Goal: Task Accomplishment & Management: Complete application form

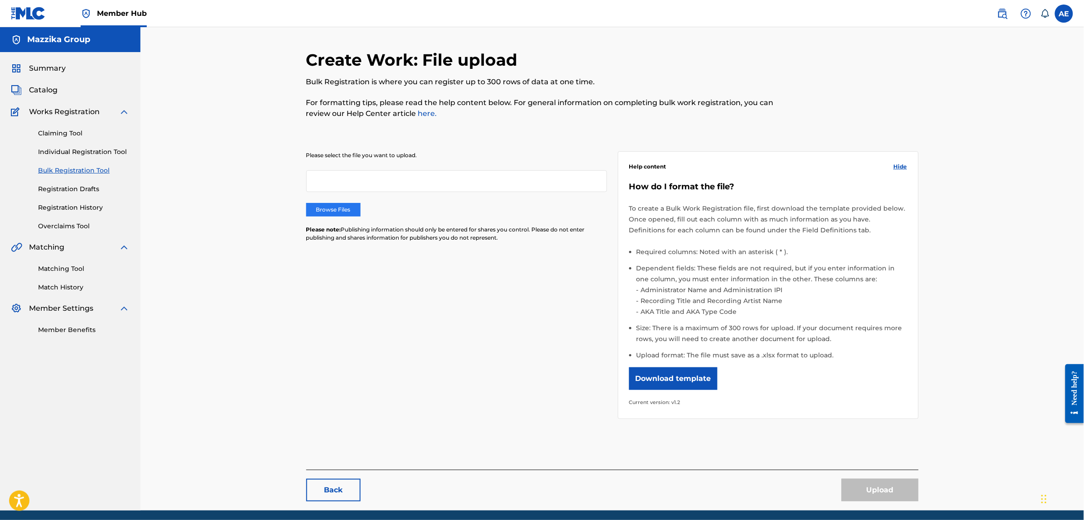
click at [316, 206] on label "Browse Files" at bounding box center [333, 210] width 54 height 14
click at [0, 0] on input "Browse Files" at bounding box center [0, 0] width 0 height 0
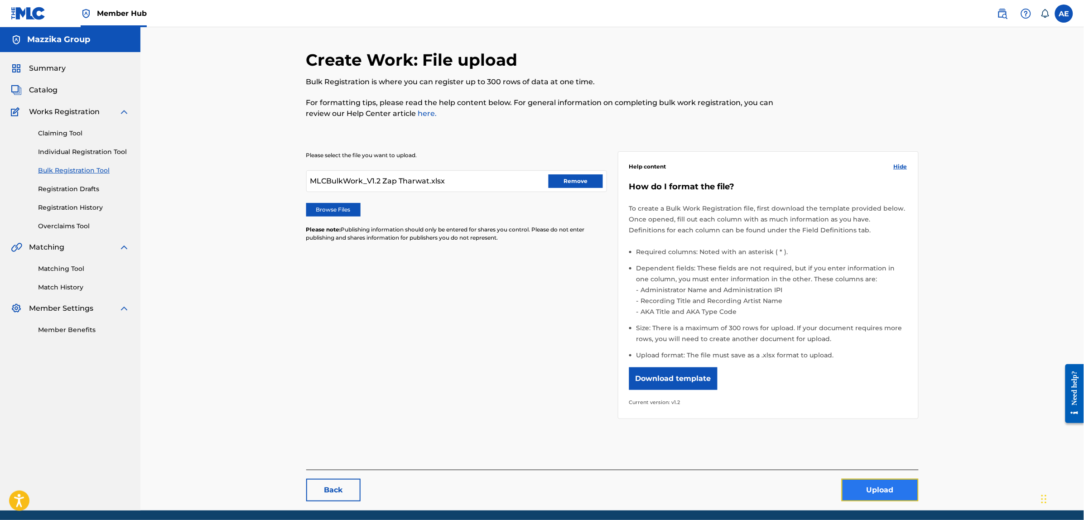
click at [868, 489] on button "Upload" at bounding box center [880, 490] width 77 height 23
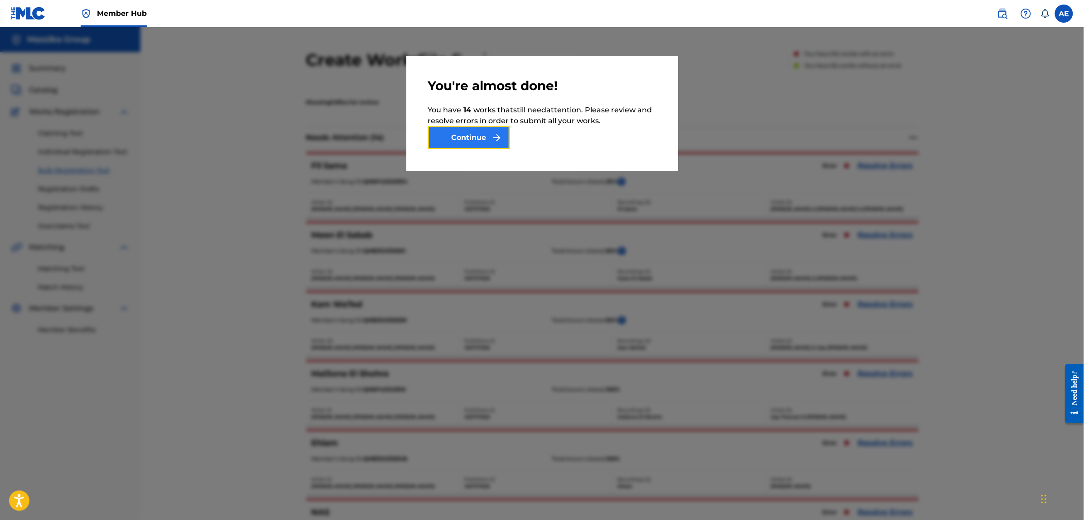
click at [474, 134] on button "Continue" at bounding box center [469, 137] width 82 height 23
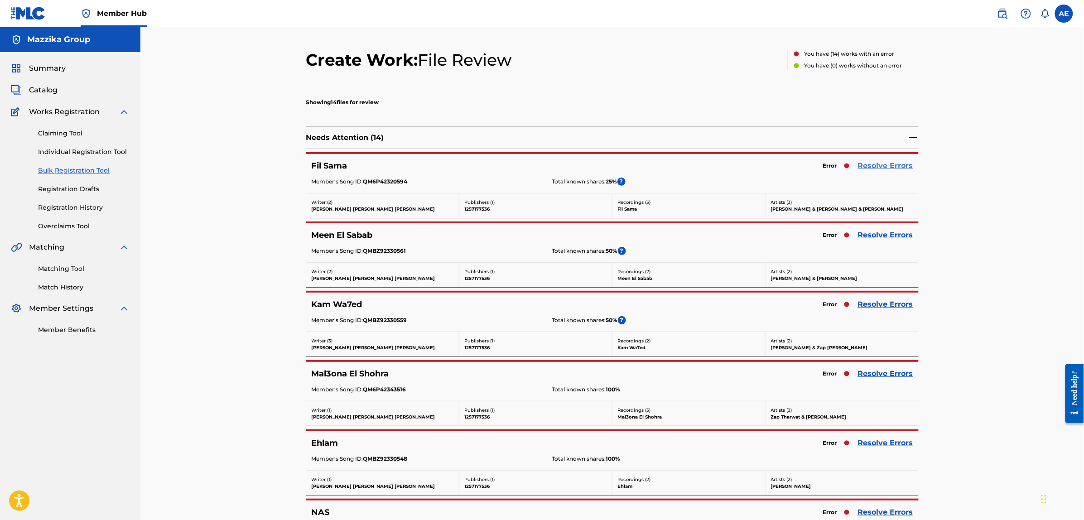
click at [901, 168] on link "Resolve Errors" at bounding box center [885, 165] width 55 height 11
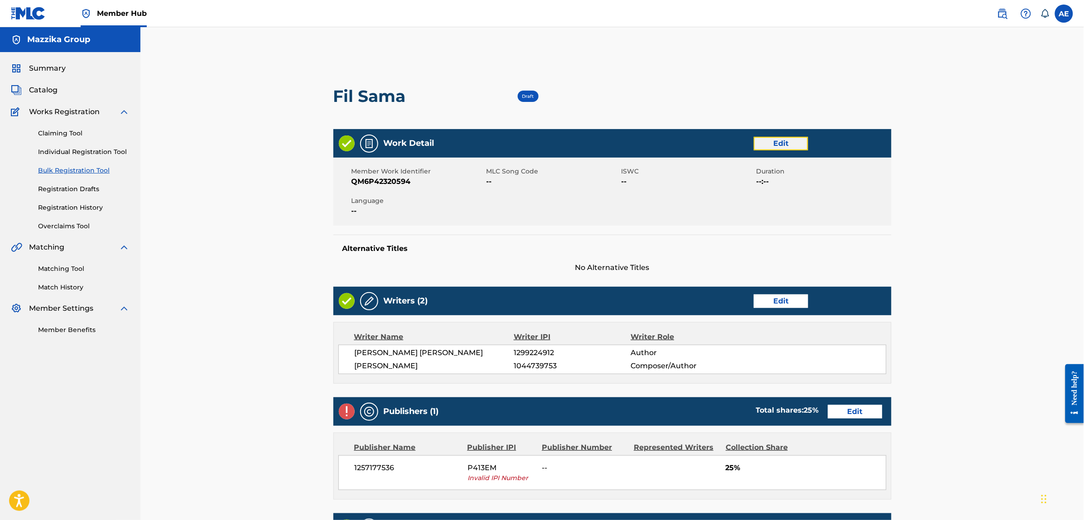
click at [764, 147] on link "Edit" at bounding box center [781, 144] width 54 height 14
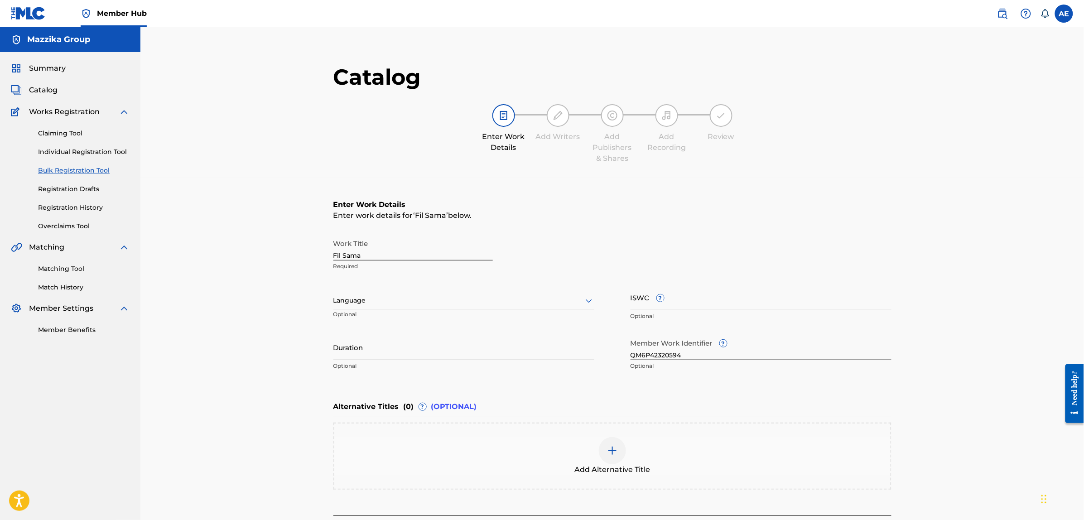
click at [373, 307] on div "Language" at bounding box center [463, 300] width 261 height 19
click at [366, 429] on div "Arabic" at bounding box center [464, 427] width 260 height 20
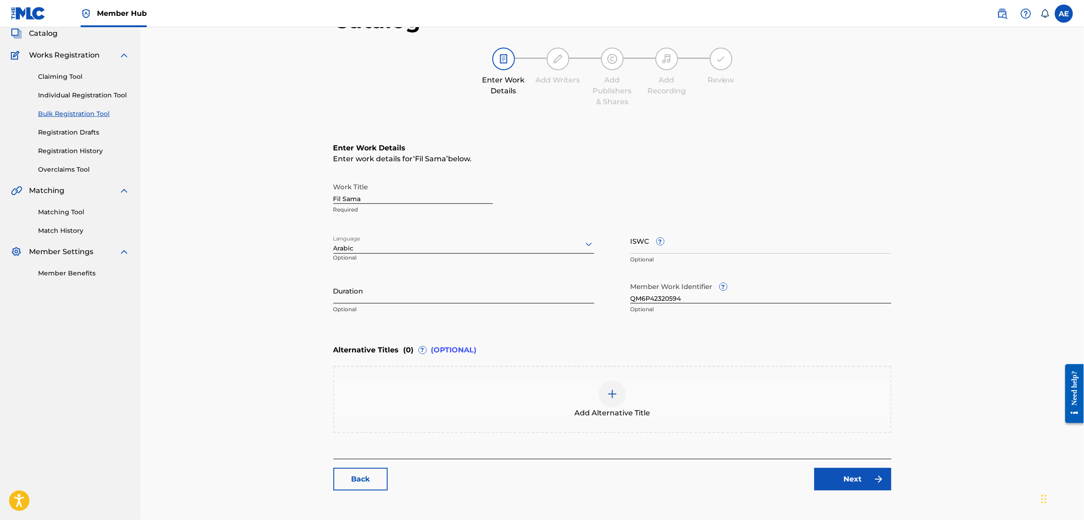
click at [375, 298] on input "Duration" at bounding box center [463, 291] width 261 height 26
paste input "3:50"
click at [334, 299] on input "3:50" at bounding box center [463, 291] width 261 height 26
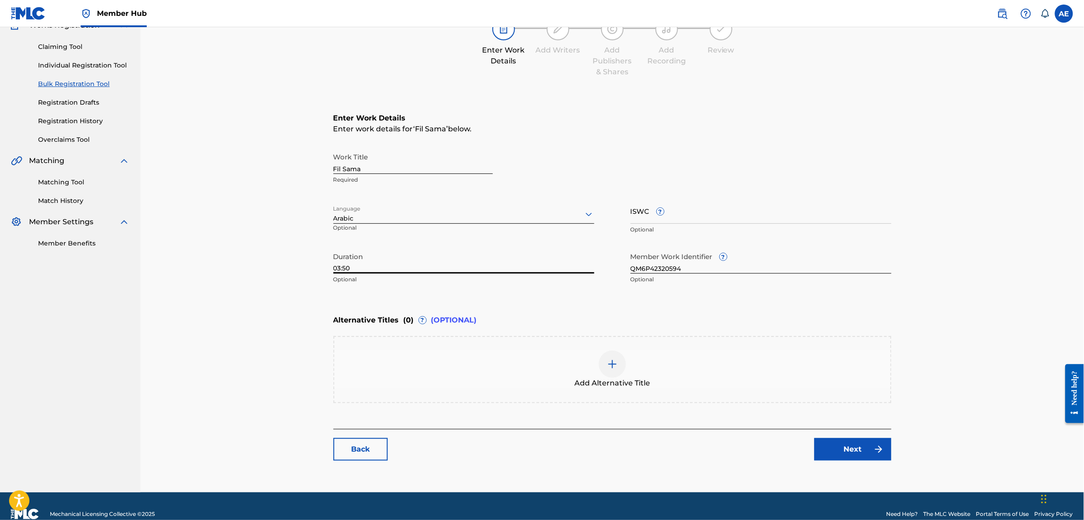
scroll to position [102, 0]
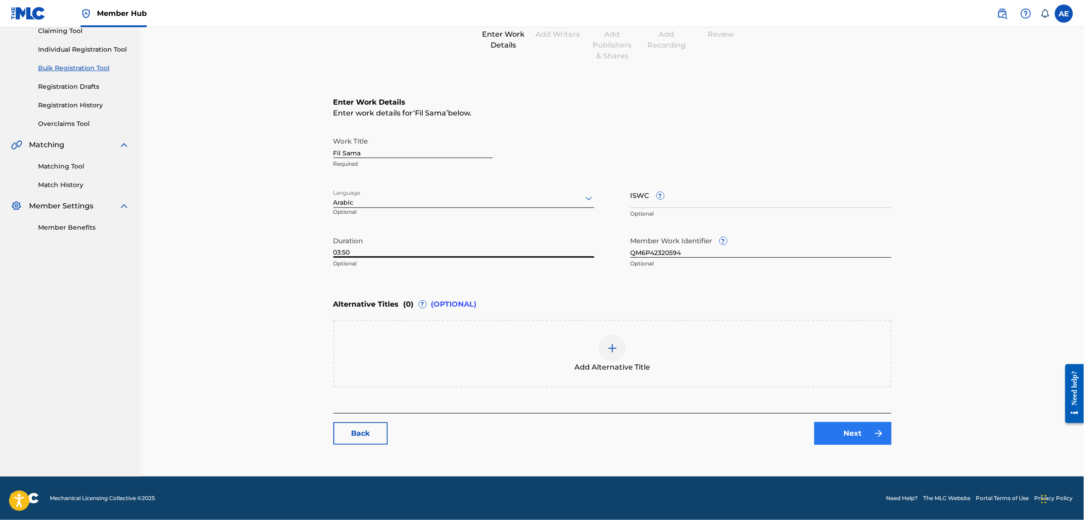
type input "03:50"
click at [841, 431] on link "Next" at bounding box center [853, 433] width 77 height 23
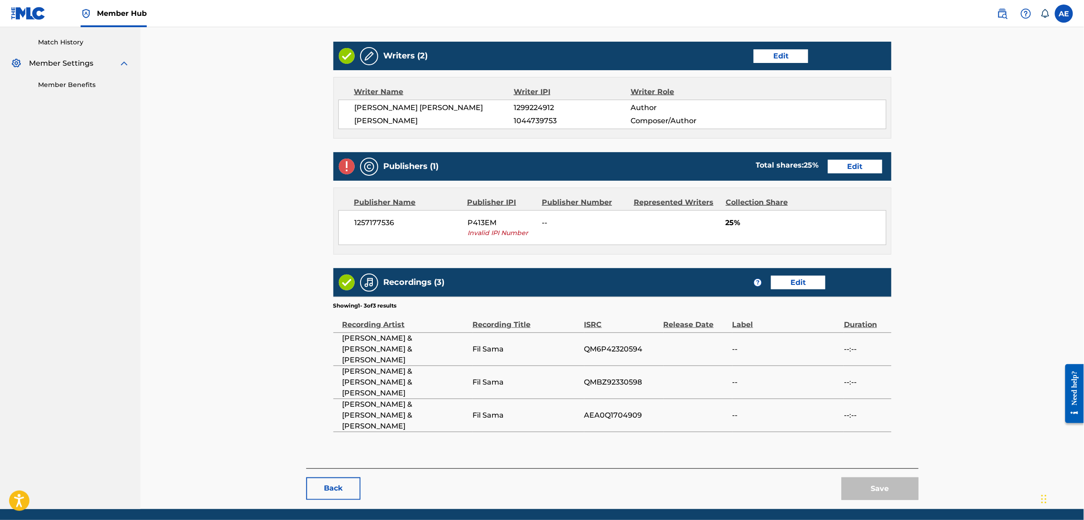
scroll to position [247, 0]
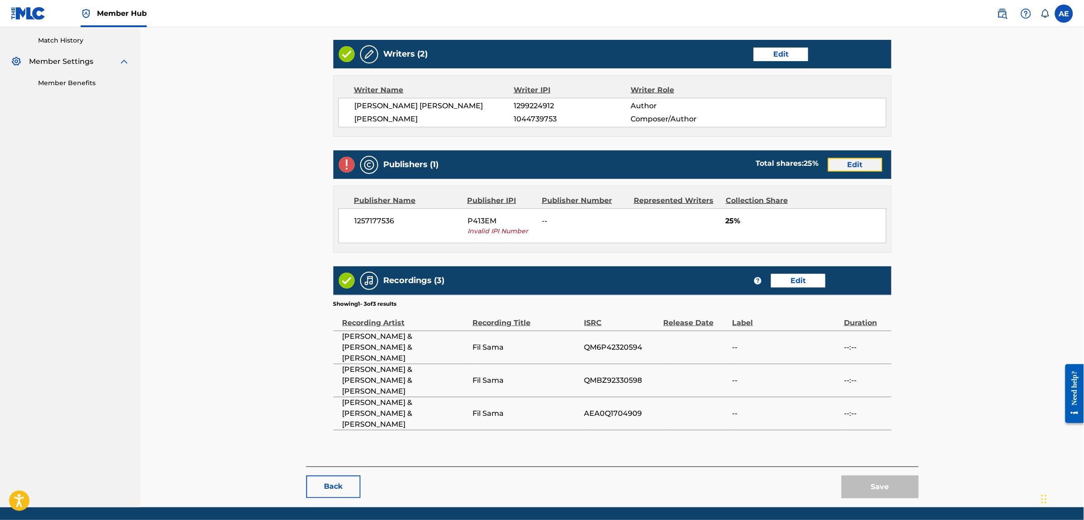
click at [844, 166] on link "Edit" at bounding box center [855, 165] width 54 height 14
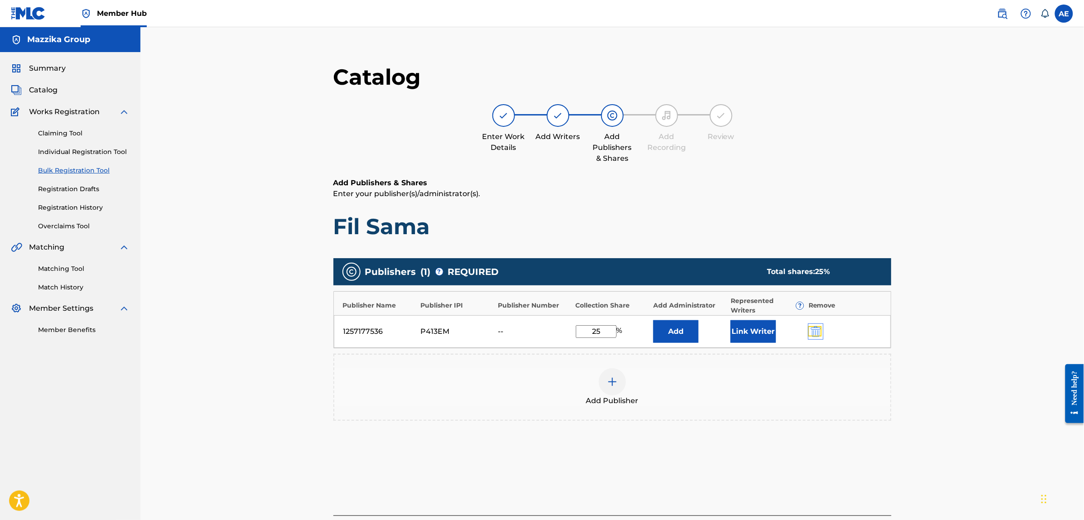
click at [819, 331] on img "submit" at bounding box center [816, 331] width 10 height 11
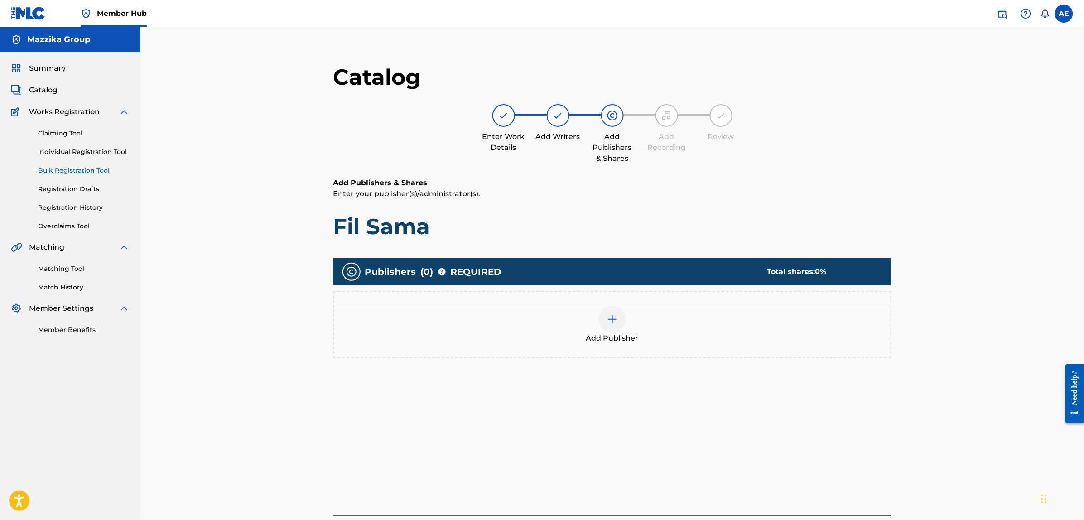
click at [663, 318] on div "Add Publisher" at bounding box center [612, 325] width 556 height 38
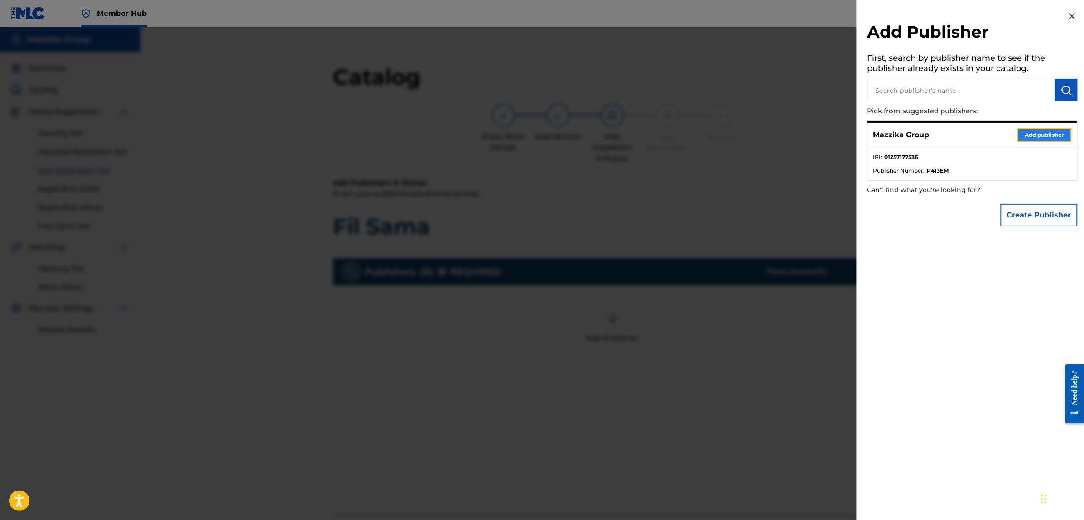
click at [1043, 135] on button "Add publisher" at bounding box center [1044, 135] width 54 height 14
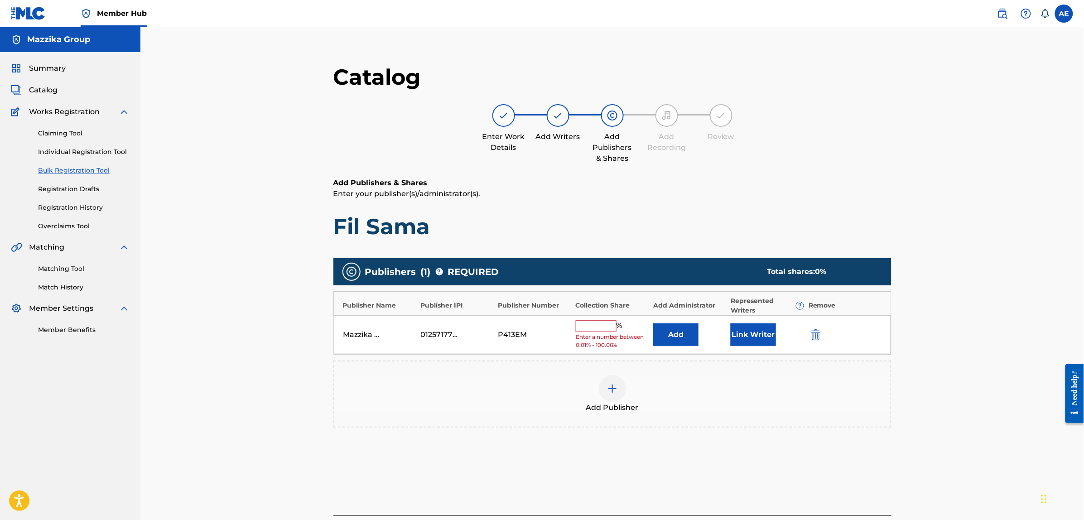
click at [599, 328] on input "text" at bounding box center [596, 326] width 41 height 12
type input "25"
click at [755, 336] on button "Link Writer" at bounding box center [753, 331] width 45 height 23
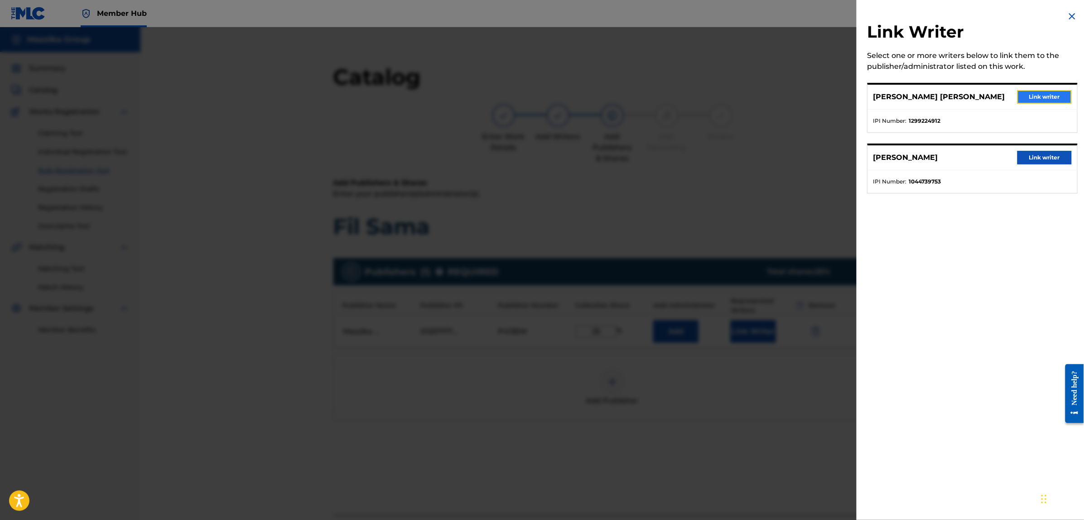
click at [1038, 94] on button "Link writer" at bounding box center [1044, 97] width 54 height 14
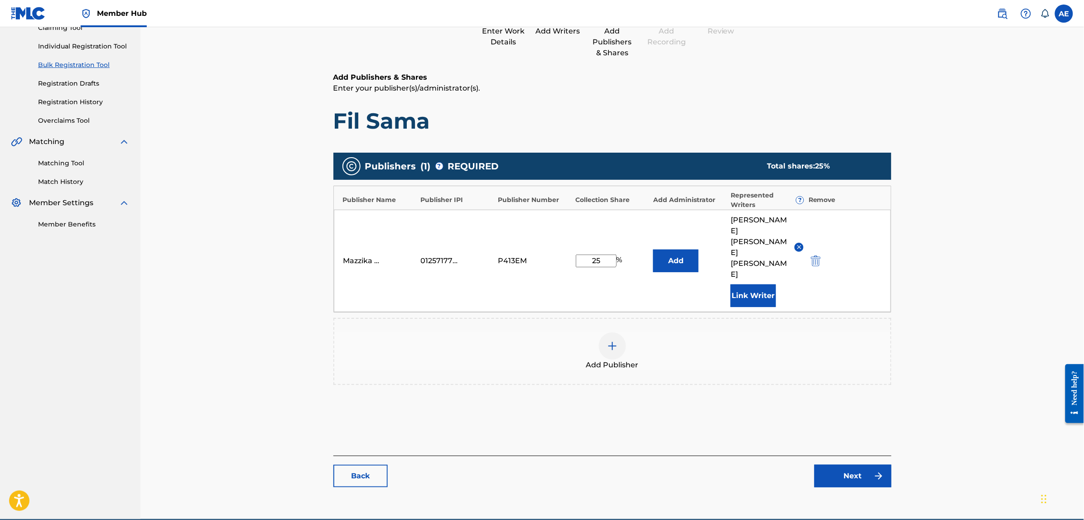
scroll to position [125, 0]
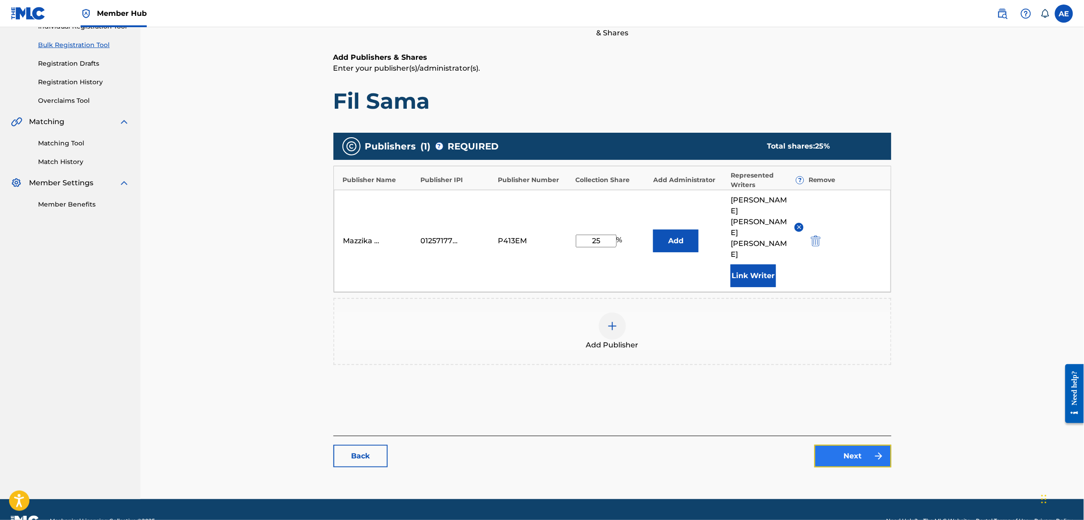
click at [870, 445] on link "Next" at bounding box center [853, 456] width 77 height 23
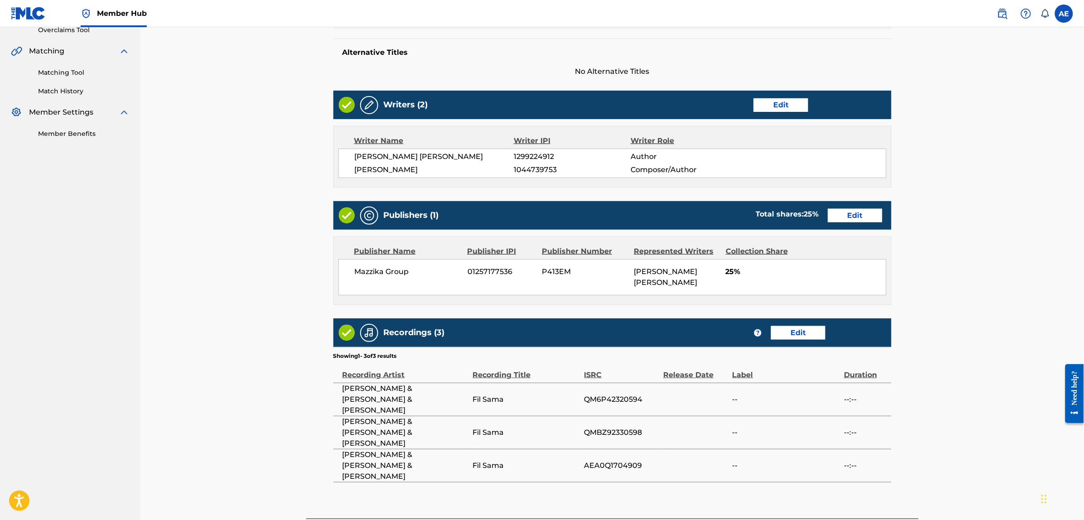
scroll to position [248, 0]
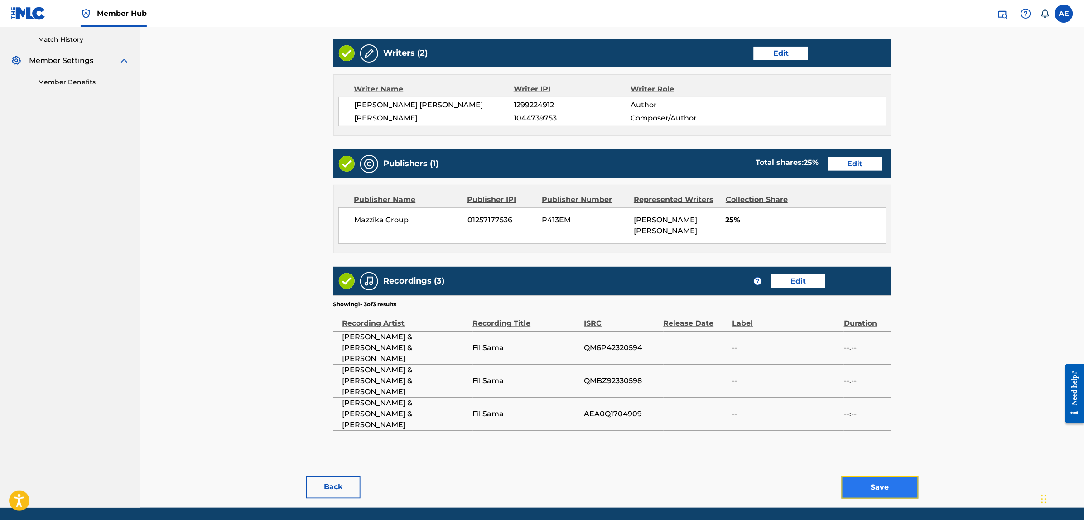
click at [873, 476] on button "Save" at bounding box center [880, 487] width 77 height 23
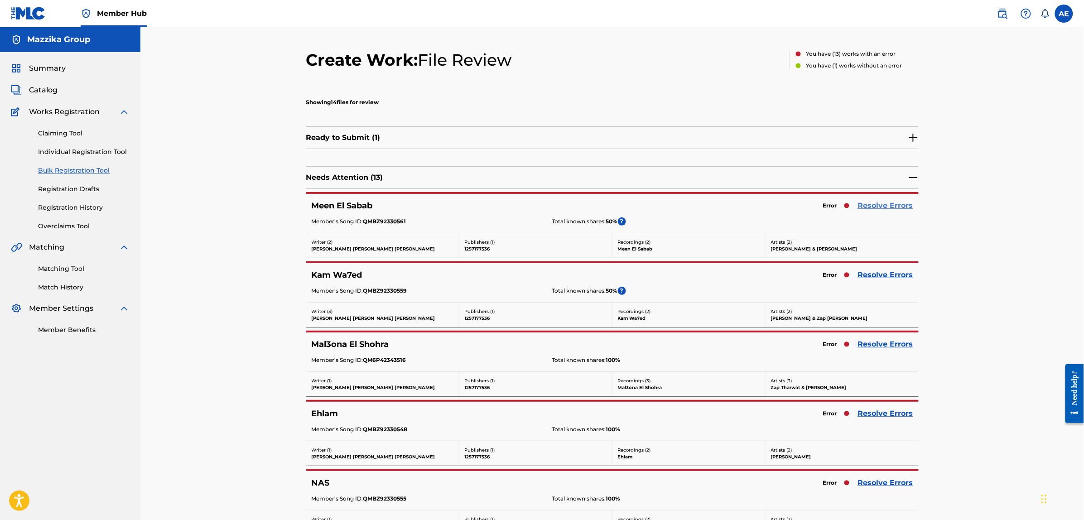
click at [880, 204] on link "Resolve Errors" at bounding box center [885, 205] width 55 height 11
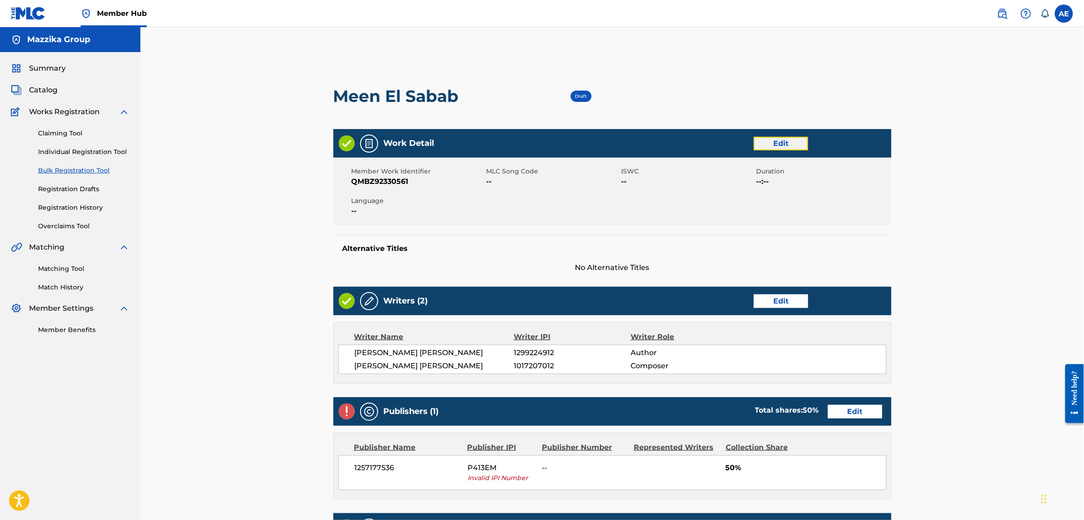
click at [765, 140] on link "Edit" at bounding box center [781, 144] width 54 height 14
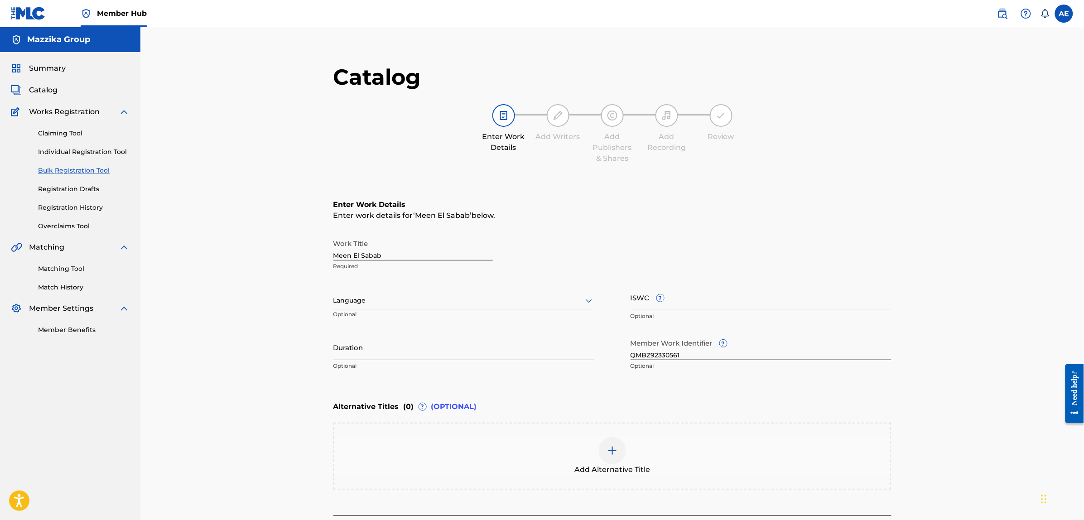
click at [371, 305] on div at bounding box center [463, 300] width 261 height 11
click at [384, 318] on div "Arabic" at bounding box center [464, 314] width 260 height 20
click at [386, 348] on input "Duration" at bounding box center [463, 347] width 261 height 26
paste input "4:25"
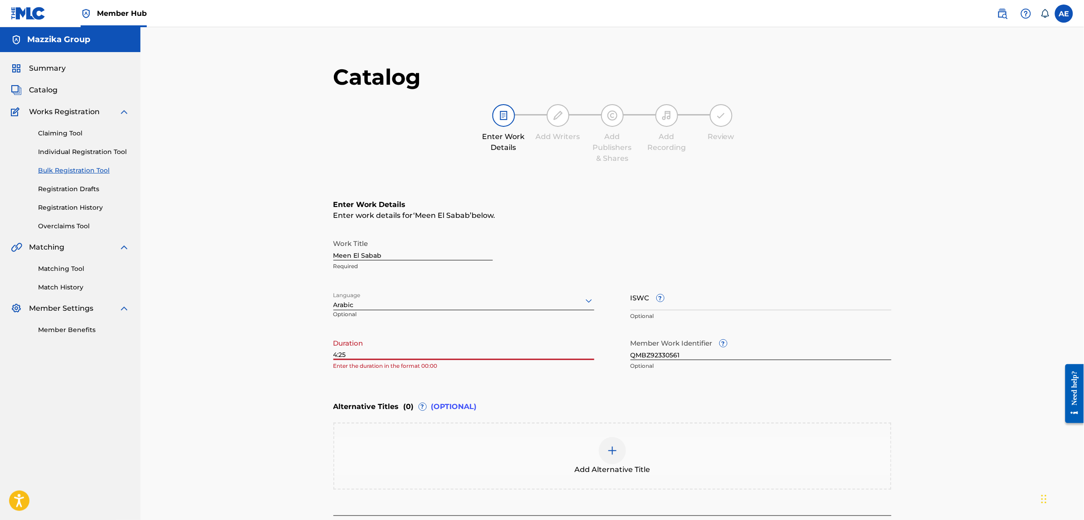
click at [334, 354] on input "4:25" at bounding box center [463, 347] width 261 height 26
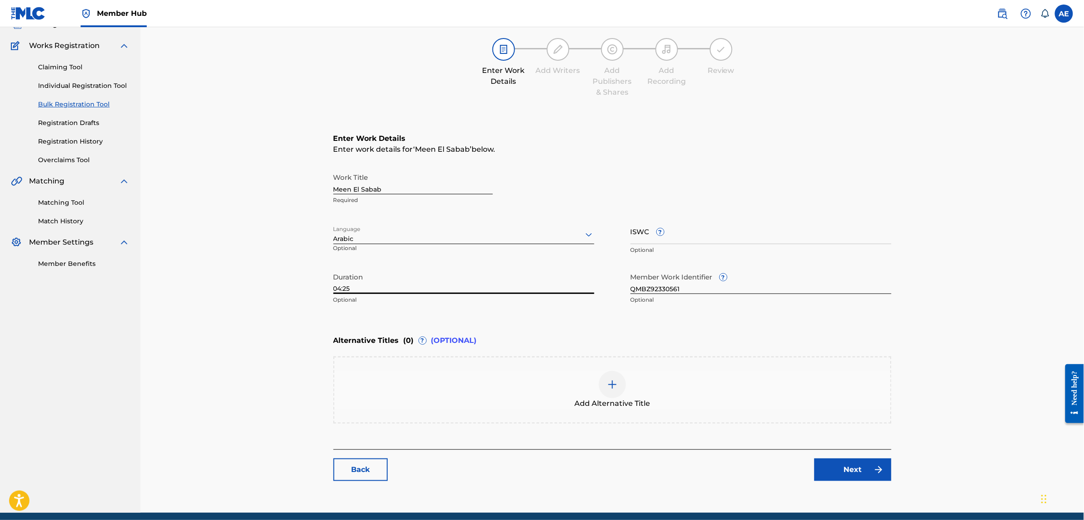
scroll to position [102, 0]
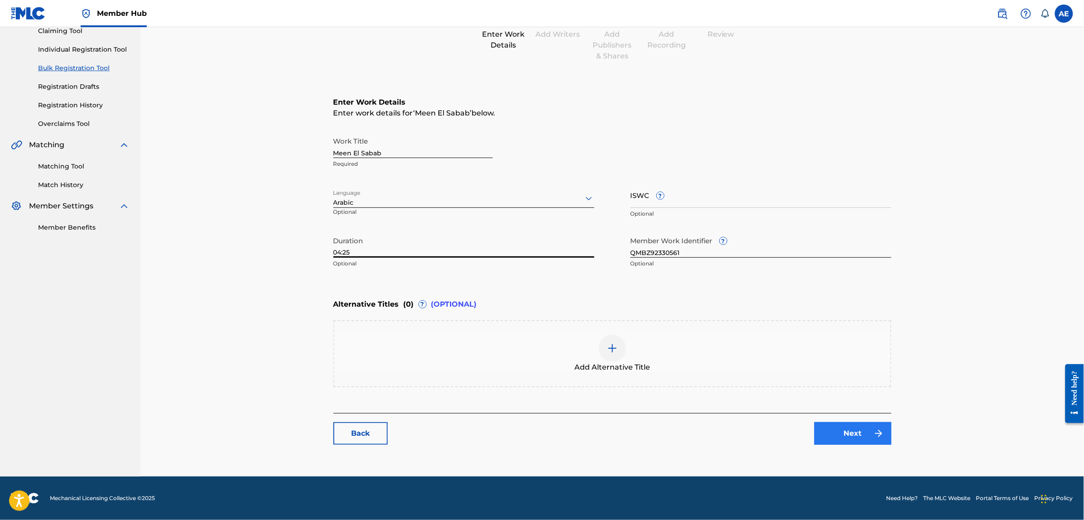
type input "04:25"
click at [868, 441] on link "Next" at bounding box center [853, 433] width 77 height 23
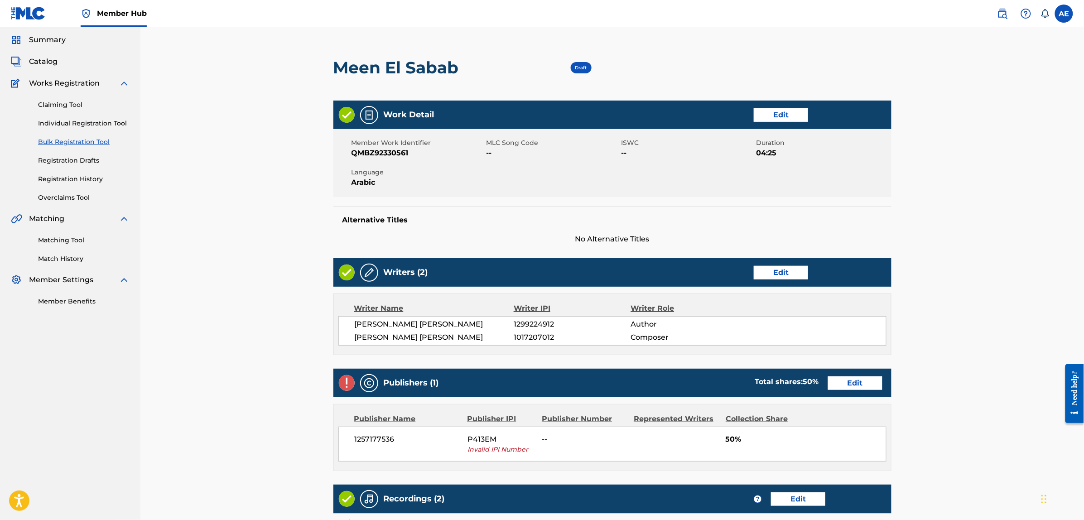
scroll to position [170, 0]
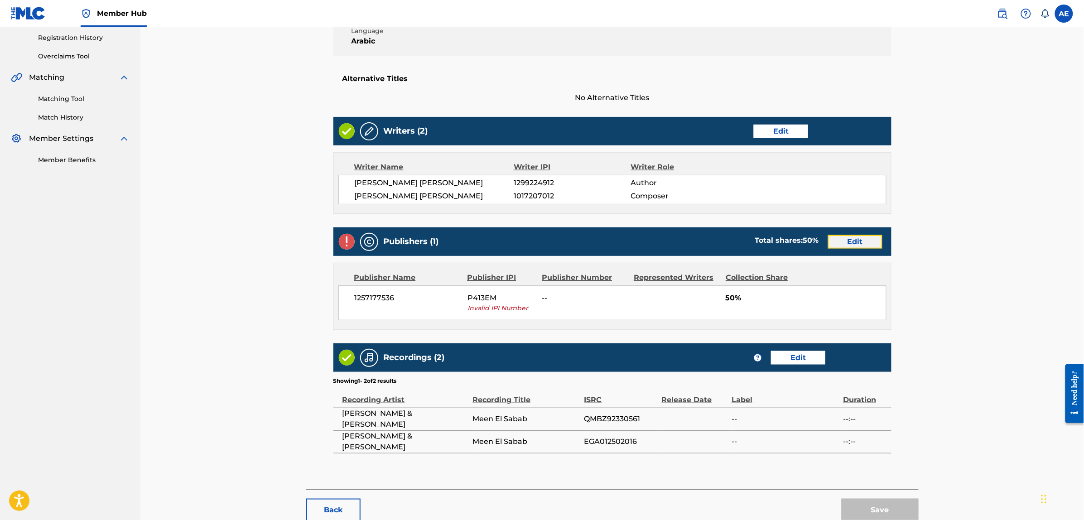
click at [848, 241] on link "Edit" at bounding box center [855, 242] width 54 height 14
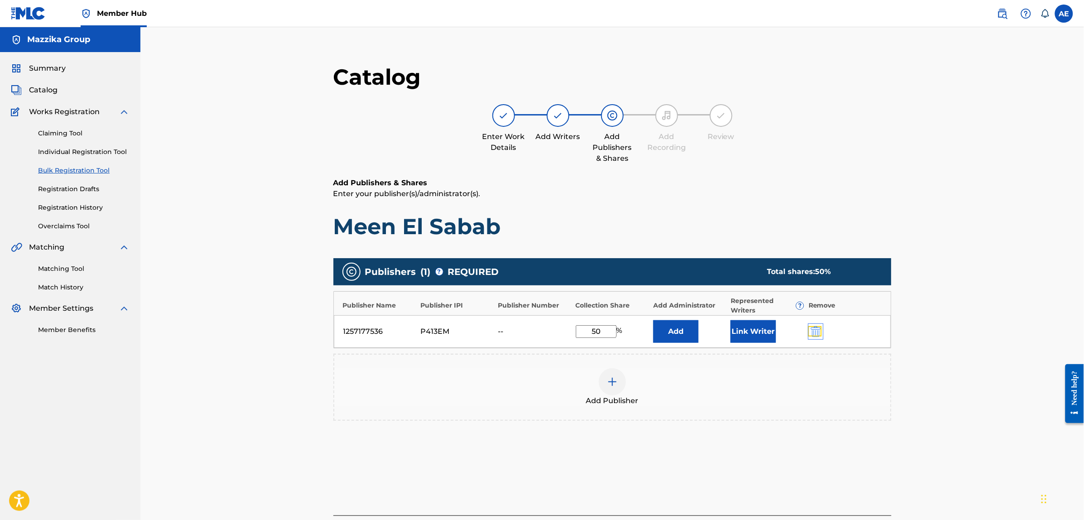
click at [812, 333] on img "submit" at bounding box center [816, 331] width 10 height 11
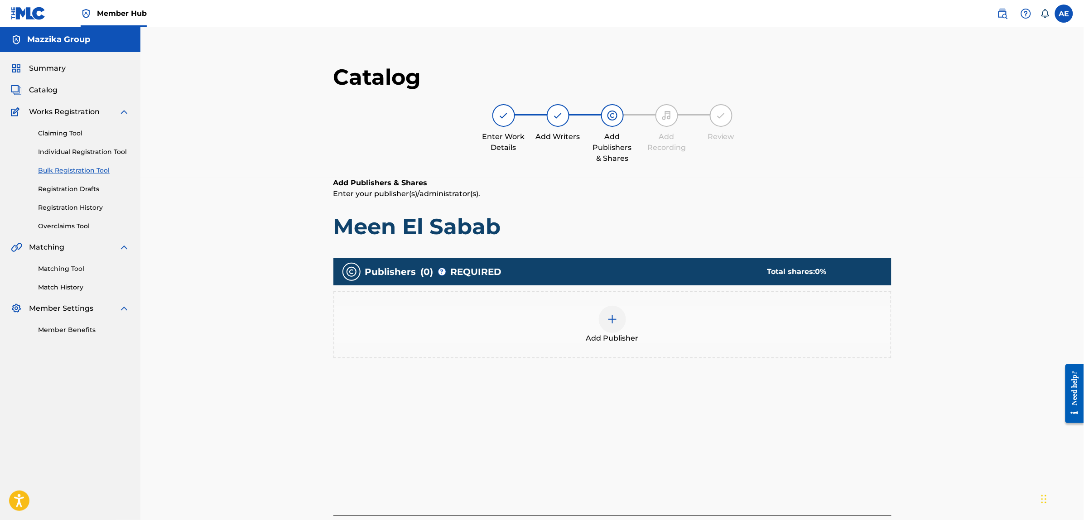
click at [682, 323] on div "Add Publisher" at bounding box center [612, 325] width 556 height 38
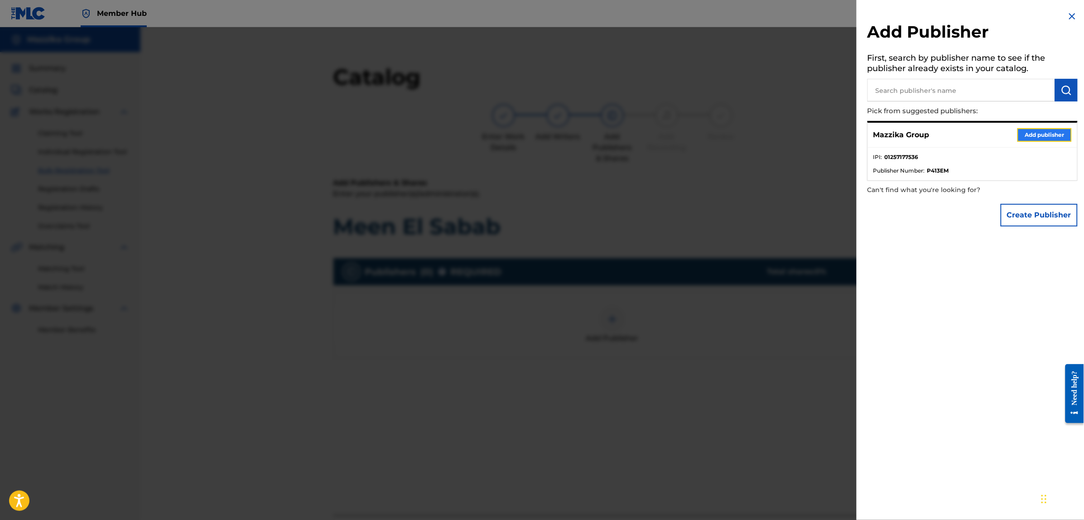
click at [1027, 138] on button "Add publisher" at bounding box center [1044, 135] width 54 height 14
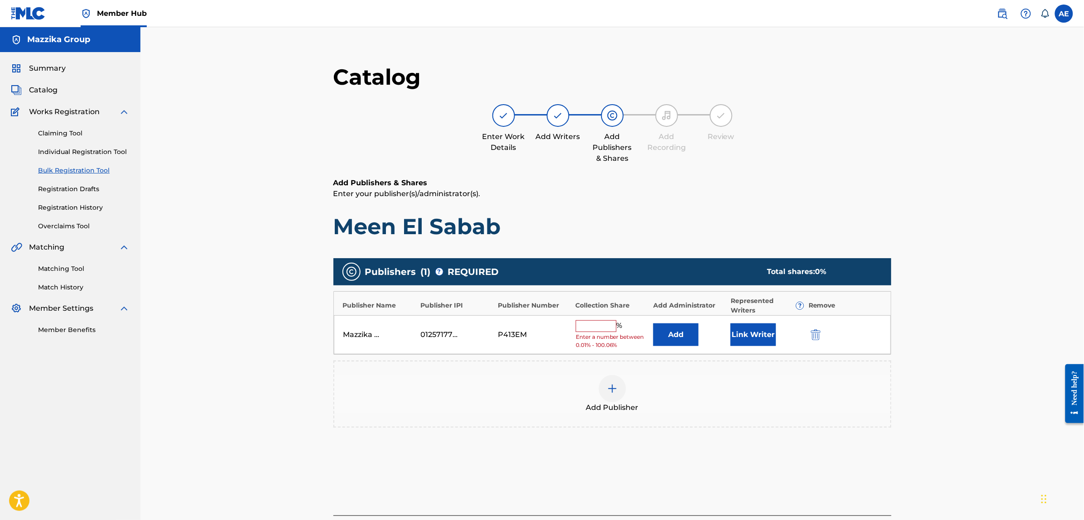
click at [598, 327] on input "text" at bounding box center [596, 326] width 41 height 12
type input "50"
click at [746, 336] on button "Link Writer" at bounding box center [753, 331] width 45 height 23
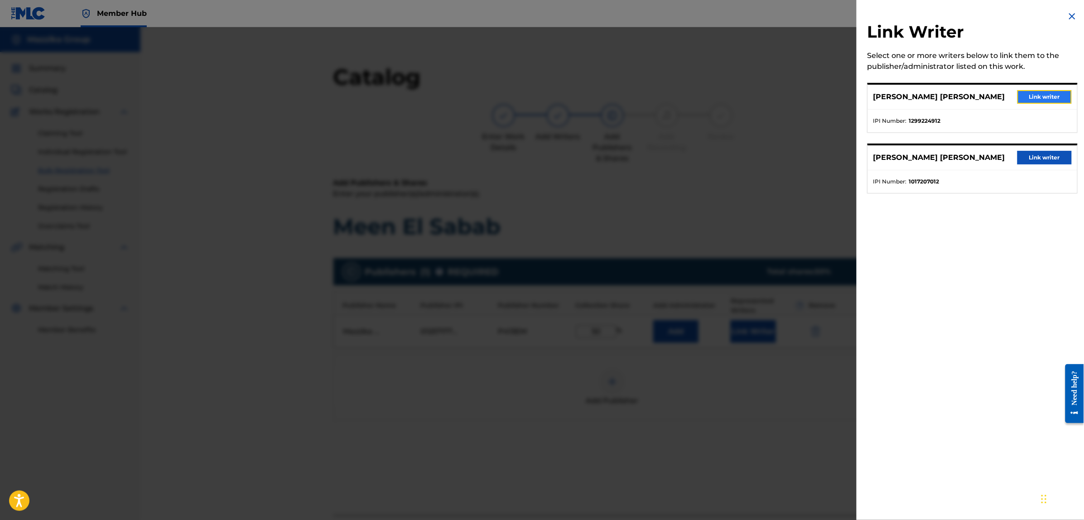
click at [1025, 93] on button "Link writer" at bounding box center [1044, 97] width 54 height 14
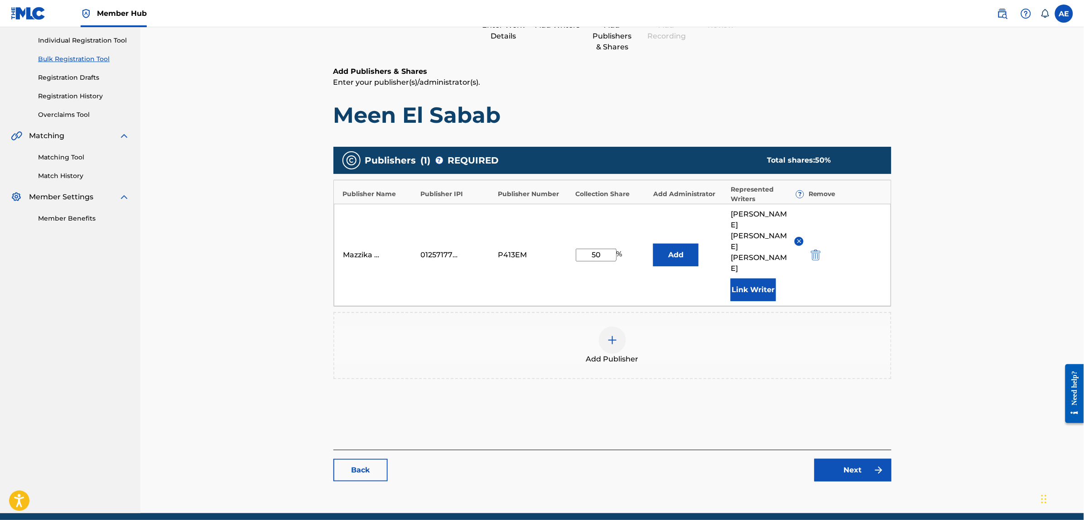
scroll to position [125, 0]
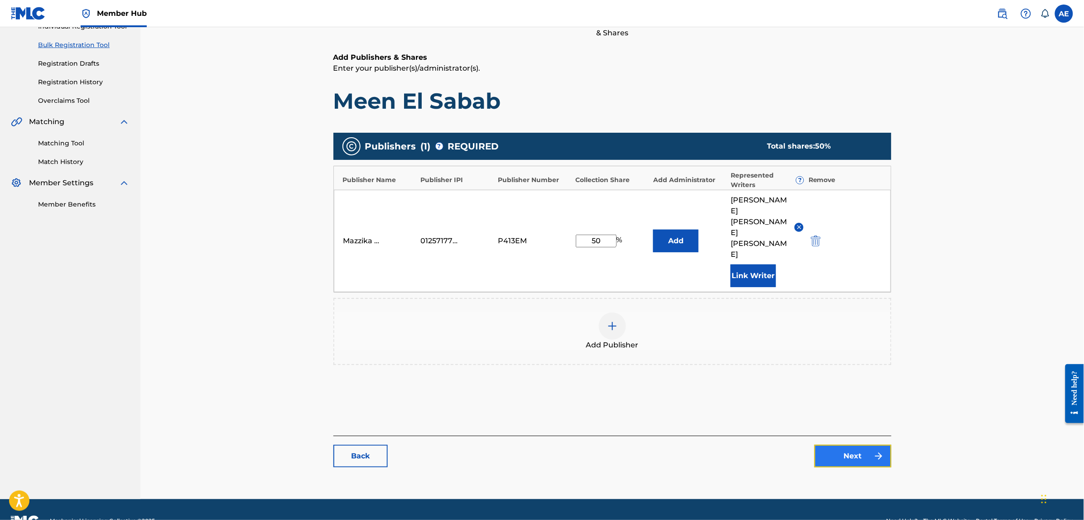
click at [836, 445] on link "Next" at bounding box center [853, 456] width 77 height 23
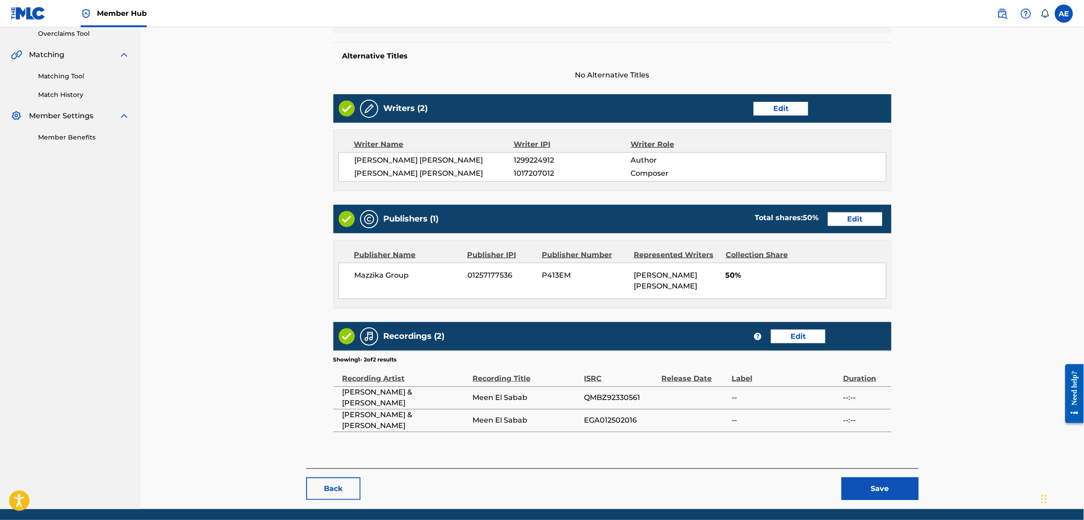
scroll to position [225, 0]
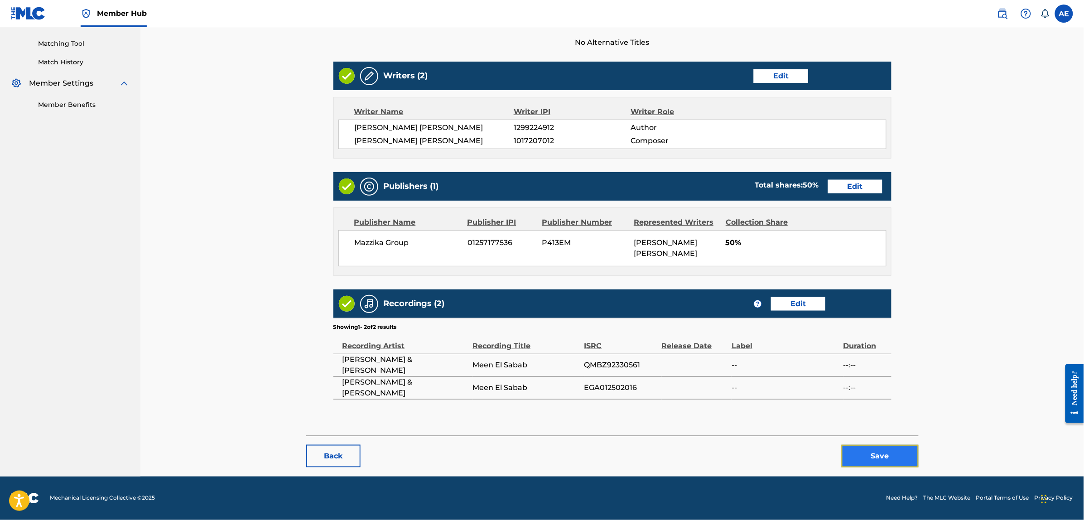
click at [863, 453] on button "Save" at bounding box center [880, 456] width 77 height 23
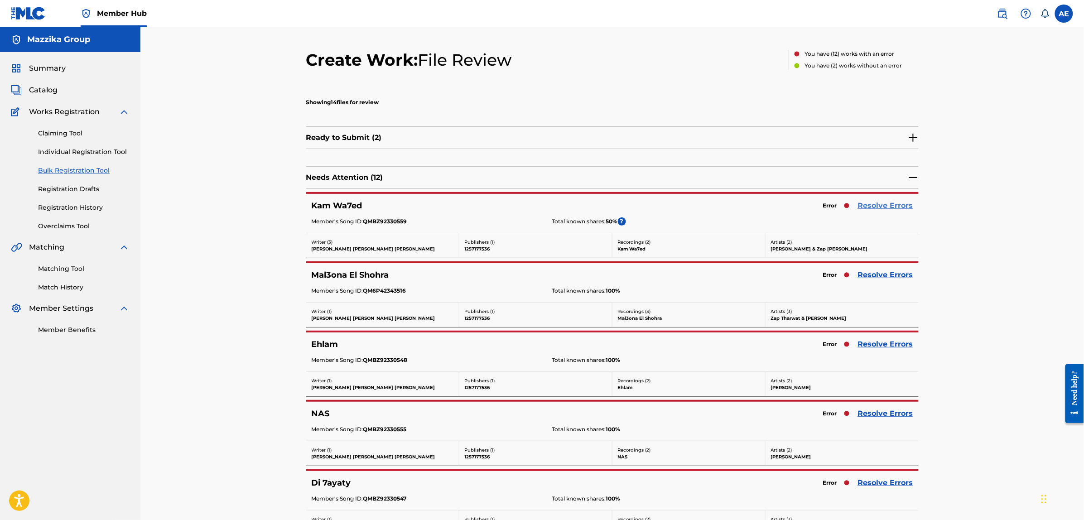
click at [869, 205] on link "Resolve Errors" at bounding box center [885, 205] width 55 height 11
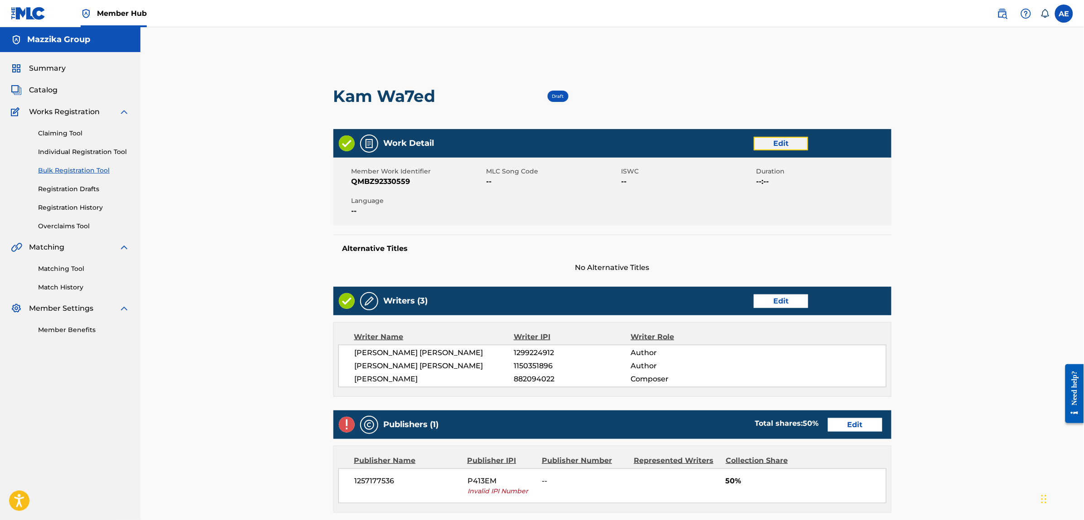
click at [786, 144] on link "Edit" at bounding box center [781, 144] width 54 height 14
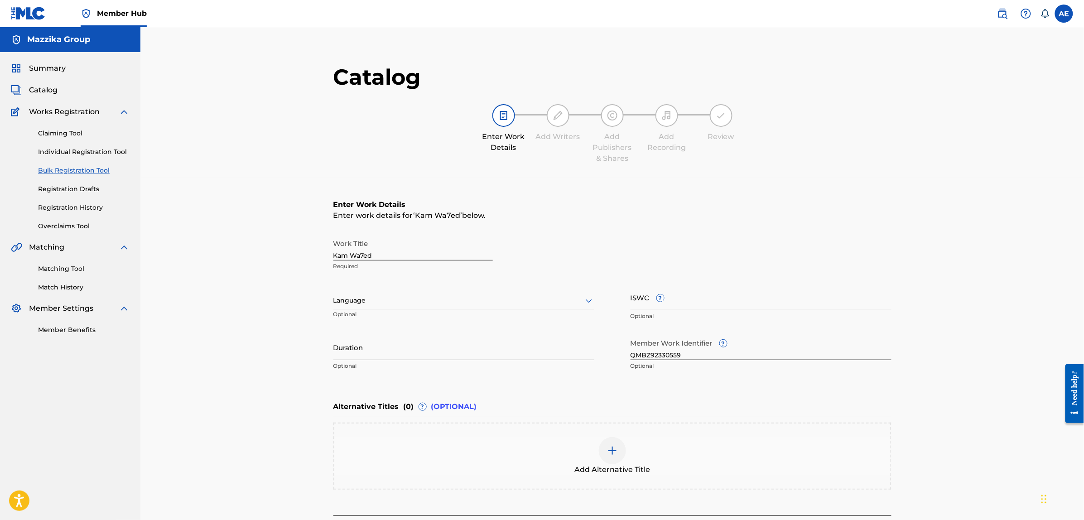
click at [415, 295] on div at bounding box center [463, 300] width 261 height 11
click at [396, 368] on div "Arabic" at bounding box center [464, 370] width 260 height 20
click at [374, 347] on input "Duration" at bounding box center [463, 347] width 261 height 26
paste input "5:37"
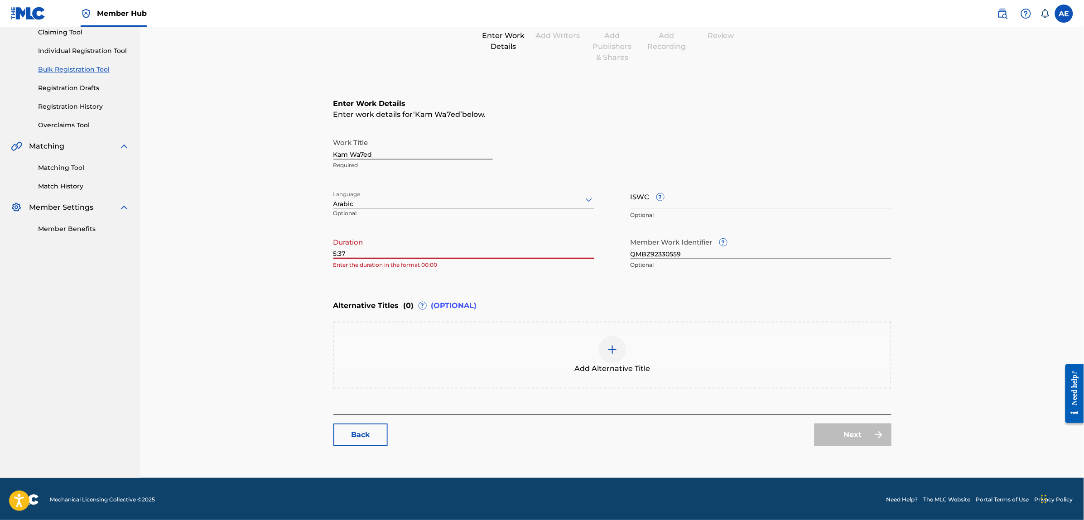
scroll to position [102, 0]
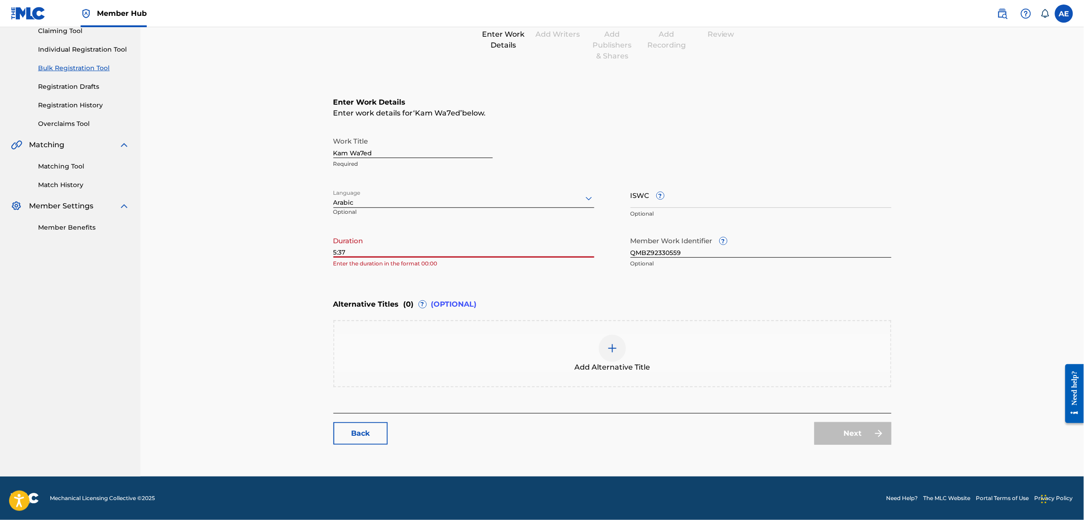
click at [333, 252] on input "5:37" at bounding box center [463, 245] width 261 height 26
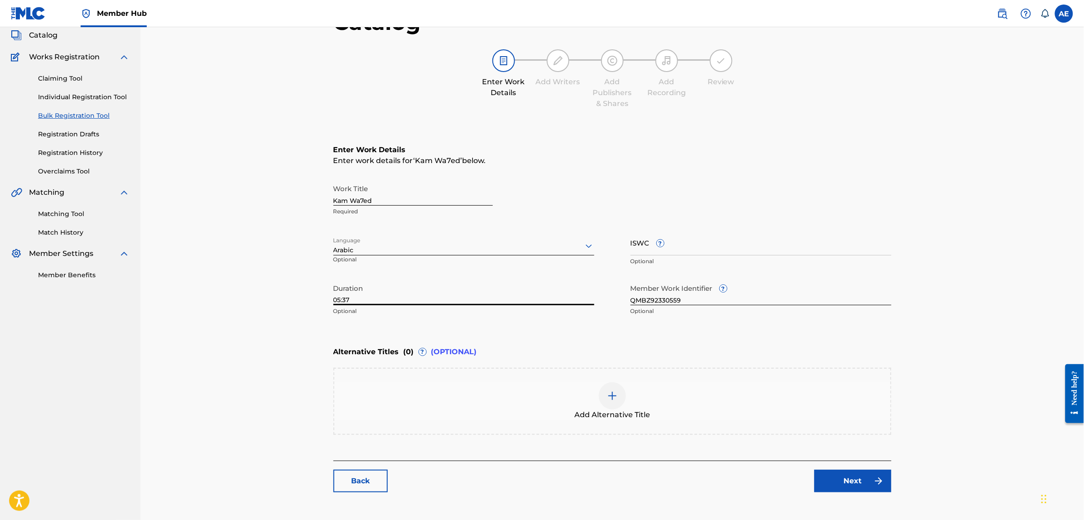
scroll to position [46, 0]
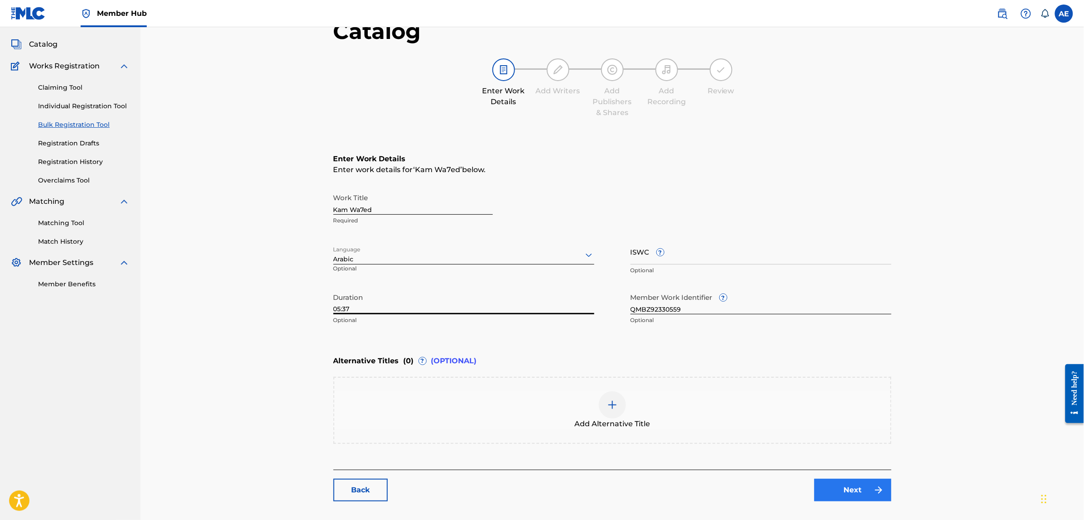
type input "05:37"
click at [843, 491] on link "Next" at bounding box center [853, 490] width 77 height 23
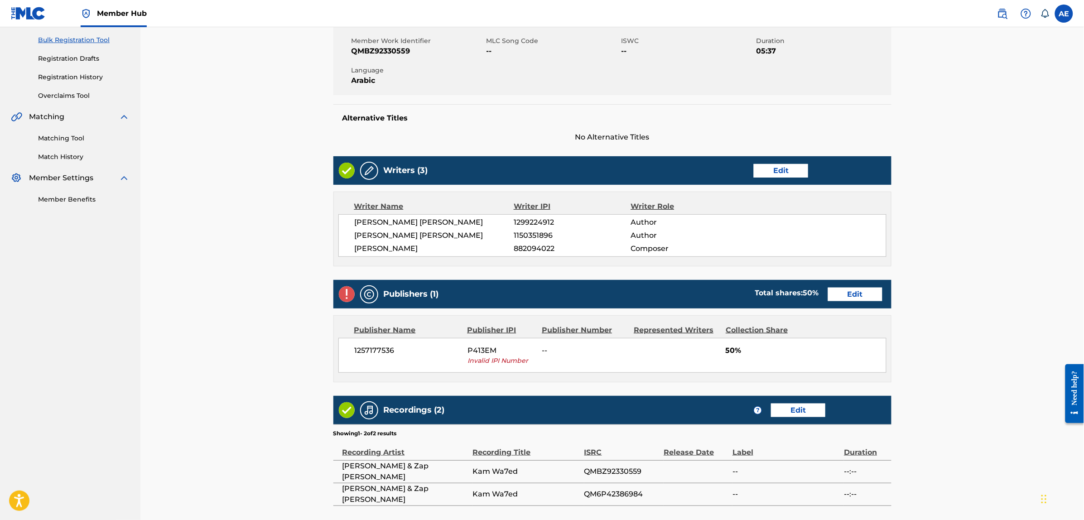
scroll to position [170, 0]
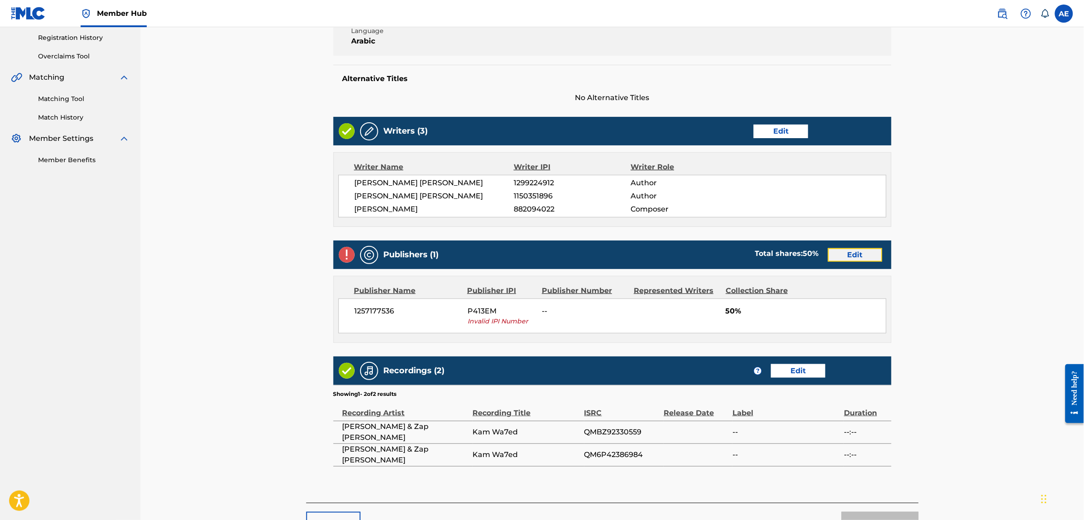
click at [856, 262] on link "Edit" at bounding box center [855, 255] width 54 height 14
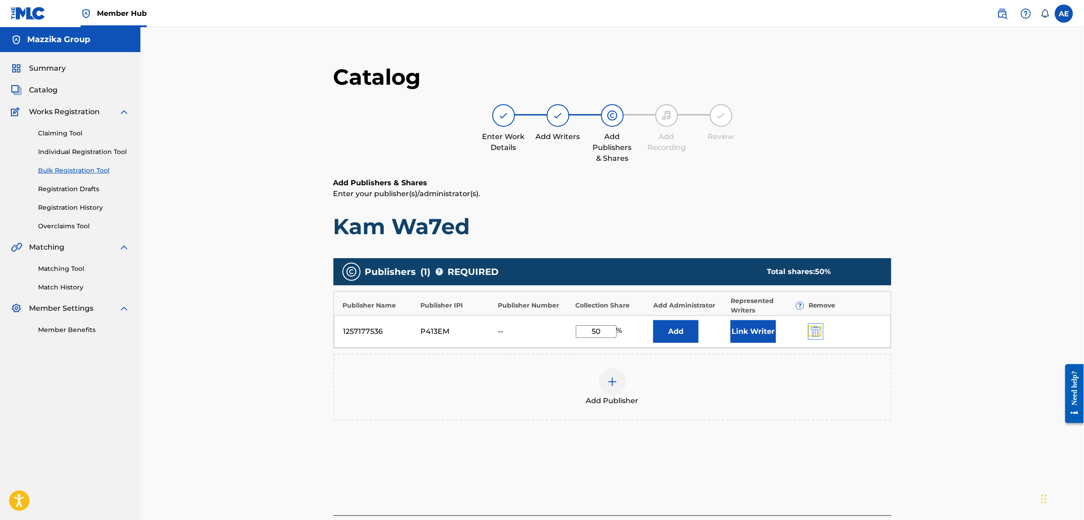
click at [819, 333] on img "submit" at bounding box center [816, 331] width 10 height 11
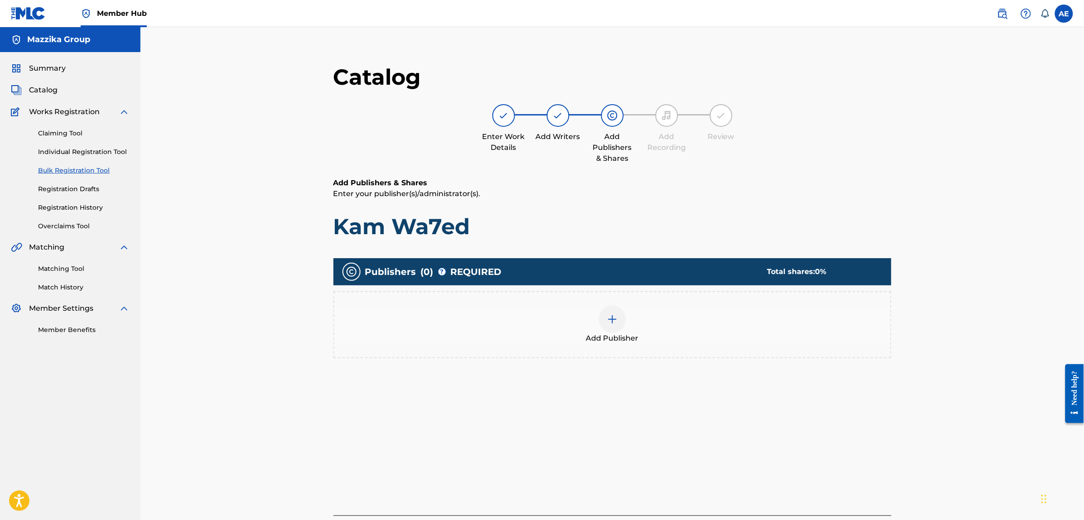
click at [720, 322] on div "Add Publisher" at bounding box center [612, 325] width 556 height 38
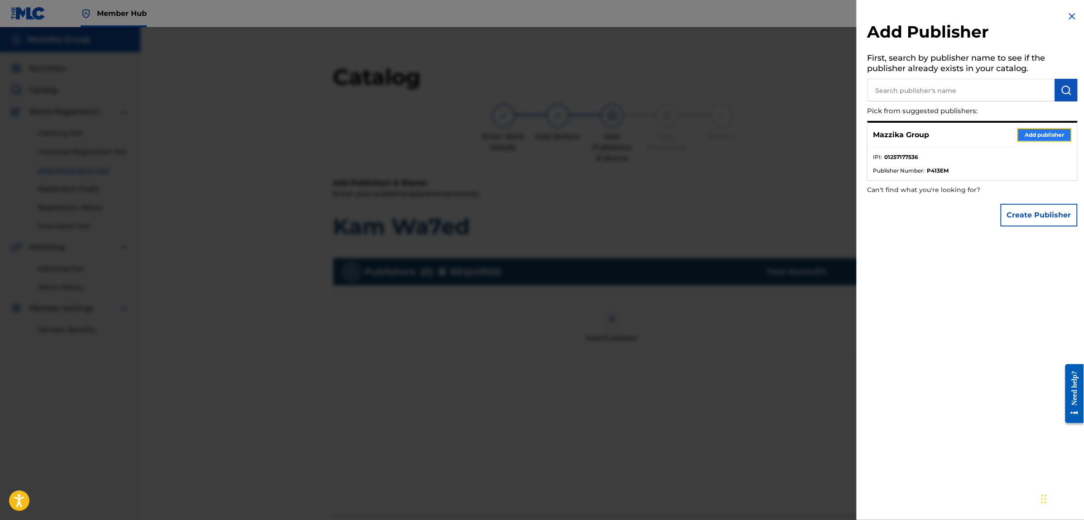
click at [1036, 134] on button "Add publisher" at bounding box center [1044, 135] width 54 height 14
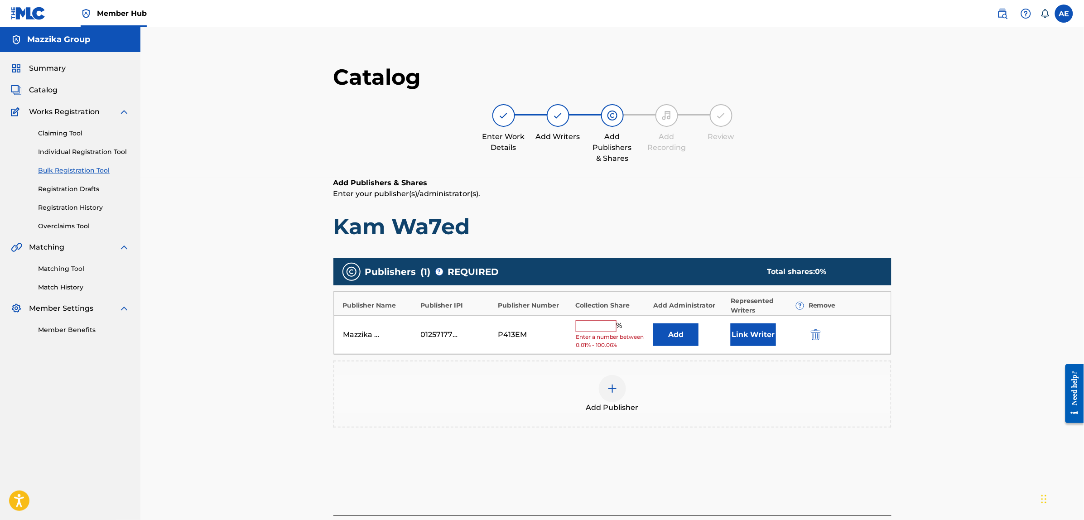
click at [610, 329] on input "text" at bounding box center [596, 326] width 41 height 12
type input "50"
click at [760, 331] on button "Link Writer" at bounding box center [753, 331] width 45 height 23
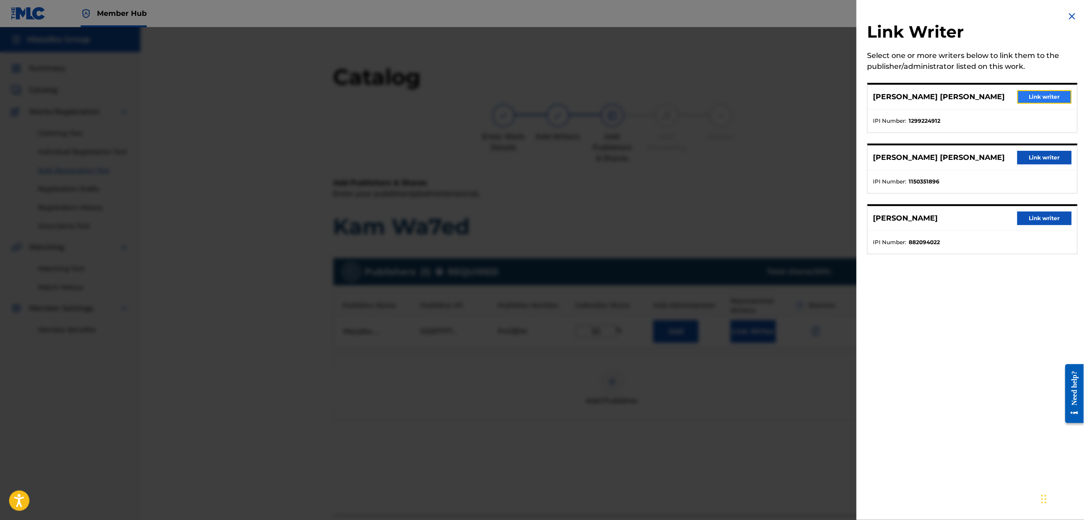
click at [1042, 93] on button "Link writer" at bounding box center [1044, 97] width 54 height 14
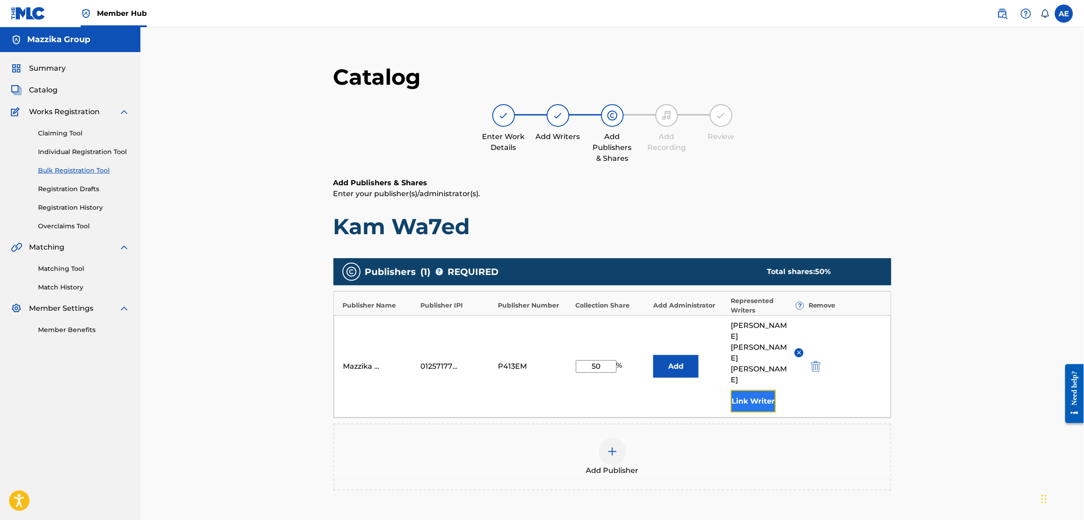
click at [752, 390] on button "Link Writer" at bounding box center [753, 401] width 45 height 23
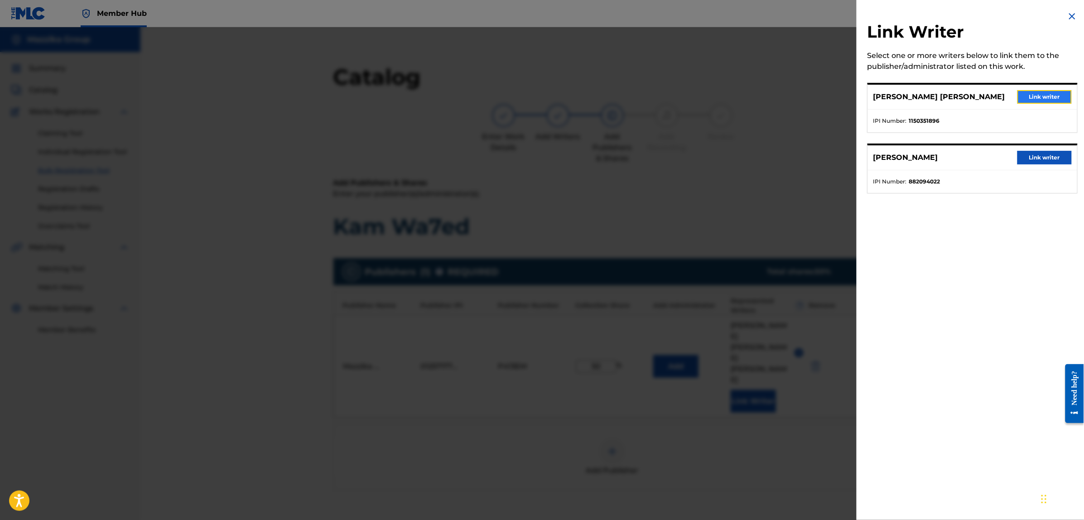
click at [1036, 100] on button "Link writer" at bounding box center [1044, 97] width 54 height 14
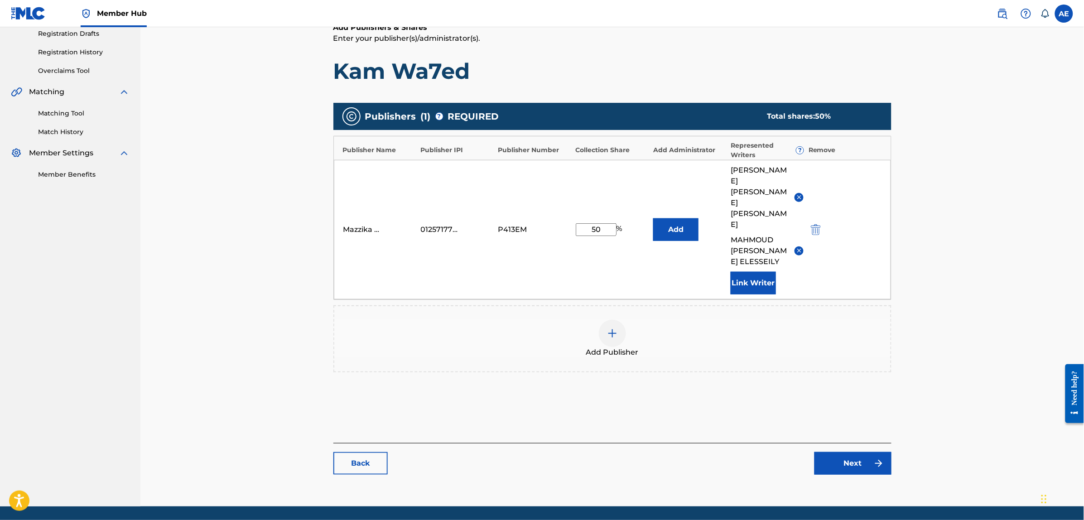
scroll to position [174, 0]
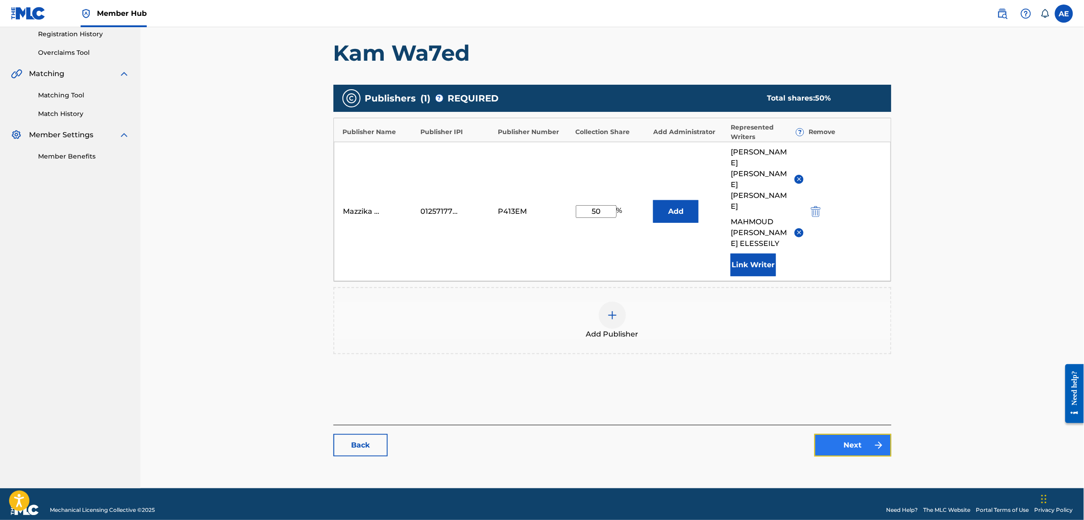
click at [843, 444] on link "Next" at bounding box center [853, 445] width 77 height 23
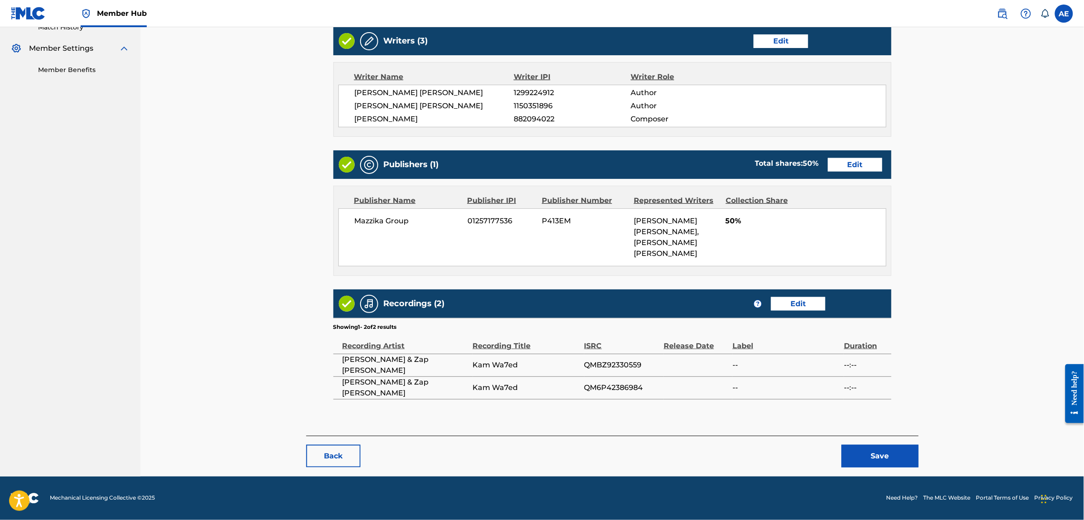
scroll to position [282, 0]
click at [870, 457] on button "Save" at bounding box center [880, 456] width 77 height 23
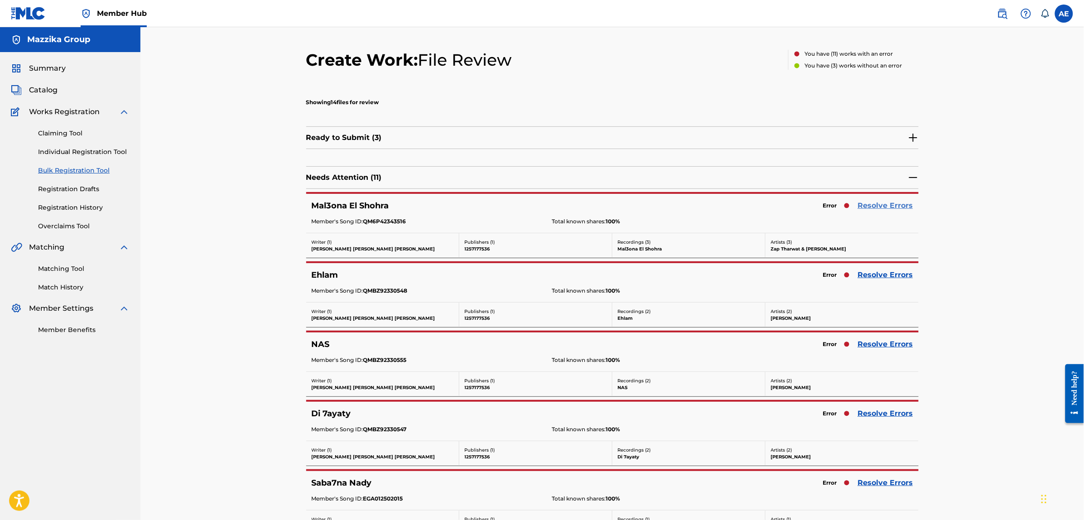
click at [878, 205] on link "Resolve Errors" at bounding box center [885, 205] width 55 height 11
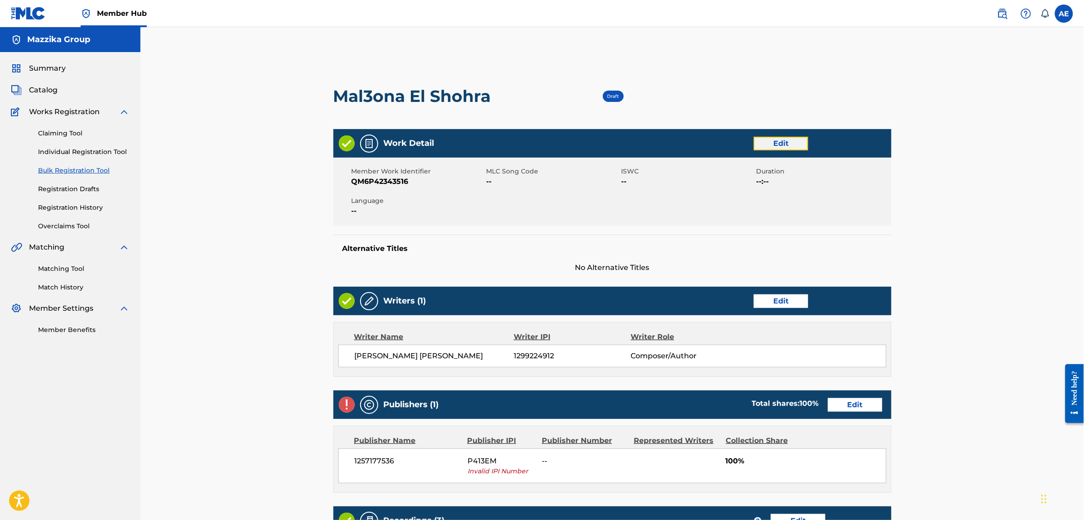
click at [772, 144] on link "Edit" at bounding box center [781, 144] width 54 height 14
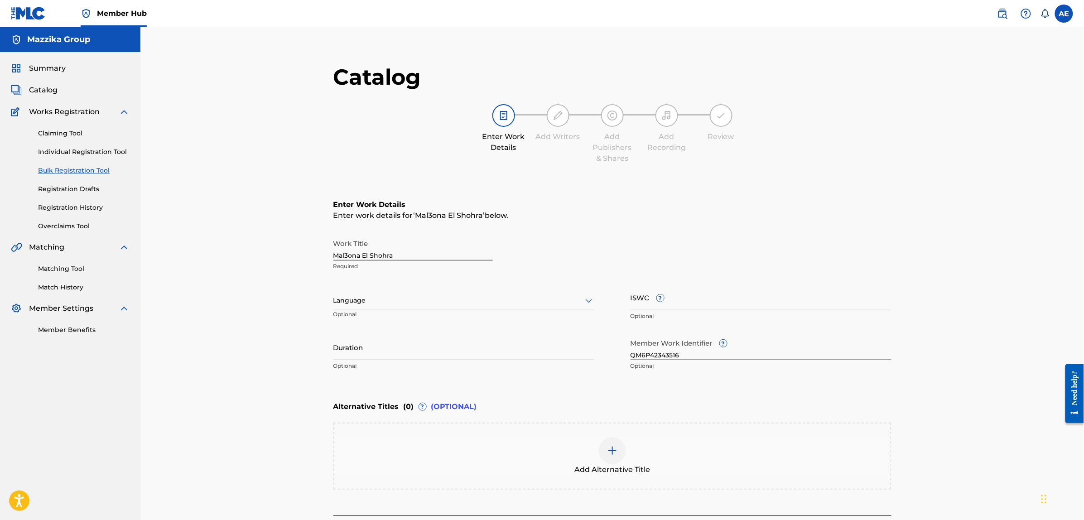
click at [424, 307] on div "Language" at bounding box center [463, 300] width 261 height 19
click at [404, 423] on div "Arabic" at bounding box center [464, 427] width 260 height 20
click at [390, 354] on input "Duration" at bounding box center [463, 347] width 261 height 26
paste input "5:01"
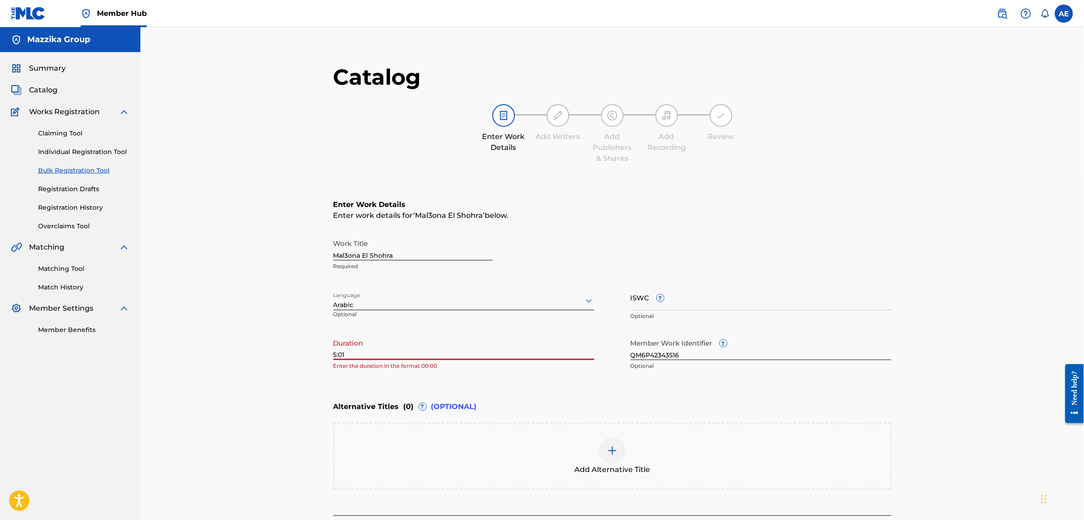
click at [334, 352] on input "5:01" at bounding box center [463, 347] width 261 height 26
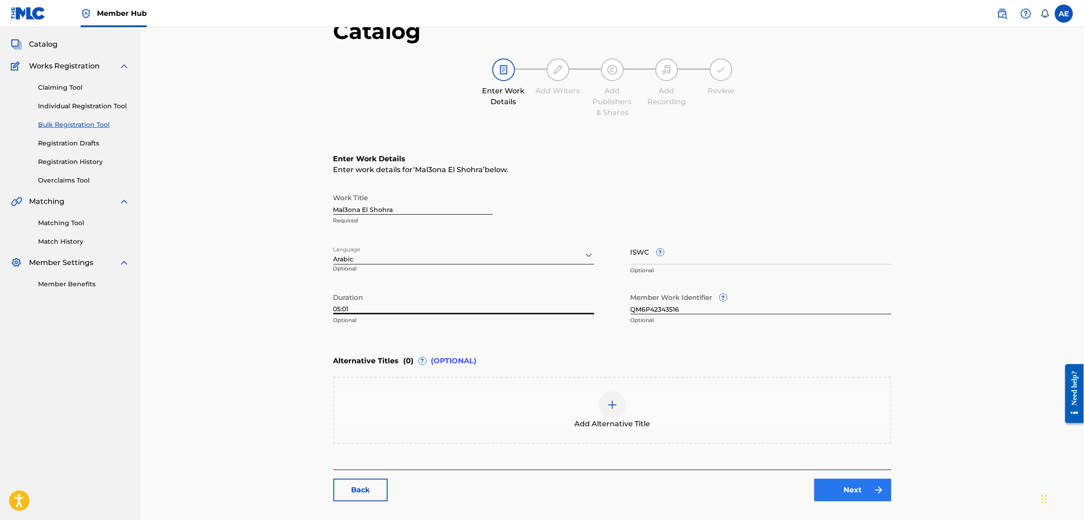
type input "05:01"
click at [829, 483] on link "Next" at bounding box center [853, 490] width 77 height 23
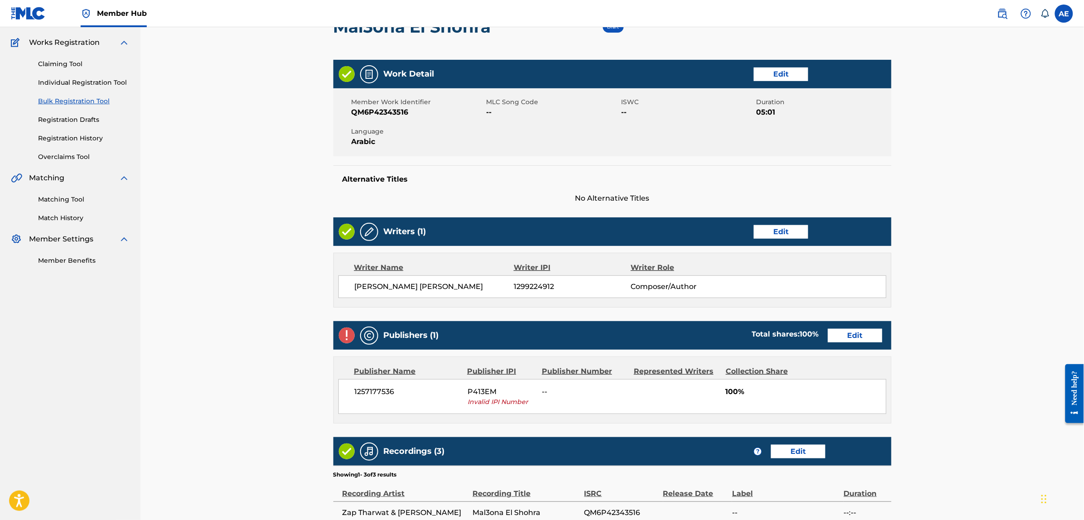
scroll to position [240, 0]
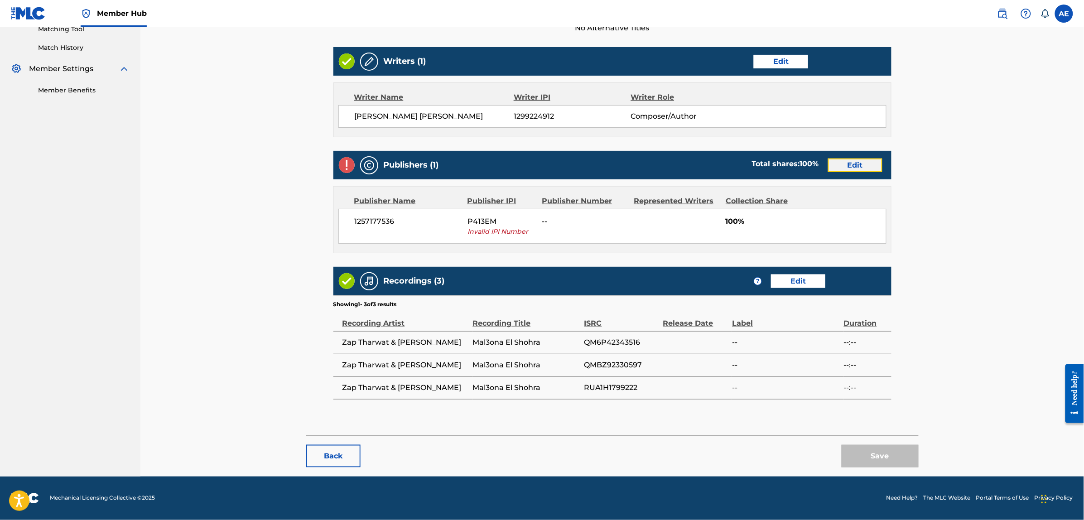
click at [846, 163] on link "Edit" at bounding box center [855, 166] width 54 height 14
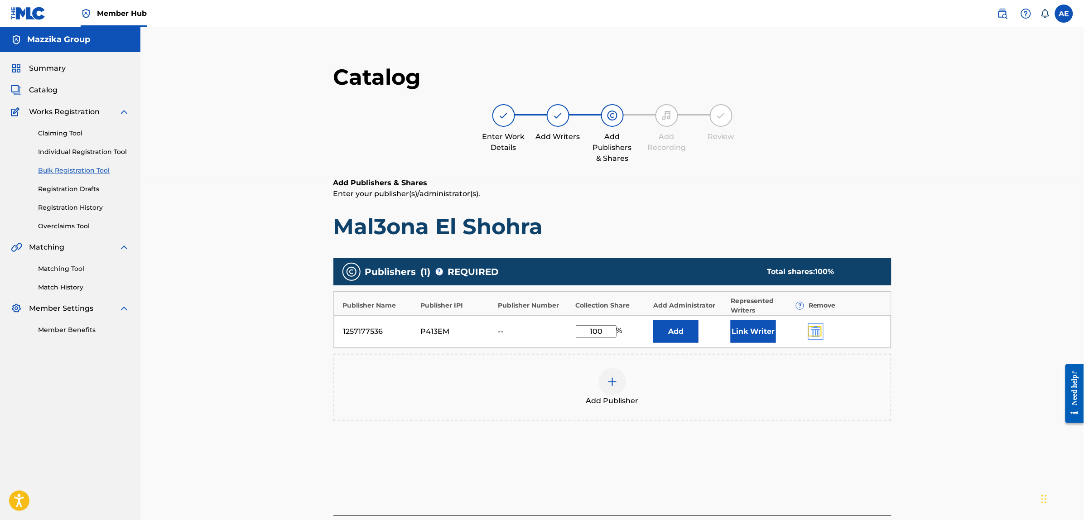
click at [815, 326] on img "submit" at bounding box center [816, 331] width 10 height 11
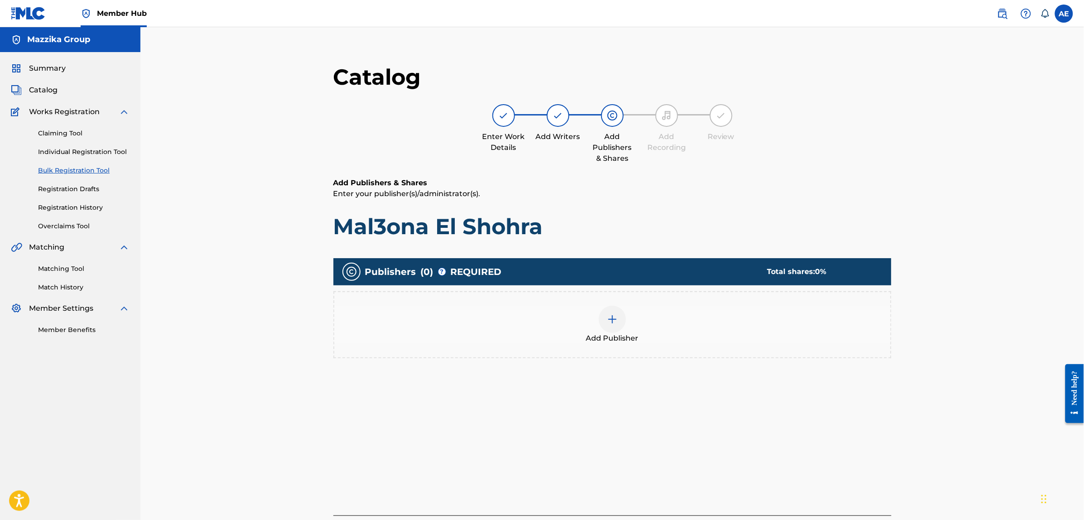
click at [682, 328] on div "Add Publisher" at bounding box center [612, 325] width 556 height 38
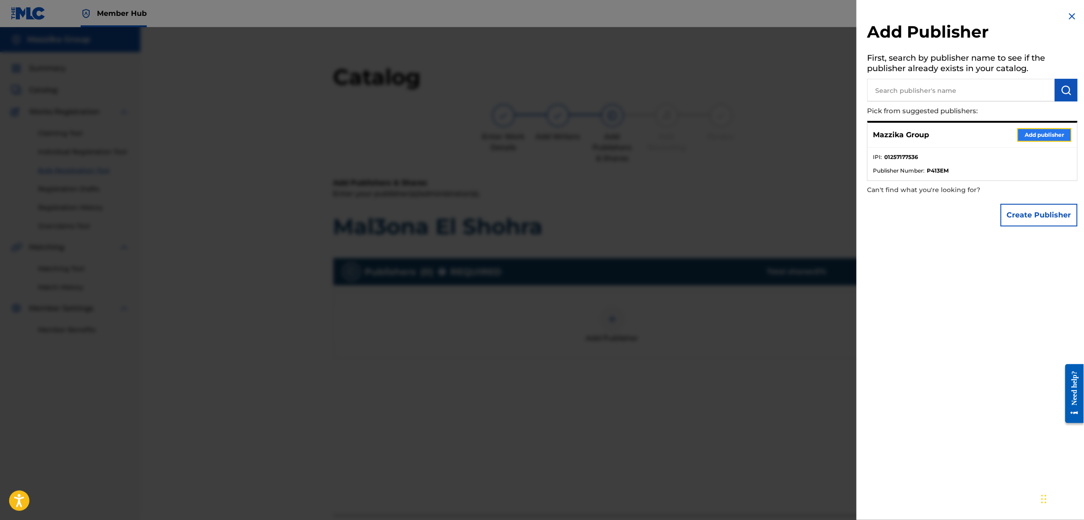
click at [1032, 133] on button "Add publisher" at bounding box center [1044, 135] width 54 height 14
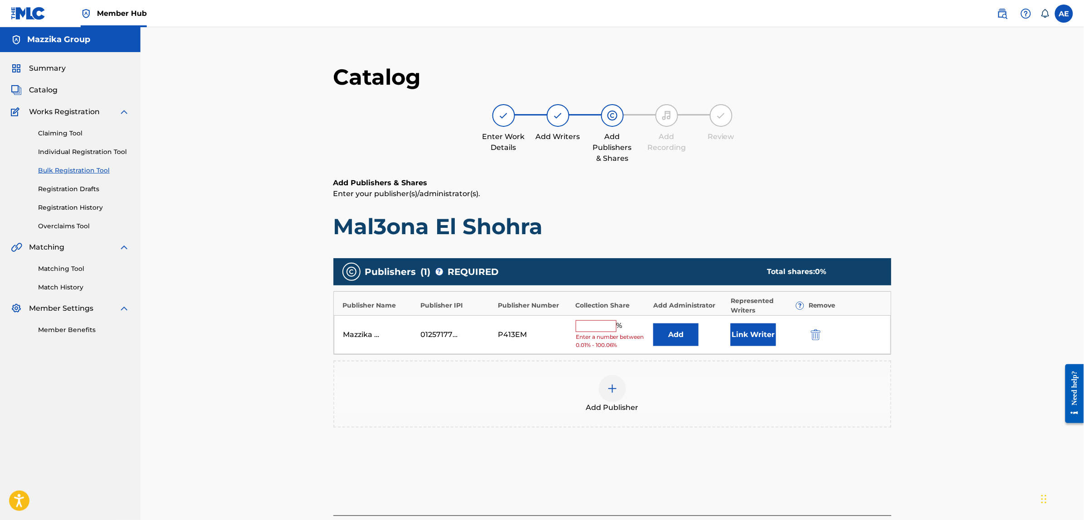
click at [587, 328] on input "text" at bounding box center [596, 326] width 41 height 12
type input "100"
click at [775, 331] on button "Link Writer" at bounding box center [753, 331] width 45 height 23
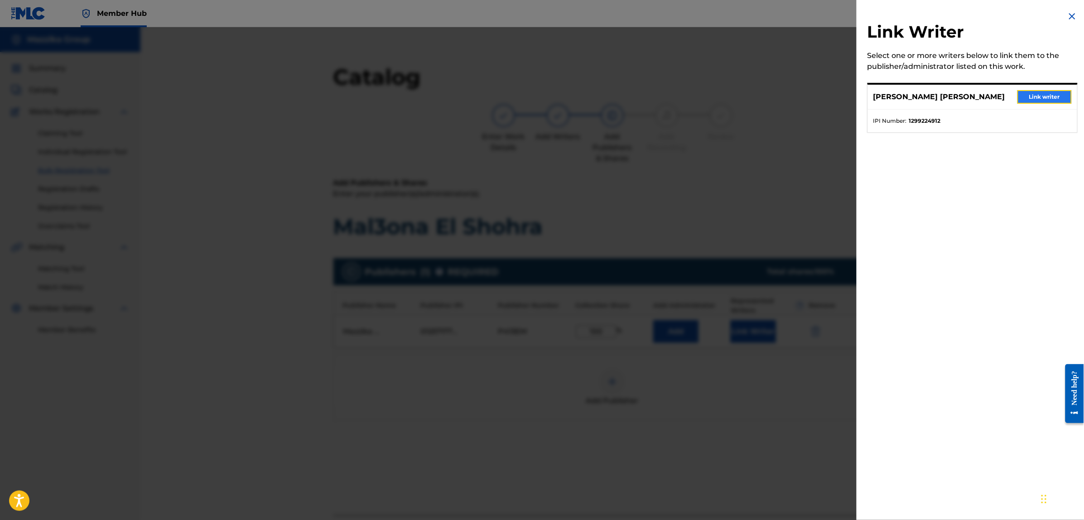
click at [1036, 96] on button "Link writer" at bounding box center [1044, 97] width 54 height 14
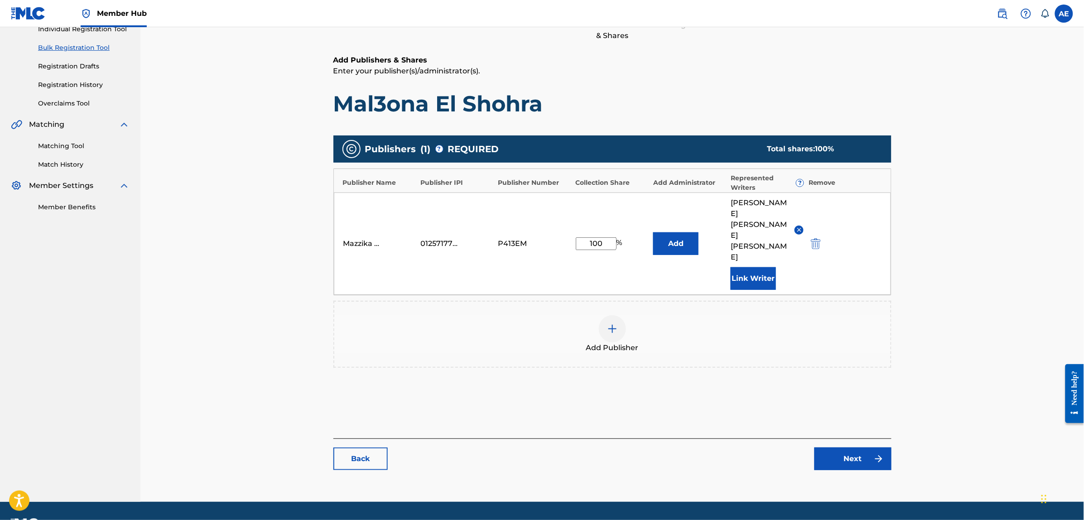
scroll to position [125, 0]
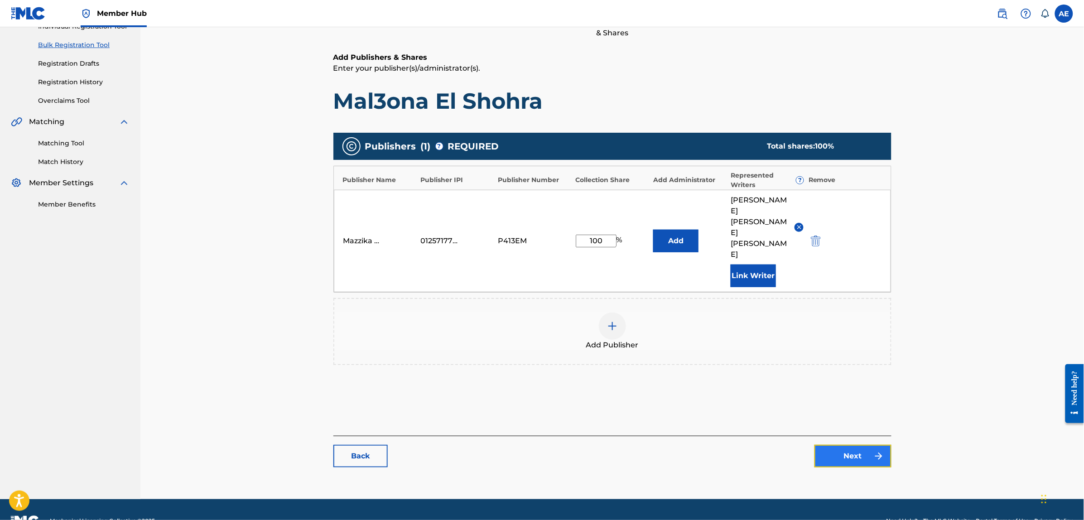
click at [870, 445] on link "Next" at bounding box center [853, 456] width 77 height 23
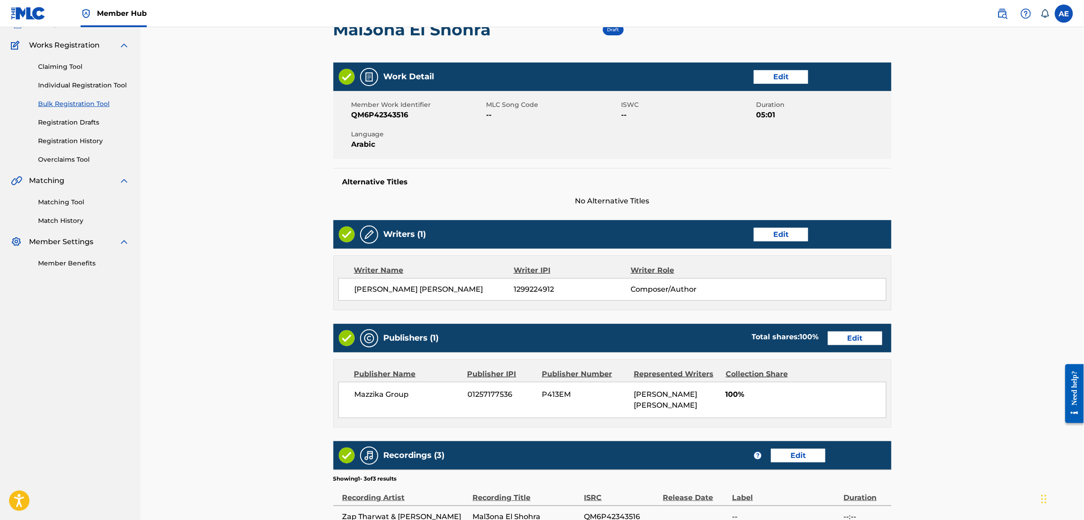
scroll to position [227, 0]
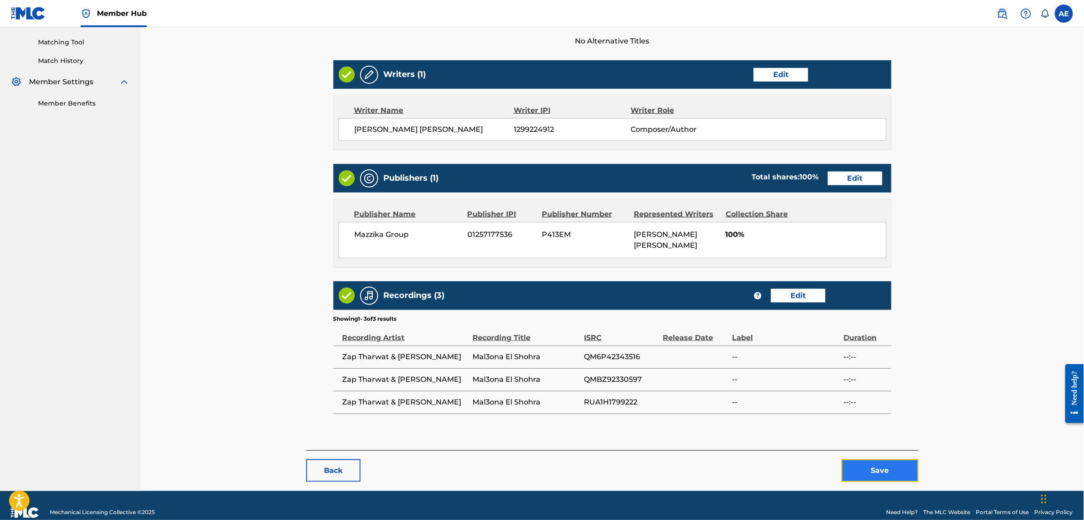
click at [895, 461] on button "Save" at bounding box center [880, 470] width 77 height 23
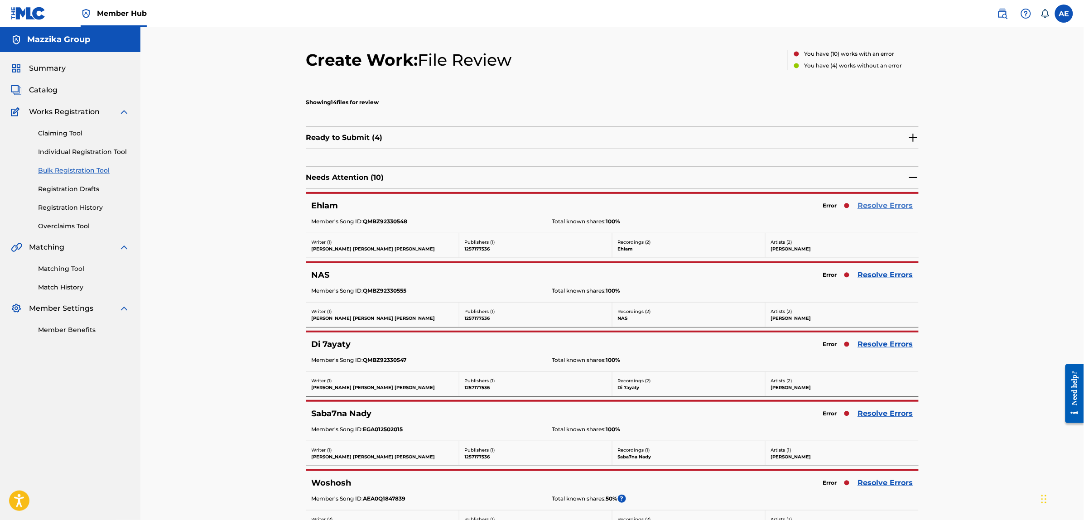
click at [873, 210] on link "Resolve Errors" at bounding box center [885, 205] width 55 height 11
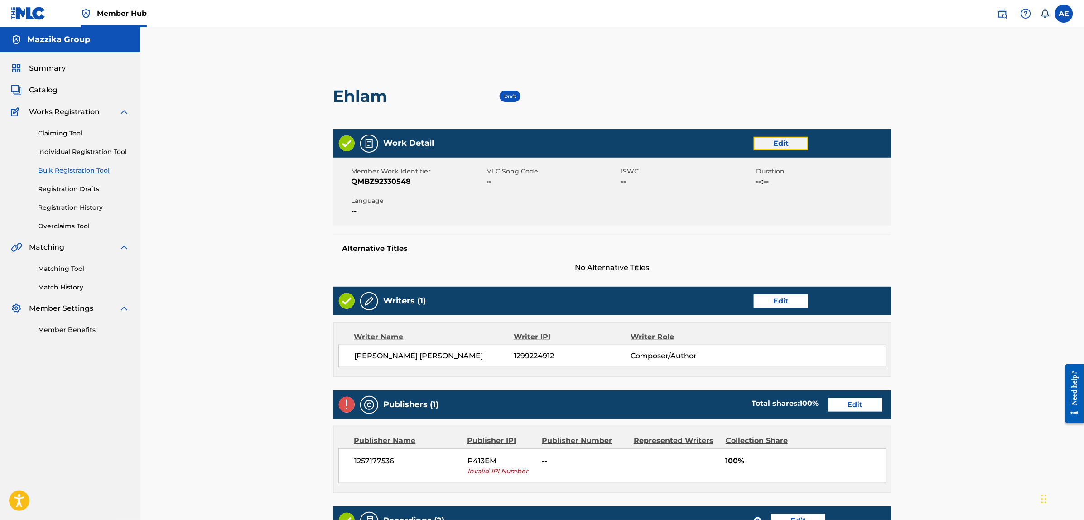
click at [798, 140] on link "Edit" at bounding box center [781, 144] width 54 height 14
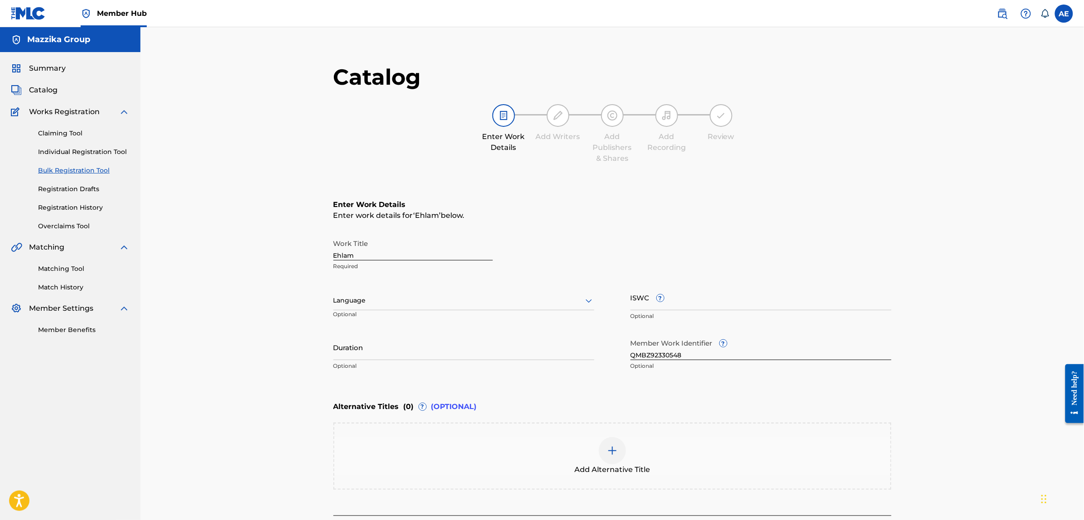
click at [447, 298] on div at bounding box center [463, 300] width 261 height 11
click at [383, 371] on div "Arabic" at bounding box center [464, 370] width 260 height 20
click at [400, 351] on input "Duration" at bounding box center [463, 347] width 261 height 26
paste input "3:17"
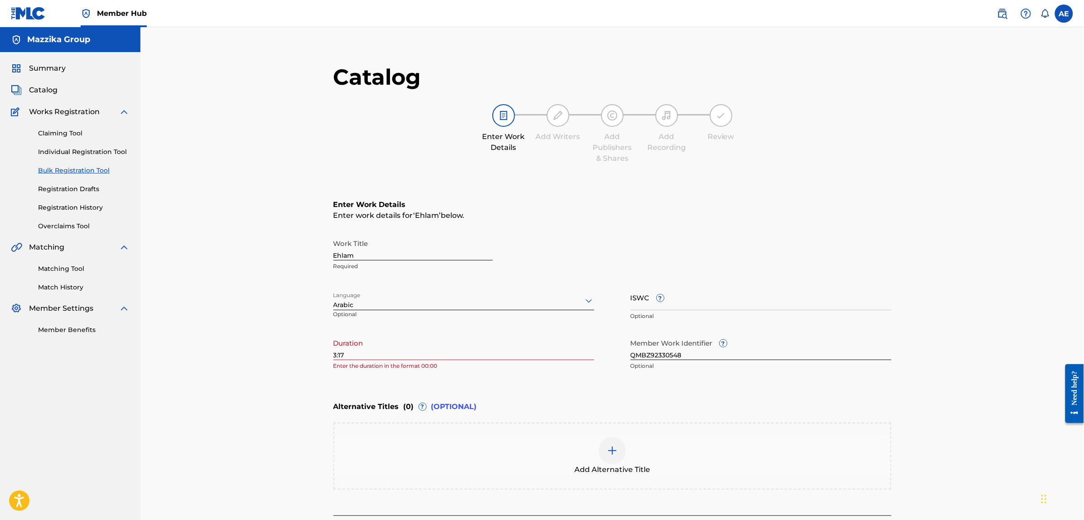
click at [331, 353] on main "Catalog Enter Work Details Add Writers Add Publishers & Shares Add Recording Re…" at bounding box center [612, 310] width 612 height 520
click at [333, 353] on input "3:17" at bounding box center [463, 347] width 261 height 26
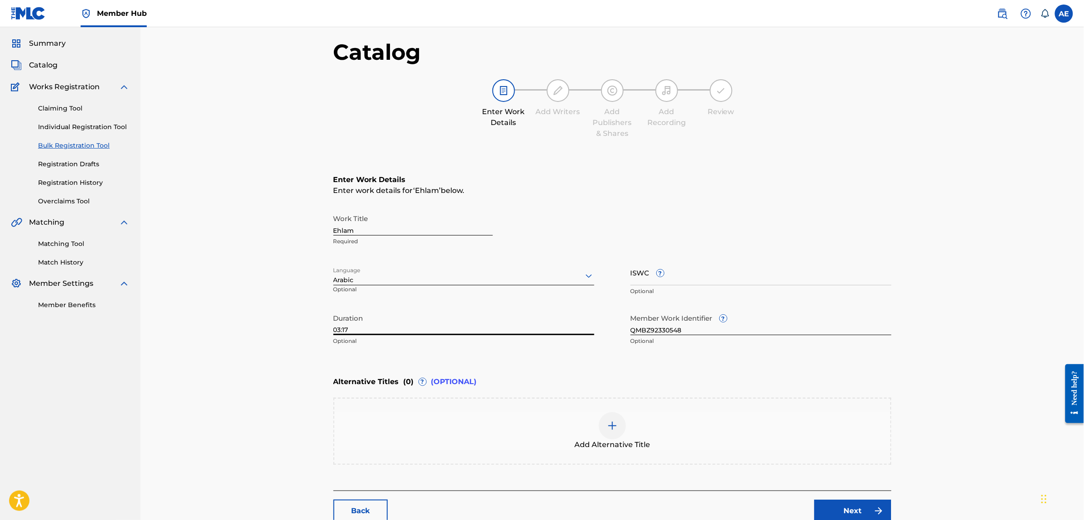
scroll to position [57, 0]
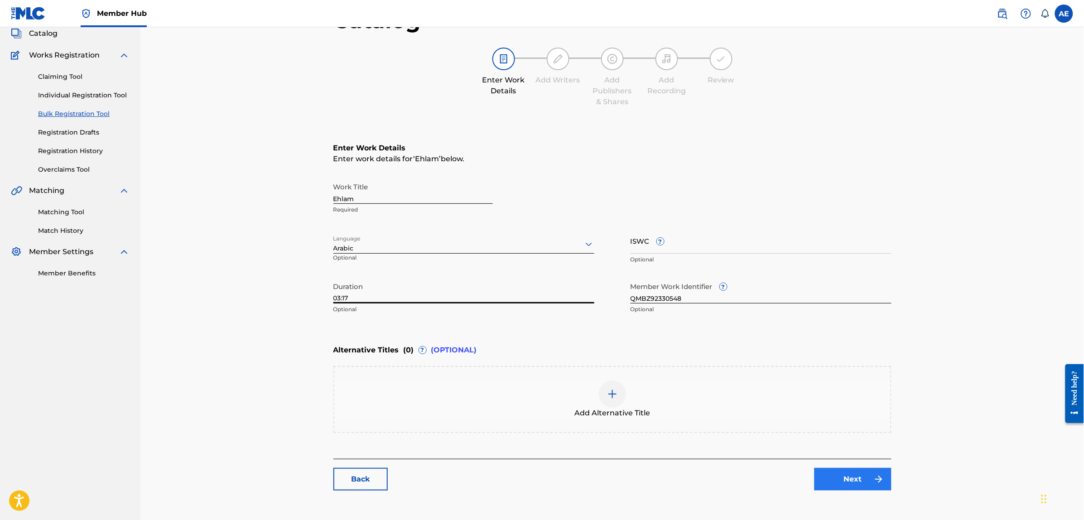
type input "03:17"
click at [852, 470] on link "Next" at bounding box center [853, 479] width 77 height 23
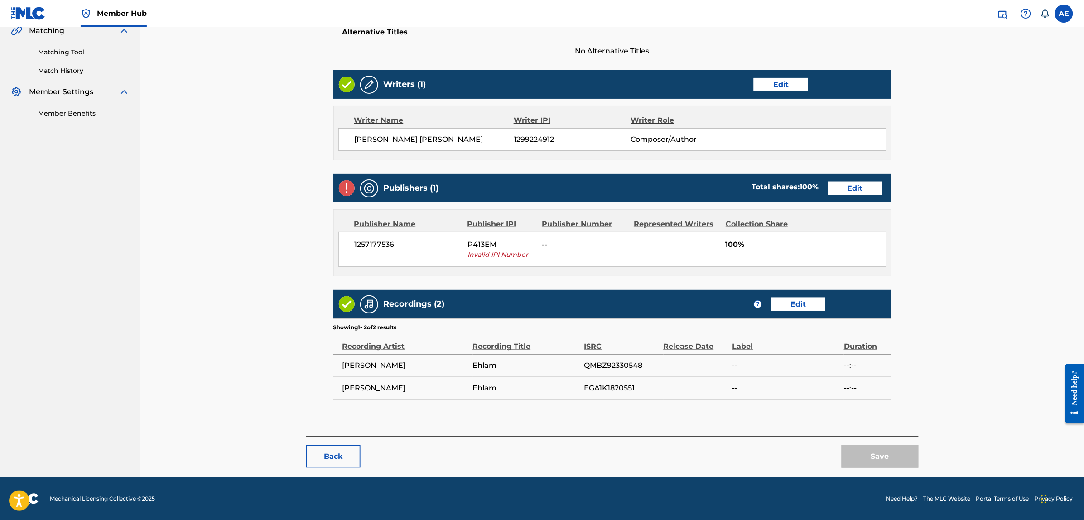
scroll to position [217, 0]
click at [833, 186] on link "Edit" at bounding box center [855, 188] width 54 height 14
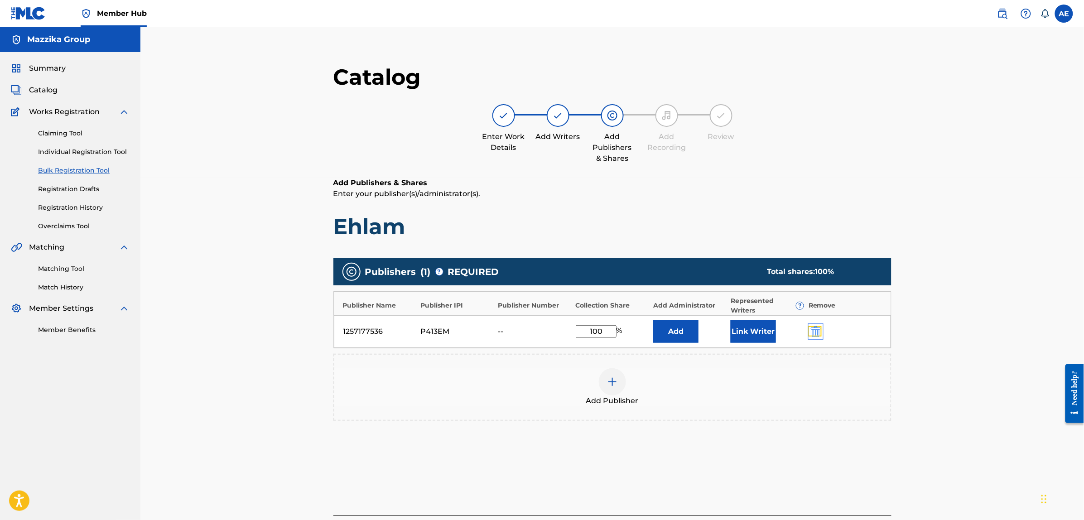
click at [814, 331] on img "submit" at bounding box center [816, 331] width 10 height 11
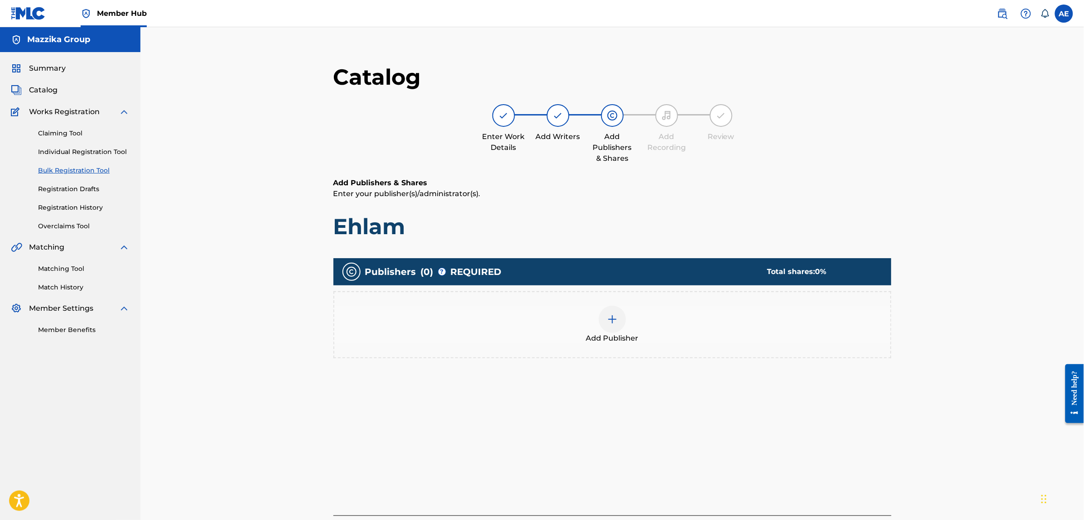
click at [810, 331] on div "Add Publisher" at bounding box center [612, 325] width 556 height 38
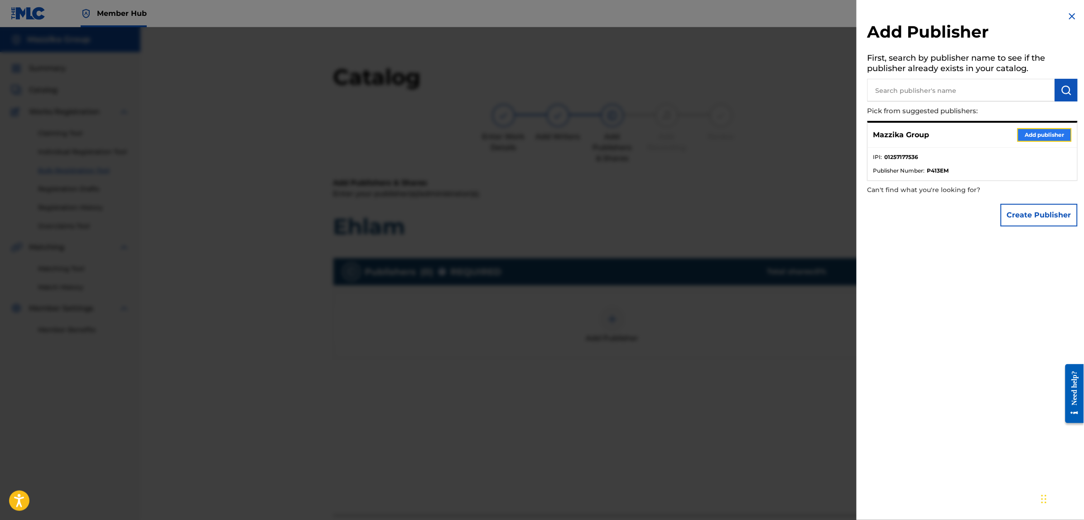
click at [1042, 132] on button "Add publisher" at bounding box center [1044, 135] width 54 height 14
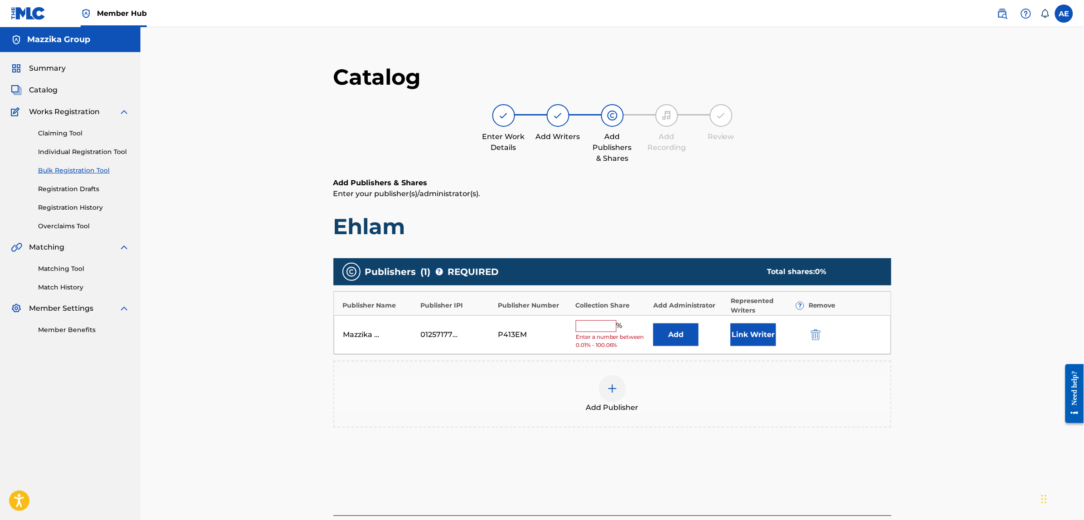
click at [604, 320] on input "text" at bounding box center [596, 326] width 41 height 12
type input "100"
click at [766, 329] on button "Link Writer" at bounding box center [753, 331] width 45 height 23
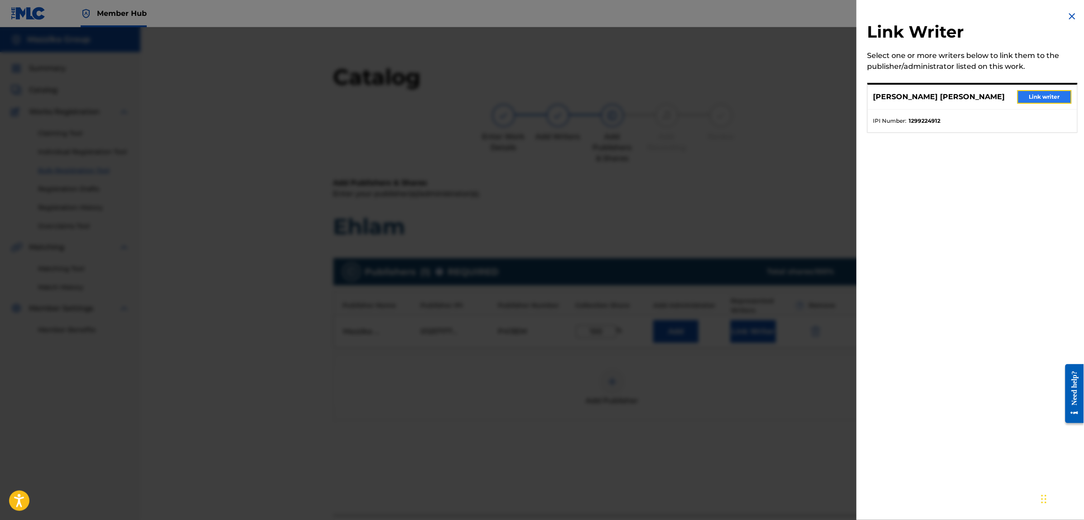
click at [1046, 97] on button "Link writer" at bounding box center [1044, 97] width 54 height 14
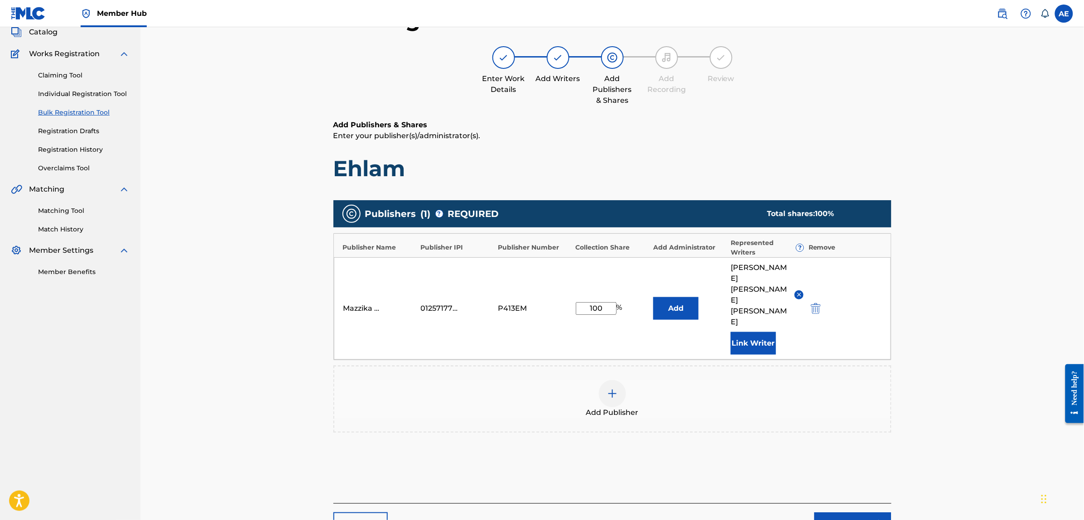
scroll to position [125, 0]
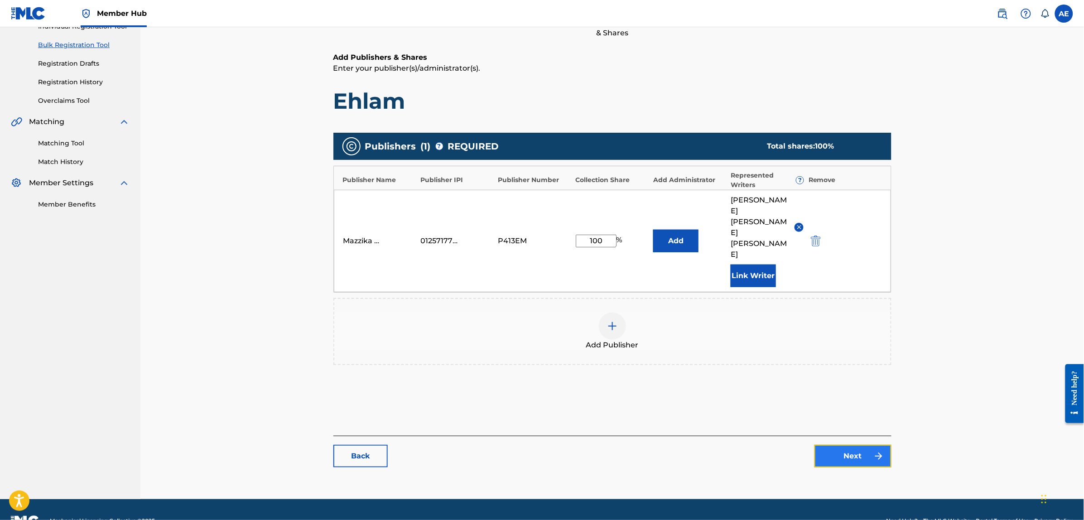
click at [829, 445] on link "Next" at bounding box center [853, 456] width 77 height 23
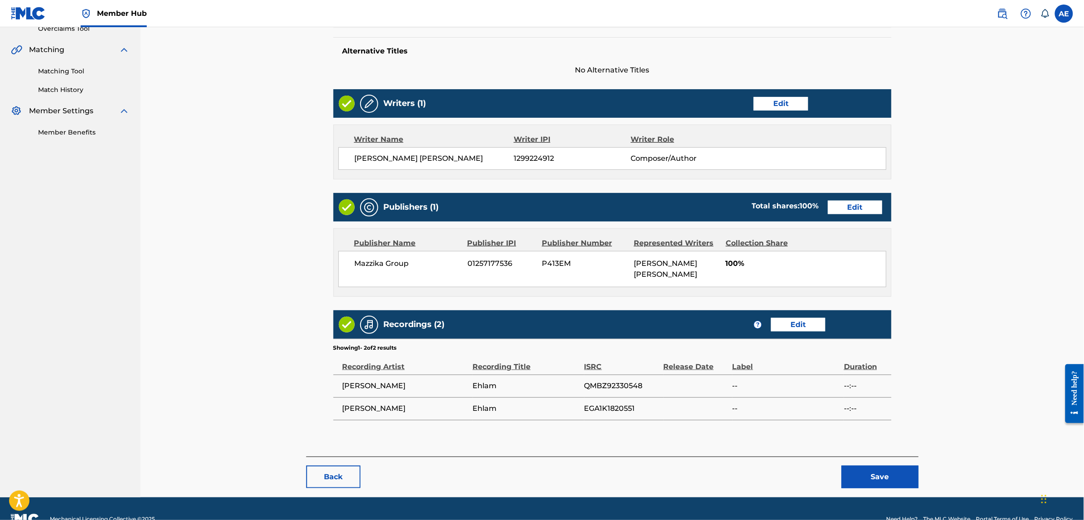
scroll to position [218, 0]
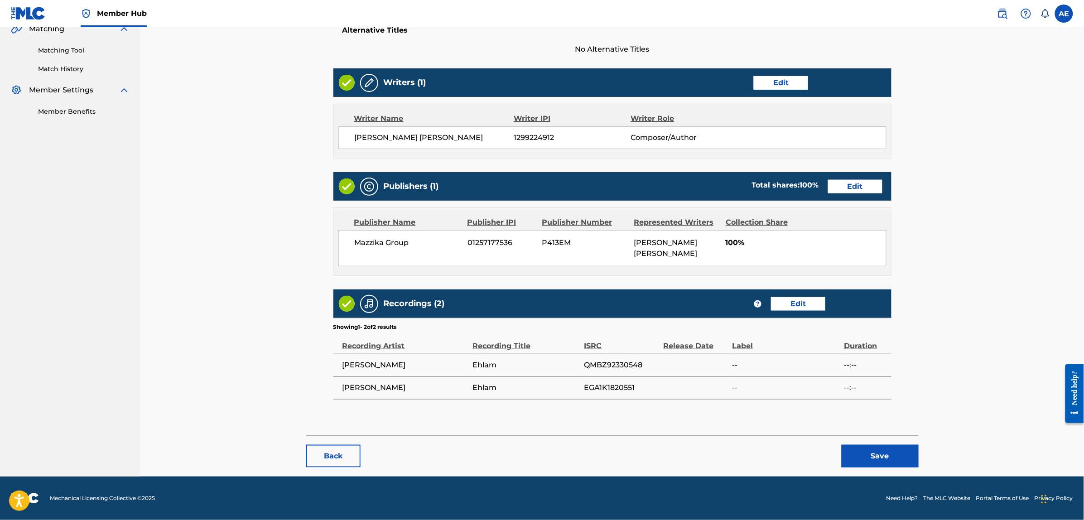
drag, startPoint x: 882, startPoint y: 441, endPoint x: 886, endPoint y: 456, distance: 16.1
click at [882, 441] on div "Back Save" at bounding box center [612, 452] width 612 height 32
click at [886, 456] on button "Save" at bounding box center [880, 456] width 77 height 23
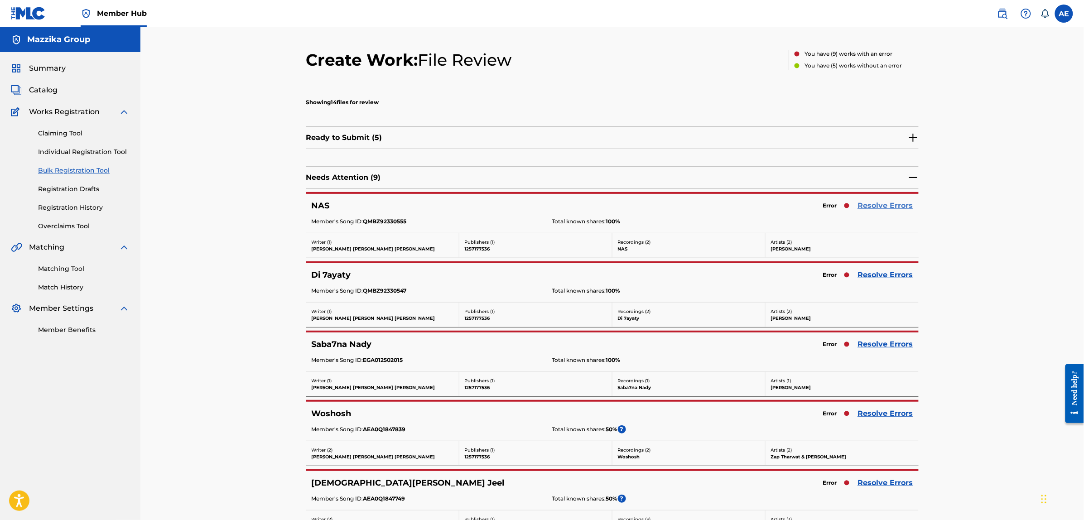
click at [884, 201] on link "Resolve Errors" at bounding box center [885, 205] width 55 height 11
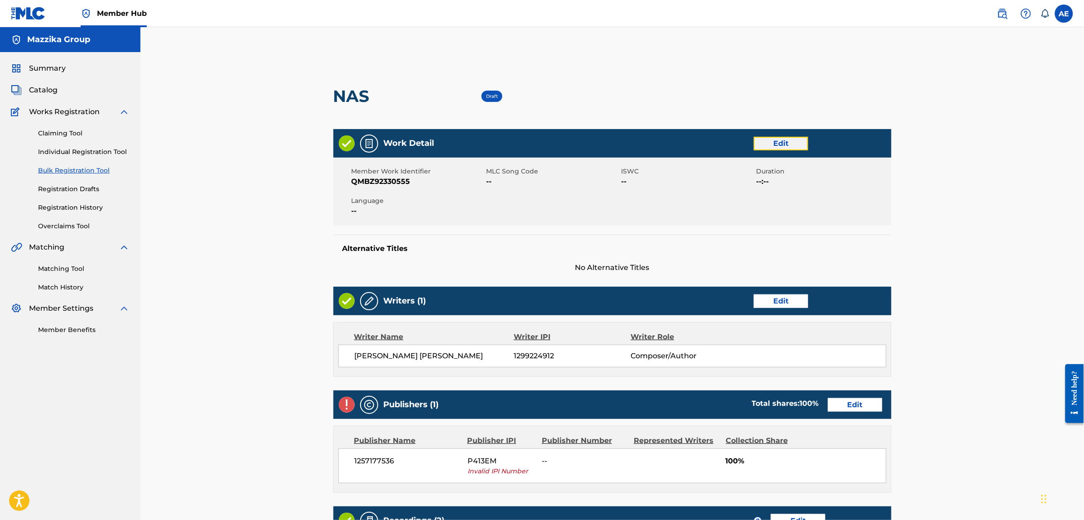
click at [777, 148] on link "Edit" at bounding box center [781, 144] width 54 height 14
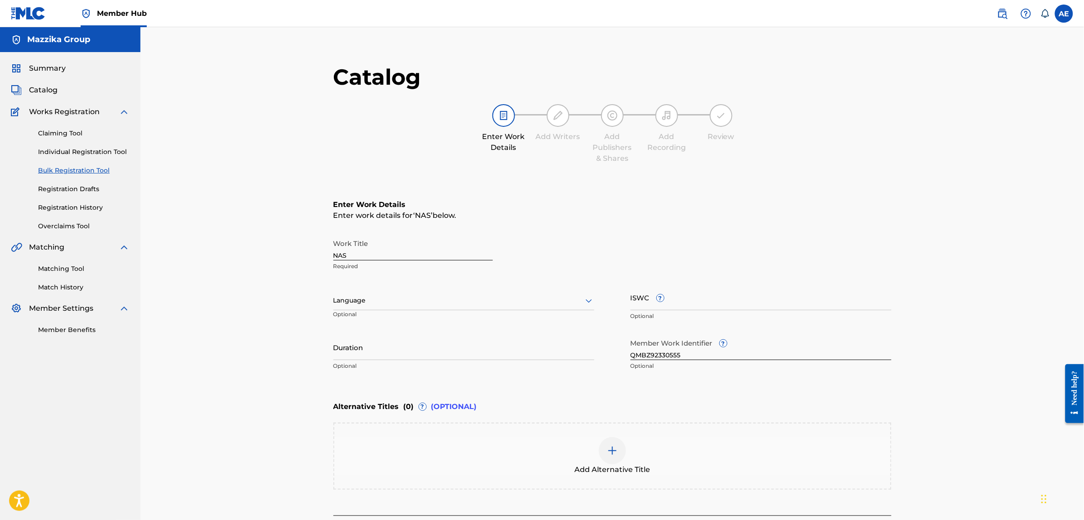
click at [384, 311] on p "Optional" at bounding box center [373, 317] width 81 height 15
click at [395, 306] on div "Language" at bounding box center [463, 300] width 261 height 19
click at [371, 372] on div "Arabic" at bounding box center [464, 370] width 260 height 20
click at [377, 347] on input "Duration" at bounding box center [463, 347] width 261 height 26
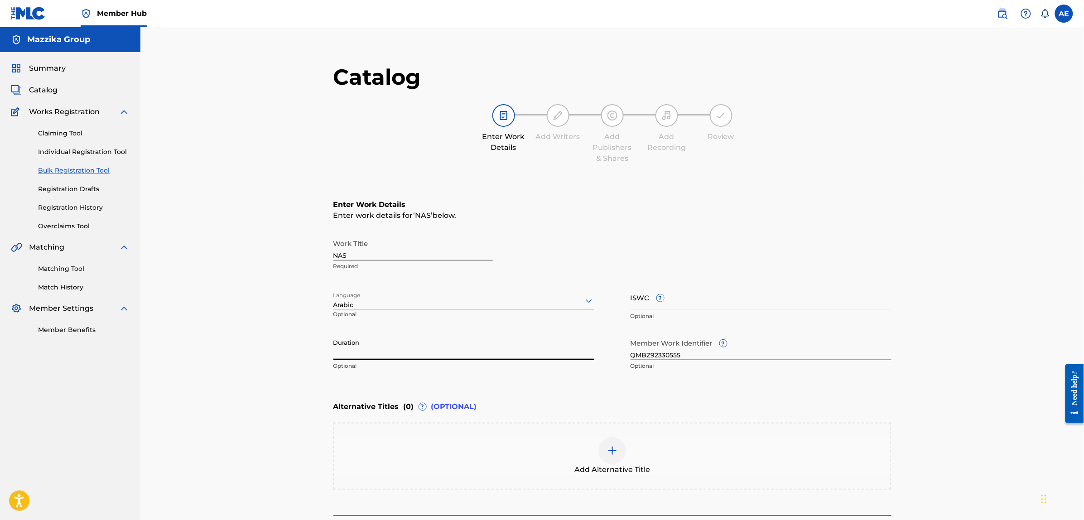
paste input "0:54"
click at [333, 355] on input "0:54" at bounding box center [463, 347] width 261 height 26
type input "00:54"
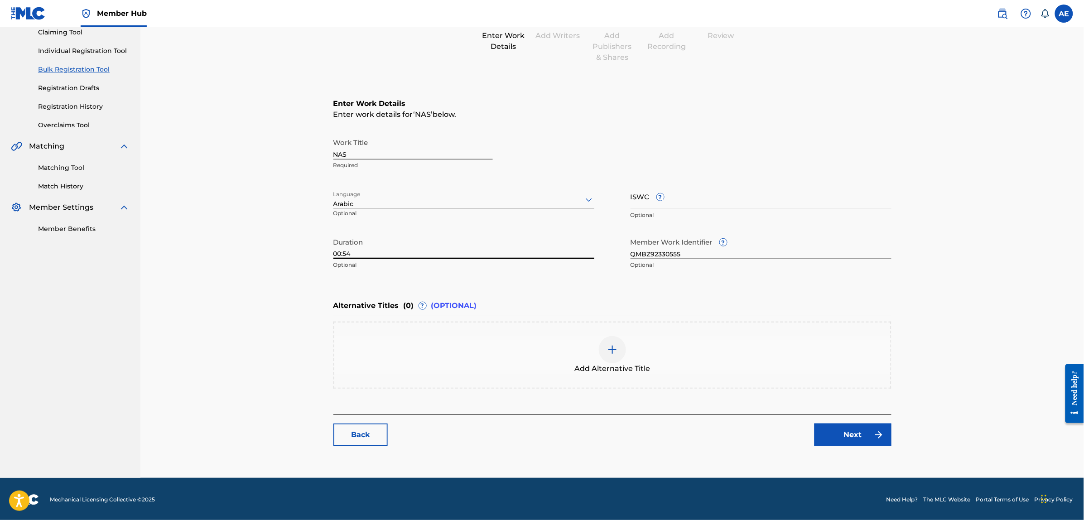
scroll to position [102, 0]
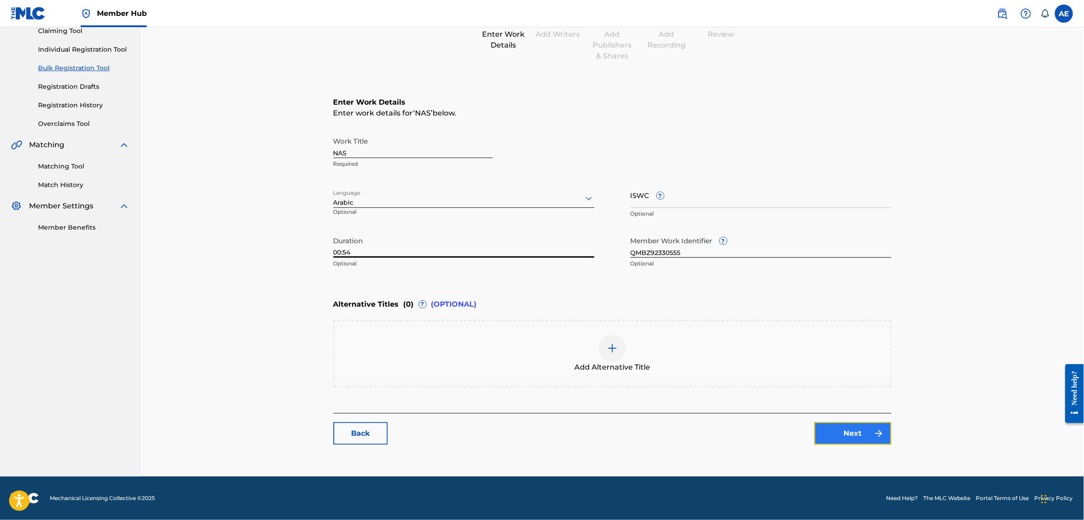
click at [880, 437] on img at bounding box center [878, 433] width 11 height 11
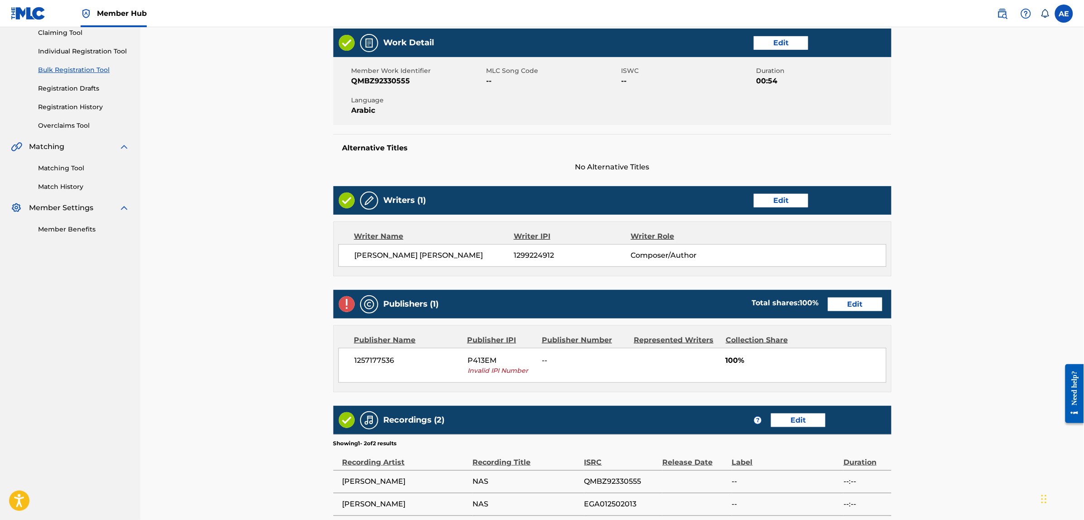
scroll to position [113, 0]
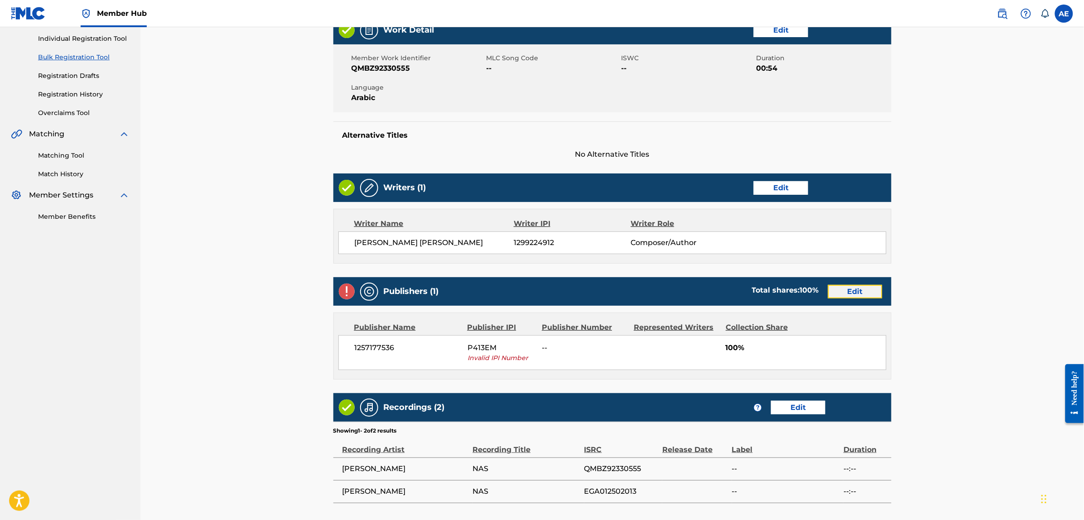
click at [839, 295] on link "Edit" at bounding box center [855, 292] width 54 height 14
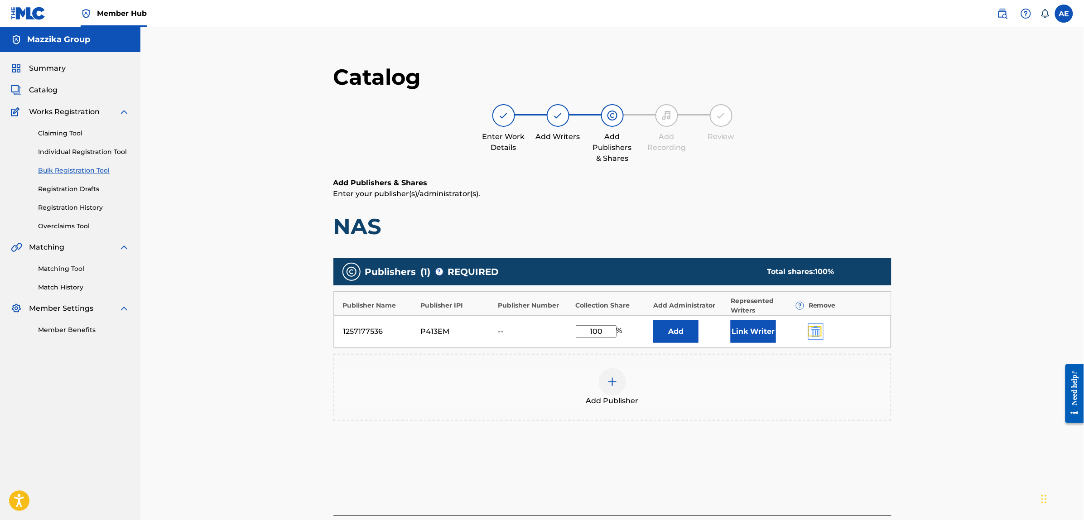
click at [819, 329] on img "submit" at bounding box center [816, 331] width 10 height 11
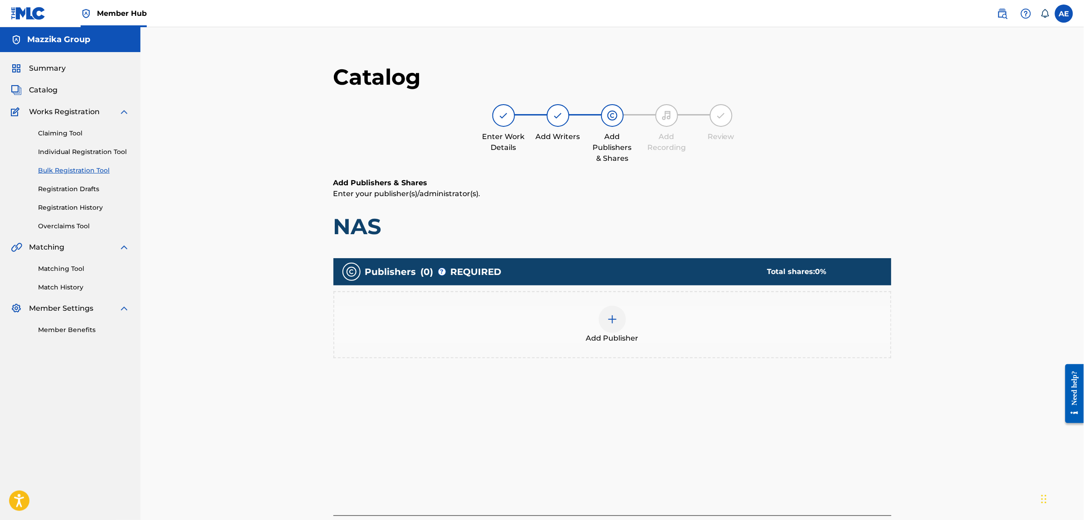
click at [687, 334] on div "Add Publisher" at bounding box center [612, 325] width 556 height 38
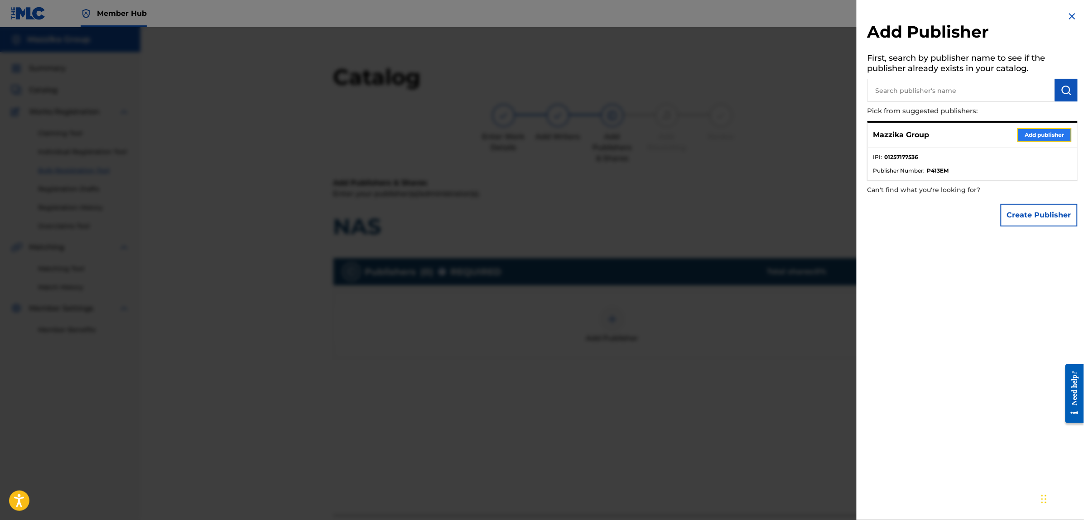
click at [1036, 128] on button "Add publisher" at bounding box center [1044, 135] width 54 height 14
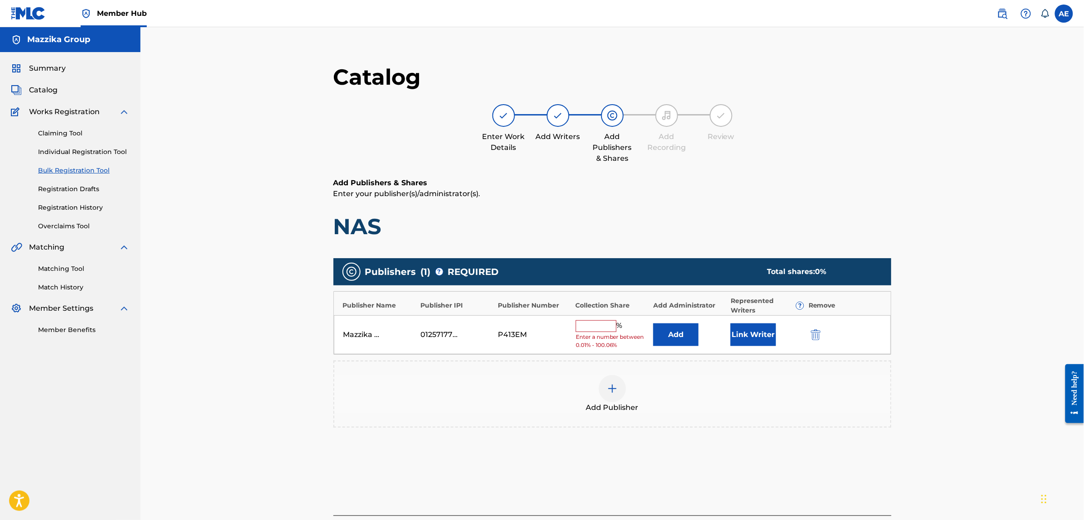
click at [597, 327] on input "text" at bounding box center [596, 326] width 41 height 12
type input "100"
click at [753, 329] on button "Link Writer" at bounding box center [753, 331] width 45 height 23
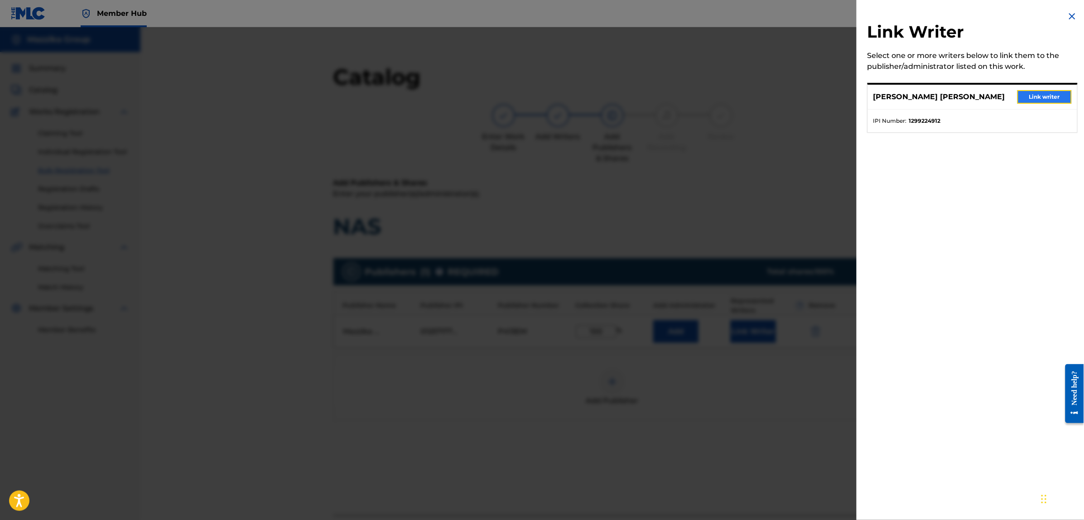
click at [1030, 98] on button "Link writer" at bounding box center [1044, 97] width 54 height 14
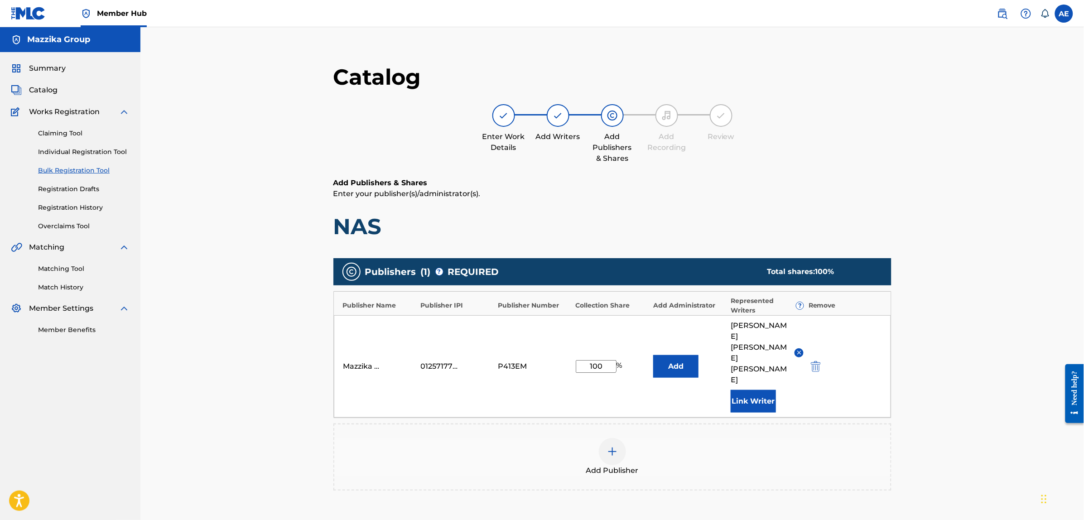
scroll to position [125, 0]
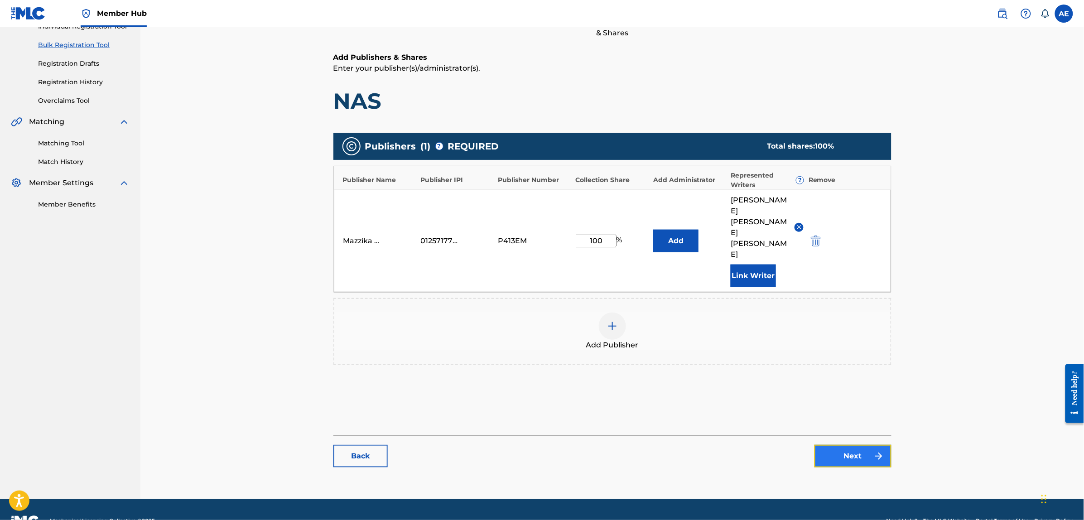
click at [851, 445] on link "Next" at bounding box center [853, 456] width 77 height 23
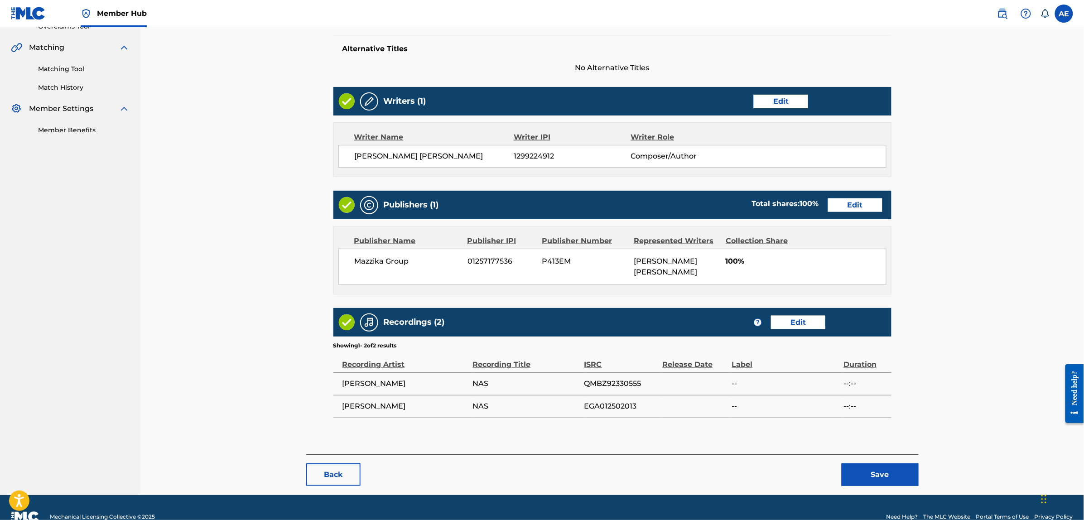
scroll to position [218, 0]
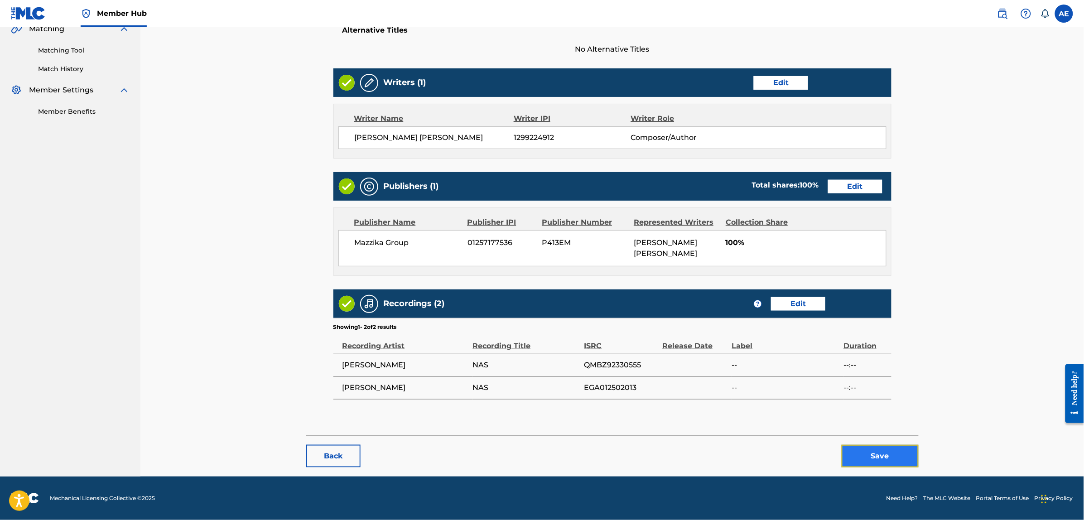
click at [882, 454] on button "Save" at bounding box center [880, 456] width 77 height 23
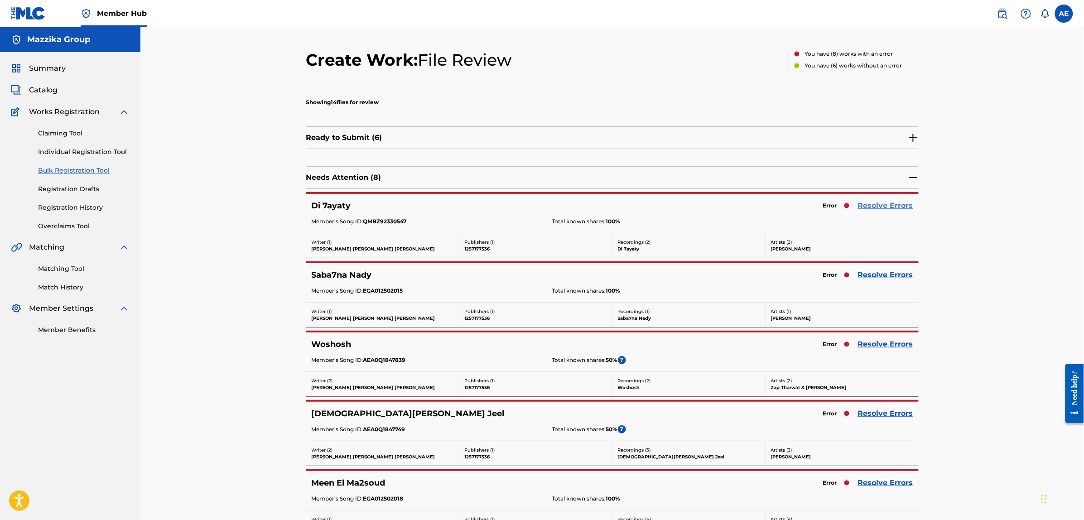
click at [881, 202] on link "Resolve Errors" at bounding box center [885, 205] width 55 height 11
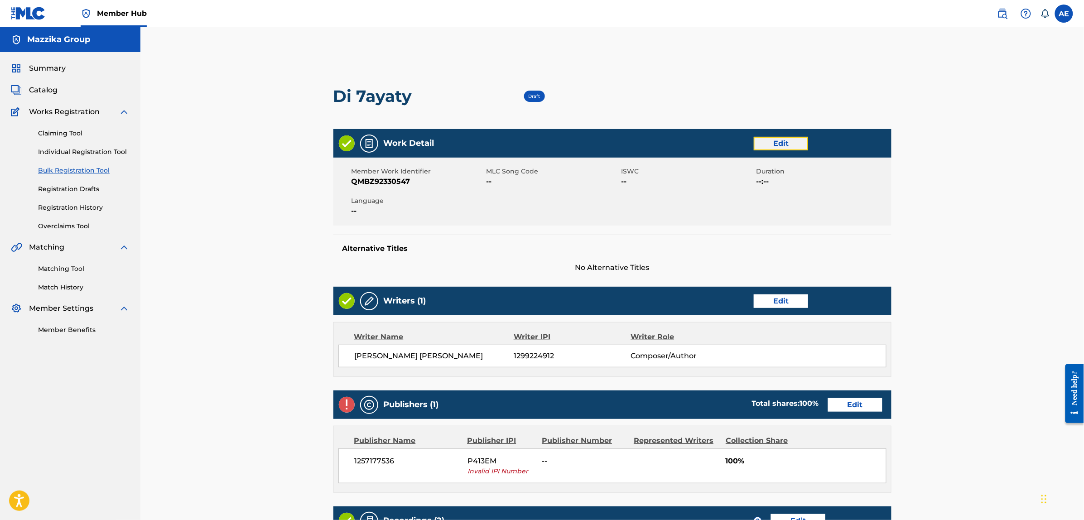
click at [796, 147] on link "Edit" at bounding box center [781, 144] width 54 height 14
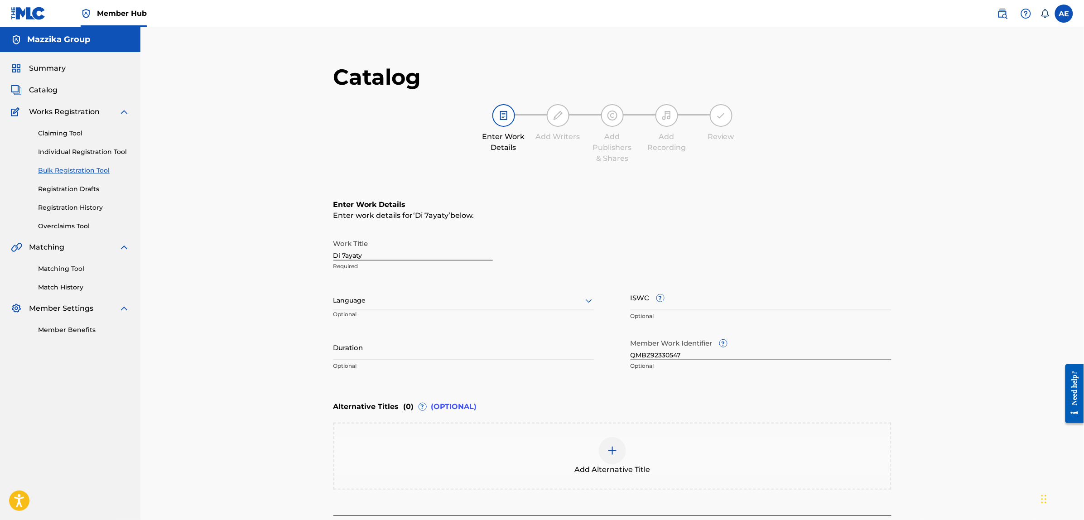
click at [422, 301] on div at bounding box center [463, 300] width 261 height 11
click at [365, 426] on div "Arabic" at bounding box center [464, 427] width 260 height 20
click at [410, 349] on input "Duration" at bounding box center [463, 347] width 261 height 26
paste input "1:18"
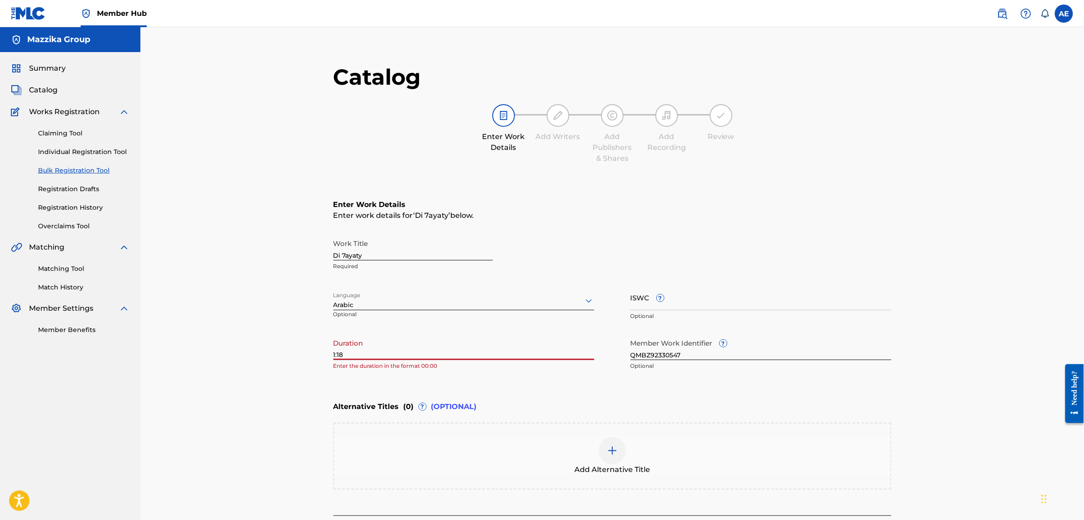
click at [333, 352] on input "1:18" at bounding box center [463, 347] width 261 height 26
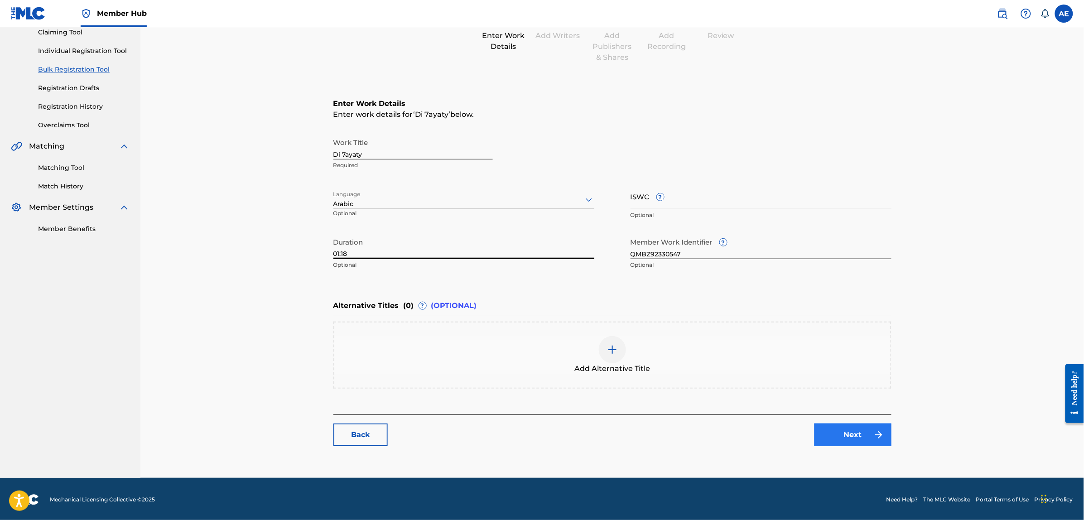
scroll to position [102, 0]
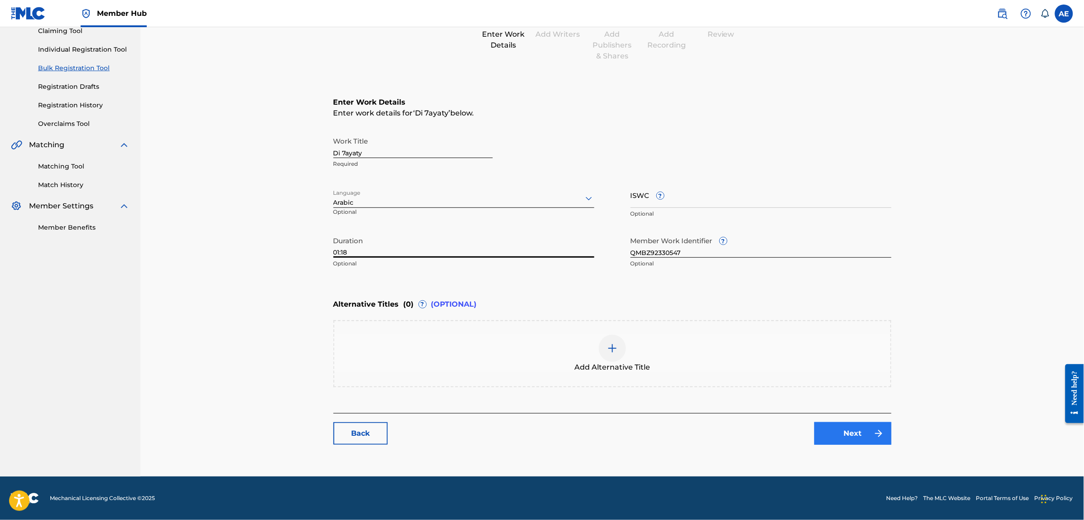
type input "01:18"
click at [873, 434] on img at bounding box center [878, 433] width 11 height 11
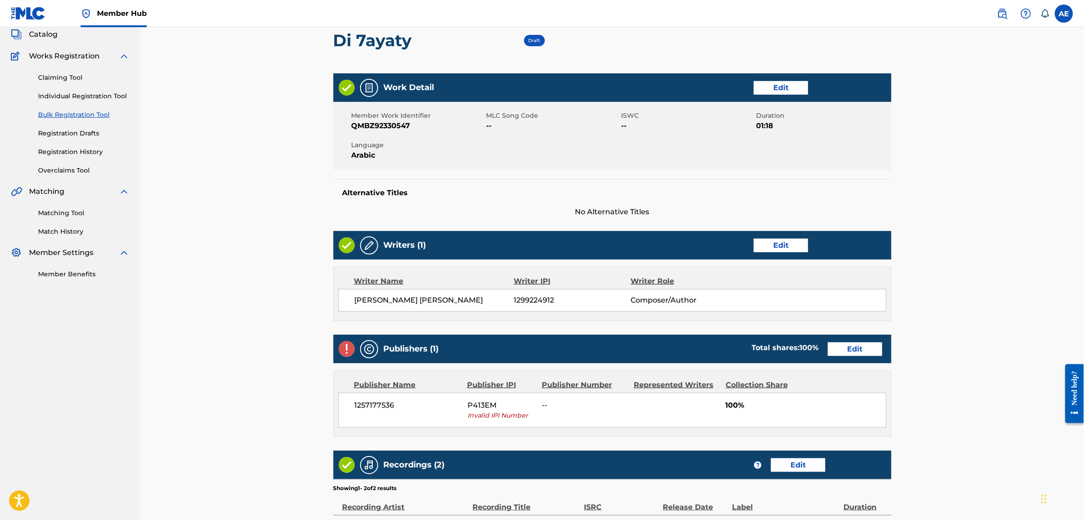
scroll to position [57, 0]
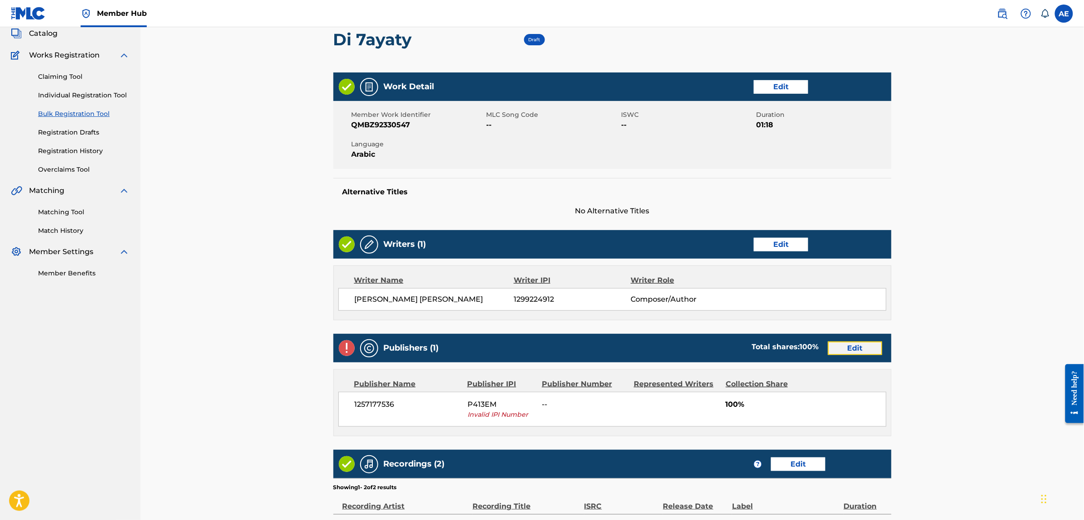
click at [857, 345] on link "Edit" at bounding box center [855, 349] width 54 height 14
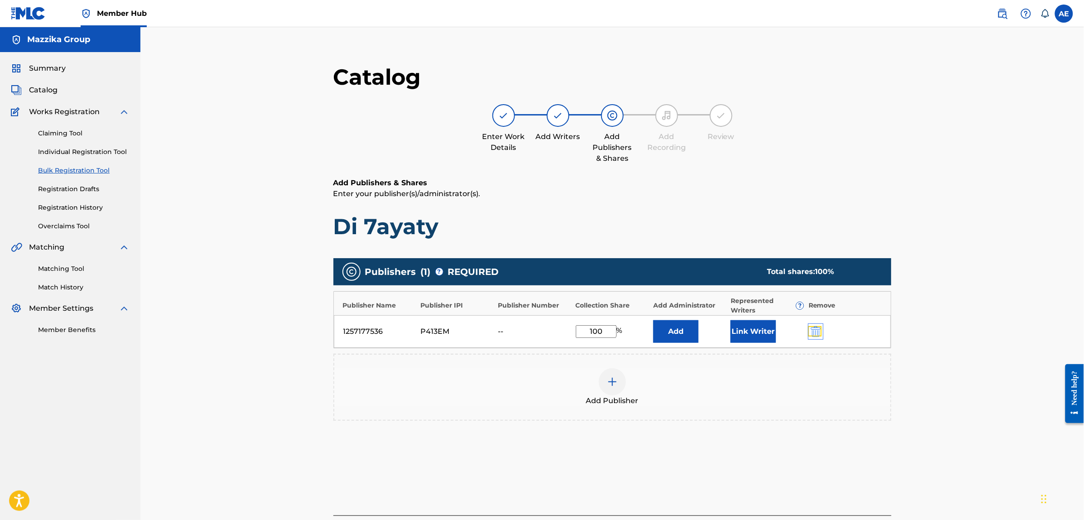
click at [812, 329] on img "submit" at bounding box center [816, 331] width 10 height 11
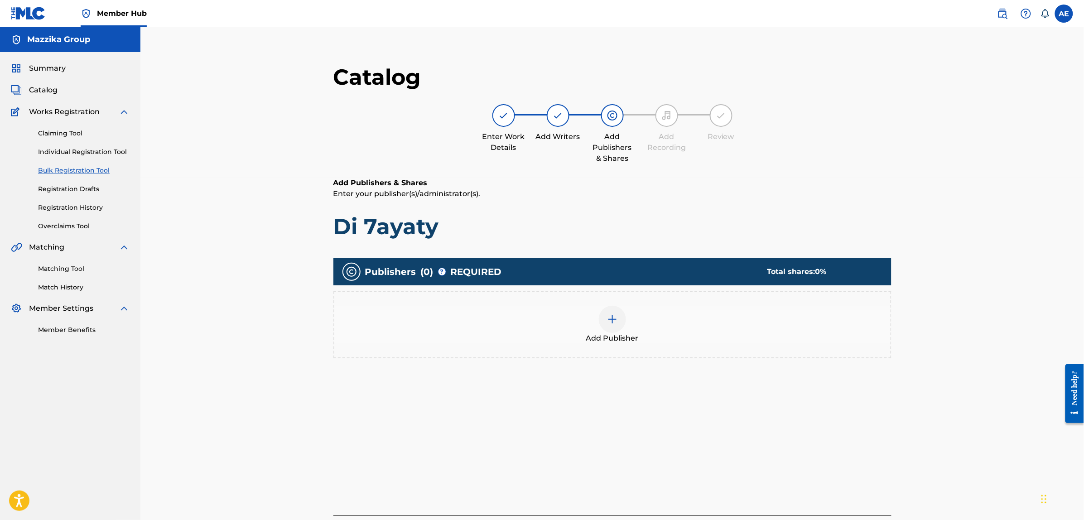
click at [796, 325] on div "Add Publisher" at bounding box center [612, 325] width 556 height 38
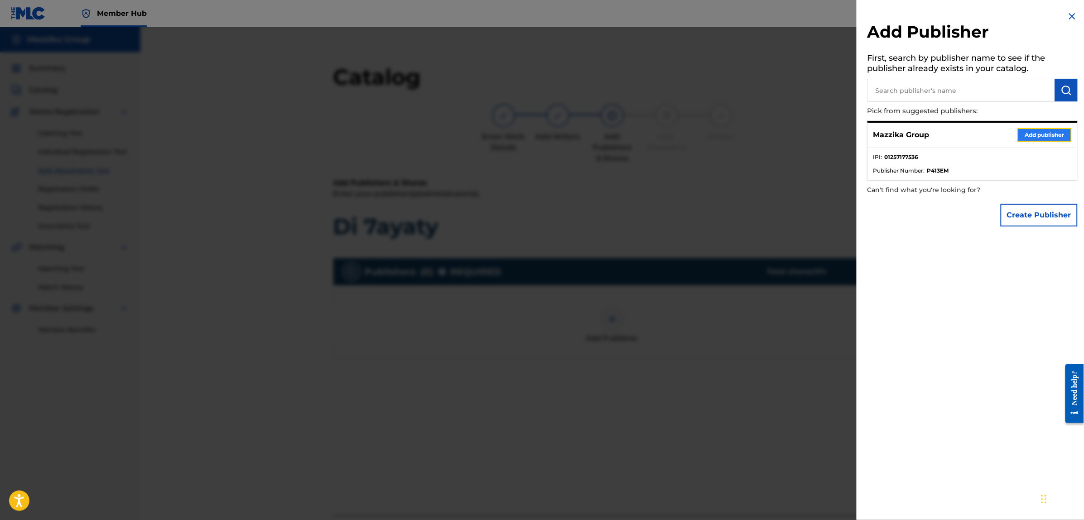
click at [1031, 129] on button "Add publisher" at bounding box center [1044, 135] width 54 height 14
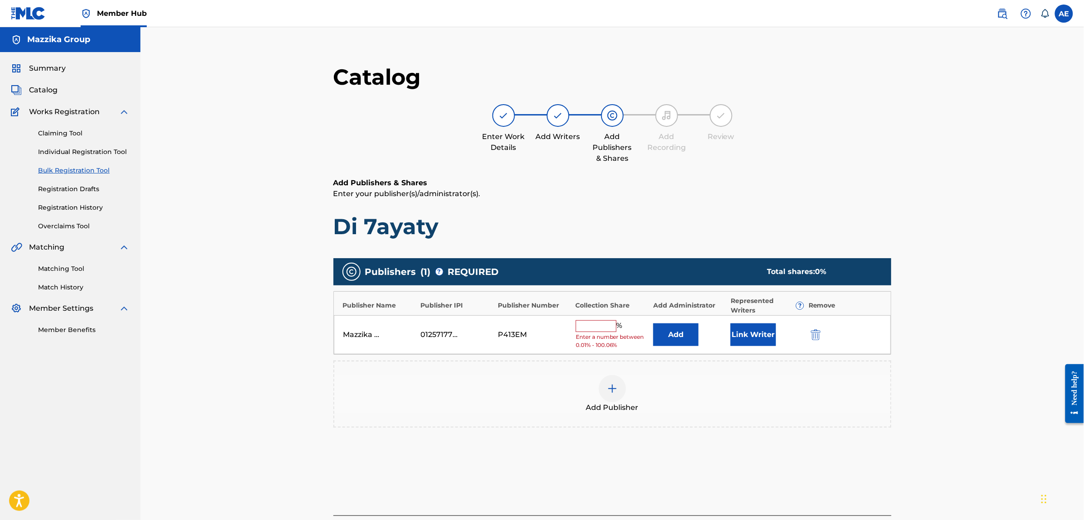
click at [605, 323] on input "text" at bounding box center [596, 326] width 41 height 12
type input "100"
click at [739, 333] on button "Link Writer" at bounding box center [753, 331] width 45 height 23
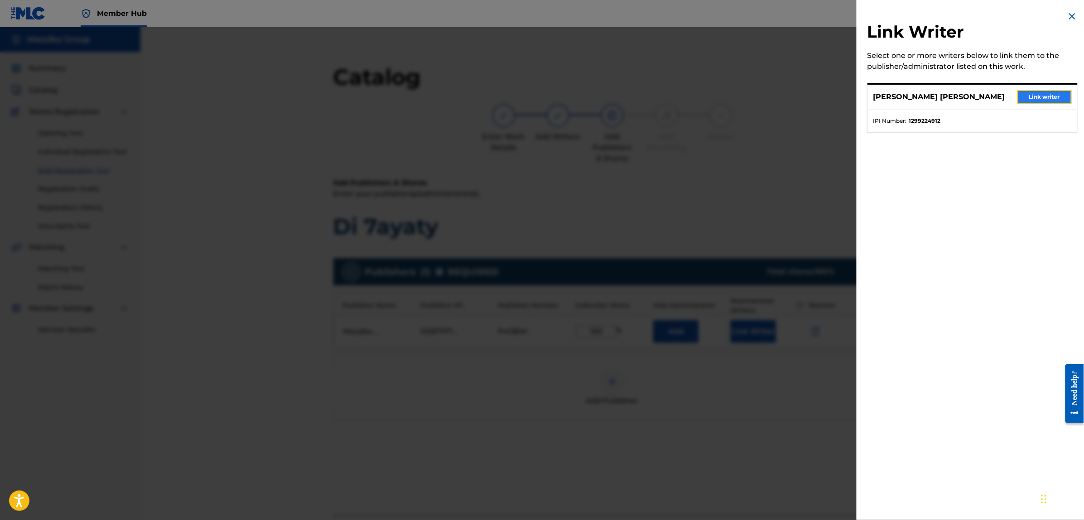
click at [1030, 94] on button "Link writer" at bounding box center [1044, 97] width 54 height 14
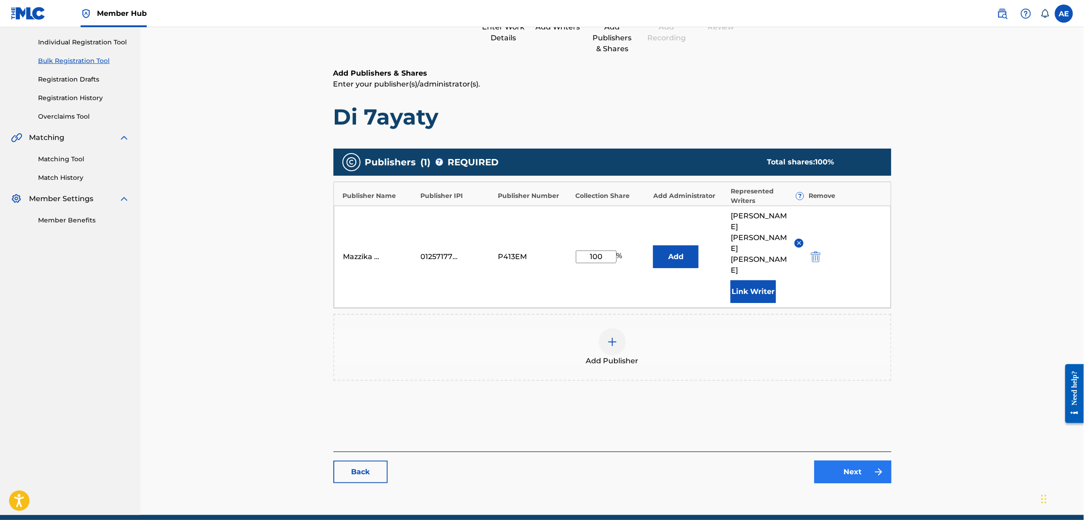
scroll to position [113, 0]
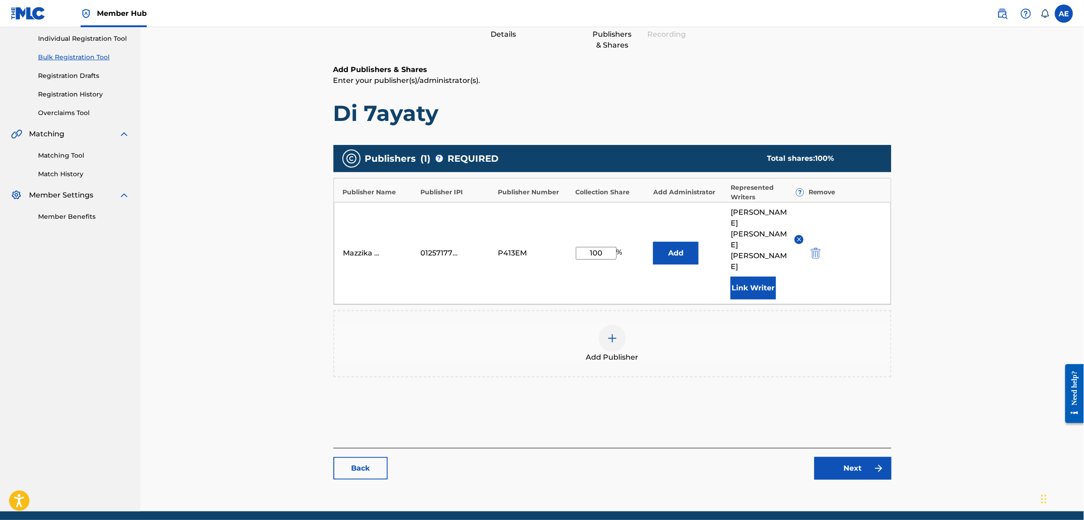
click at [847, 458] on div "Catalog Enter Work Details Add Writers Add Publishers & Shares Add Recording Re…" at bounding box center [612, 219] width 558 height 539
click at [849, 457] on link "Next" at bounding box center [853, 468] width 77 height 23
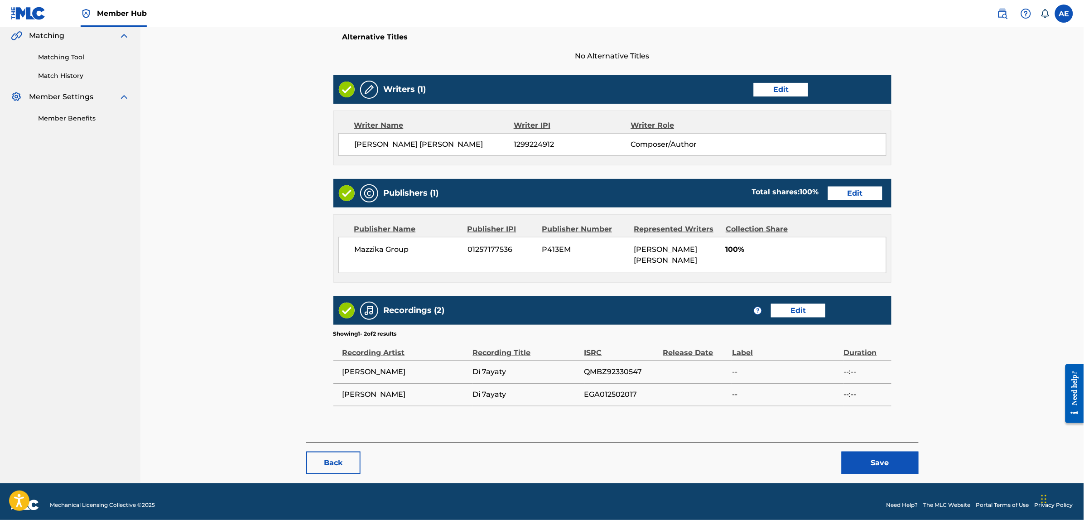
scroll to position [218, 0]
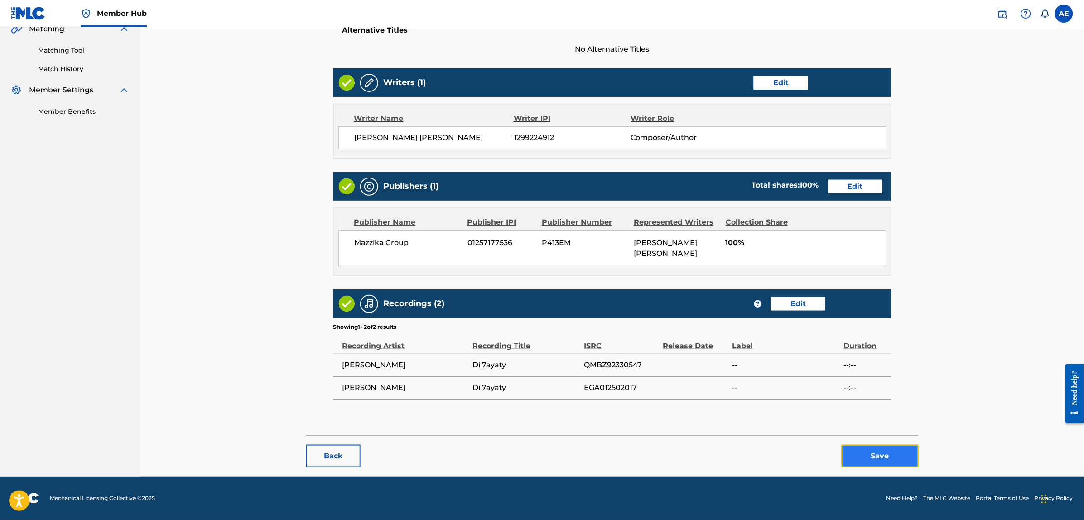
click at [858, 451] on button "Save" at bounding box center [880, 456] width 77 height 23
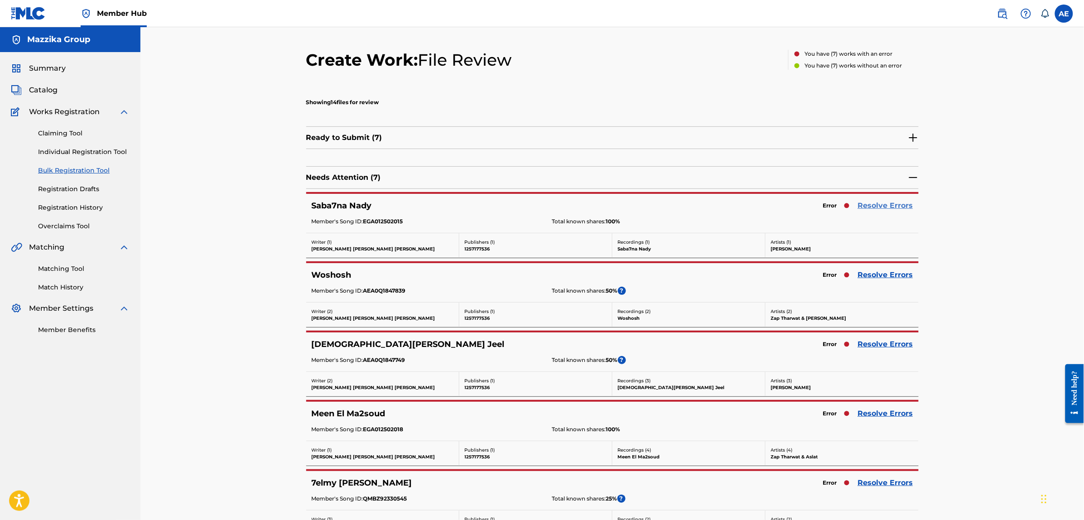
click at [875, 206] on link "Resolve Errors" at bounding box center [885, 205] width 55 height 11
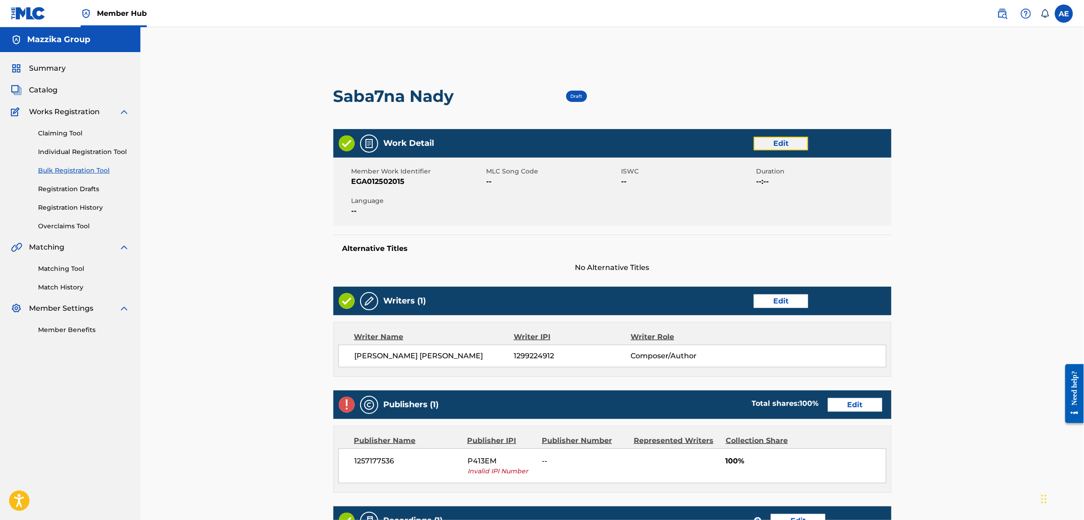
click at [793, 144] on link "Edit" at bounding box center [781, 144] width 54 height 14
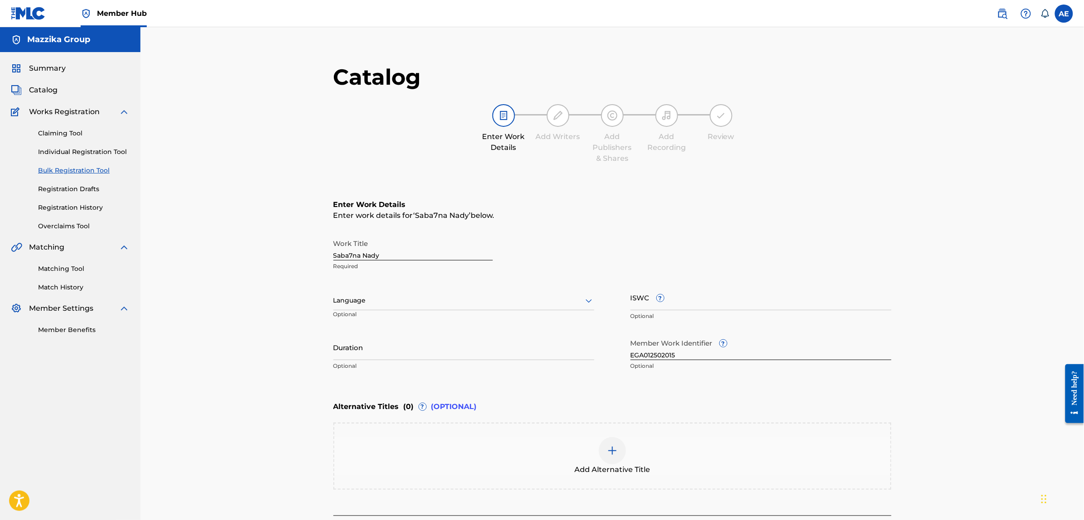
click at [490, 301] on div at bounding box center [463, 300] width 261 height 11
click at [392, 366] on div "Arabic" at bounding box center [464, 370] width 260 height 20
click at [399, 345] on input "Duration" at bounding box center [463, 347] width 261 height 26
paste input "4:49"
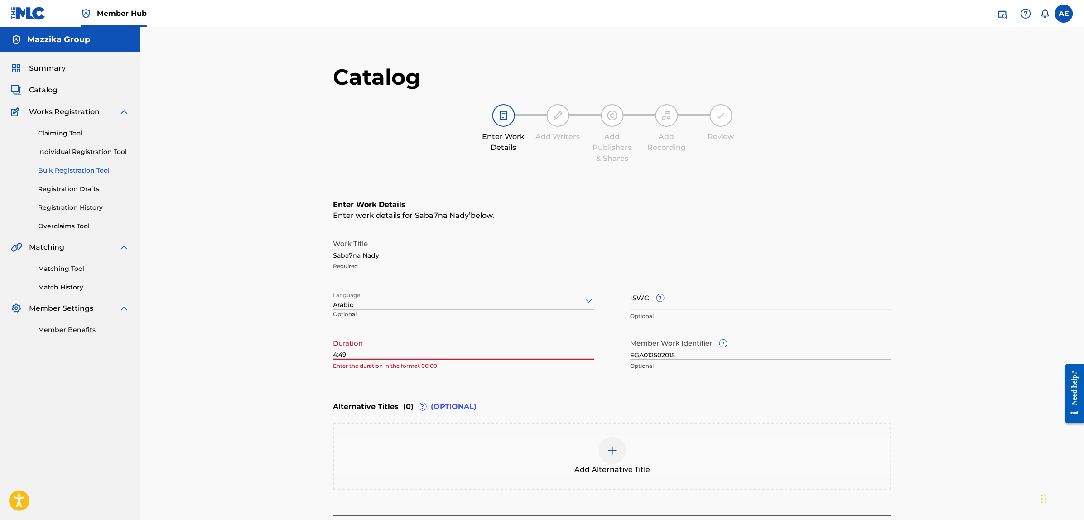
click at [332, 353] on main "Catalog Enter Work Details Add Writers Add Publishers & Shares Add Recording Re…" at bounding box center [612, 310] width 612 height 520
click at [334, 354] on input "4:49" at bounding box center [463, 347] width 261 height 26
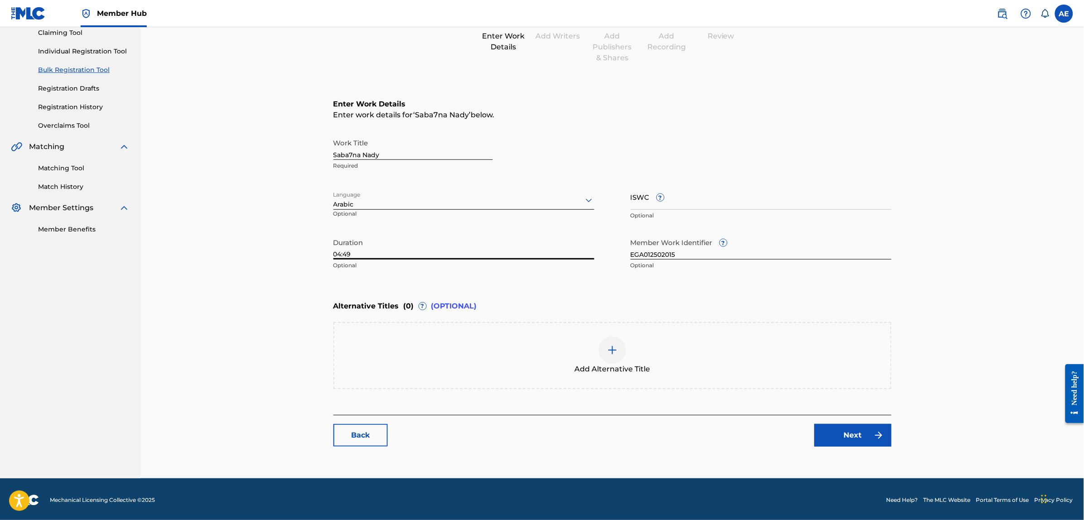
scroll to position [102, 0]
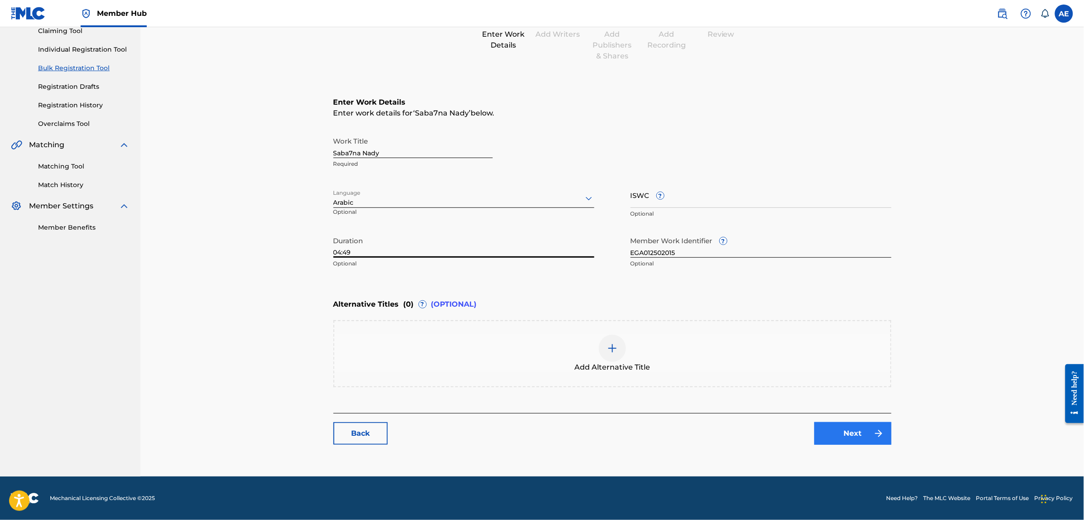
type input "04:49"
click at [832, 440] on link "Next" at bounding box center [853, 433] width 77 height 23
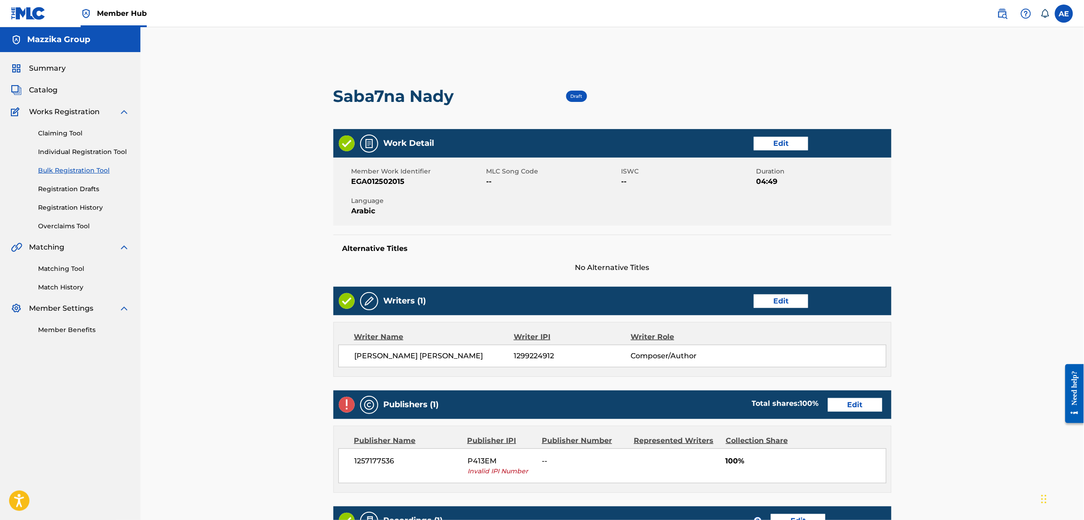
scroll to position [170, 0]
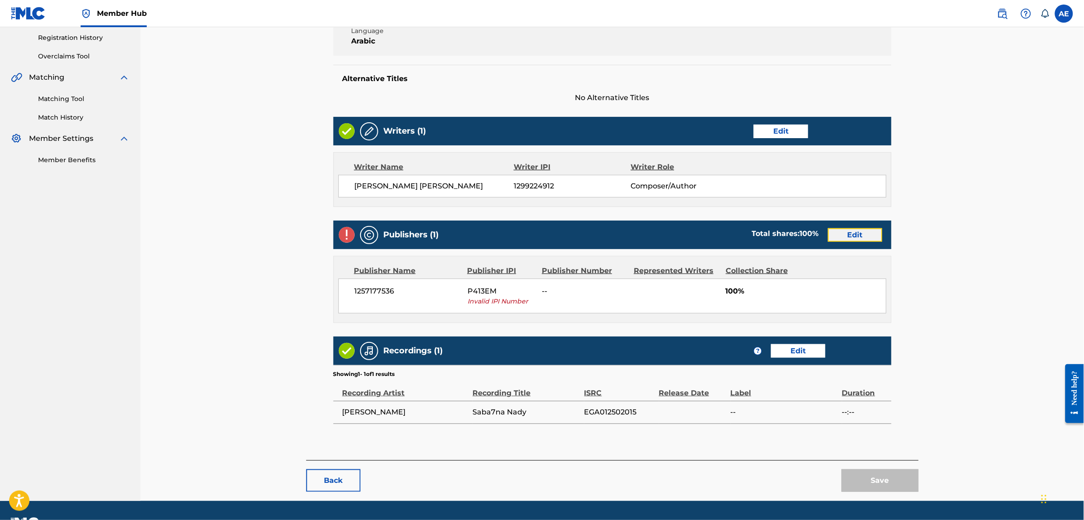
click at [840, 234] on link "Edit" at bounding box center [855, 235] width 54 height 14
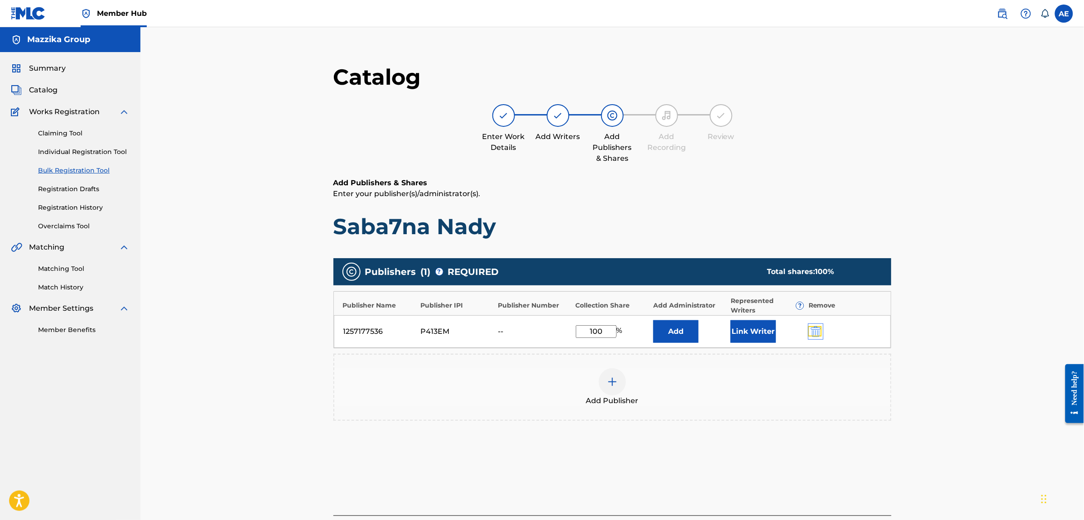
click at [816, 331] on img "submit" at bounding box center [816, 331] width 10 height 11
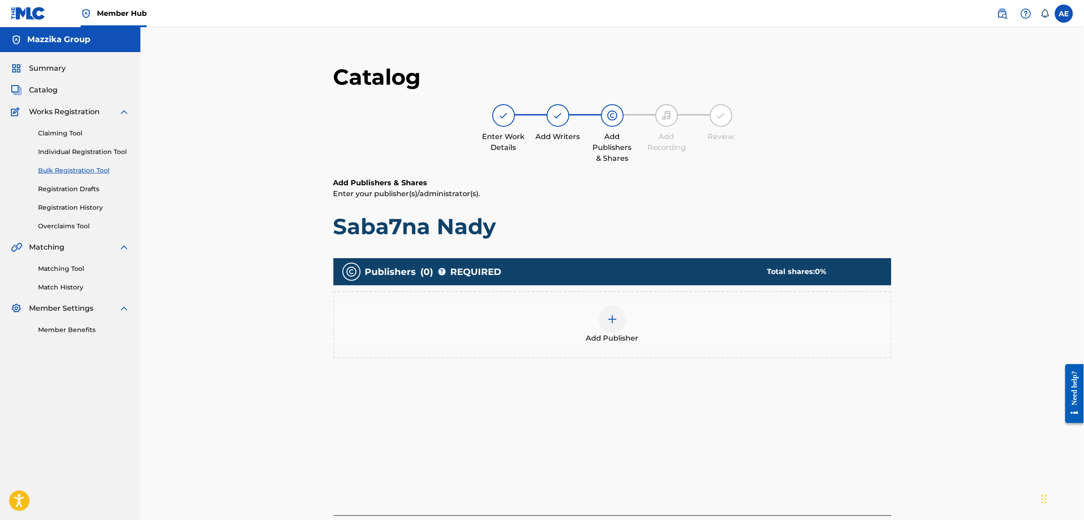
click at [698, 328] on div "Add Publisher" at bounding box center [612, 325] width 556 height 38
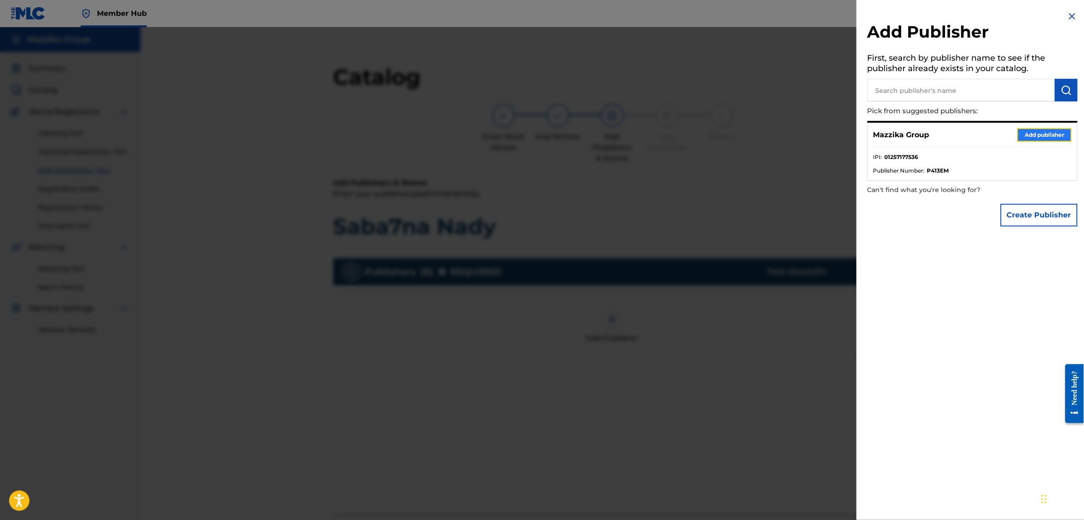
click at [1047, 140] on button "Add publisher" at bounding box center [1044, 135] width 54 height 14
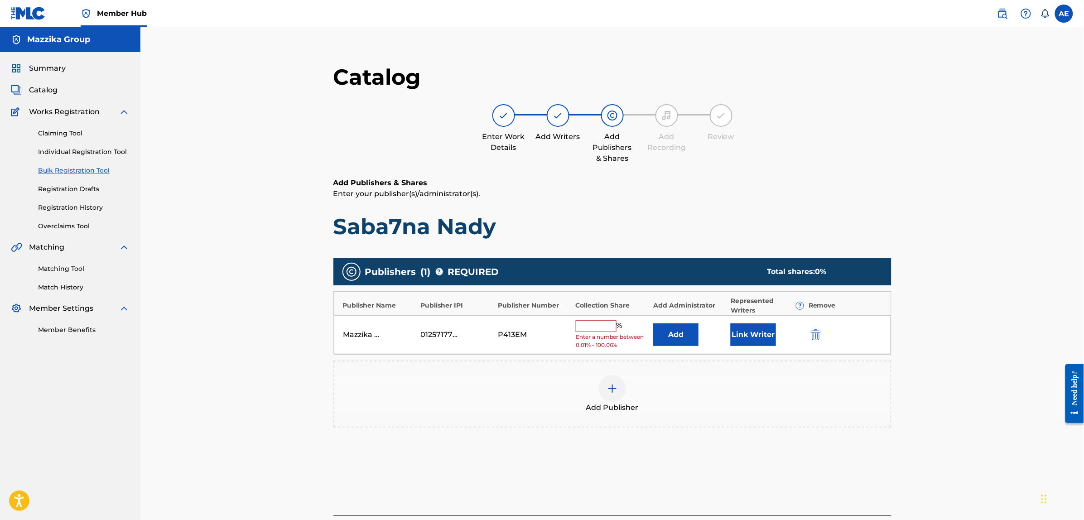
click at [607, 321] on input "text" at bounding box center [596, 326] width 41 height 12
type input "100"
click at [766, 336] on button "Link Writer" at bounding box center [753, 331] width 45 height 23
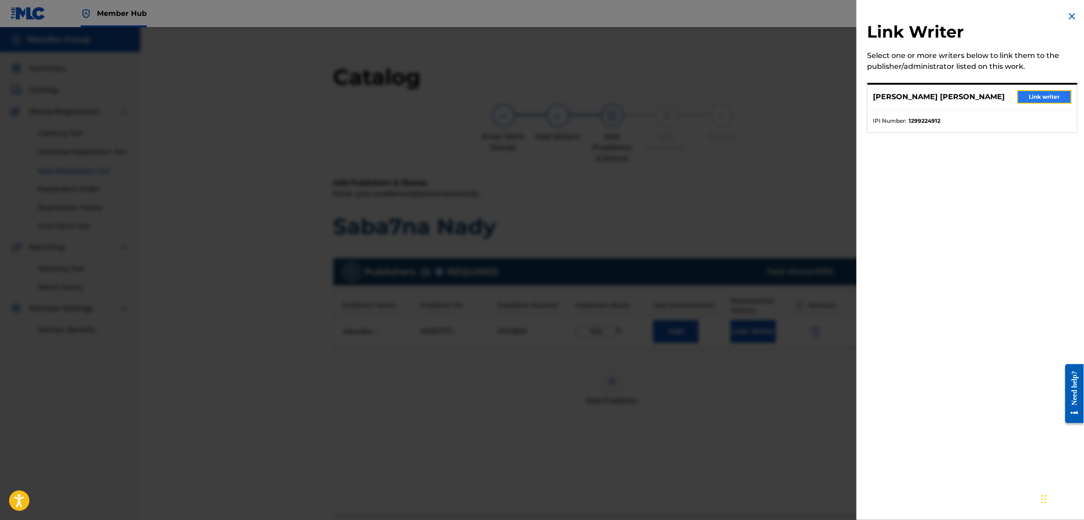
click at [1038, 98] on button "Link writer" at bounding box center [1044, 97] width 54 height 14
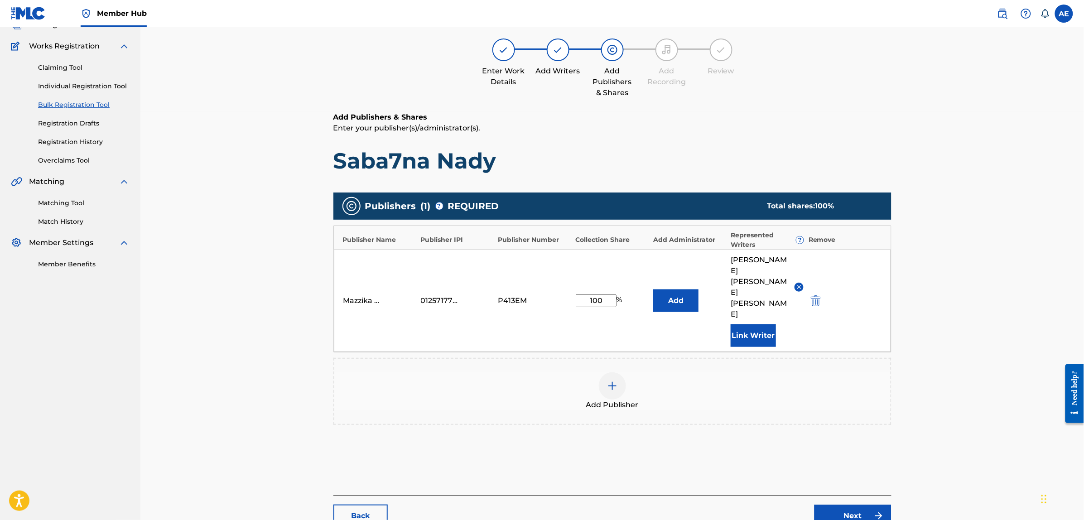
scroll to position [69, 0]
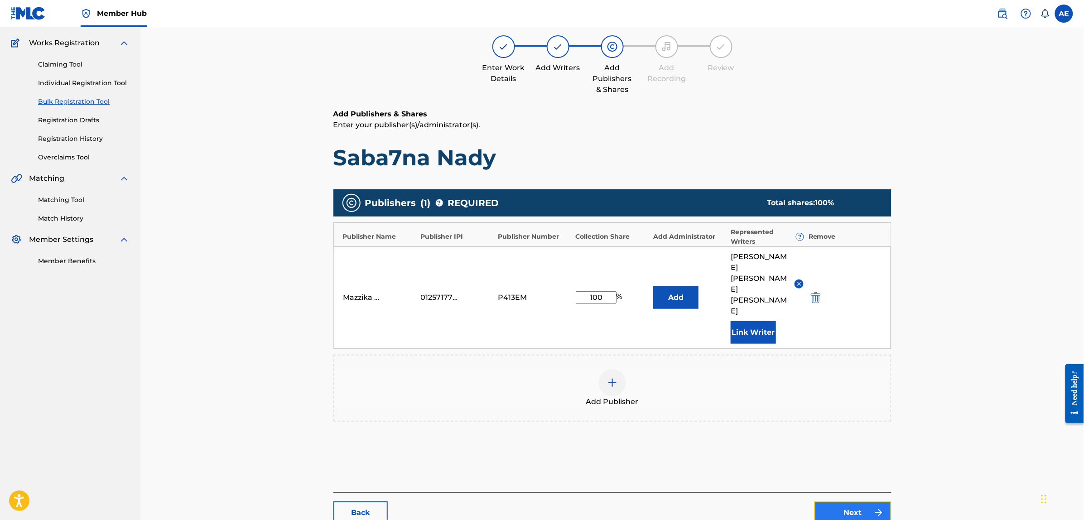
click at [862, 501] on link "Next" at bounding box center [853, 512] width 77 height 23
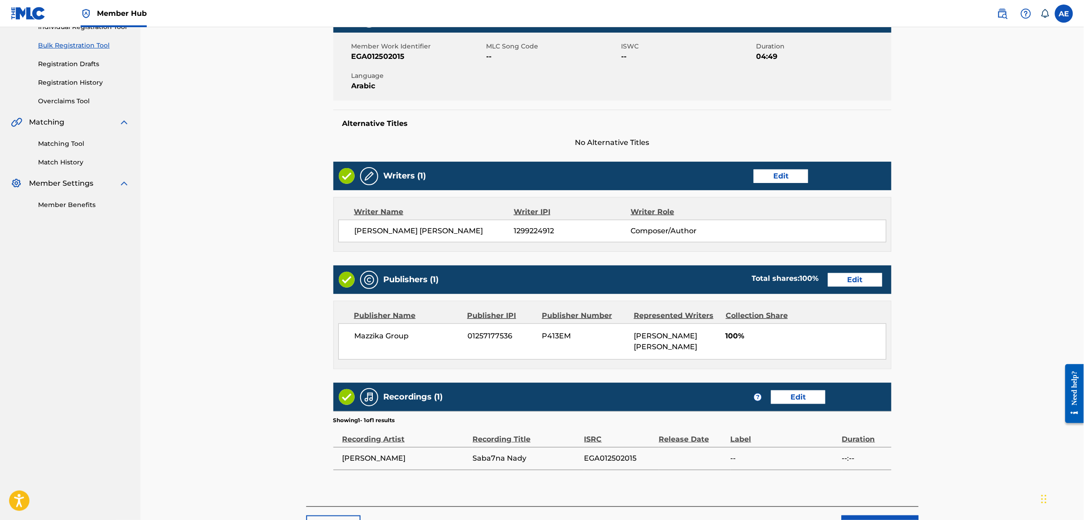
scroll to position [170, 0]
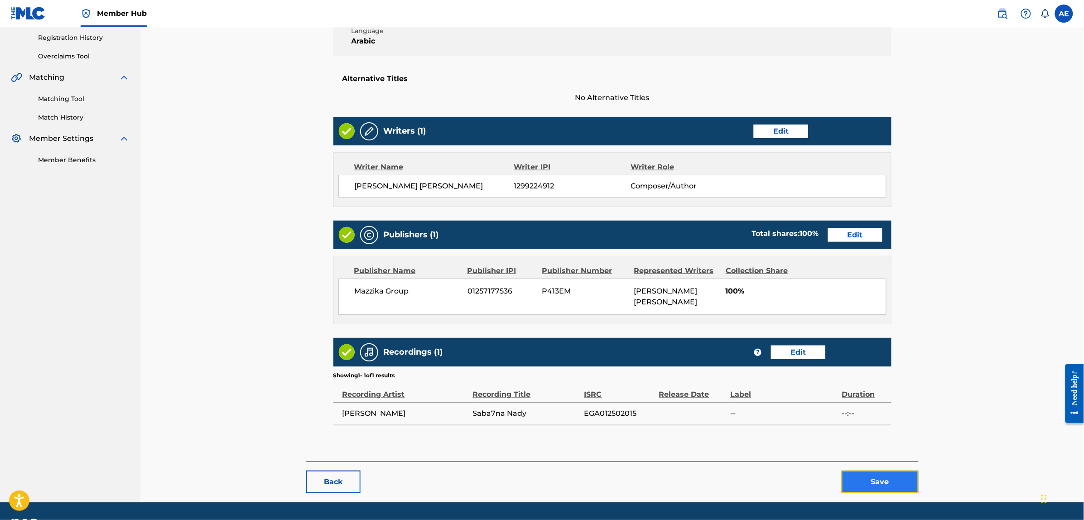
click at [863, 475] on button "Save" at bounding box center [880, 482] width 77 height 23
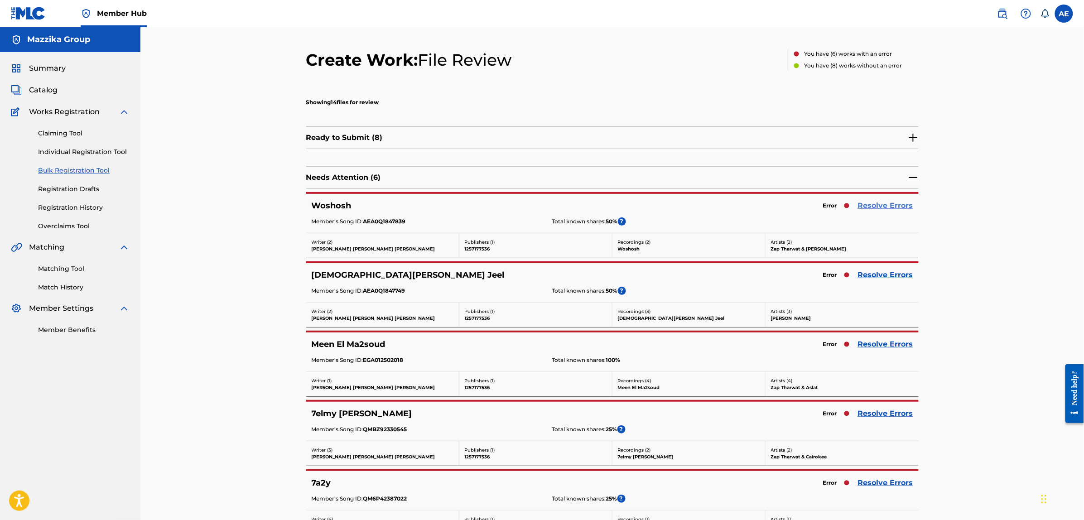
click at [873, 207] on link "Resolve Errors" at bounding box center [885, 205] width 55 height 11
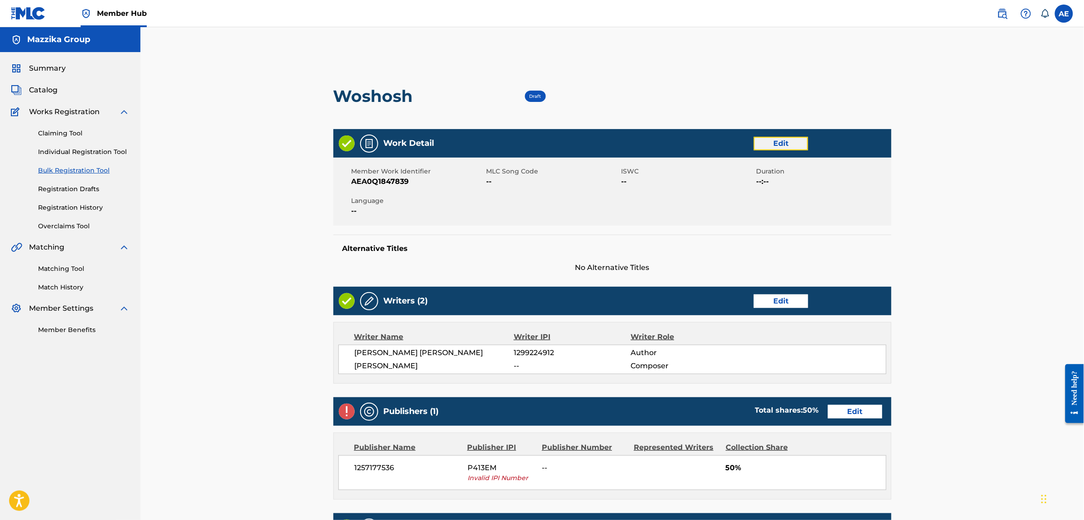
click at [768, 143] on link "Edit" at bounding box center [781, 144] width 54 height 14
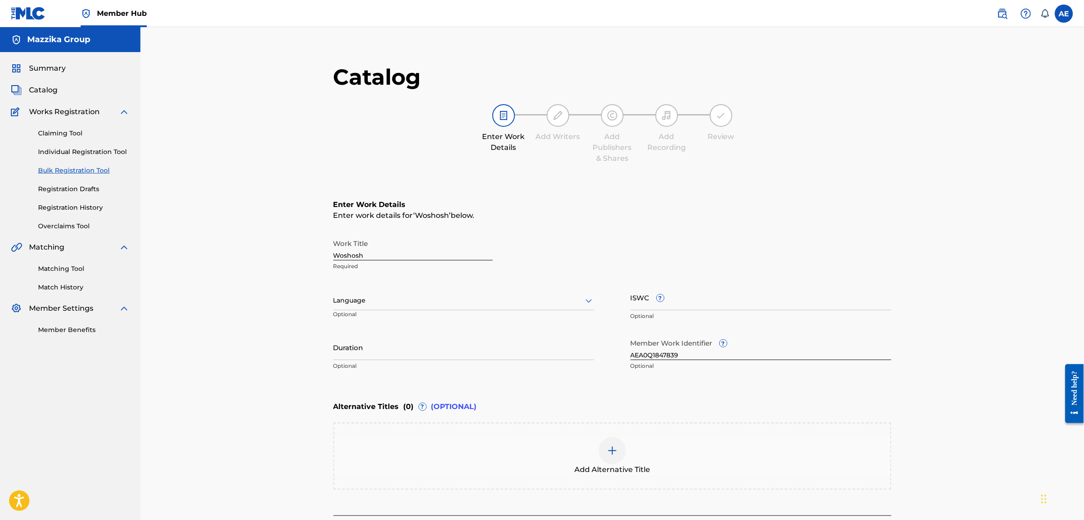
click at [482, 304] on div at bounding box center [463, 300] width 261 height 11
click at [379, 429] on div "Arabic" at bounding box center [464, 427] width 260 height 20
click at [430, 346] on input "Duration" at bounding box center [463, 347] width 261 height 26
paste input "1:49"
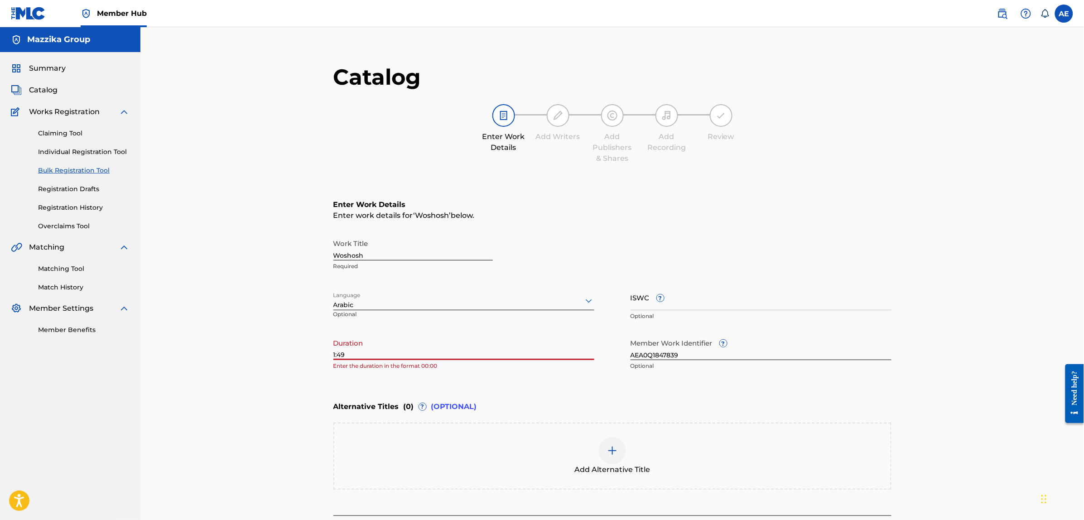
click at [332, 354] on main "Catalog Enter Work Details Add Writers Add Publishers & Shares Add Recording Re…" at bounding box center [612, 310] width 612 height 520
click at [334, 354] on input "1:49" at bounding box center [463, 347] width 261 height 26
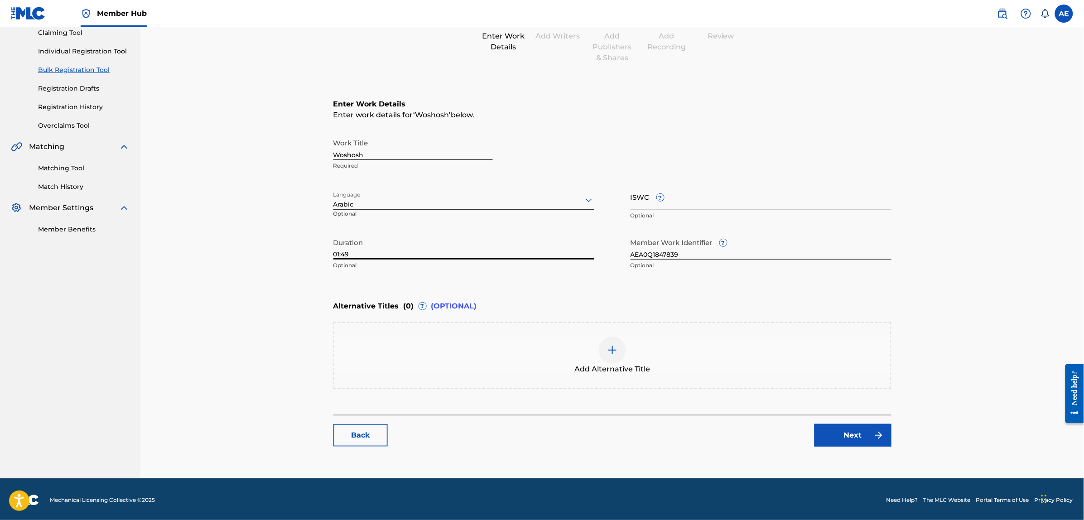
scroll to position [102, 0]
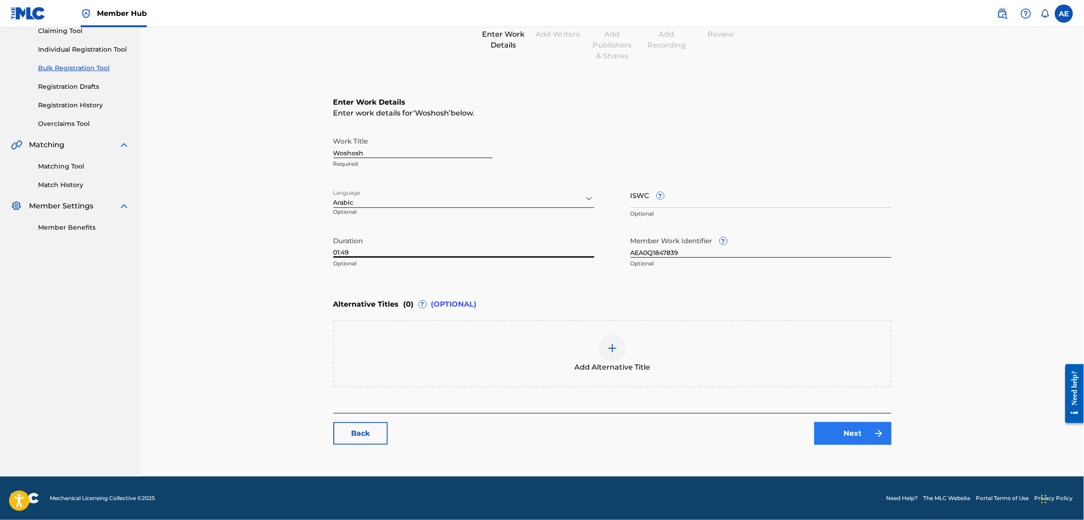
type input "01:49"
click at [845, 434] on link "Next" at bounding box center [853, 433] width 77 height 23
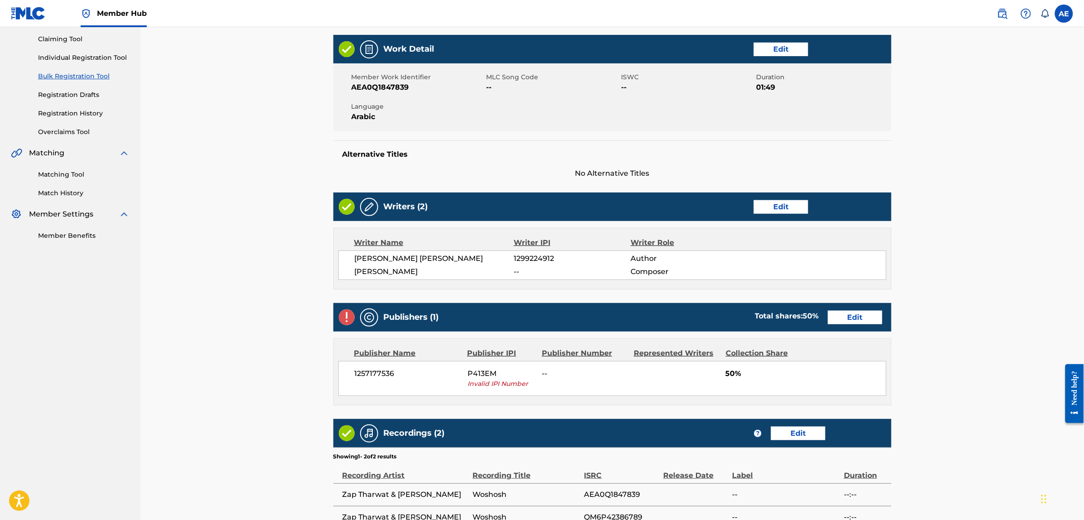
scroll to position [113, 0]
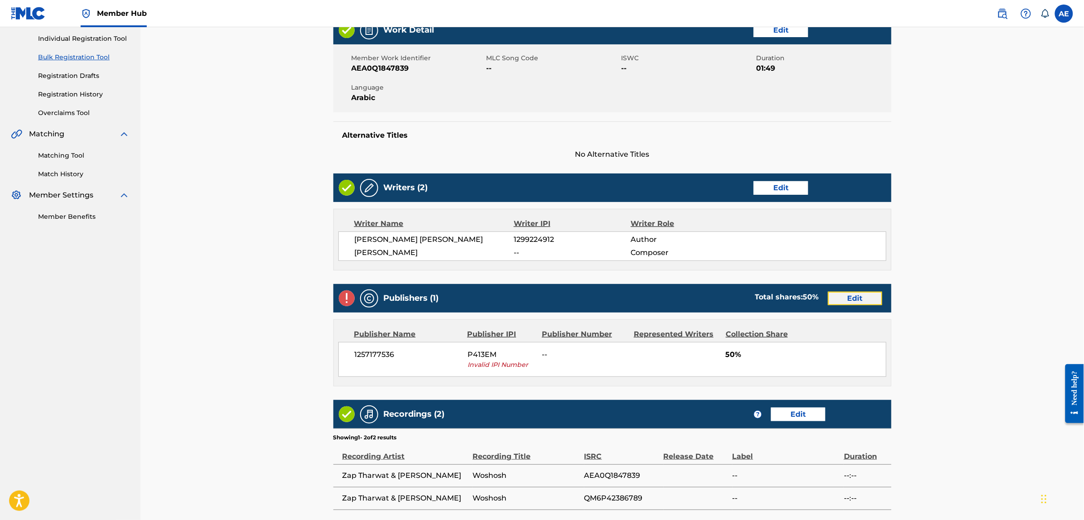
click at [839, 305] on link "Edit" at bounding box center [855, 299] width 54 height 14
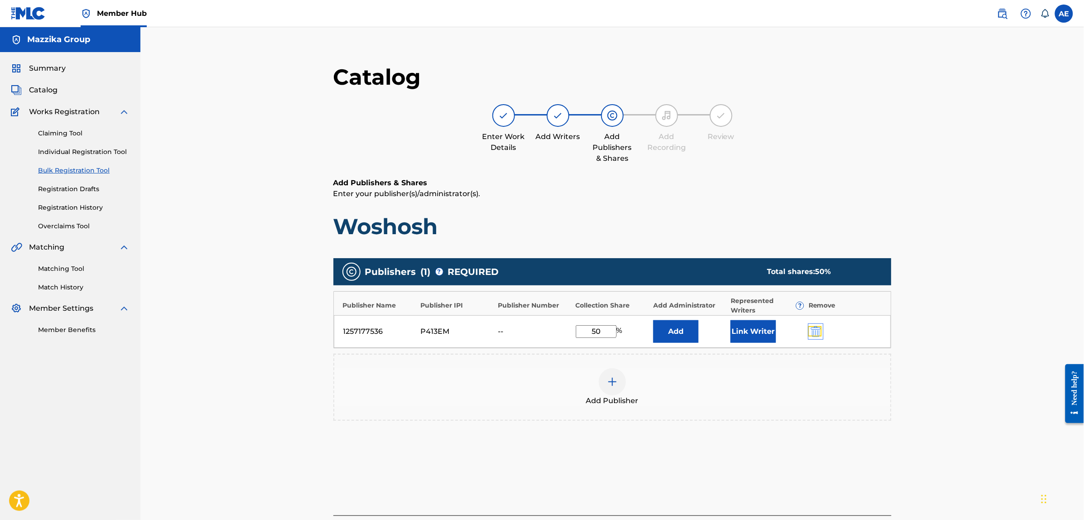
click at [814, 330] on img "submit" at bounding box center [816, 331] width 10 height 11
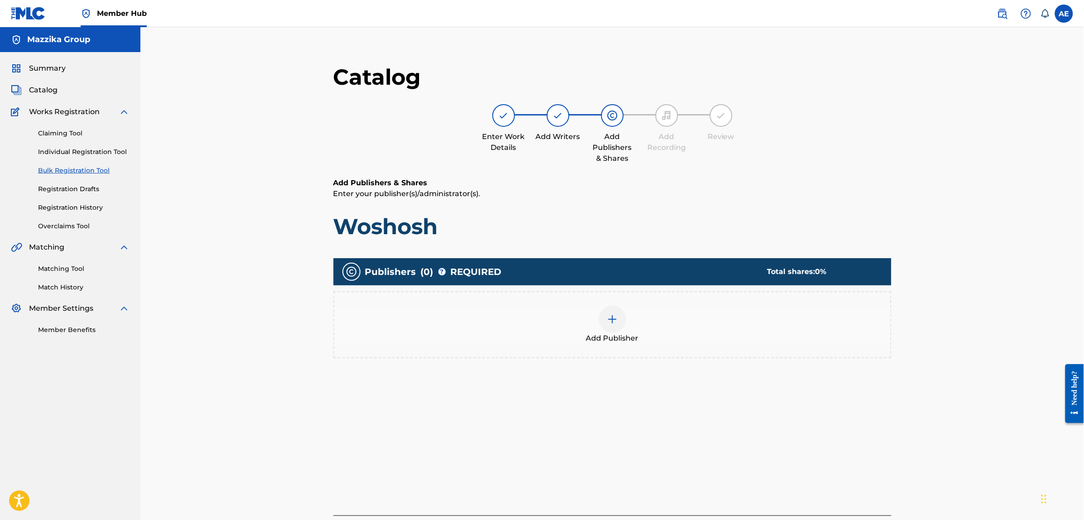
click at [712, 331] on div "Add Publisher" at bounding box center [612, 325] width 556 height 38
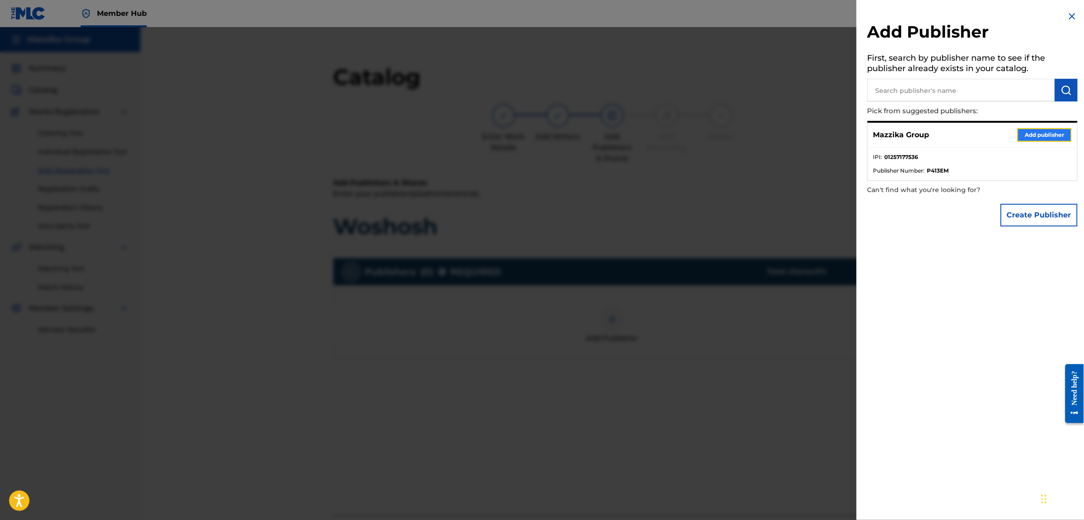
click at [1052, 128] on button "Add publisher" at bounding box center [1044, 135] width 54 height 14
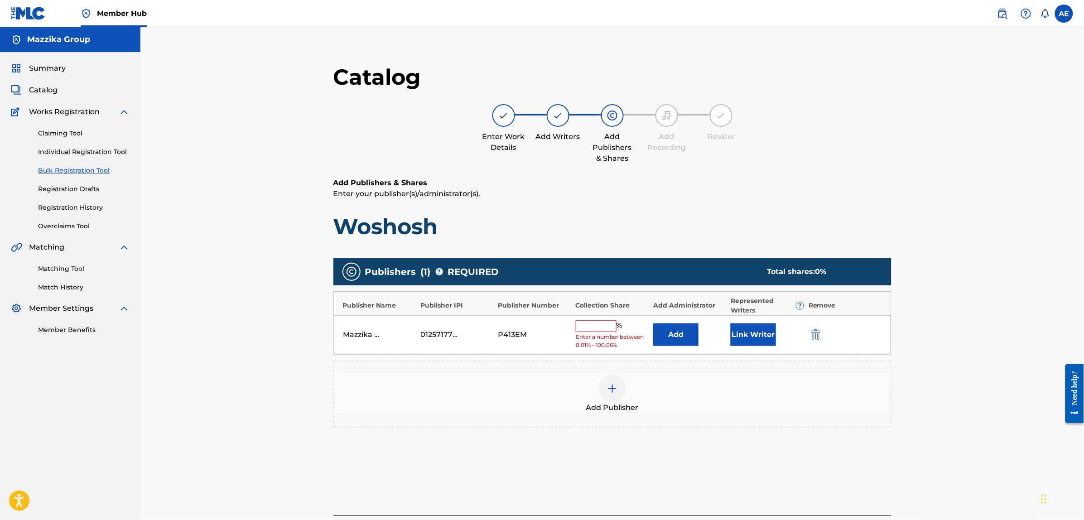
click at [606, 330] on input "text" at bounding box center [596, 326] width 41 height 12
type input "50"
click at [765, 338] on button "Link Writer" at bounding box center [753, 331] width 45 height 23
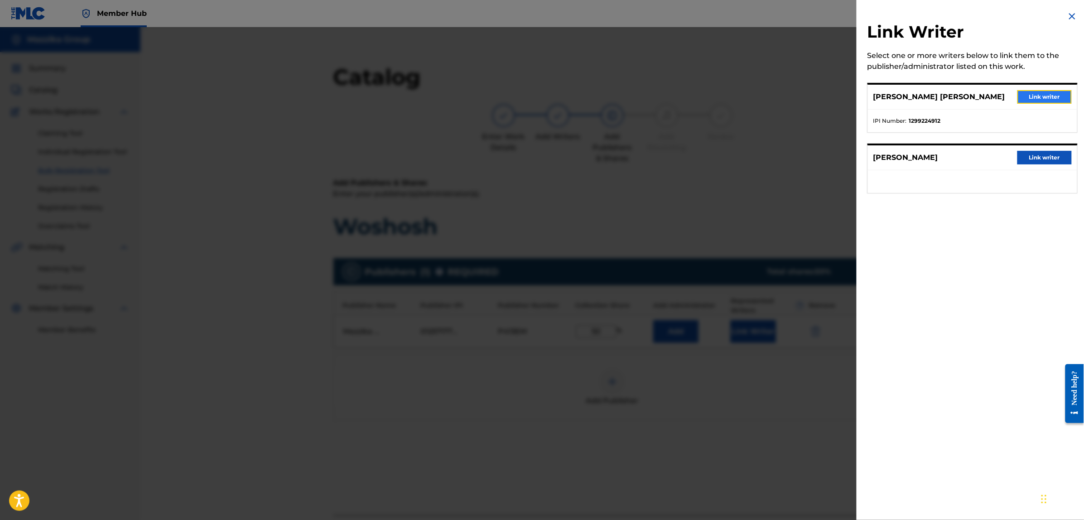
click at [1035, 94] on button "Link writer" at bounding box center [1044, 97] width 54 height 14
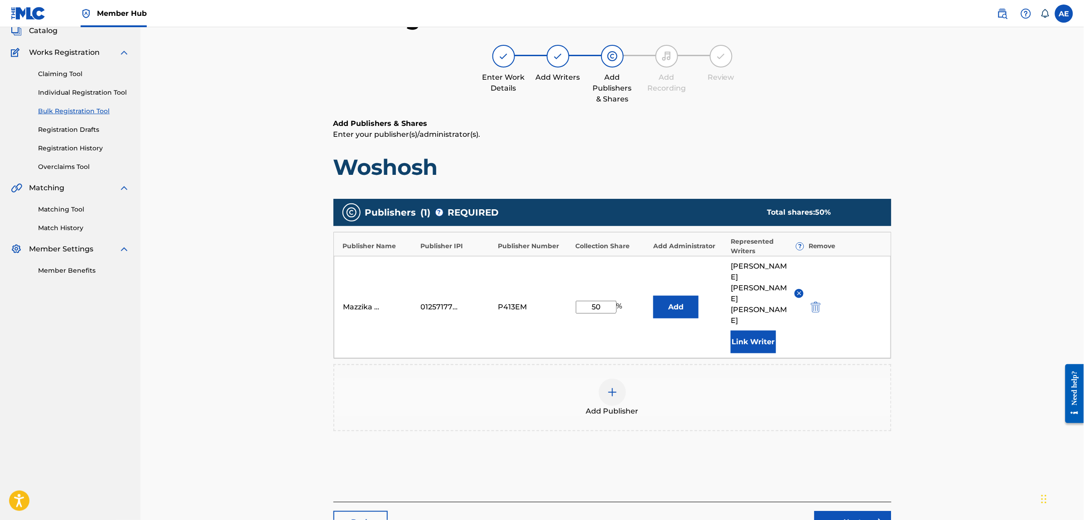
scroll to position [125, 0]
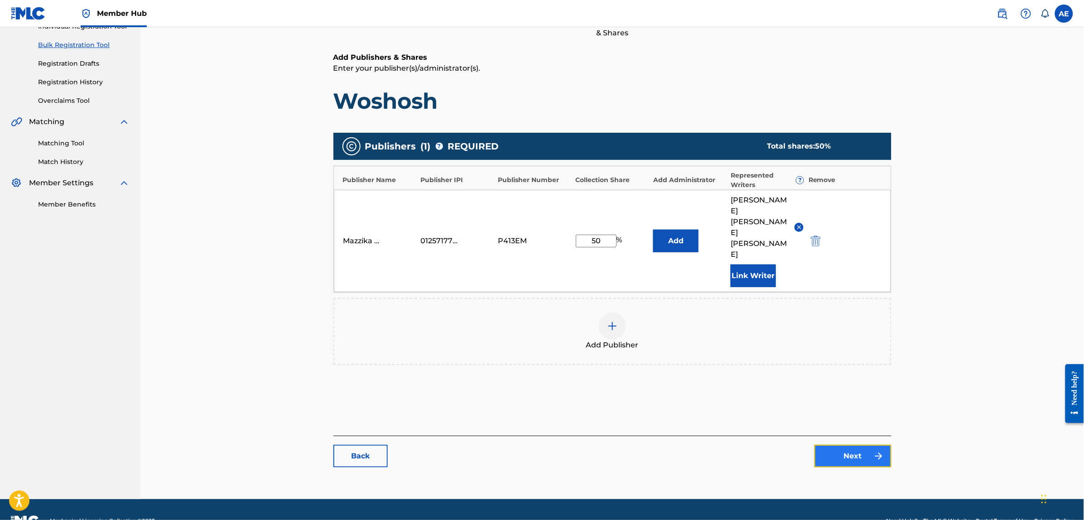
click at [854, 445] on link "Next" at bounding box center [853, 456] width 77 height 23
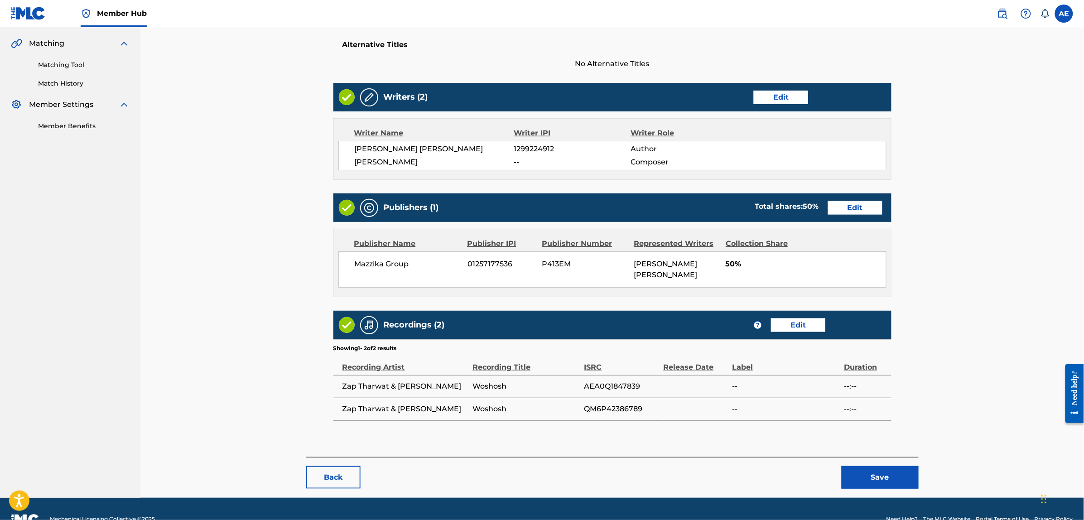
scroll to position [225, 0]
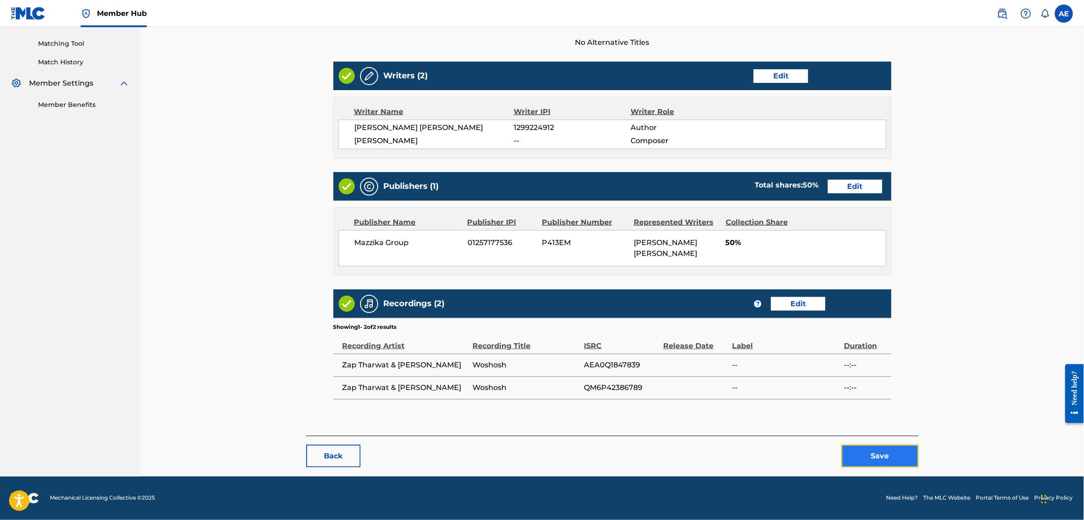
click at [889, 457] on button "Save" at bounding box center [880, 456] width 77 height 23
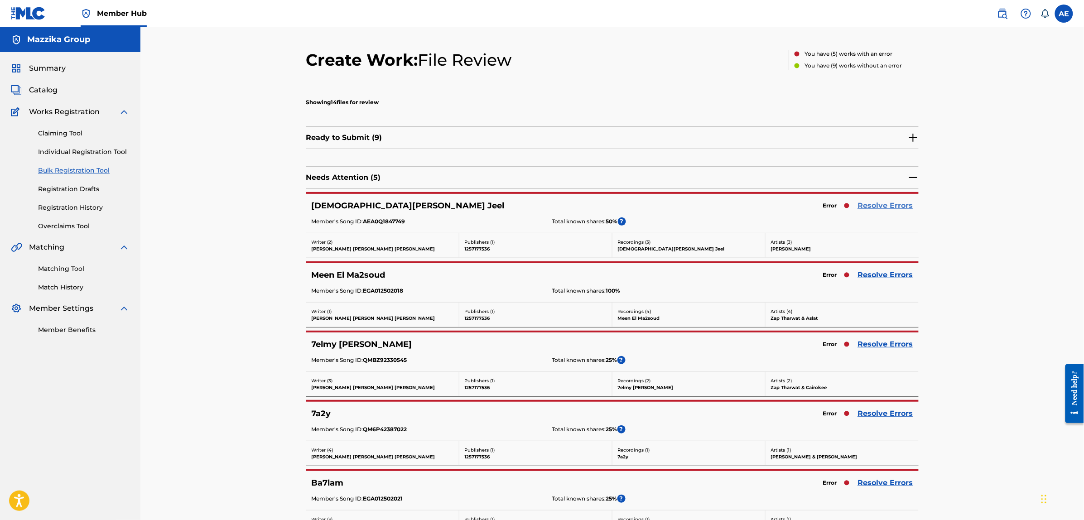
click at [865, 205] on link "Resolve Errors" at bounding box center [885, 205] width 55 height 11
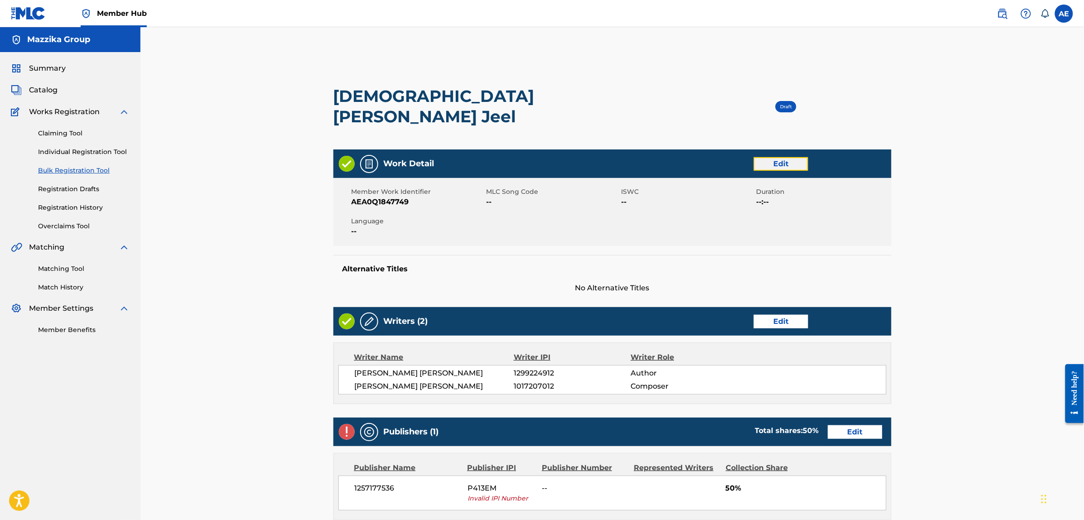
click at [755, 157] on link "Edit" at bounding box center [781, 164] width 54 height 14
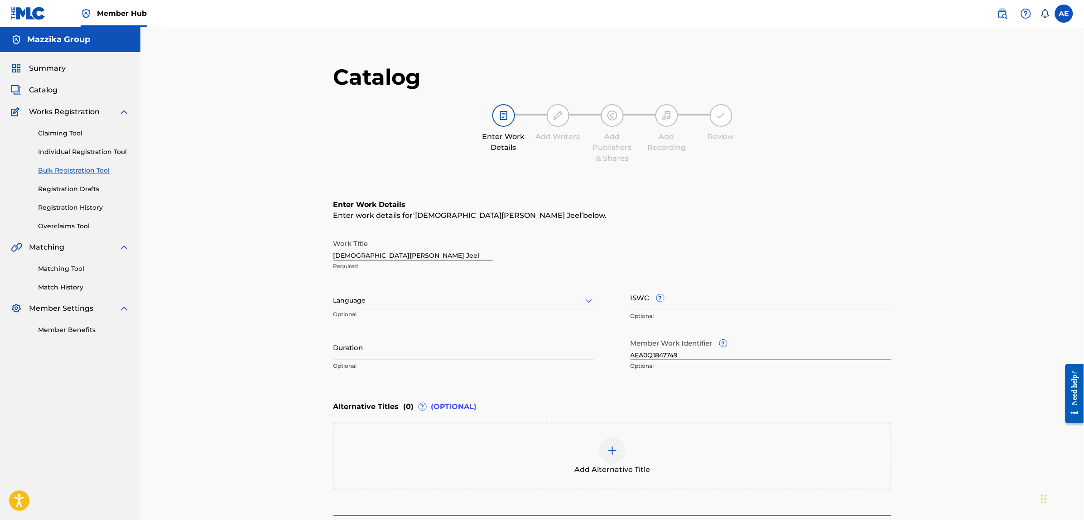
click at [479, 300] on div at bounding box center [463, 300] width 261 height 11
click at [383, 374] on div "Arabic" at bounding box center [464, 370] width 260 height 20
click at [373, 353] on input "Duration" at bounding box center [463, 347] width 261 height 26
paste input "3:54"
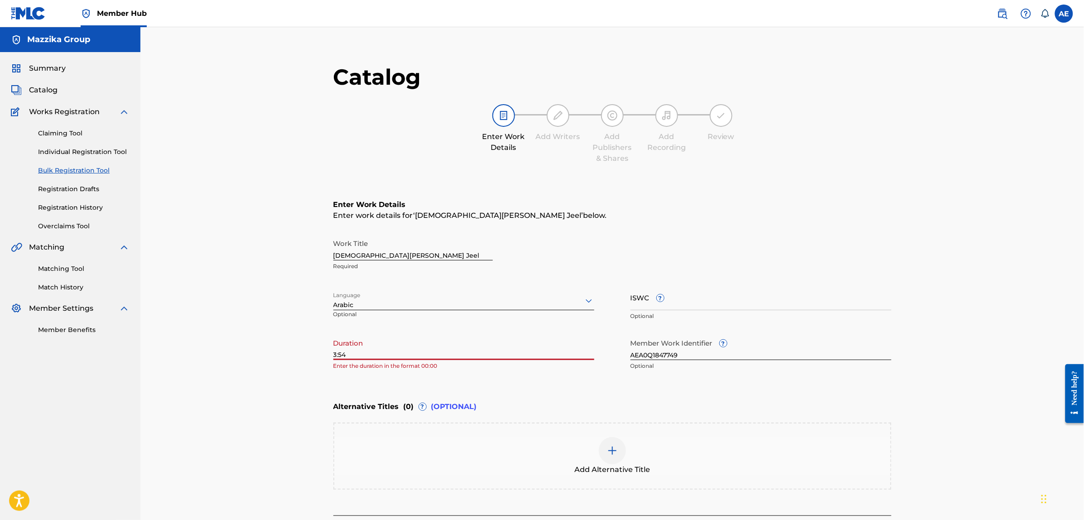
click at [334, 354] on input "3:54" at bounding box center [463, 347] width 261 height 26
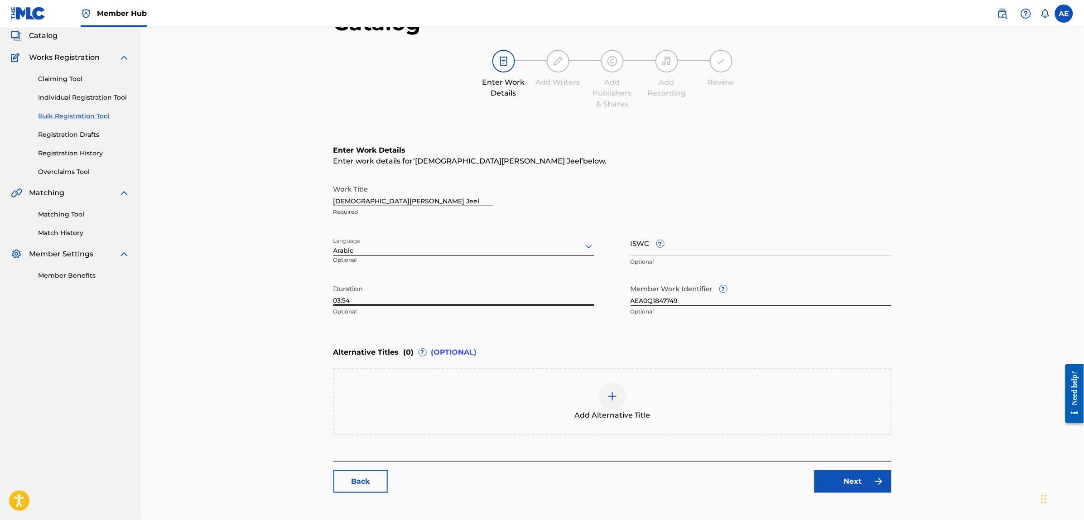
scroll to position [46, 0]
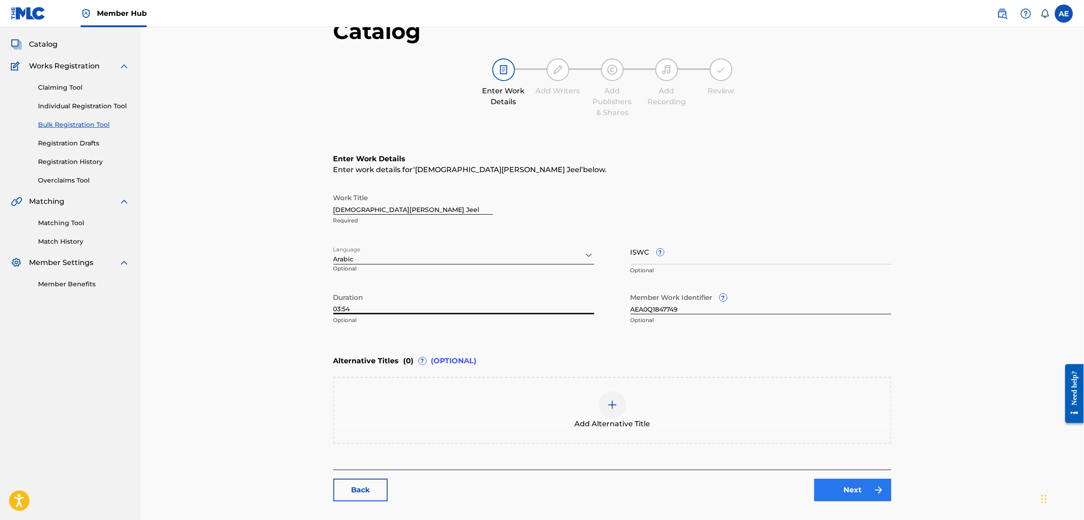
type input "03:54"
click at [845, 496] on link "Next" at bounding box center [853, 490] width 77 height 23
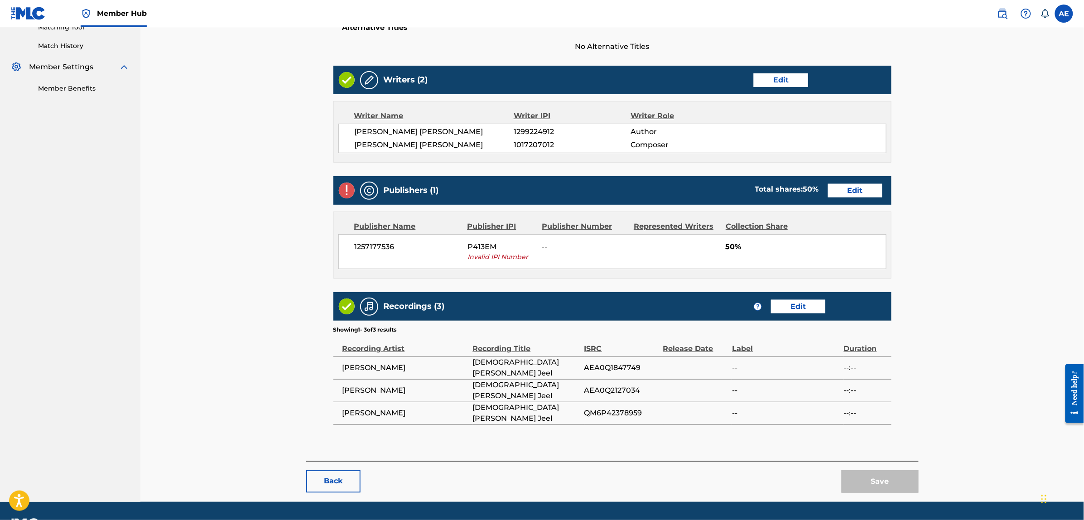
scroll to position [247, 0]
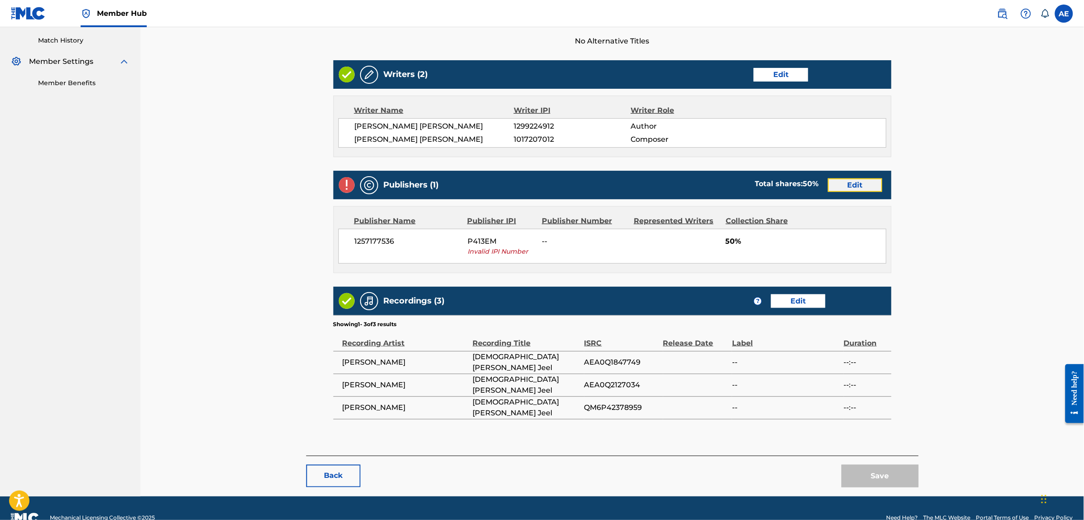
click at [845, 178] on link "Edit" at bounding box center [855, 185] width 54 height 14
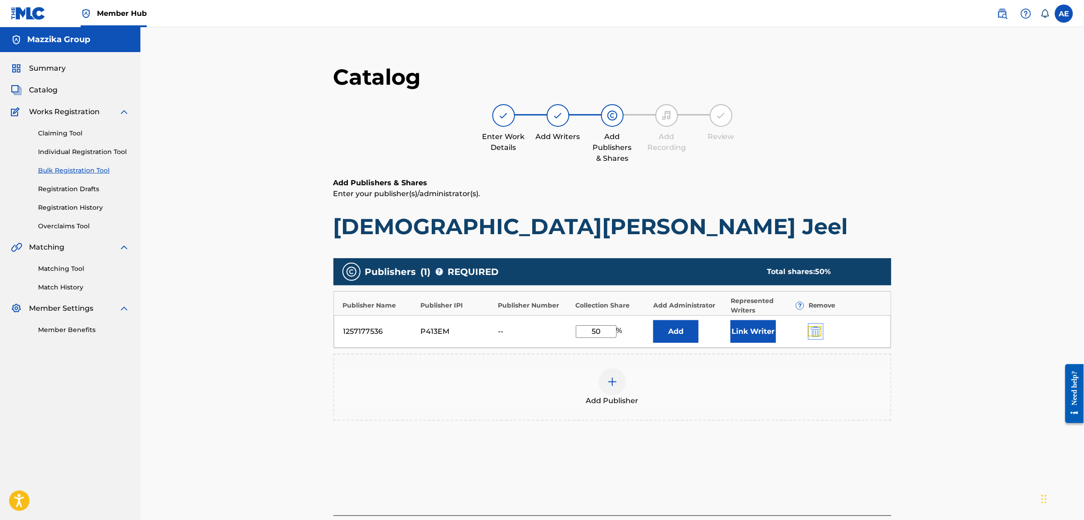
click at [815, 328] on img "submit" at bounding box center [816, 331] width 10 height 11
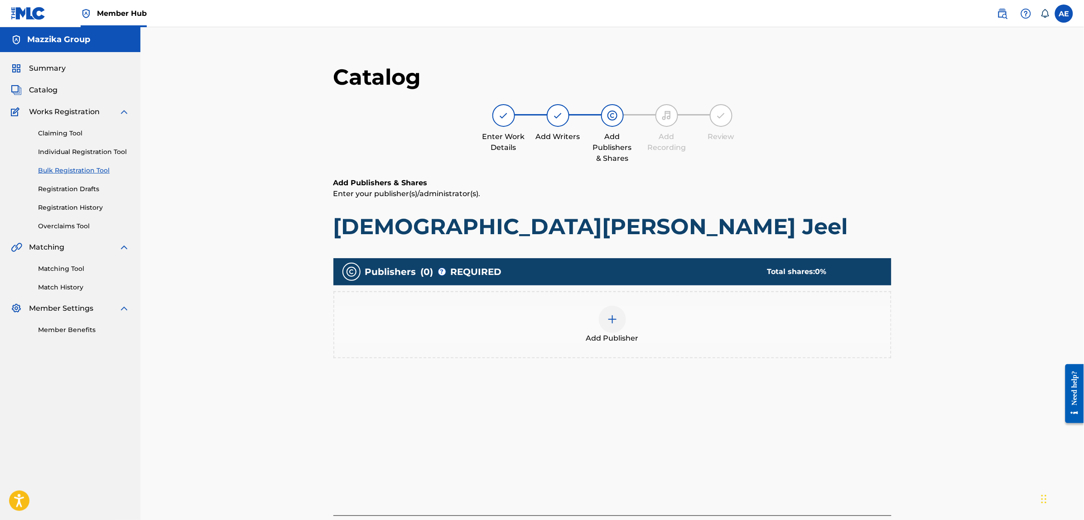
click at [706, 325] on div "Add Publisher" at bounding box center [612, 325] width 556 height 38
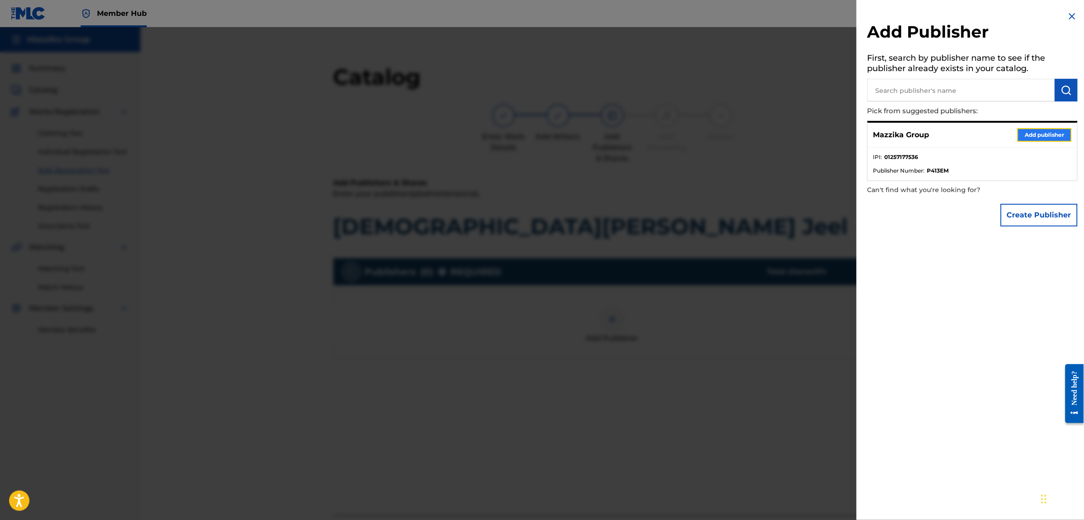
click at [1024, 133] on button "Add publisher" at bounding box center [1044, 135] width 54 height 14
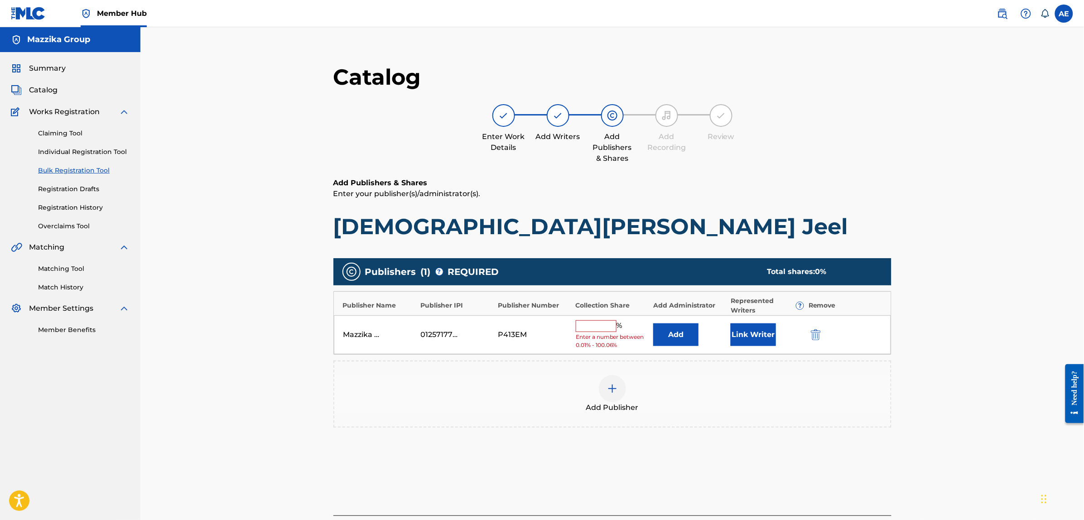
drag, startPoint x: 603, startPoint y: 329, endPoint x: 607, endPoint y: 332, distance: 5.3
click at [603, 329] on input "text" at bounding box center [596, 326] width 41 height 12
type input "50"
click at [765, 336] on button "Link Writer" at bounding box center [753, 331] width 45 height 23
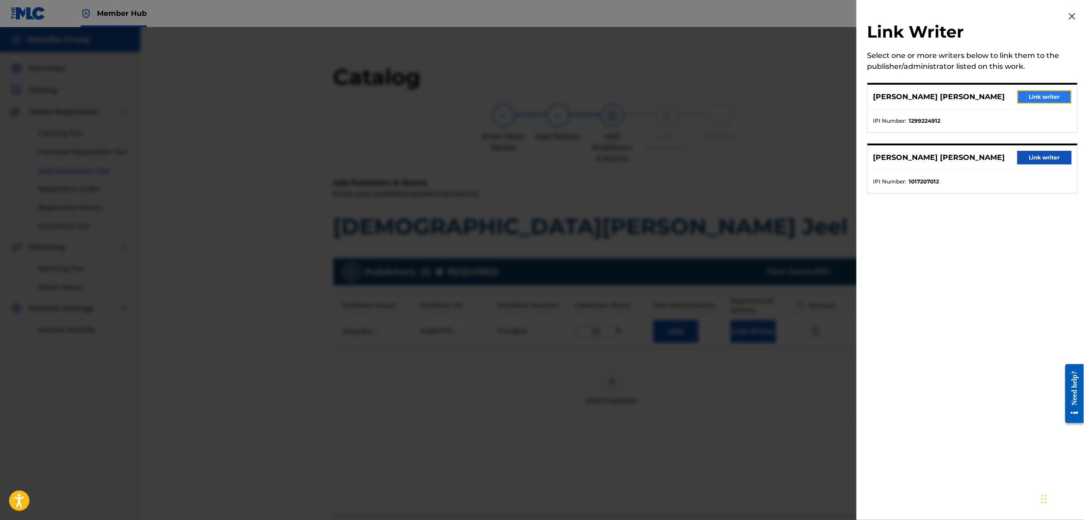
click at [1025, 99] on button "Link writer" at bounding box center [1044, 97] width 54 height 14
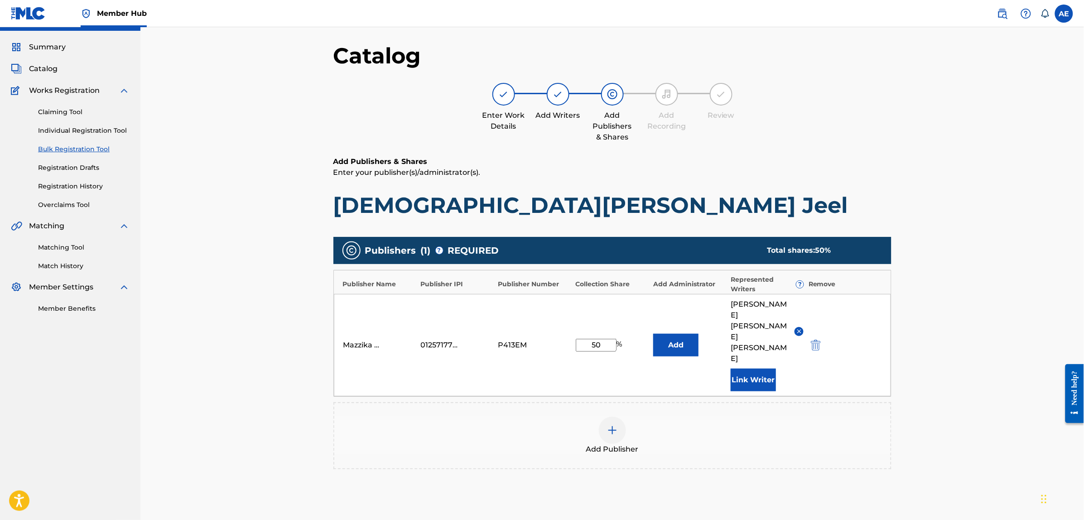
scroll to position [113, 0]
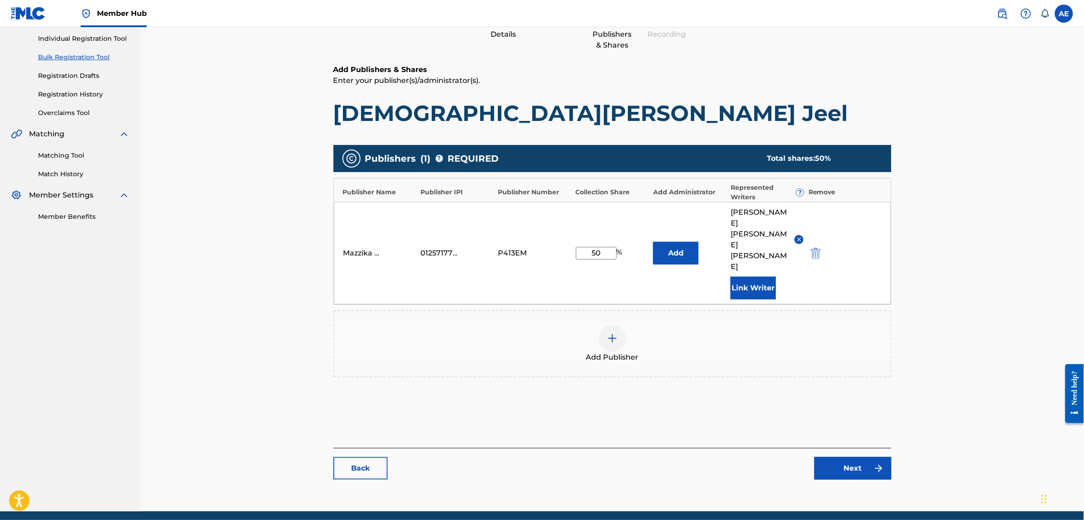
click at [847, 460] on div "Catalog Enter Work Details Add Writers Add Publishers & Shares Add Recording Re…" at bounding box center [612, 219] width 558 height 539
click at [848, 457] on link "Next" at bounding box center [853, 468] width 77 height 23
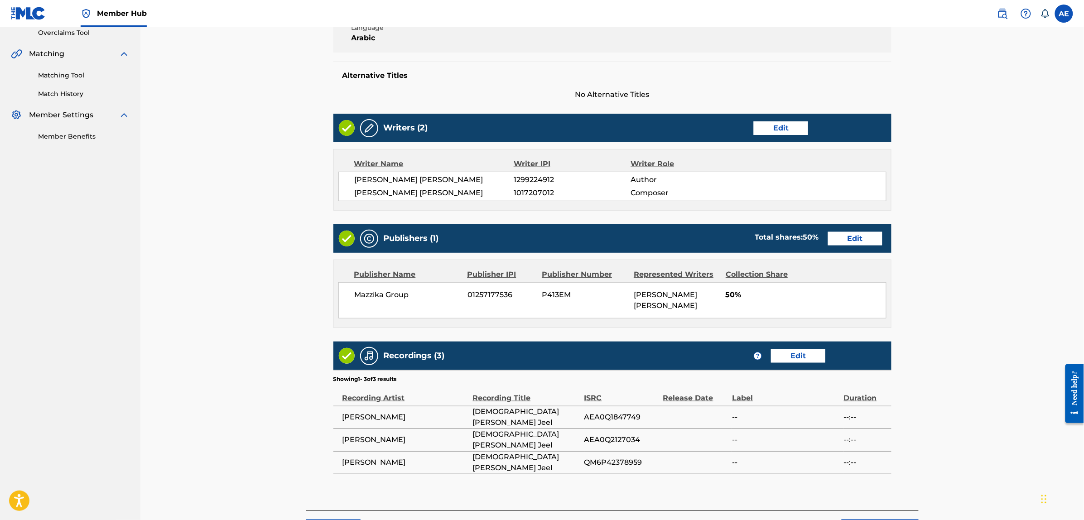
scroll to position [191, 0]
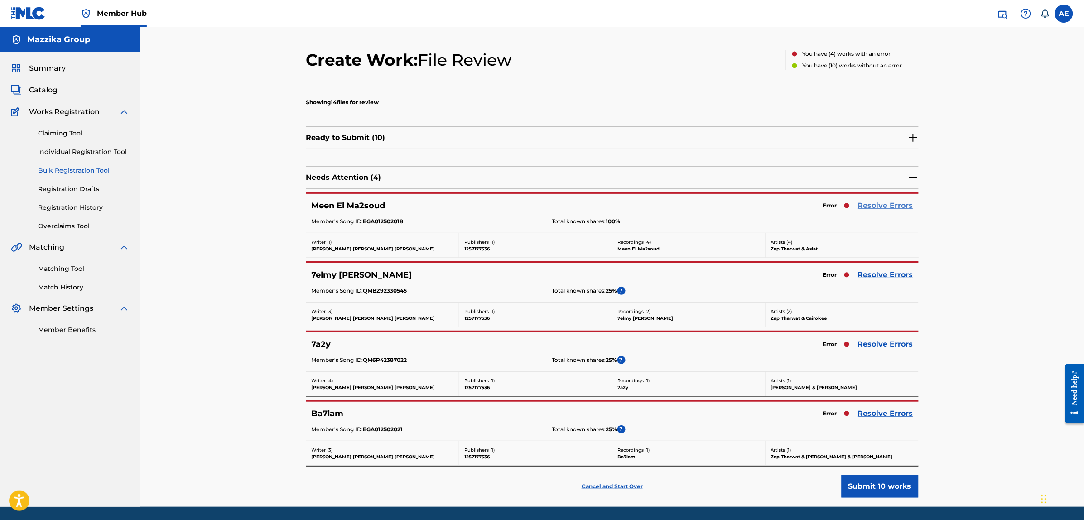
click at [872, 203] on link "Resolve Errors" at bounding box center [885, 205] width 55 height 11
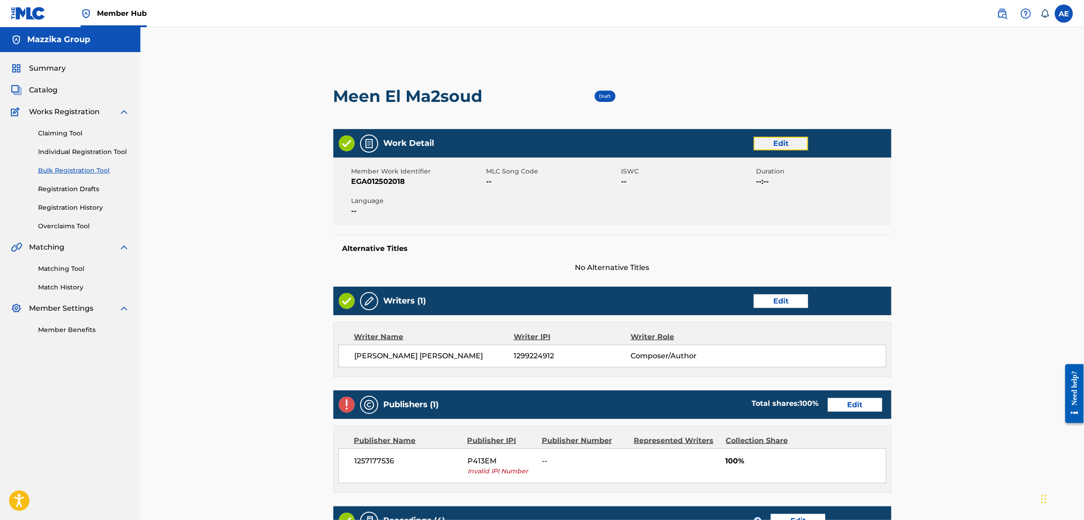
click at [771, 148] on link "Edit" at bounding box center [781, 144] width 54 height 14
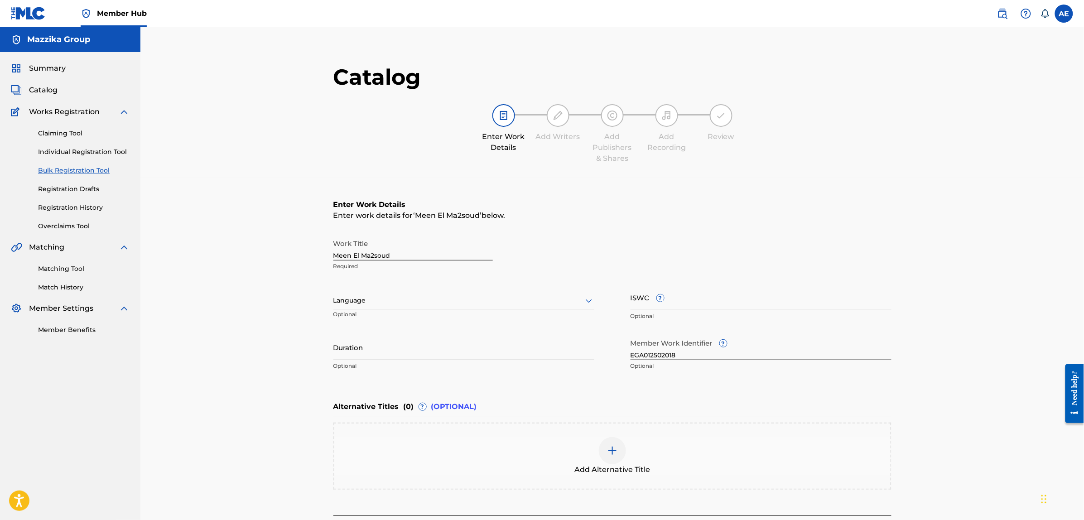
click at [368, 300] on div at bounding box center [463, 300] width 261 height 11
click at [362, 423] on div "Arabic" at bounding box center [464, 427] width 260 height 20
click at [388, 359] on input "Duration" at bounding box center [463, 347] width 261 height 26
paste input "2:56"
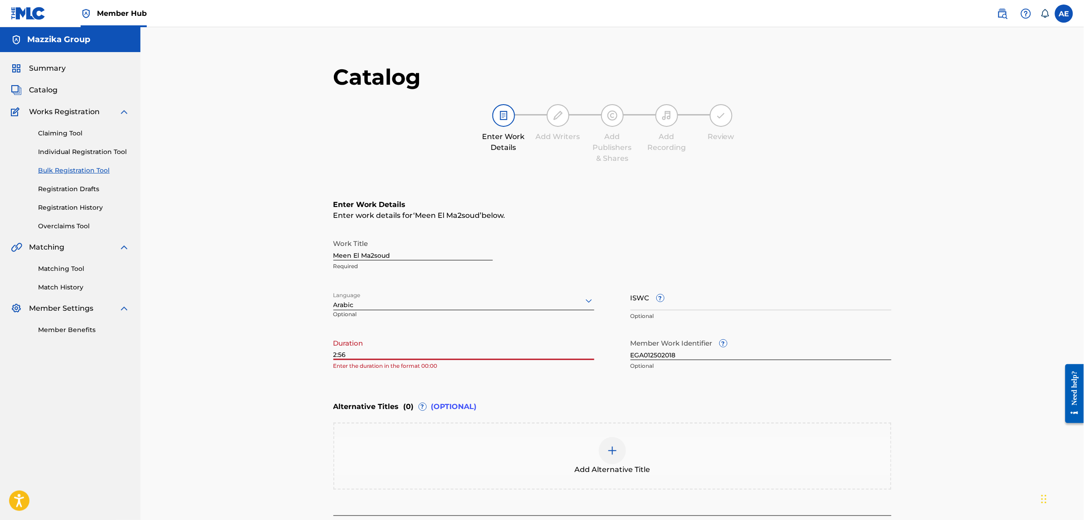
click at [333, 354] on input "2:56" at bounding box center [463, 347] width 261 height 26
type input "02:56"
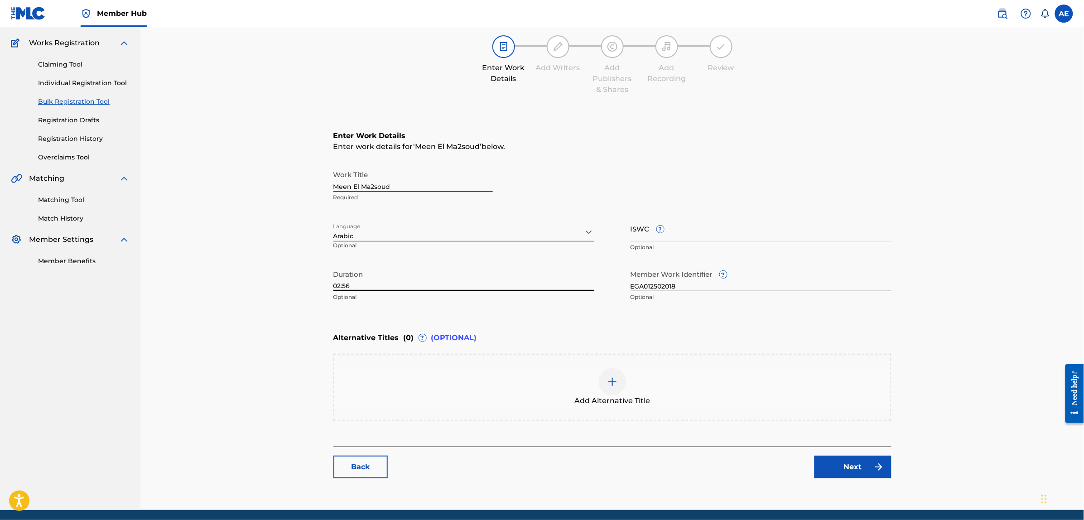
scroll to position [102, 0]
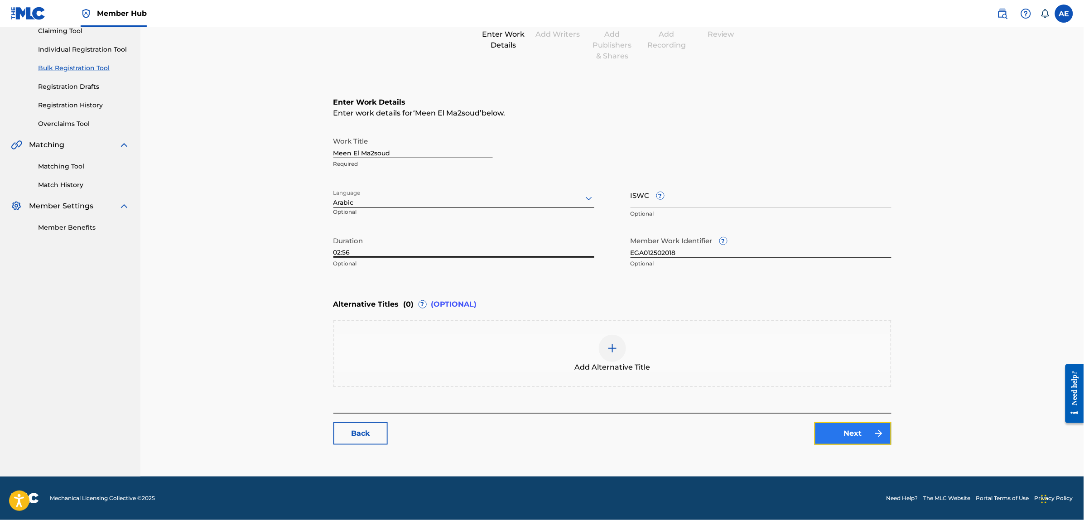
click at [835, 431] on link "Next" at bounding box center [853, 433] width 77 height 23
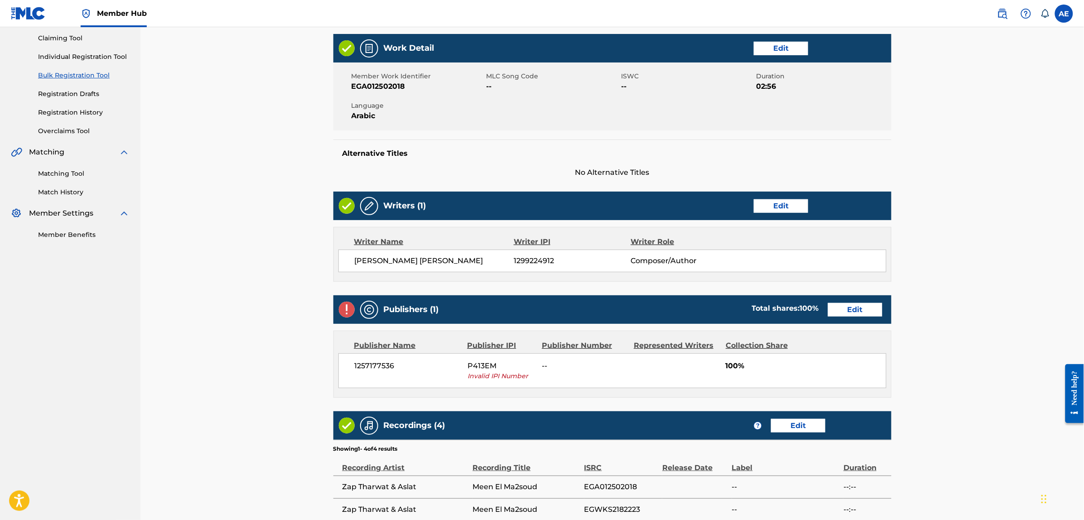
scroll to position [113, 0]
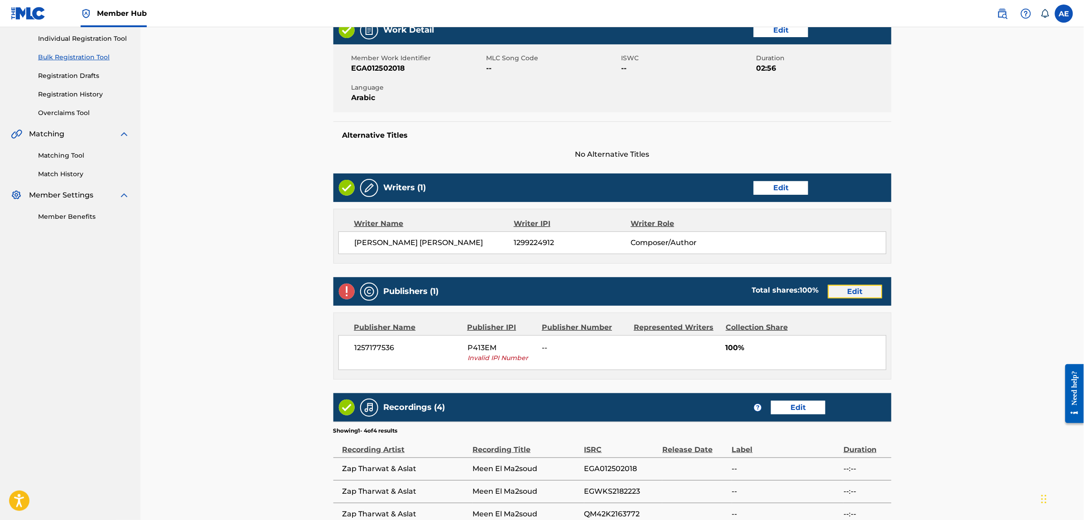
click at [841, 294] on link "Edit" at bounding box center [855, 292] width 54 height 14
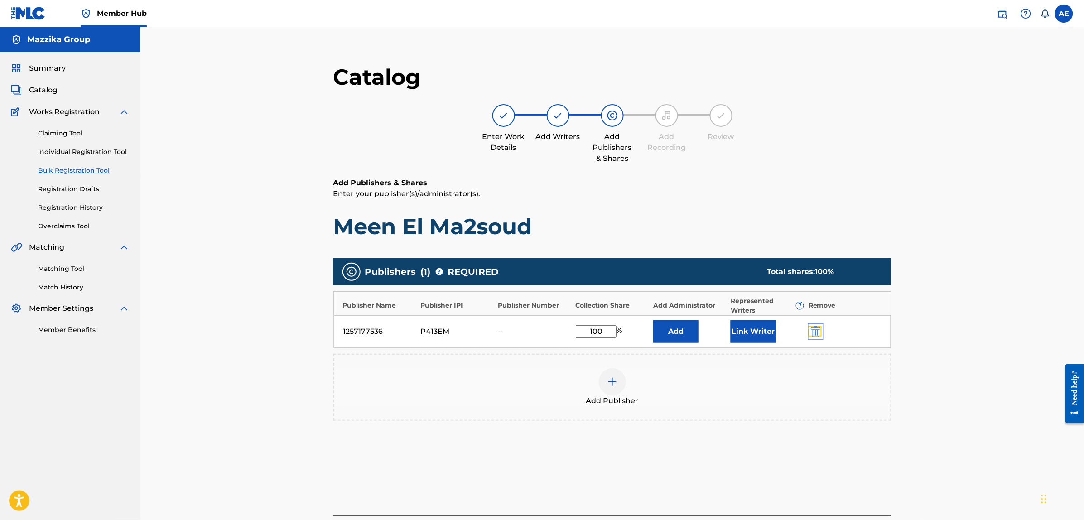
click at [811, 332] on img "submit" at bounding box center [816, 331] width 10 height 11
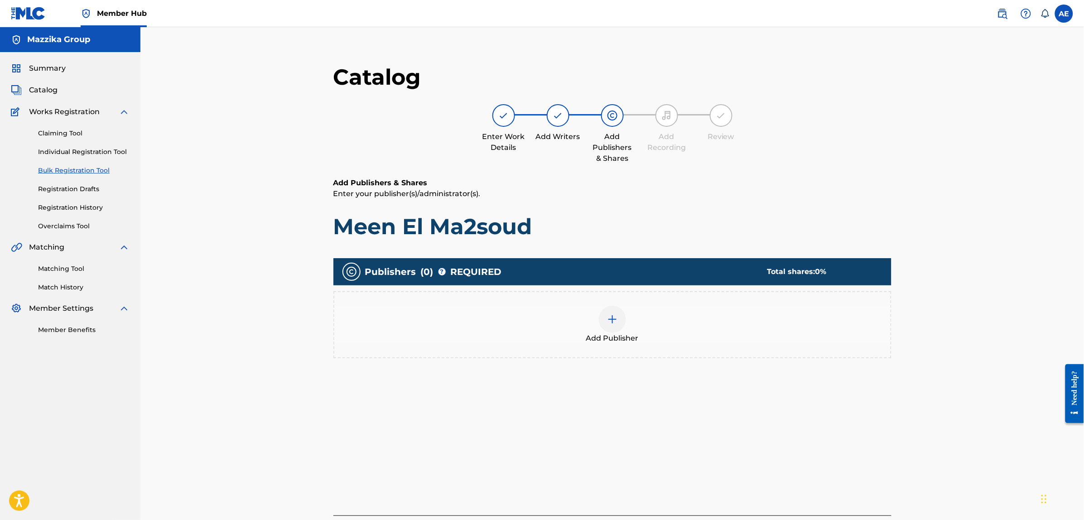
click at [735, 329] on div "Add Publisher" at bounding box center [612, 325] width 556 height 38
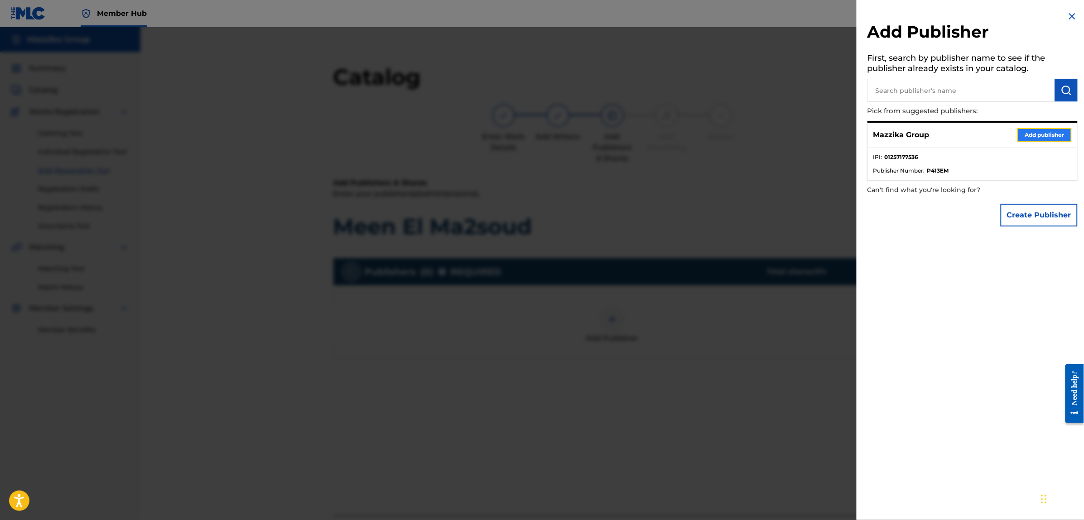
click at [1038, 130] on button "Add publisher" at bounding box center [1044, 135] width 54 height 14
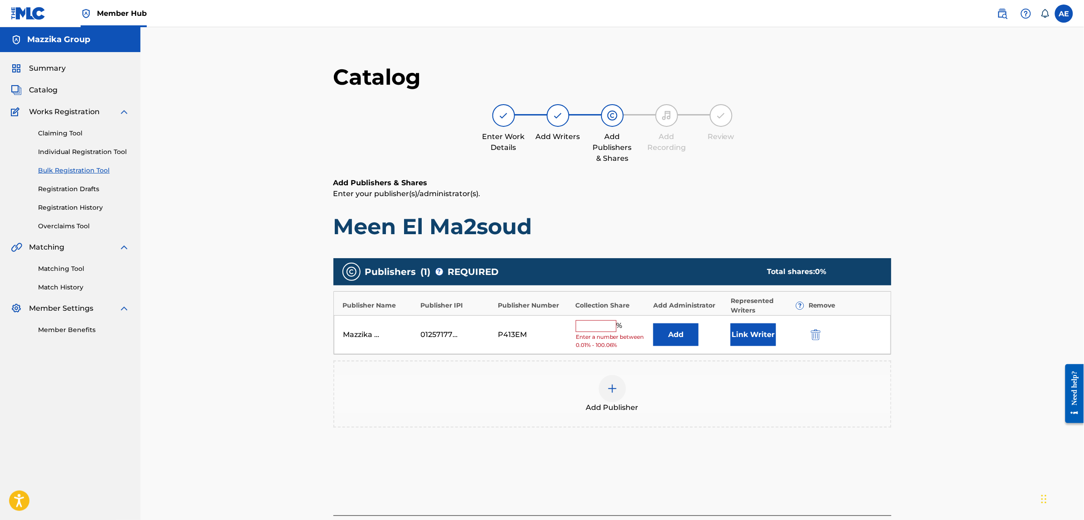
click at [592, 326] on input "text" at bounding box center [596, 326] width 41 height 12
type input "100"
click at [750, 335] on button "Link Writer" at bounding box center [753, 331] width 45 height 23
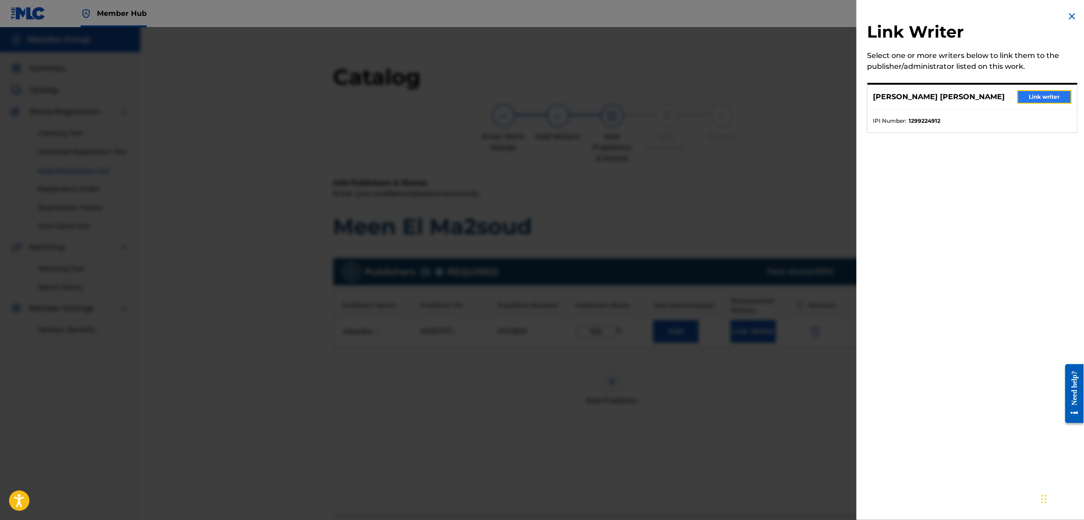
click at [1022, 102] on button "Link writer" at bounding box center [1044, 97] width 54 height 14
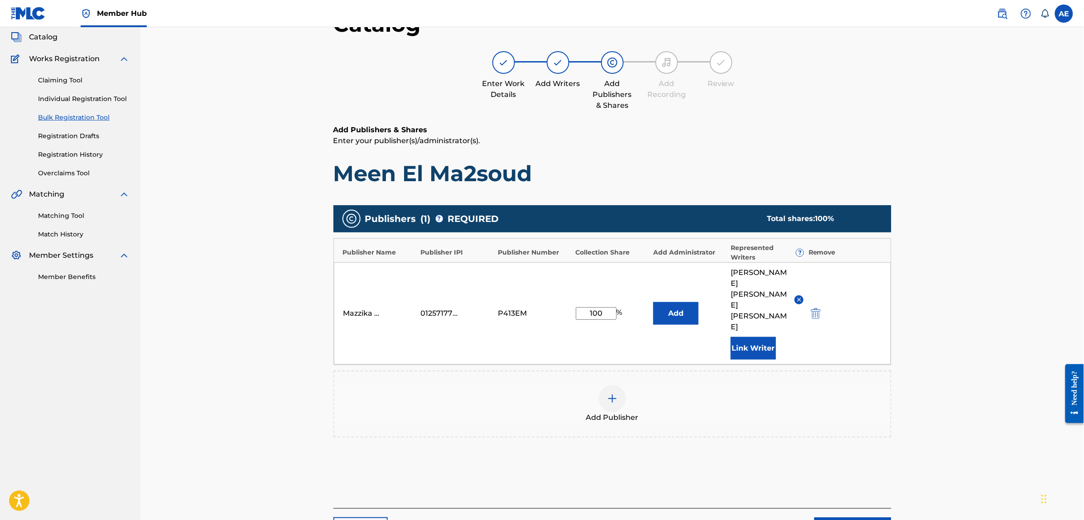
scroll to position [125, 0]
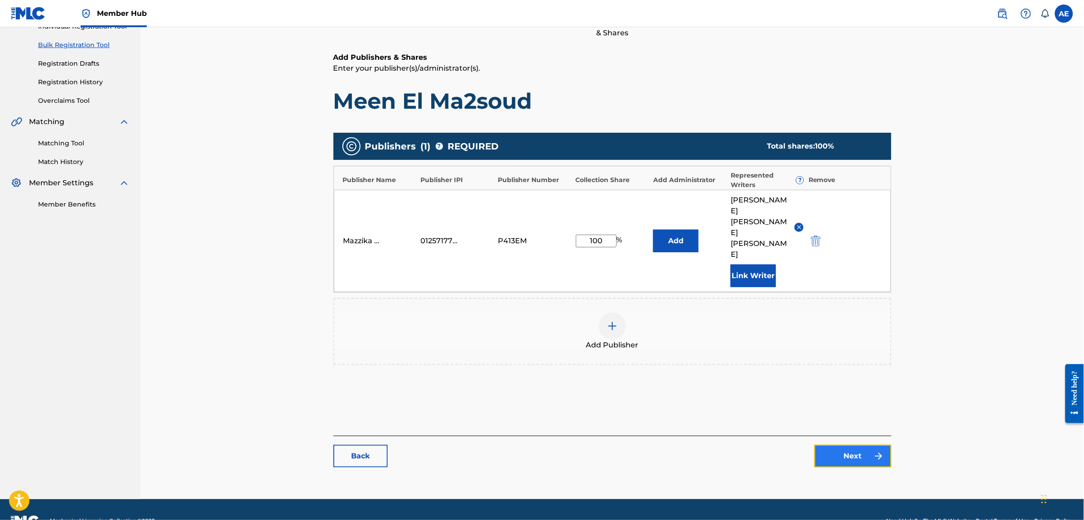
click at [843, 445] on link "Next" at bounding box center [853, 456] width 77 height 23
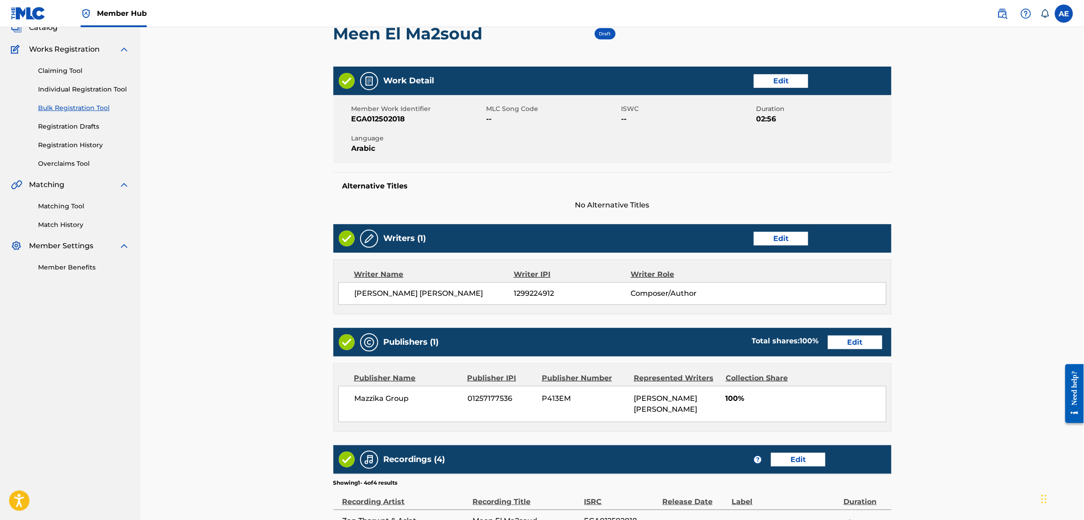
scroll to position [227, 0]
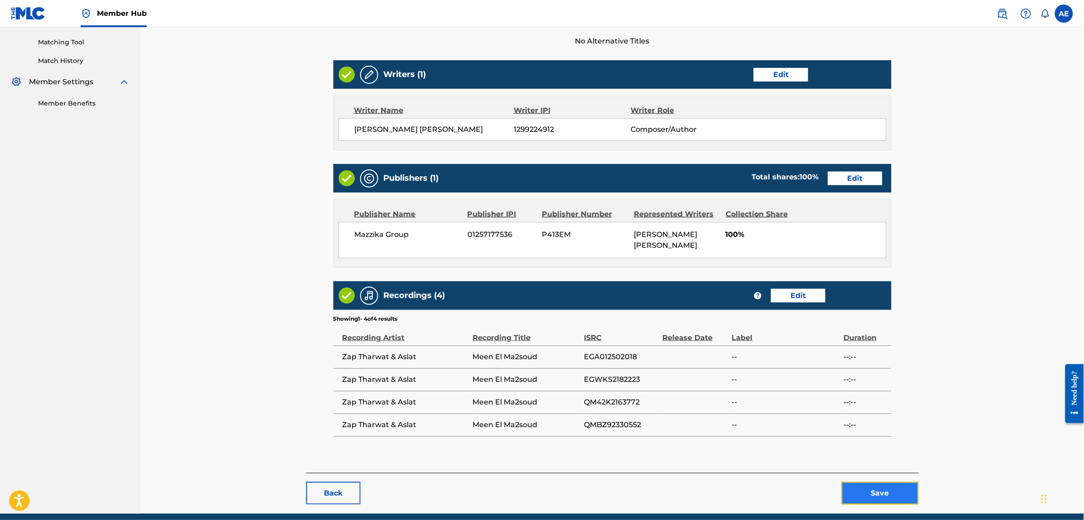
click at [882, 493] on button "Save" at bounding box center [880, 493] width 77 height 23
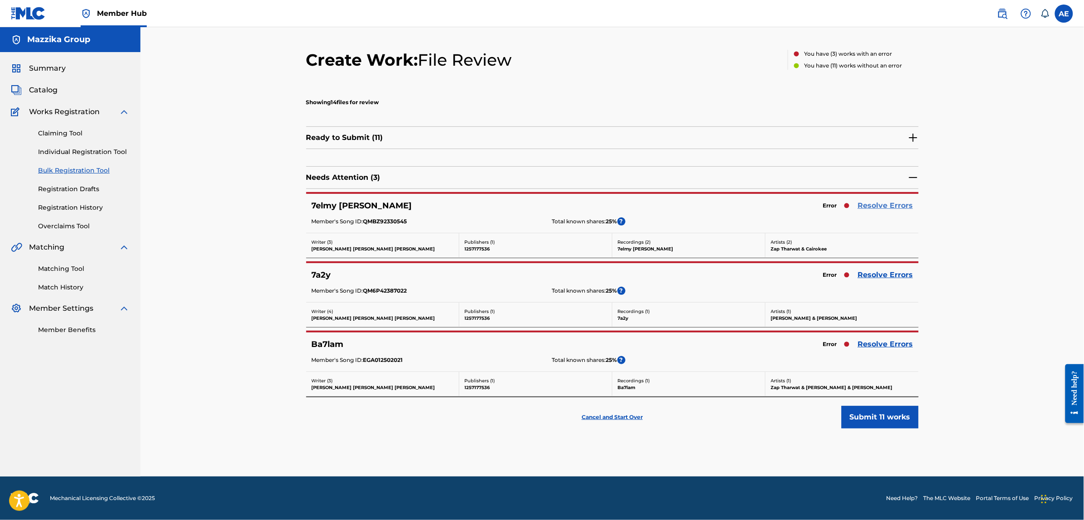
click at [877, 204] on link "Resolve Errors" at bounding box center [885, 205] width 55 height 11
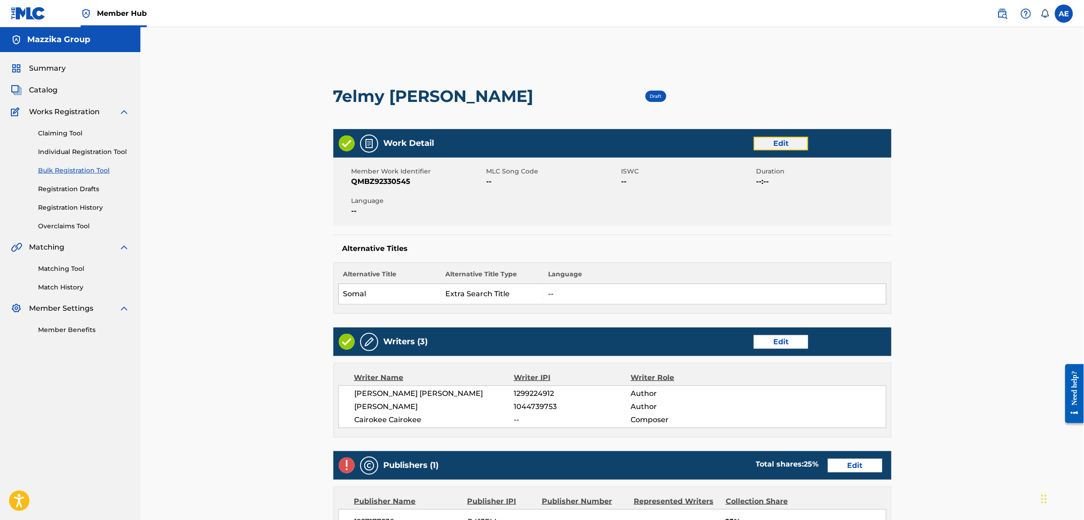
click at [794, 140] on link "Edit" at bounding box center [781, 144] width 54 height 14
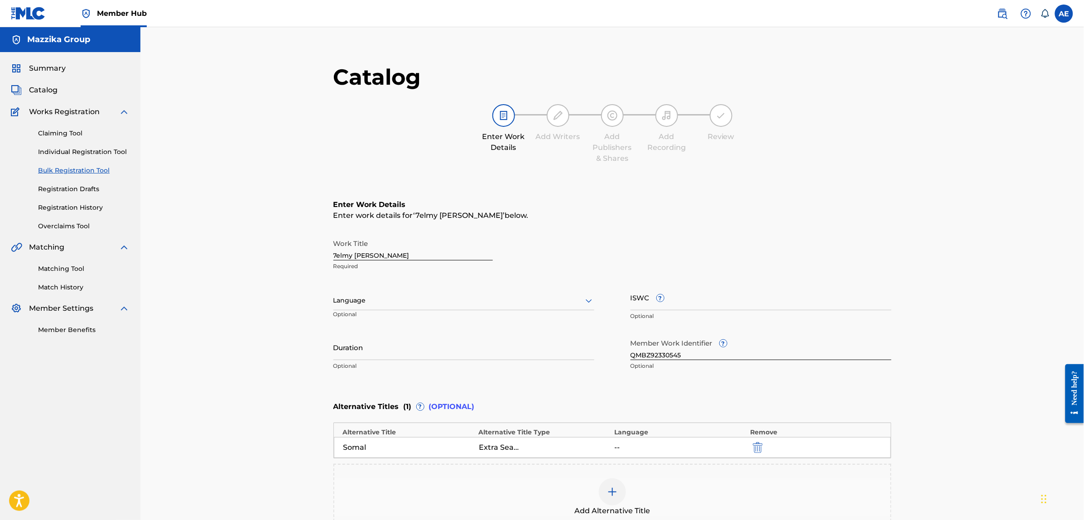
click at [408, 303] on div at bounding box center [463, 300] width 261 height 11
click at [383, 424] on div "Arabic" at bounding box center [464, 427] width 260 height 20
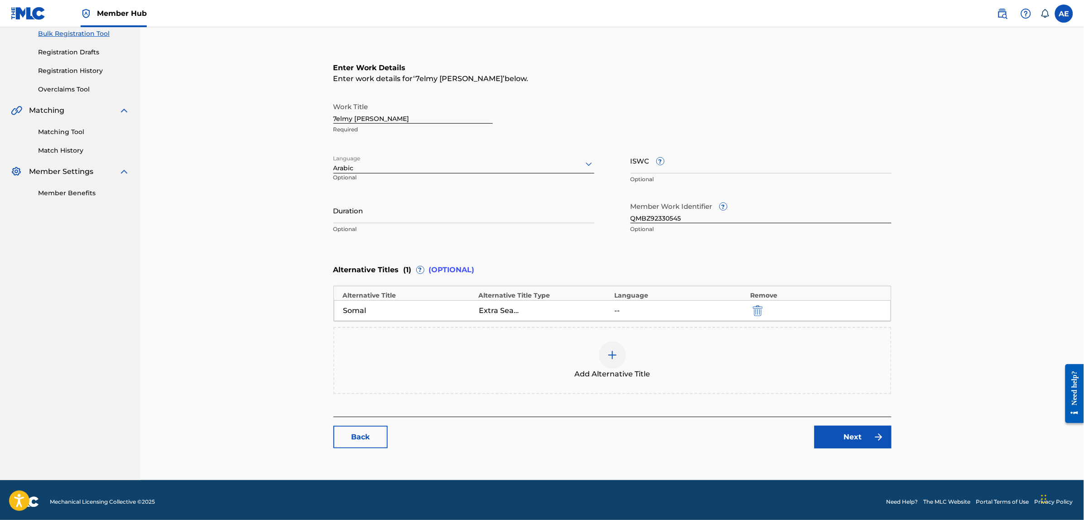
scroll to position [140, 0]
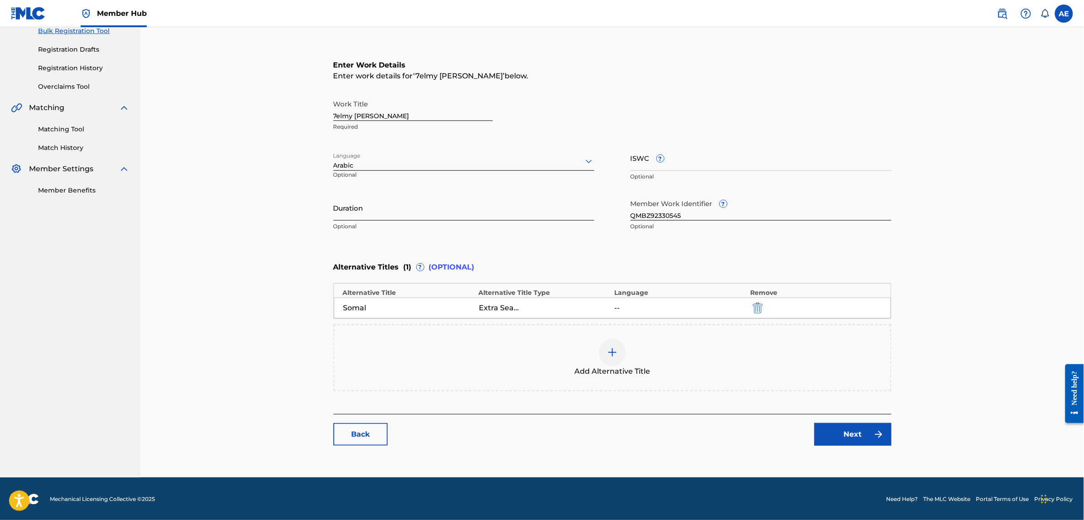
click at [374, 207] on input "Duration" at bounding box center [463, 208] width 261 height 26
paste input "2:23"
click at [334, 213] on input "2:23" at bounding box center [463, 208] width 261 height 26
type input "02:23"
click at [838, 429] on link "Next" at bounding box center [853, 434] width 77 height 23
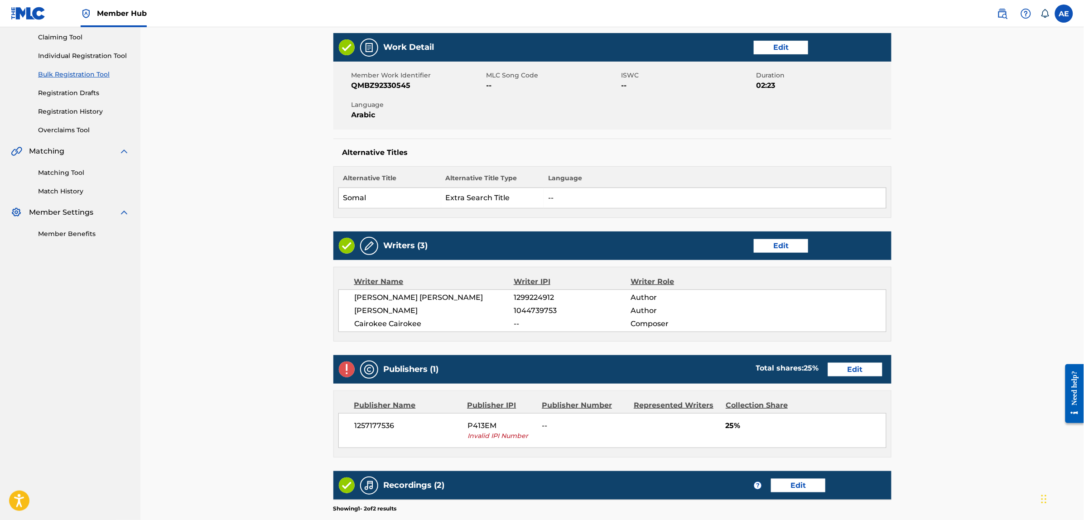
scroll to position [279, 0]
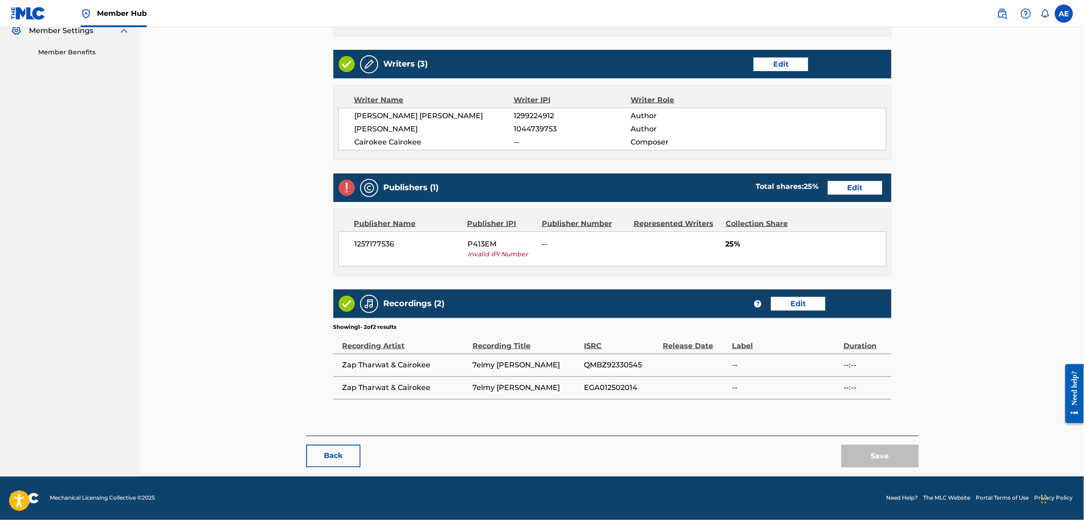
click at [839, 179] on div "Publishers (1) Total shares: 25 % Edit" at bounding box center [612, 188] width 558 height 29
click at [848, 198] on div "Publishers (1) Total shares: 25 % Edit" at bounding box center [612, 188] width 558 height 29
click at [848, 192] on link "Edit" at bounding box center [855, 188] width 54 height 14
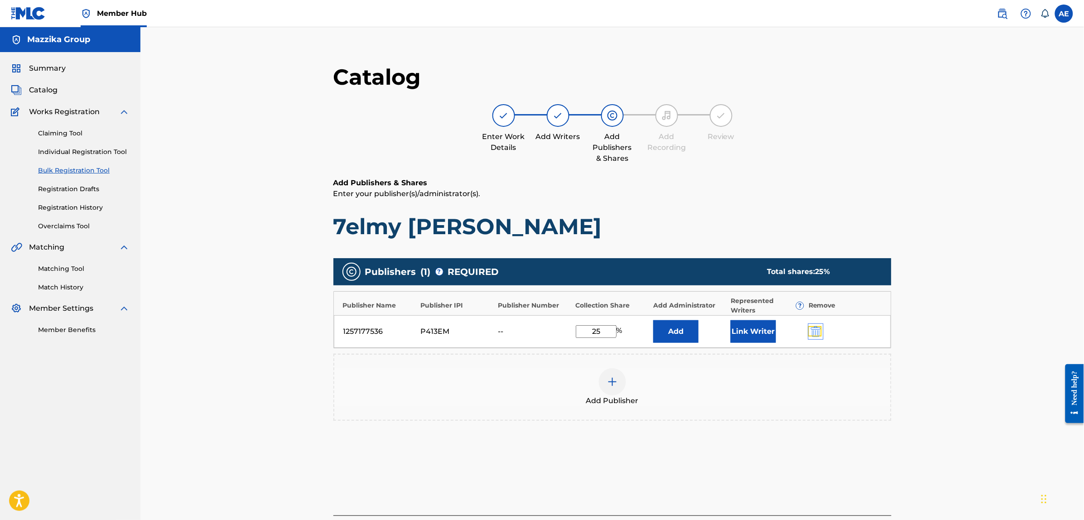
click at [815, 336] on img "submit" at bounding box center [816, 331] width 10 height 11
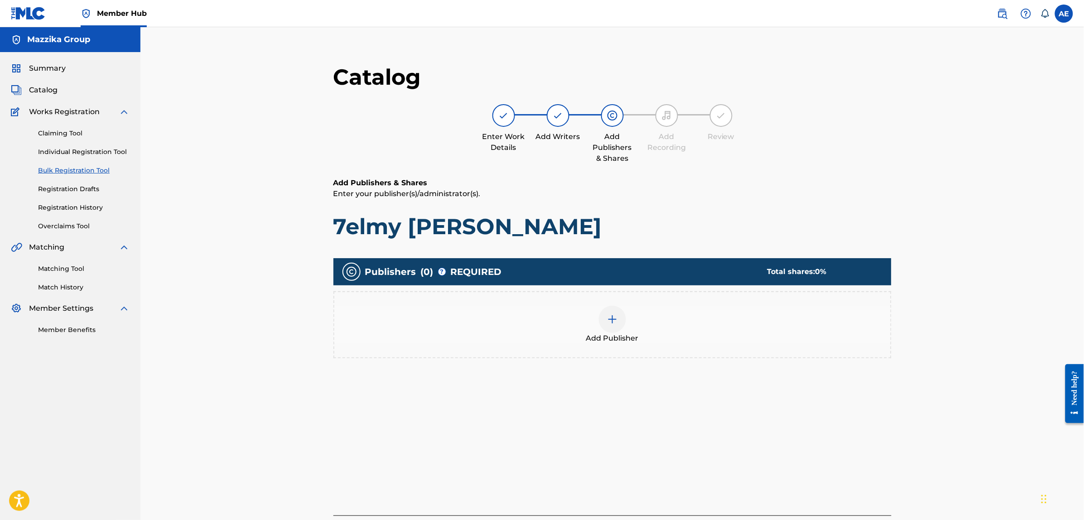
click at [704, 337] on div "Add Publisher" at bounding box center [612, 325] width 556 height 38
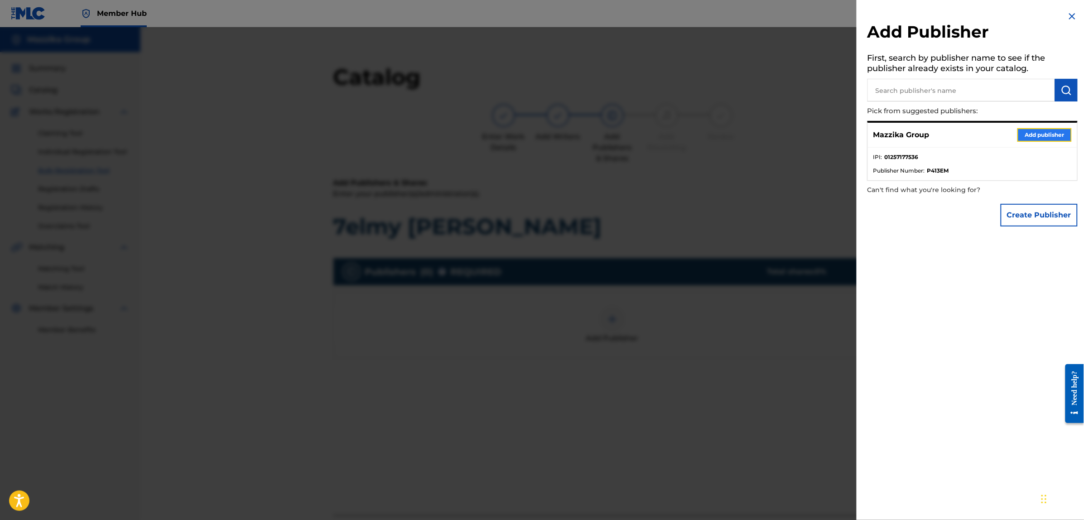
click at [1033, 140] on button "Add publisher" at bounding box center [1044, 135] width 54 height 14
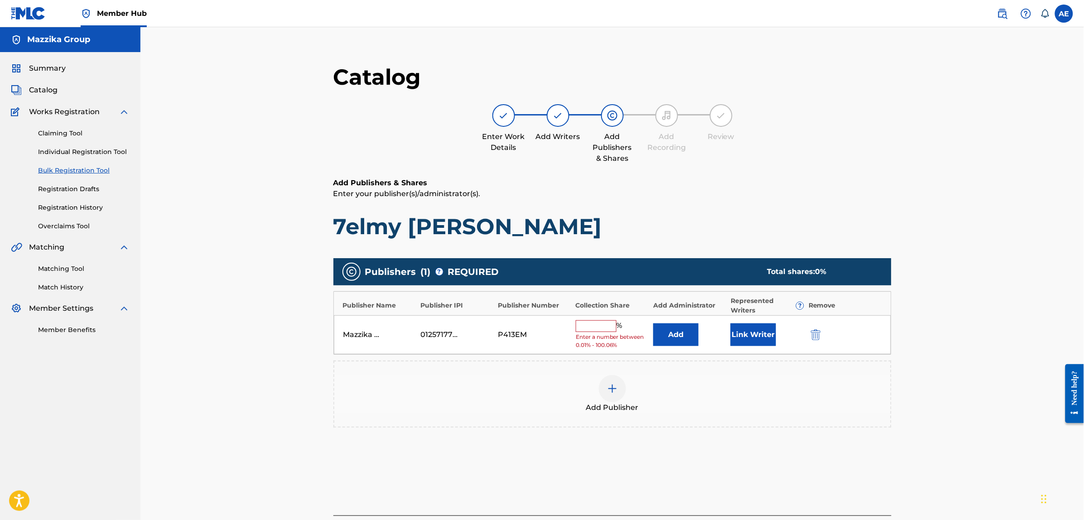
drag, startPoint x: 606, startPoint y: 323, endPoint x: 606, endPoint y: 328, distance: 5.0
click at [606, 323] on input "text" at bounding box center [596, 326] width 41 height 12
type input "25"
click at [771, 331] on button "Link Writer" at bounding box center [753, 331] width 45 height 23
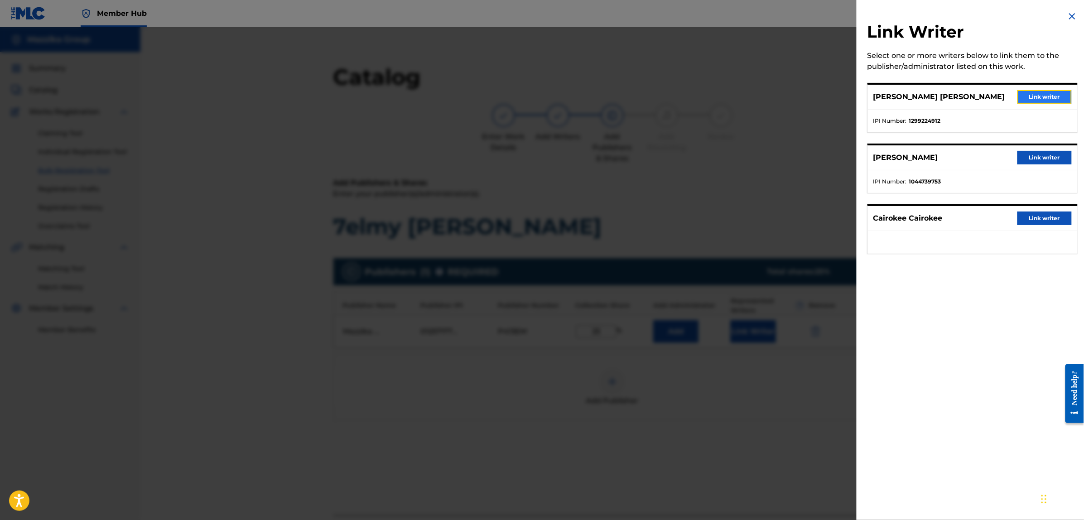
click at [1032, 93] on button "Link writer" at bounding box center [1044, 97] width 54 height 14
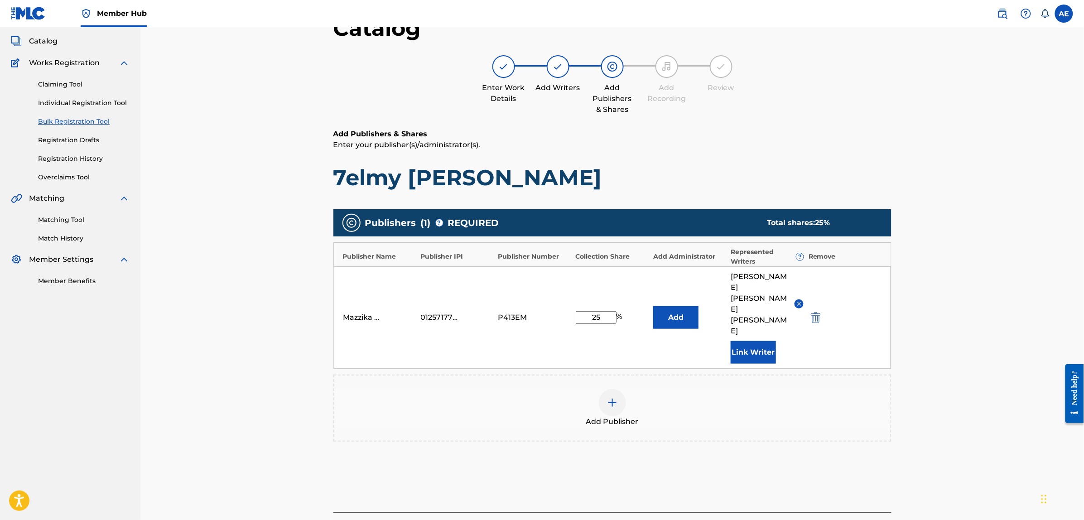
scroll to position [69, 0]
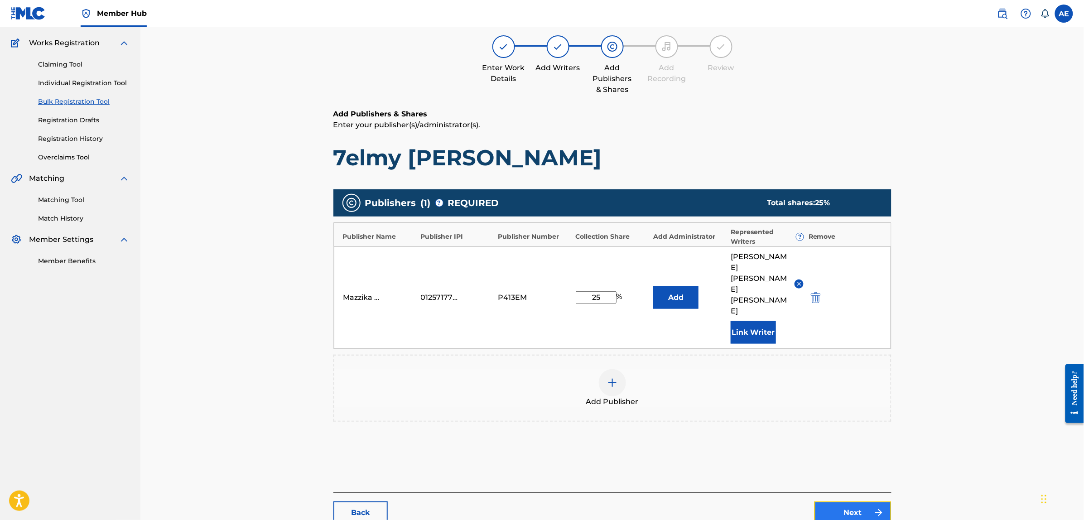
click at [853, 501] on link "Next" at bounding box center [853, 512] width 77 height 23
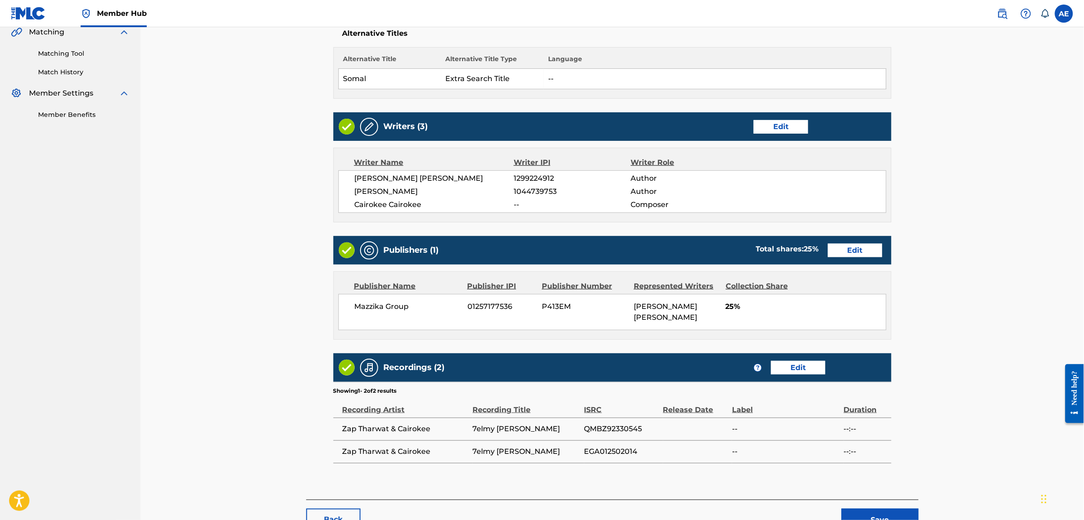
scroll to position [280, 0]
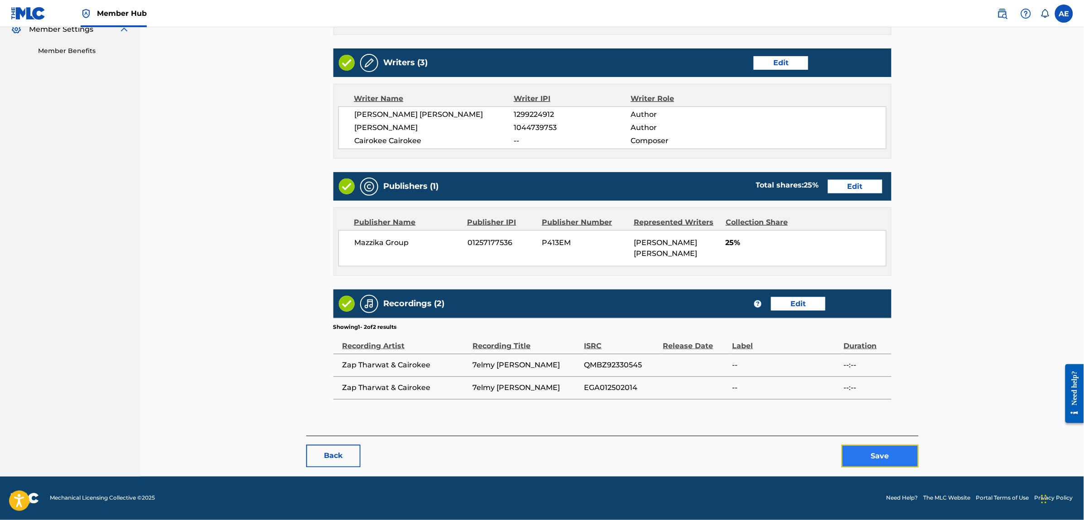
click at [867, 453] on button "Save" at bounding box center [880, 456] width 77 height 23
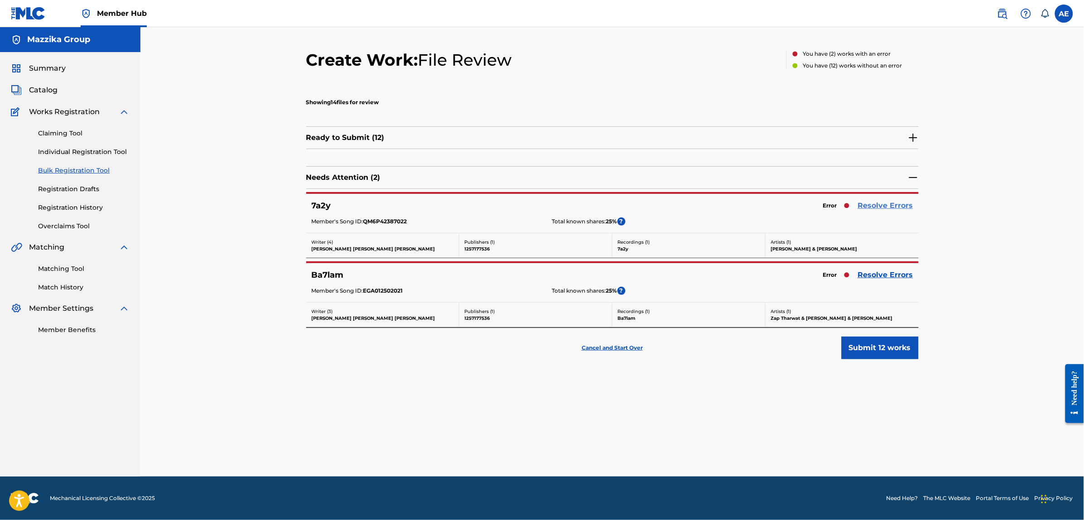
click at [886, 202] on link "Resolve Errors" at bounding box center [885, 205] width 55 height 11
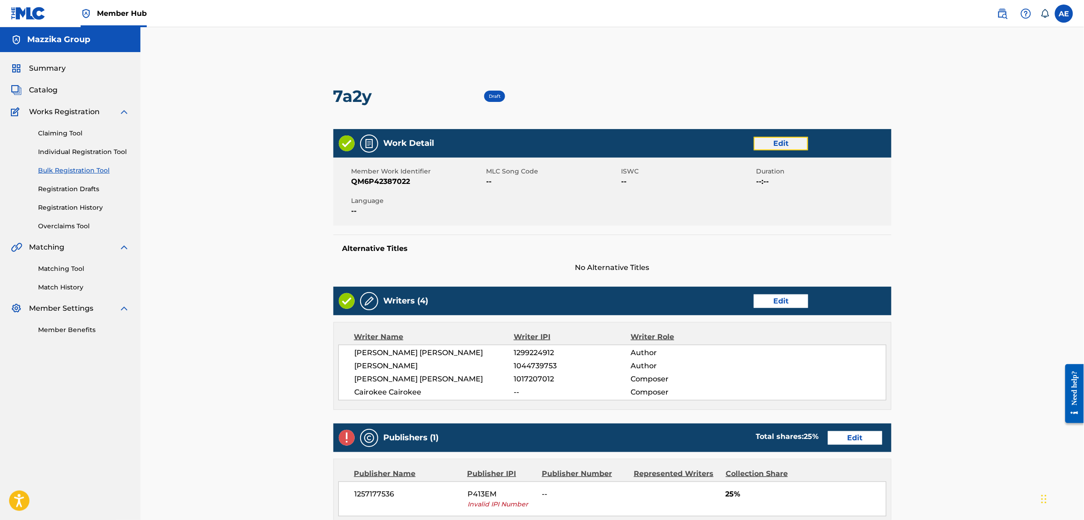
click at [794, 145] on link "Edit" at bounding box center [781, 144] width 54 height 14
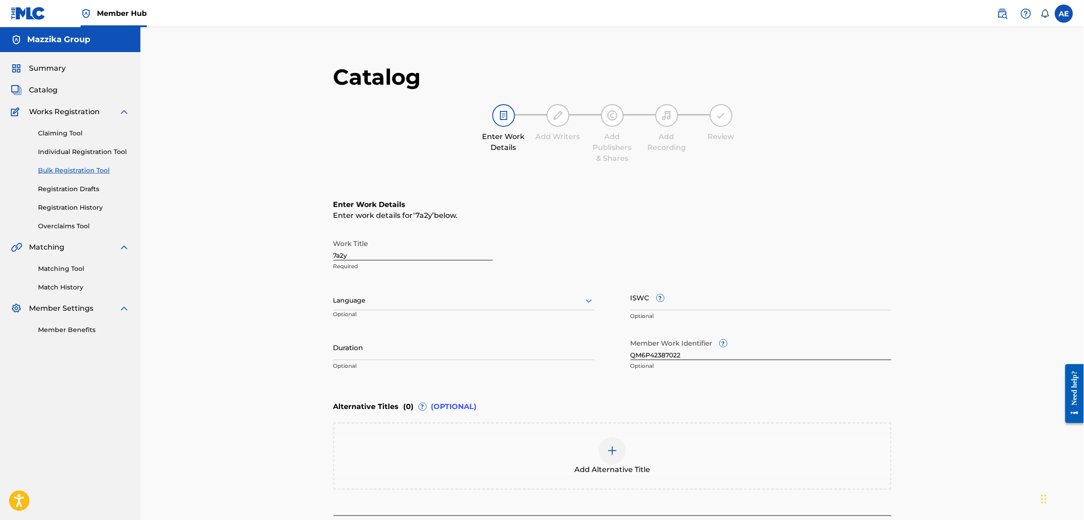
click at [429, 308] on div "Language" at bounding box center [463, 300] width 261 height 19
click at [366, 374] on div "Arabic" at bounding box center [464, 370] width 260 height 20
click at [395, 353] on input "Duration" at bounding box center [463, 347] width 261 height 26
paste input "3:54"
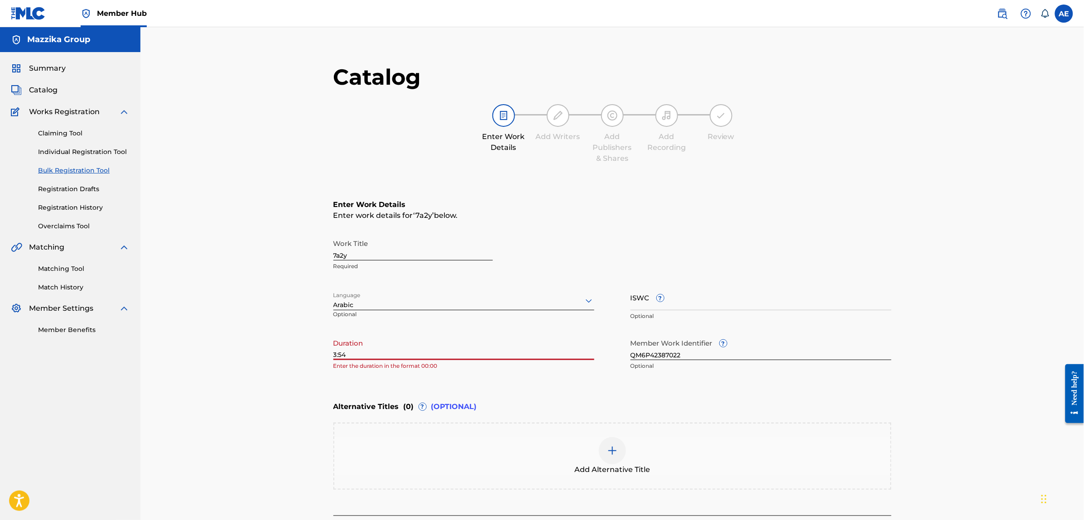
click at [333, 352] on input "3:54" at bounding box center [463, 347] width 261 height 26
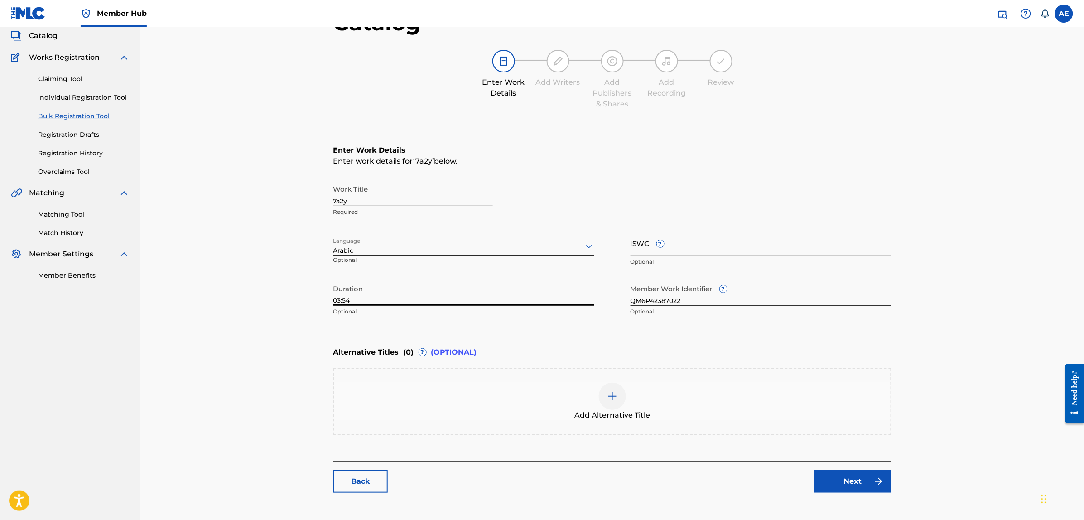
scroll to position [102, 0]
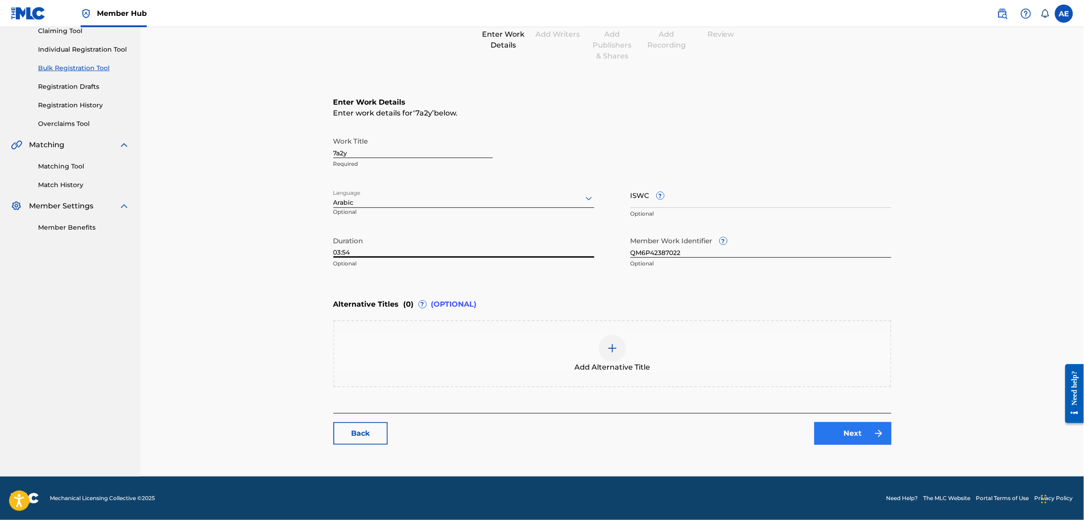
type input "03:54"
click at [850, 439] on link "Next" at bounding box center [853, 433] width 77 height 23
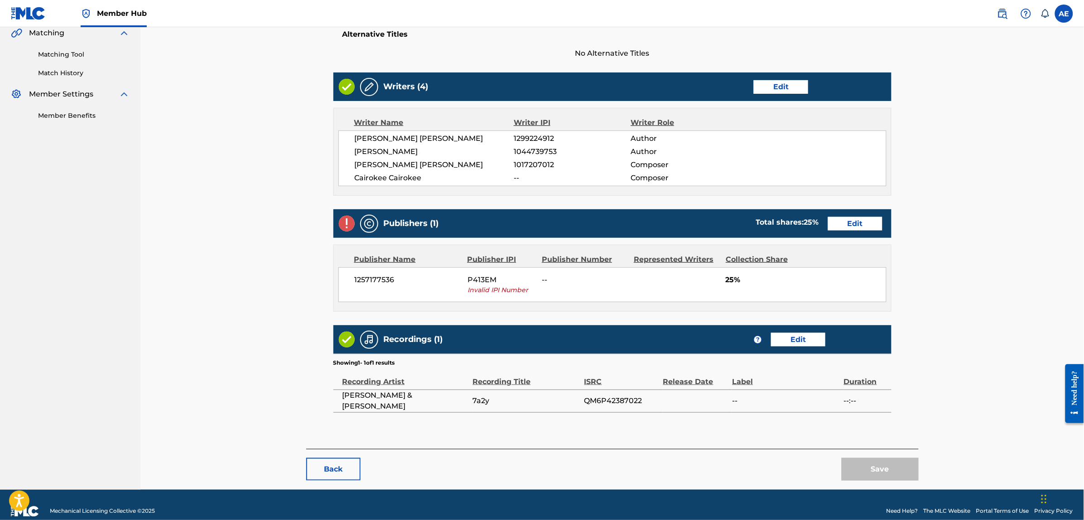
scroll to position [227, 0]
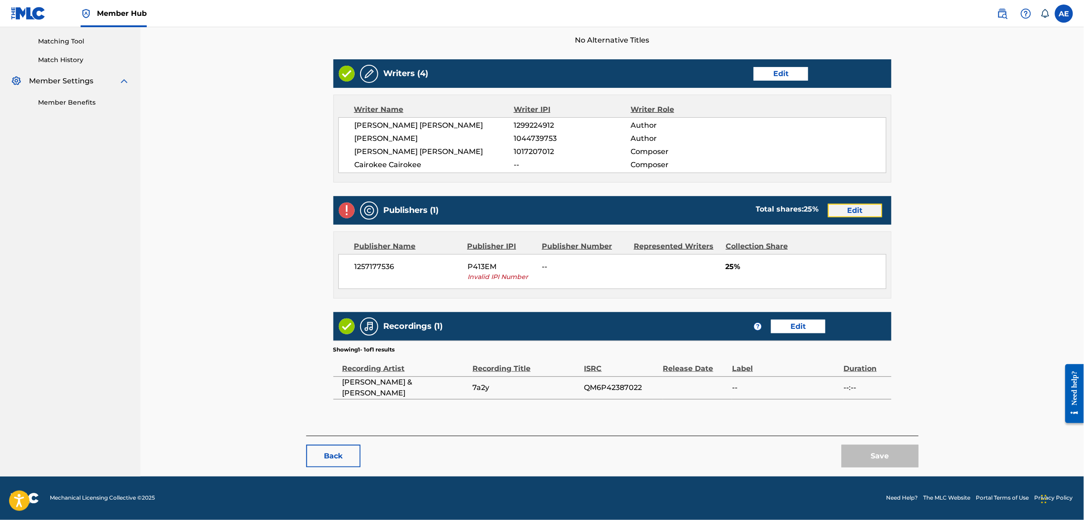
click at [835, 212] on link "Edit" at bounding box center [855, 211] width 54 height 14
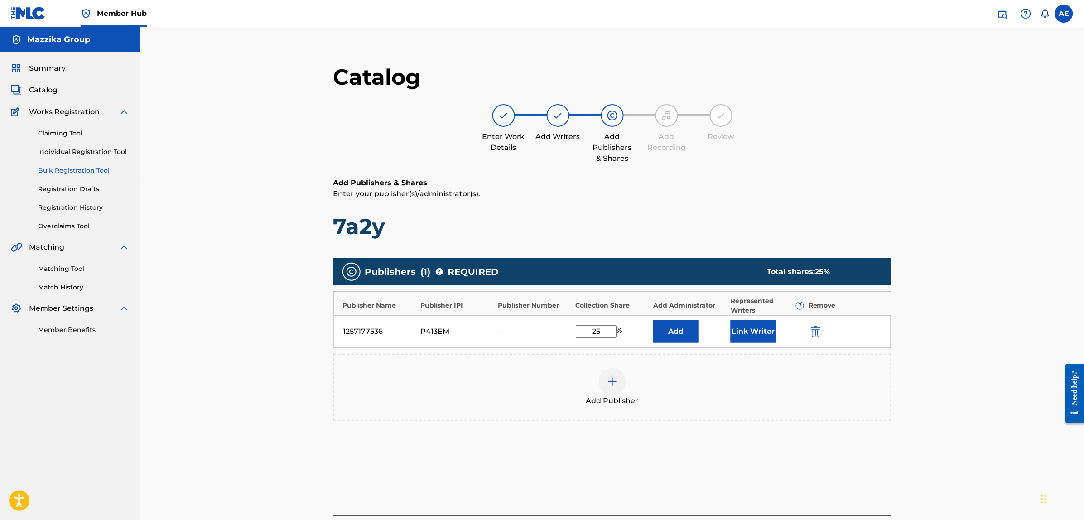
click at [805, 329] on div "1257177536 P413EM -- 25 % Add Link Writer" at bounding box center [612, 331] width 557 height 33
click at [819, 332] on img "submit" at bounding box center [816, 331] width 10 height 11
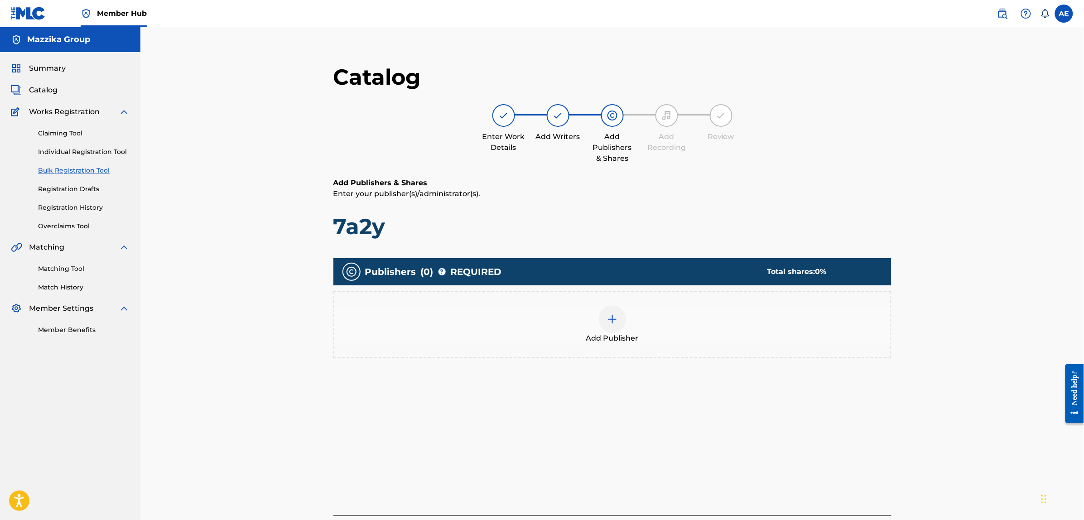
click at [766, 323] on div "Add Publisher" at bounding box center [612, 325] width 556 height 38
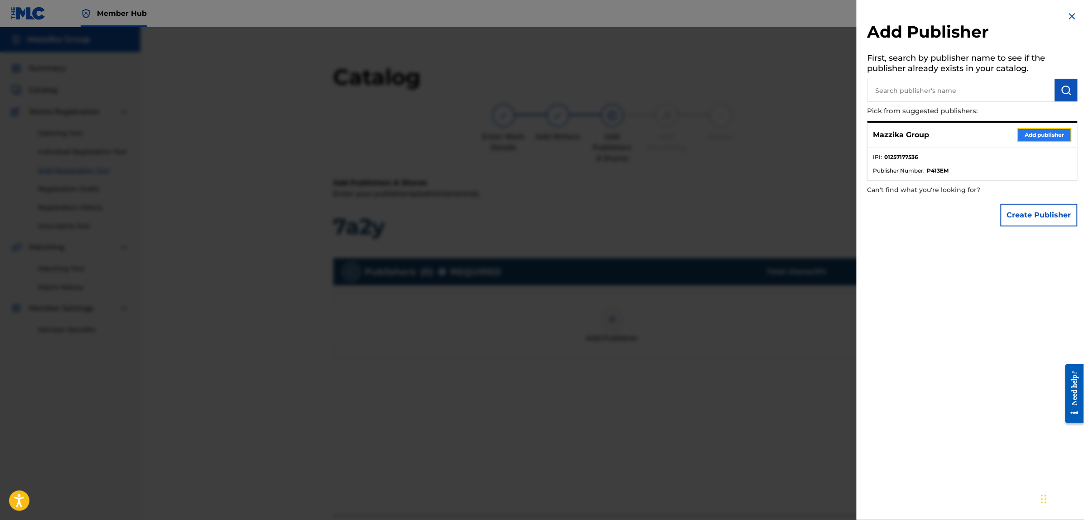
click at [1038, 130] on button "Add publisher" at bounding box center [1044, 135] width 54 height 14
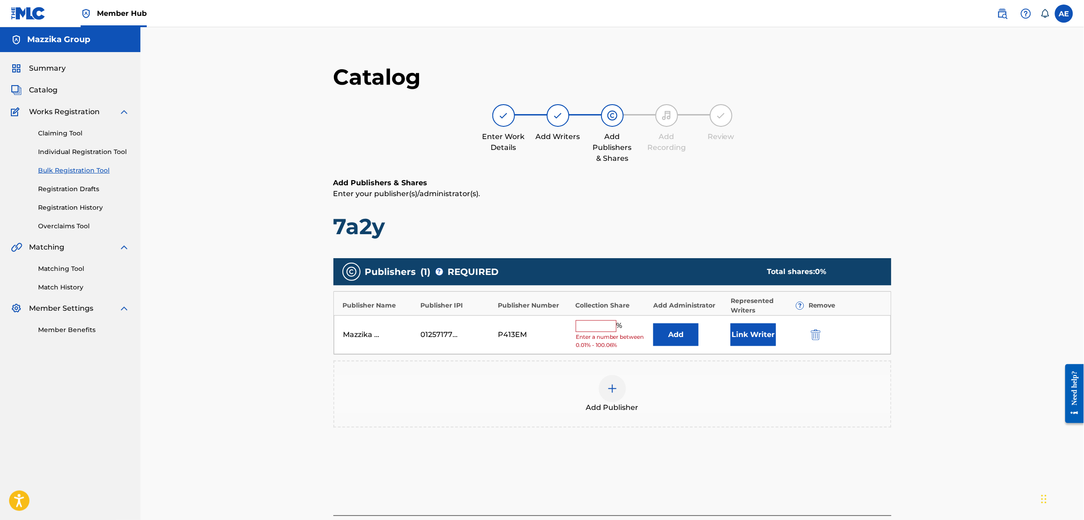
click at [599, 328] on input "text" at bounding box center [596, 326] width 41 height 12
type input "25"
click at [757, 331] on button "Link Writer" at bounding box center [753, 331] width 45 height 23
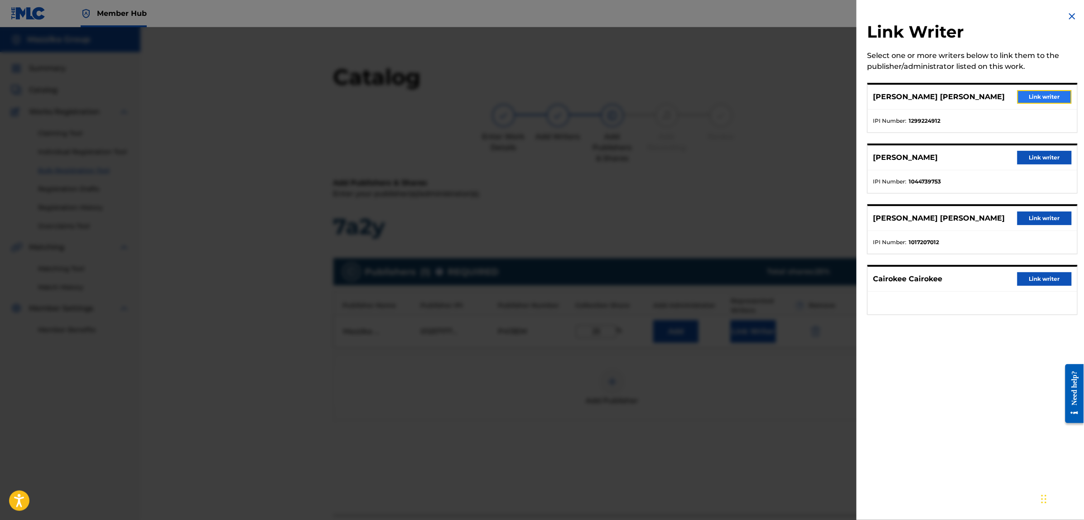
click at [1033, 93] on button "Link writer" at bounding box center [1044, 97] width 54 height 14
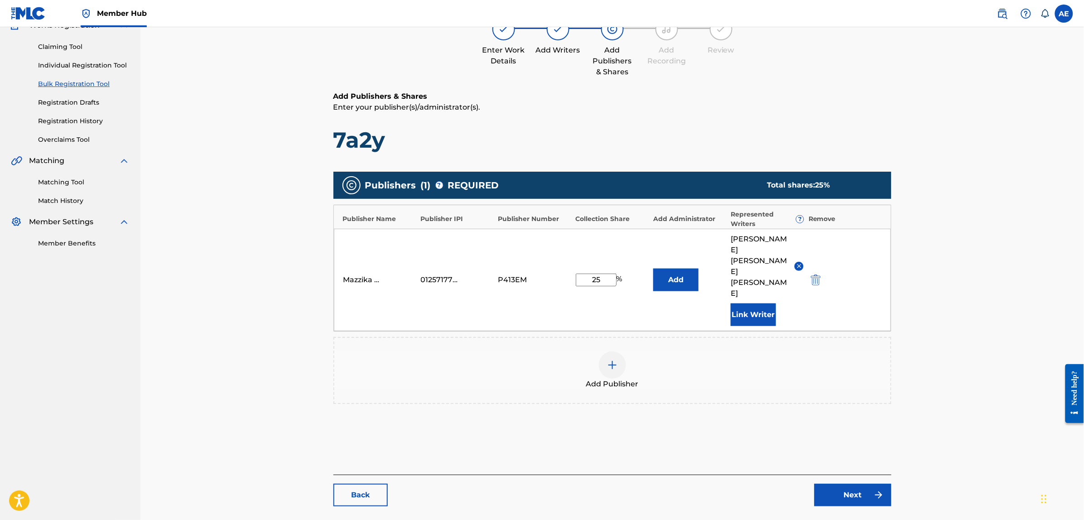
scroll to position [113, 0]
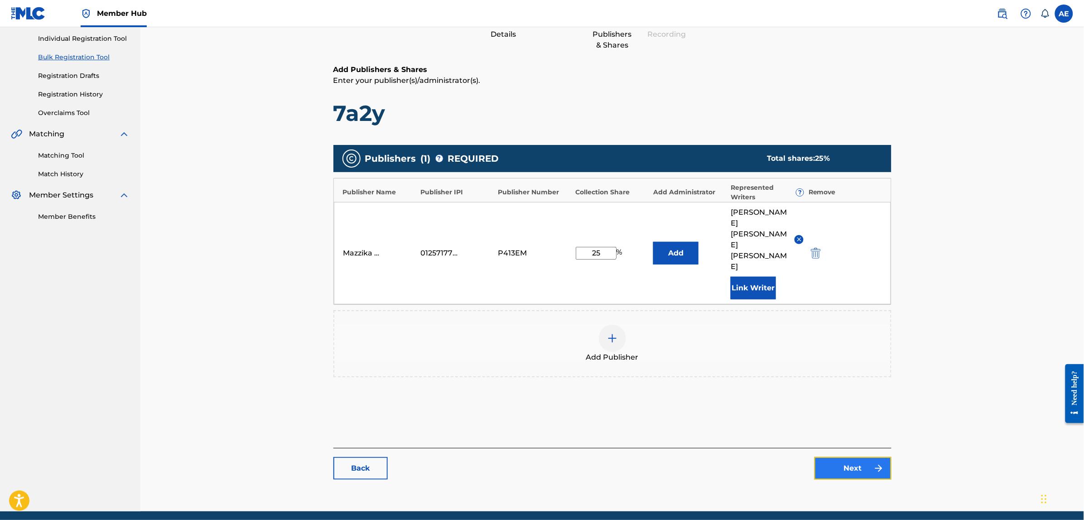
click at [849, 457] on link "Next" at bounding box center [853, 468] width 77 height 23
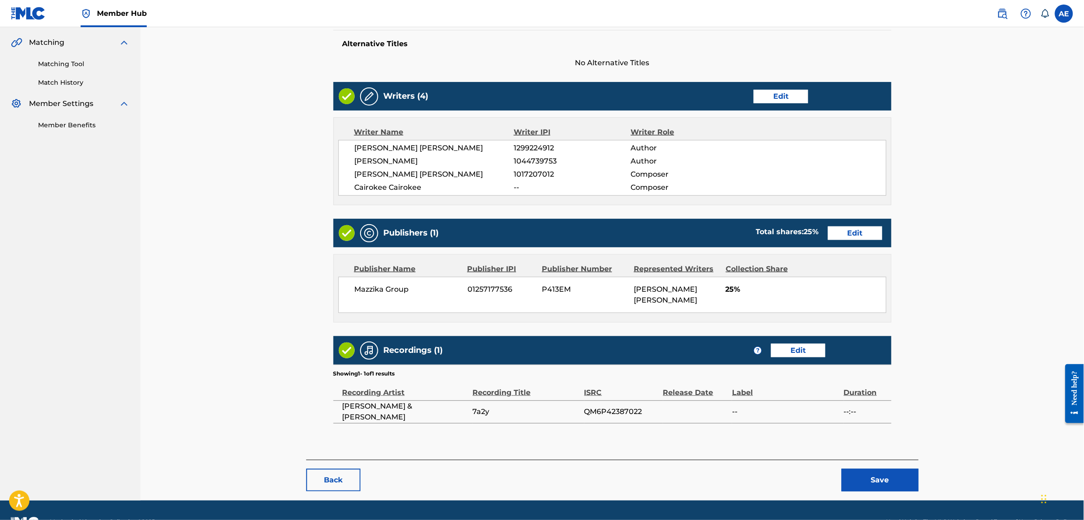
scroll to position [229, 0]
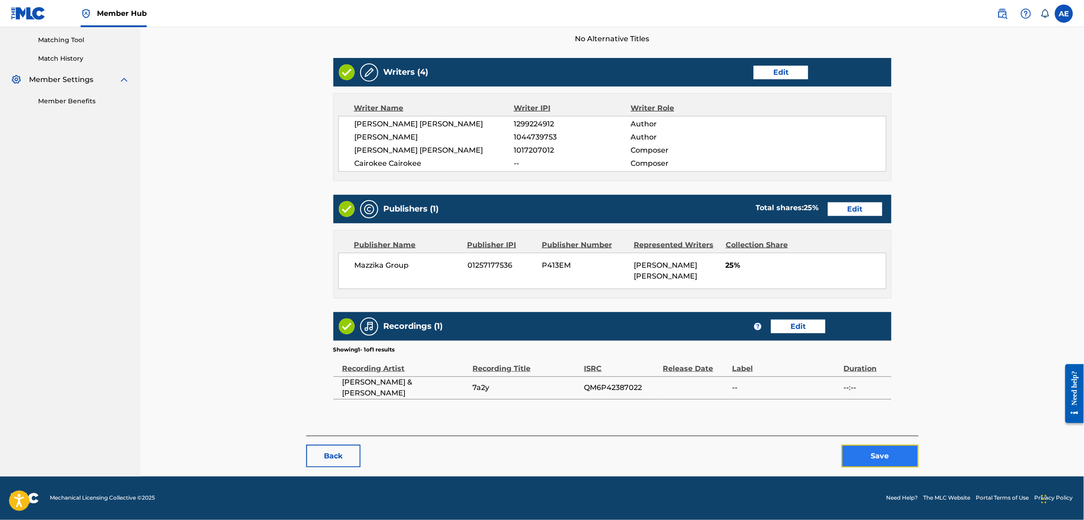
click at [879, 451] on button "Save" at bounding box center [880, 456] width 77 height 23
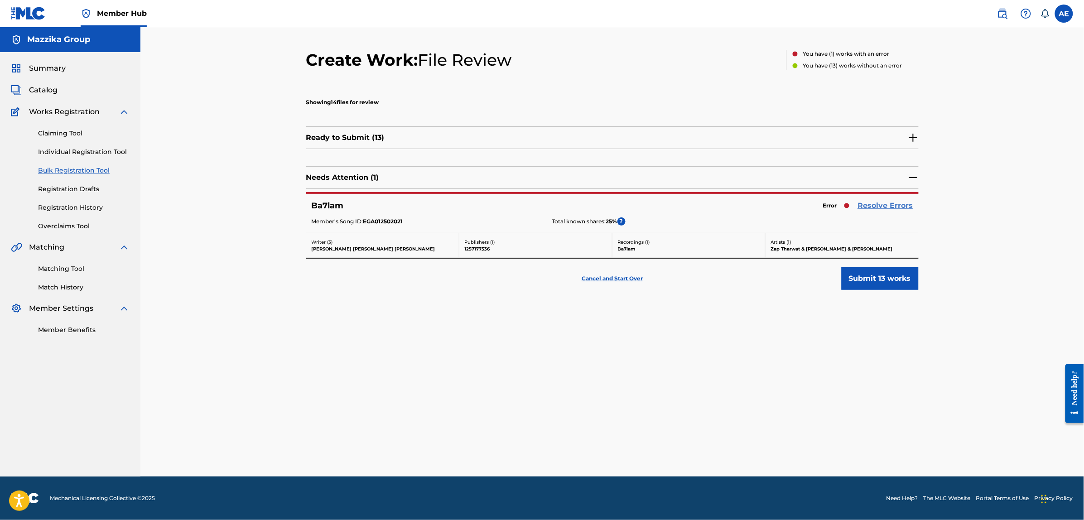
click at [868, 207] on link "Resolve Errors" at bounding box center [885, 205] width 55 height 11
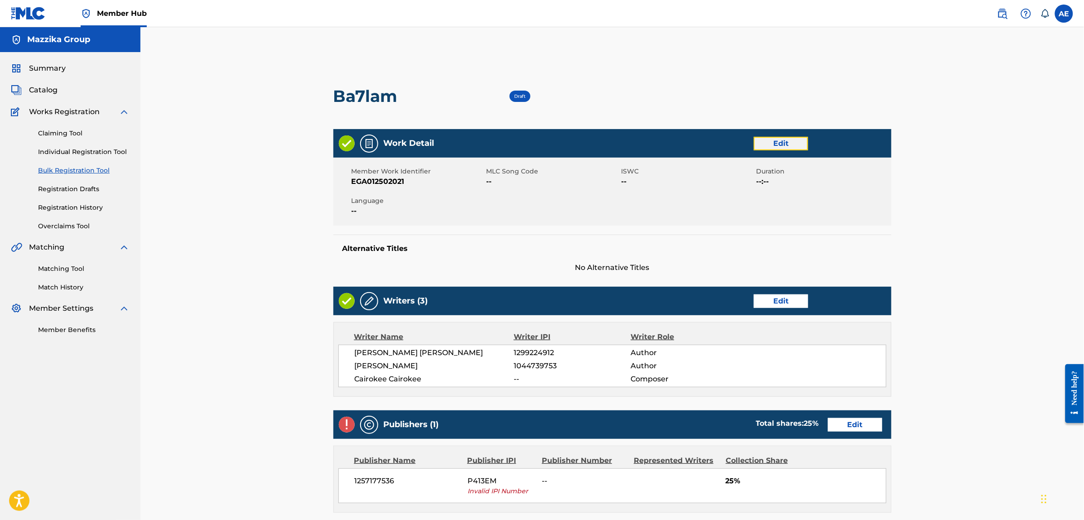
click at [782, 148] on link "Edit" at bounding box center [781, 144] width 54 height 14
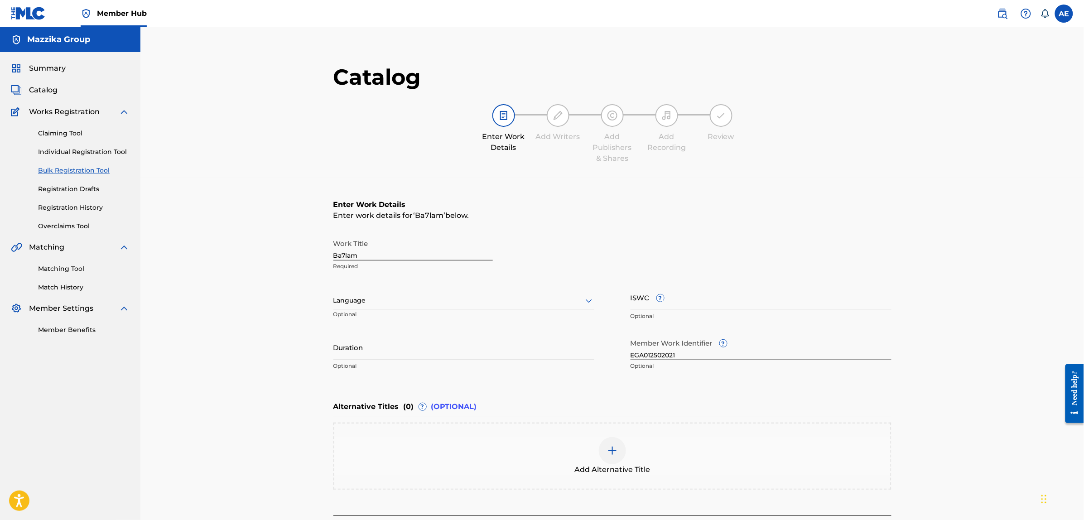
click at [398, 304] on div at bounding box center [463, 300] width 261 height 11
click at [386, 374] on div "Arabic" at bounding box center [464, 370] width 260 height 20
click at [393, 352] on input "Duration" at bounding box center [463, 347] width 261 height 26
paste input "4:45"
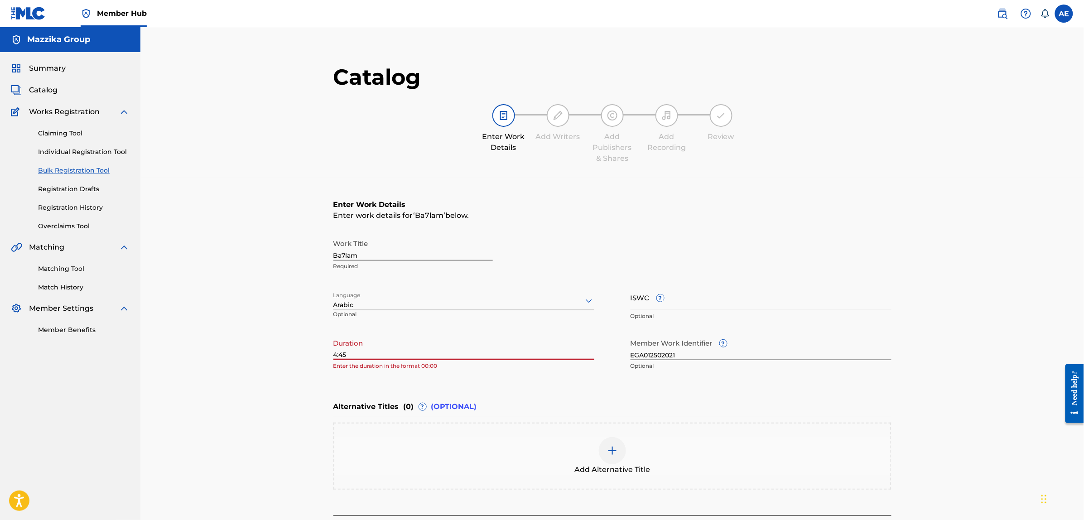
click at [334, 353] on input "4:45" at bounding box center [463, 347] width 261 height 26
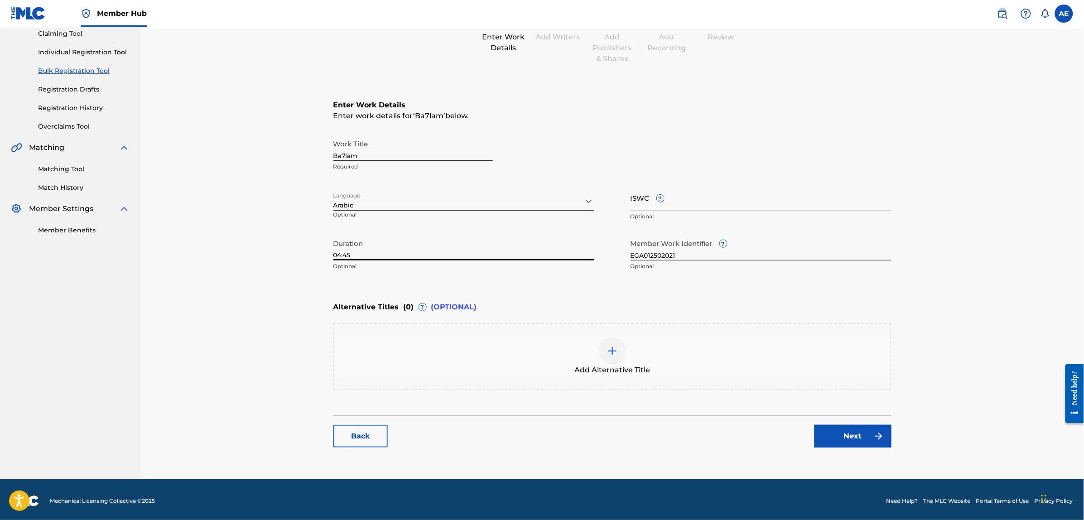
scroll to position [102, 0]
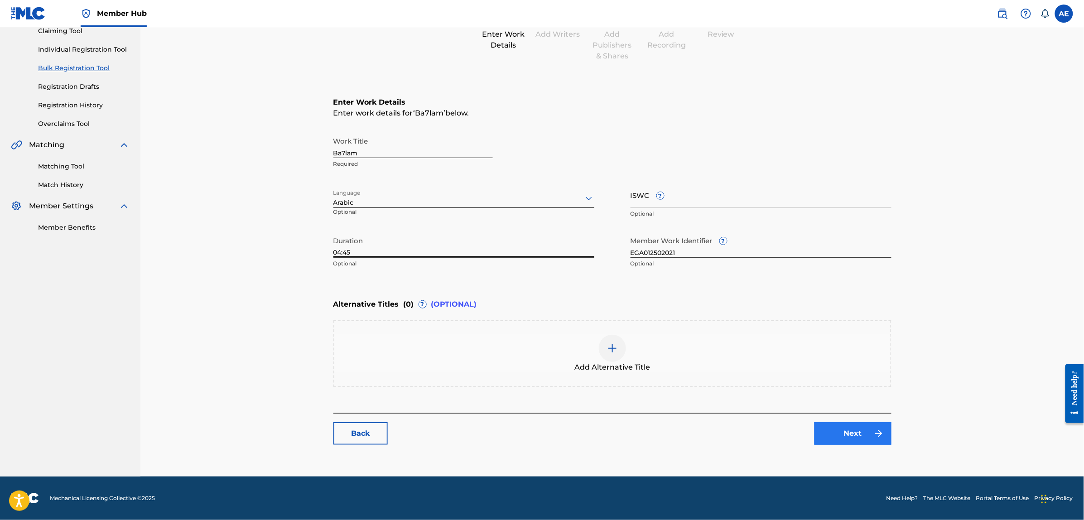
type input "04:45"
click at [841, 426] on link "Next" at bounding box center [853, 433] width 77 height 23
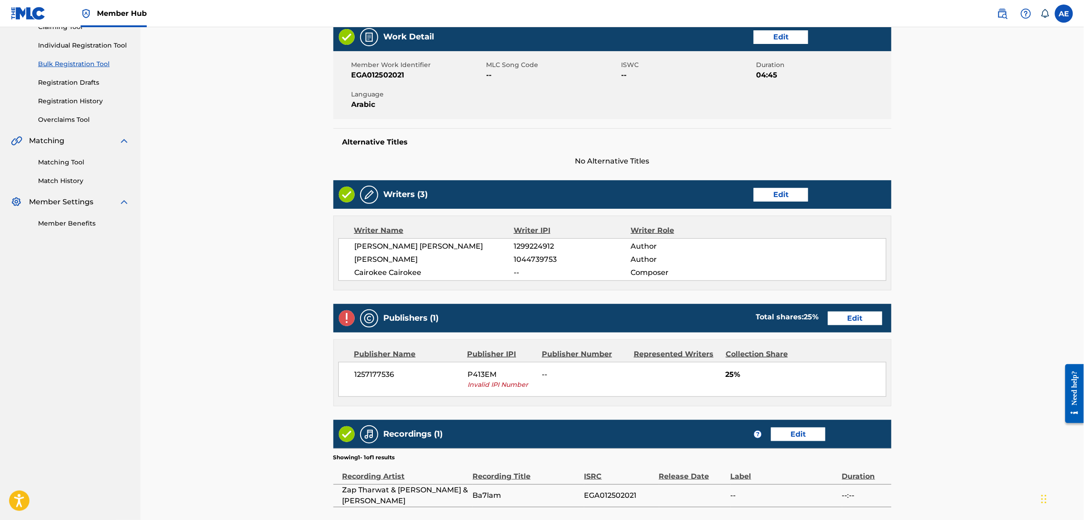
scroll to position [113, 0]
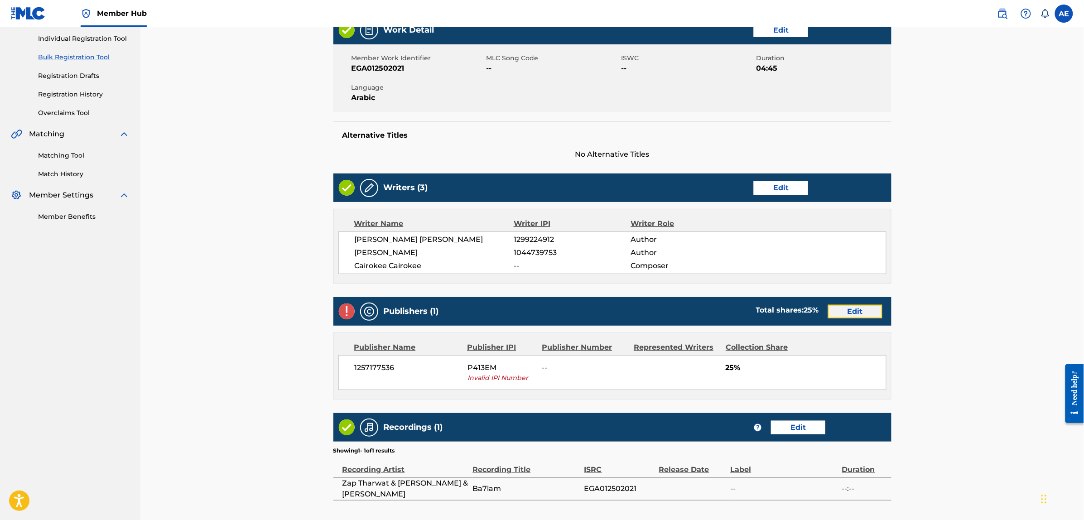
click at [836, 310] on link "Edit" at bounding box center [855, 312] width 54 height 14
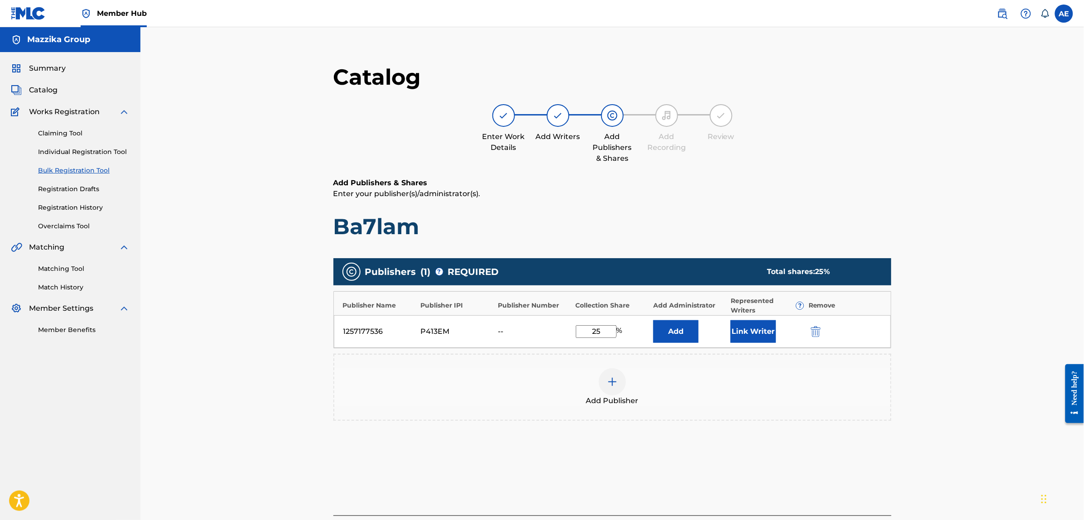
click at [824, 329] on div at bounding box center [828, 331] width 41 height 10
click at [792, 335] on div "Link Writer" at bounding box center [767, 331] width 73 height 23
click at [810, 332] on button "submit" at bounding box center [815, 331] width 14 height 10
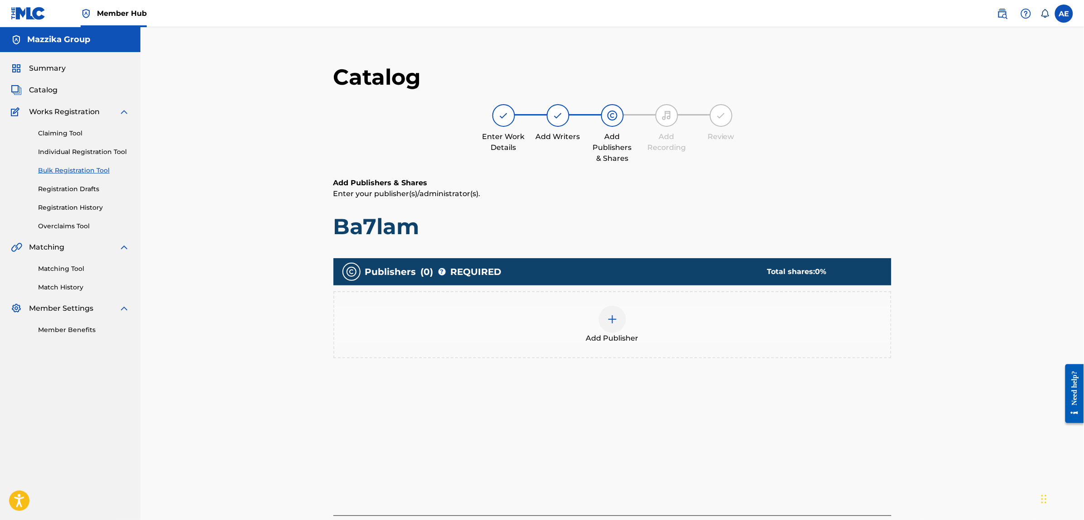
click at [732, 325] on div "Add Publisher" at bounding box center [612, 325] width 556 height 38
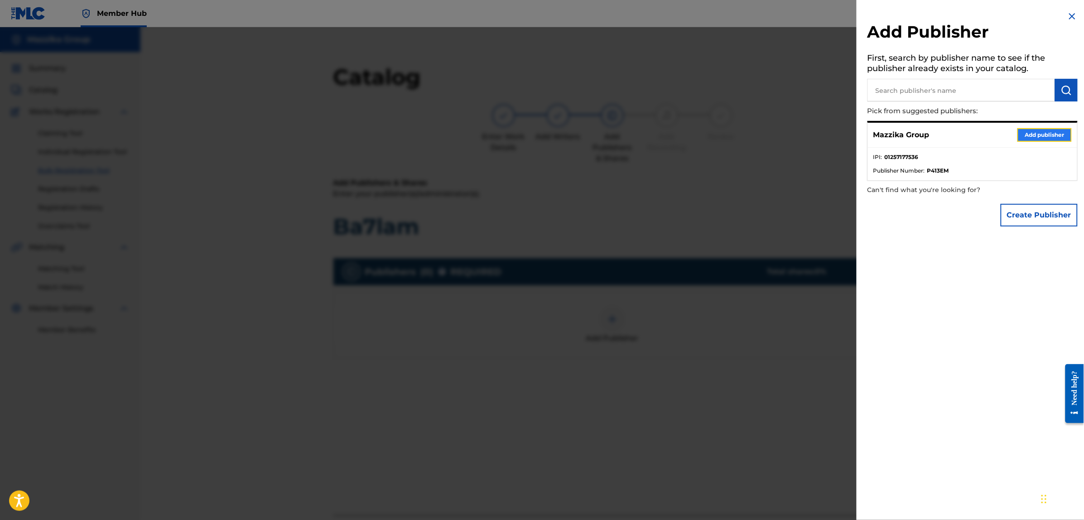
click at [1029, 134] on button "Add publisher" at bounding box center [1044, 135] width 54 height 14
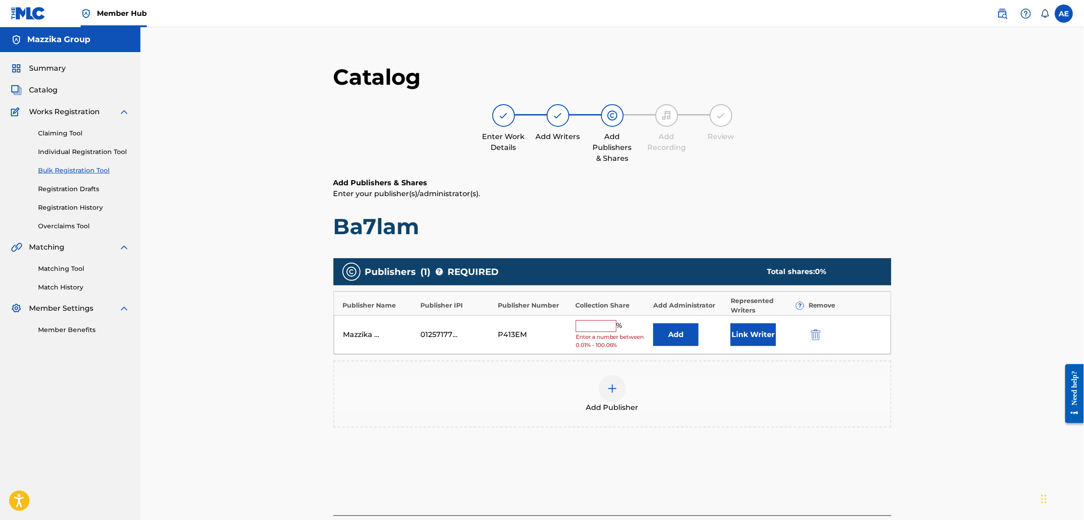
drag, startPoint x: 613, startPoint y: 325, endPoint x: 614, endPoint y: 331, distance: 6.4
click at [613, 325] on input "text" at bounding box center [596, 326] width 41 height 12
type input "25"
click at [778, 324] on div "Link Writer" at bounding box center [767, 331] width 73 height 23
click at [762, 334] on button "Link Writer" at bounding box center [753, 331] width 45 height 23
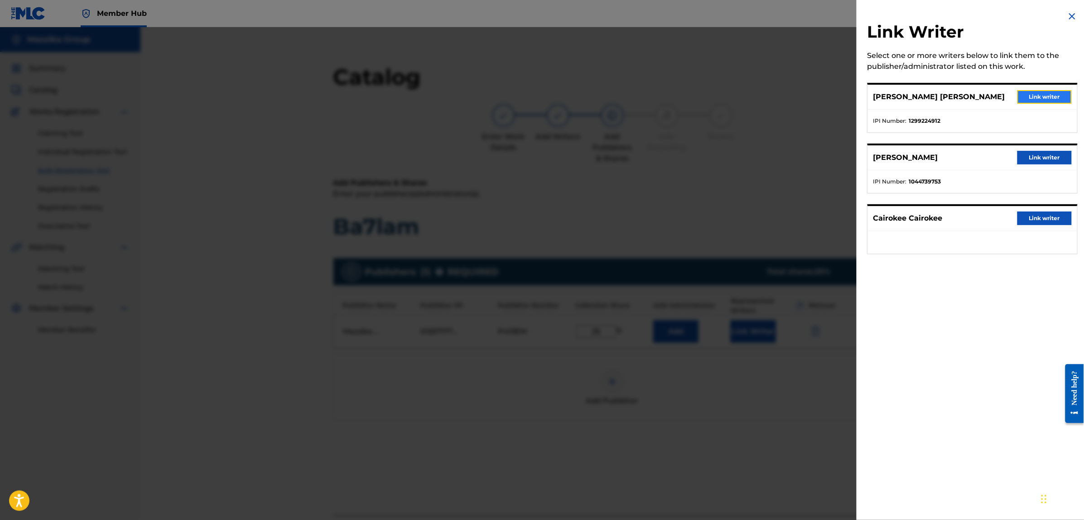
click at [1031, 96] on button "Link writer" at bounding box center [1044, 97] width 54 height 14
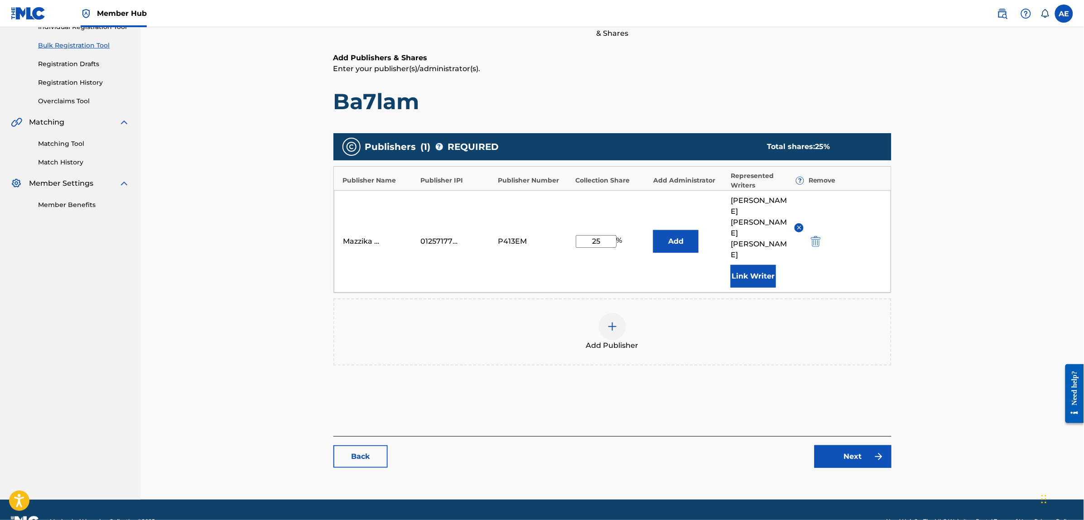
scroll to position [125, 0]
click at [863, 445] on link "Next" at bounding box center [853, 456] width 77 height 23
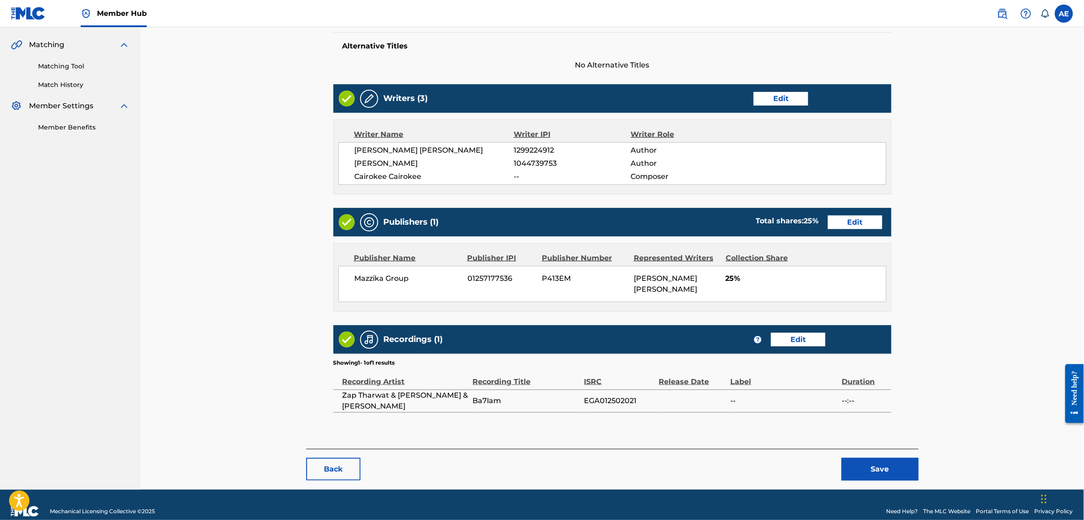
scroll to position [216, 0]
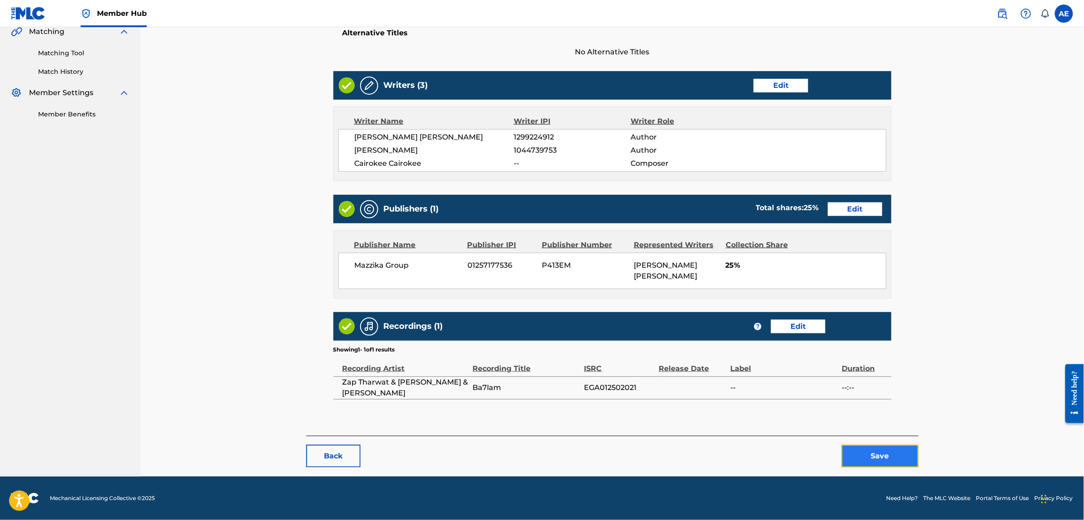
click at [866, 446] on button "Save" at bounding box center [880, 456] width 77 height 23
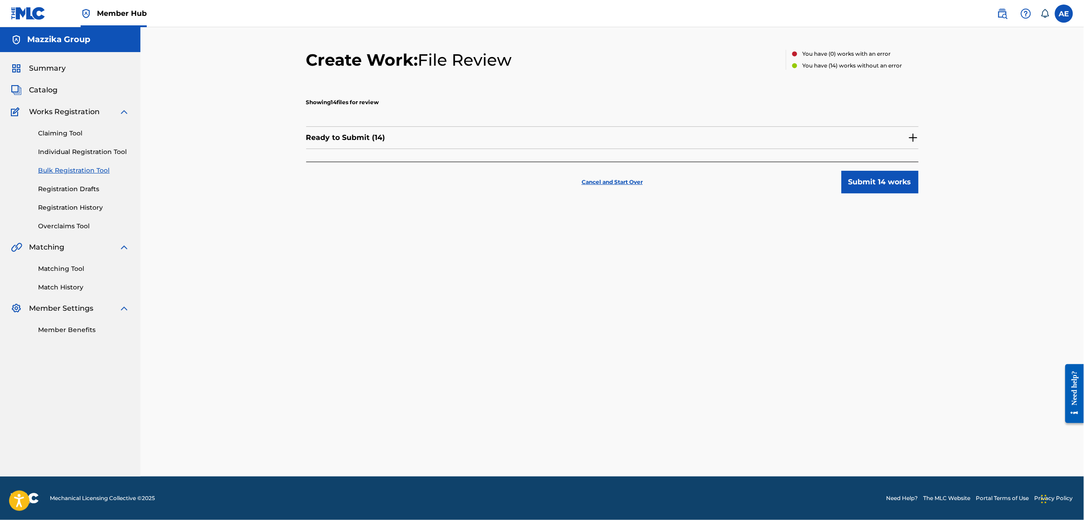
click at [912, 135] on img at bounding box center [913, 137] width 11 height 11
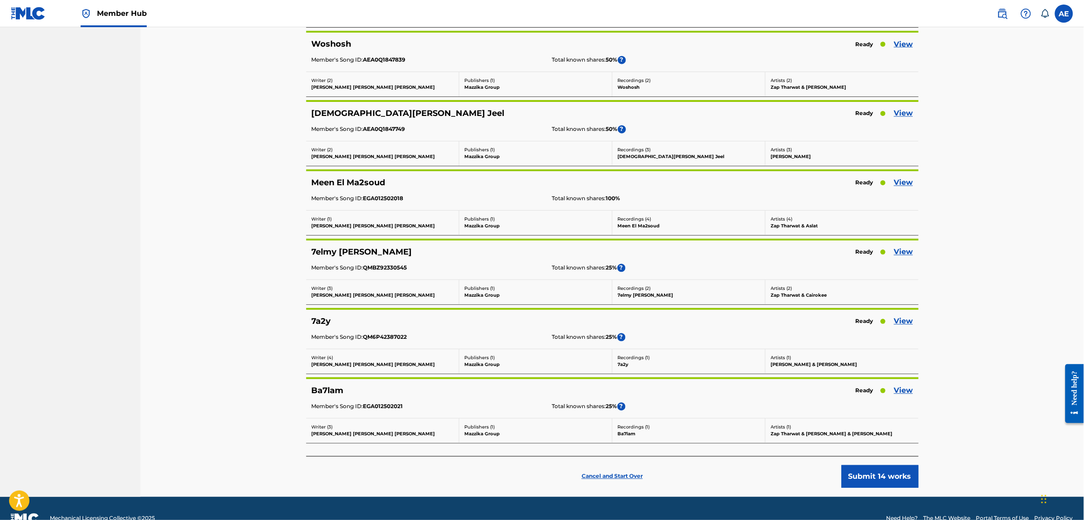
scroll to position [697, 0]
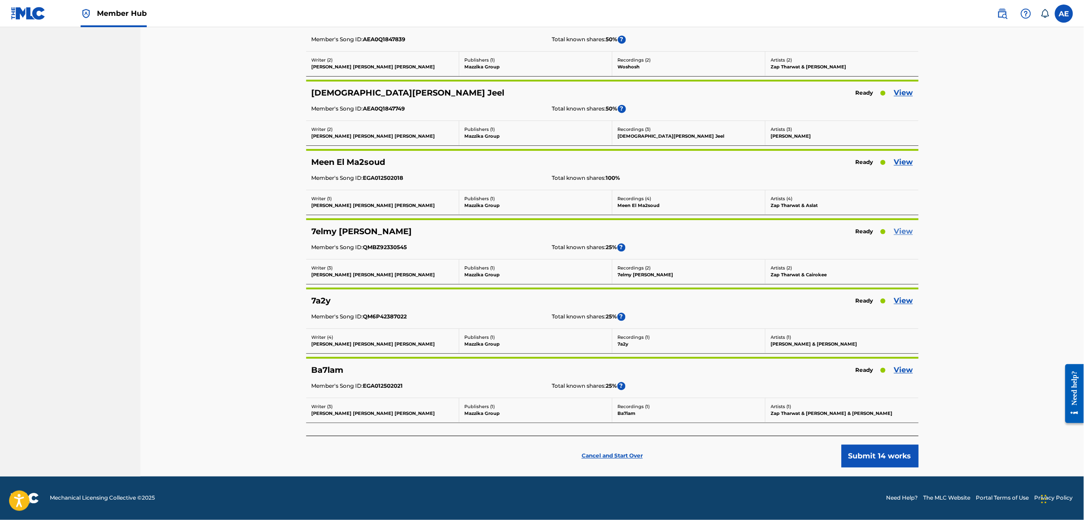
click at [903, 232] on link "View" at bounding box center [903, 232] width 19 height 11
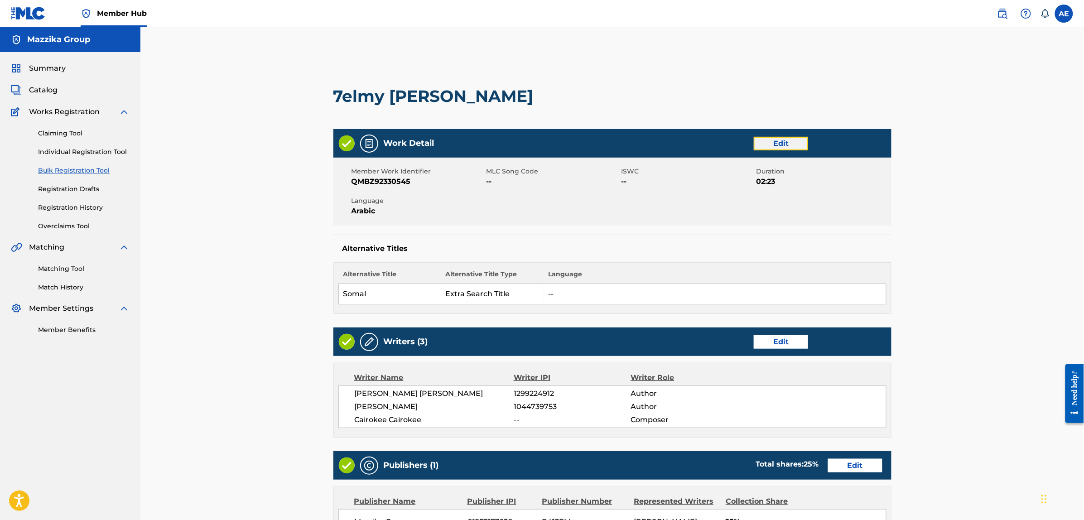
click at [771, 145] on link "Edit" at bounding box center [781, 144] width 54 height 14
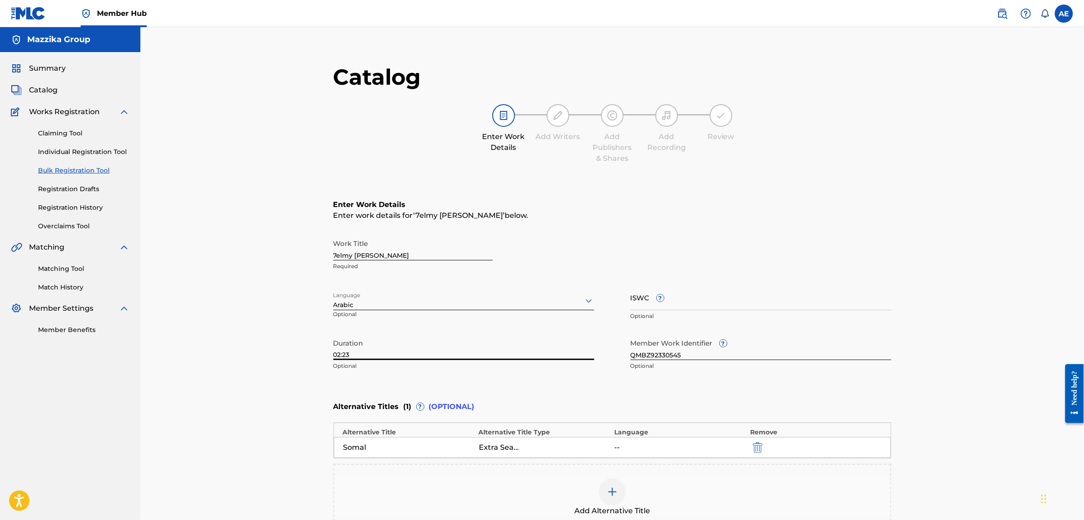
drag, startPoint x: 363, startPoint y: 357, endPoint x: 275, endPoint y: 356, distance: 87.9
click at [275, 356] on div "Catalog Enter Work Details Add Writers Add Publishers & Shares Add Recording Re…" at bounding box center [612, 322] width 944 height 590
paste input "4:49"
click at [334, 352] on input "4:49" at bounding box center [463, 347] width 261 height 26
type input "04:49"
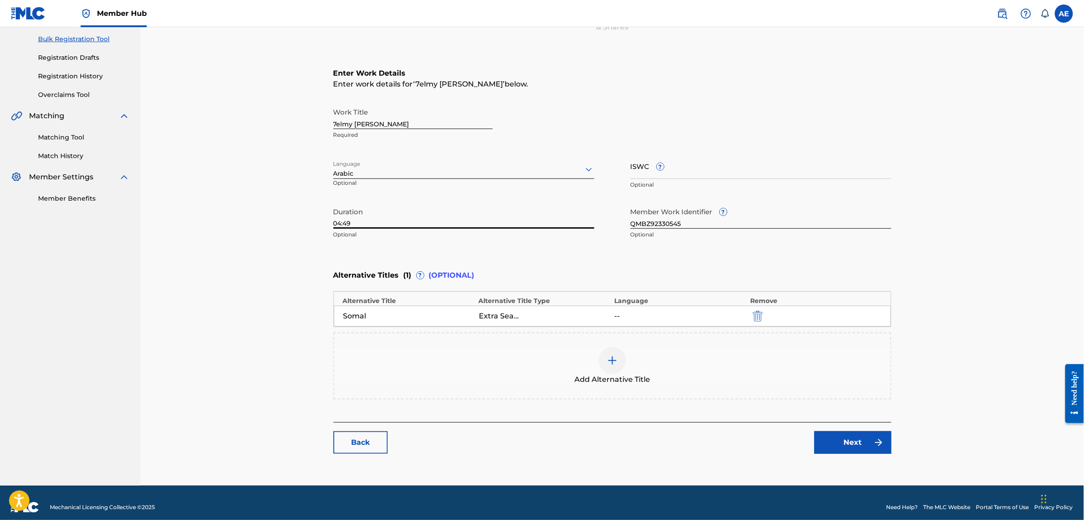
scroll to position [140, 0]
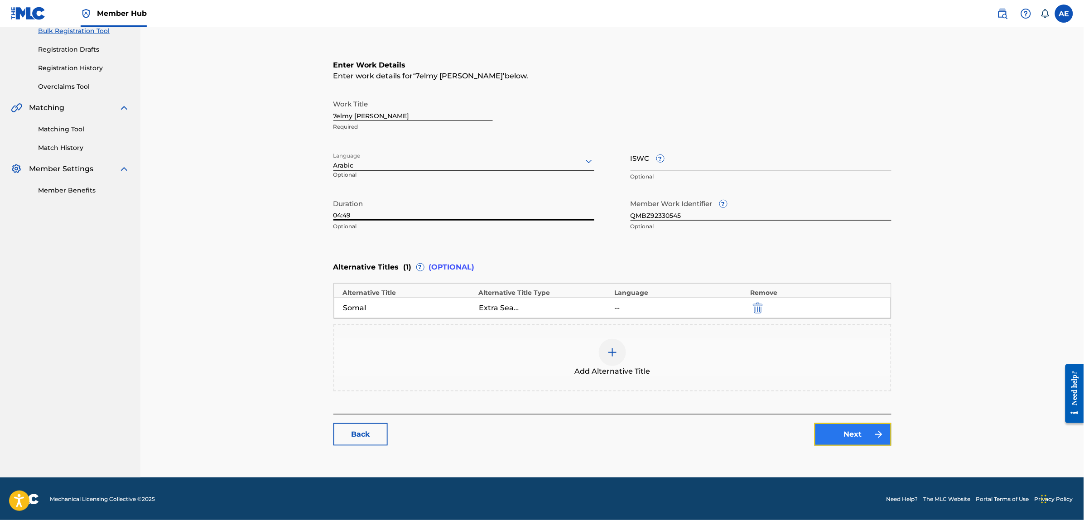
click at [852, 435] on link "Next" at bounding box center [853, 434] width 77 height 23
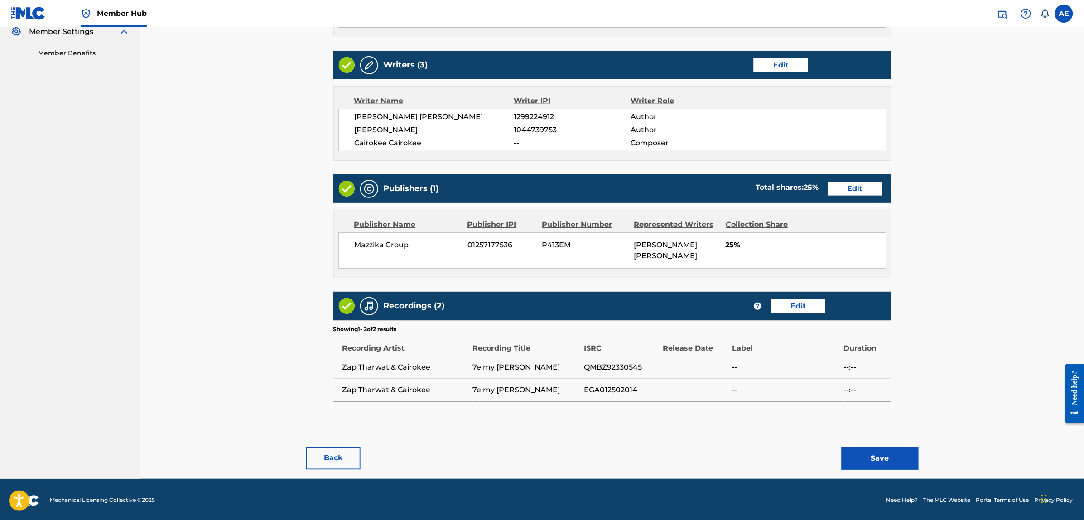
scroll to position [280, 0]
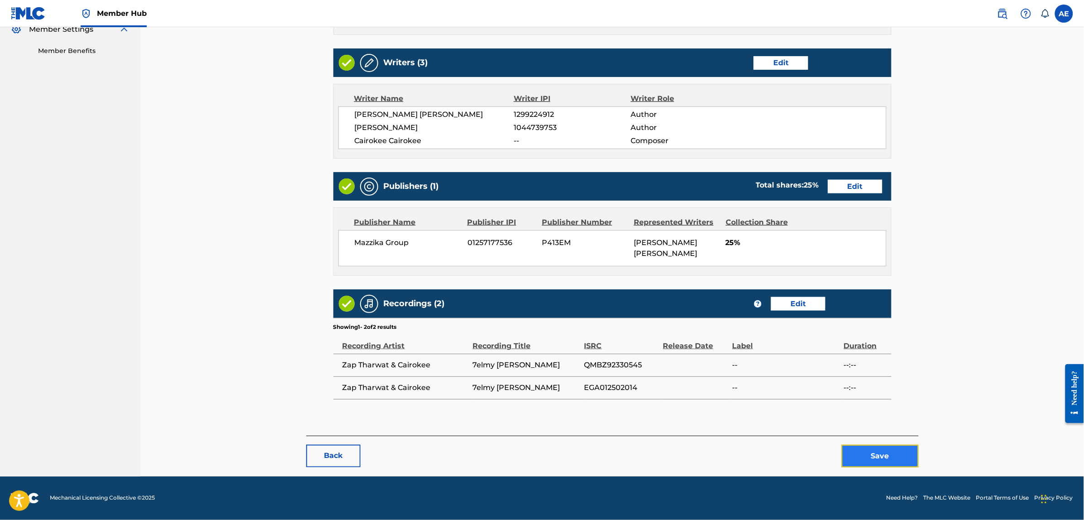
click at [868, 457] on button "Save" at bounding box center [880, 456] width 77 height 23
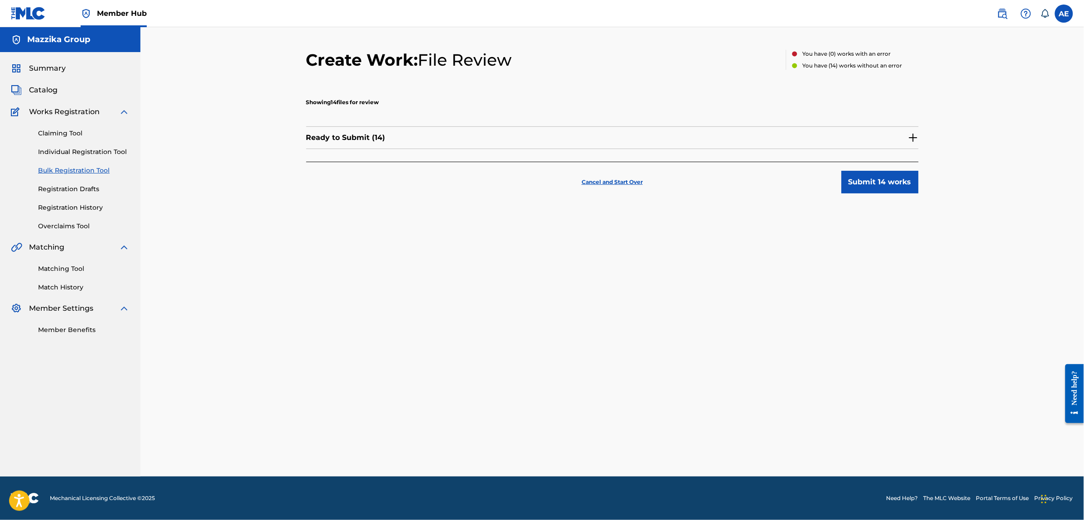
click at [915, 136] on img at bounding box center [913, 137] width 11 height 11
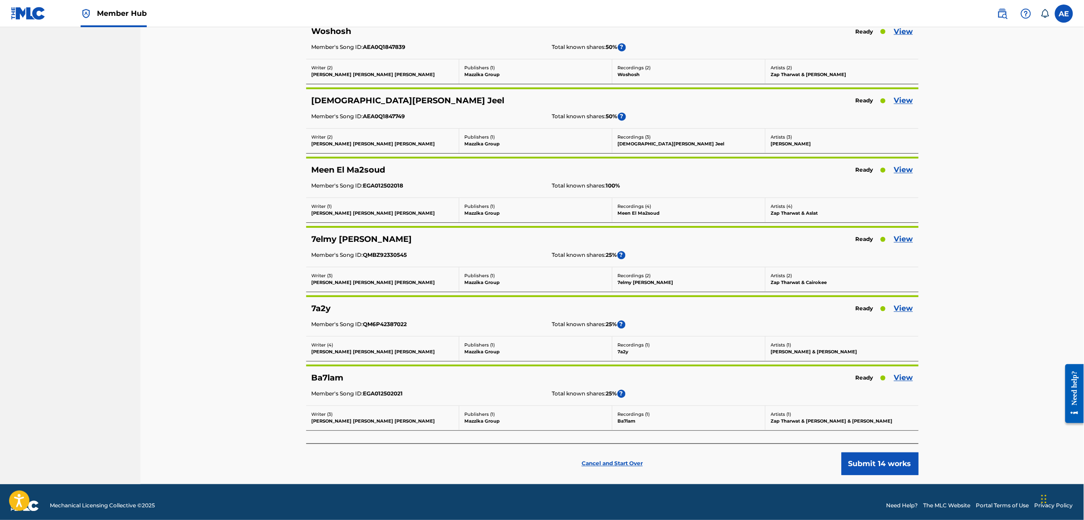
scroll to position [697, 0]
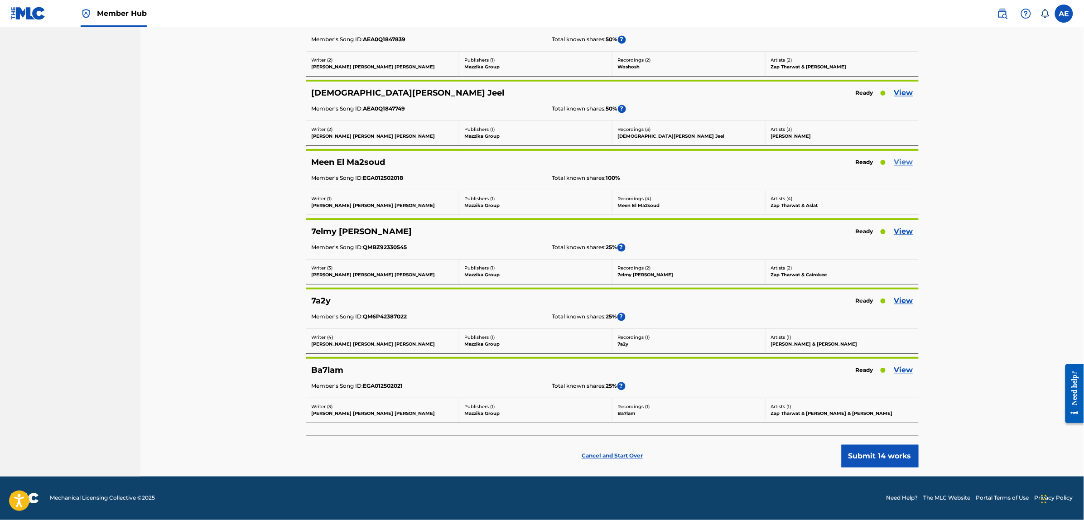
click at [902, 160] on link "View" at bounding box center [903, 162] width 19 height 11
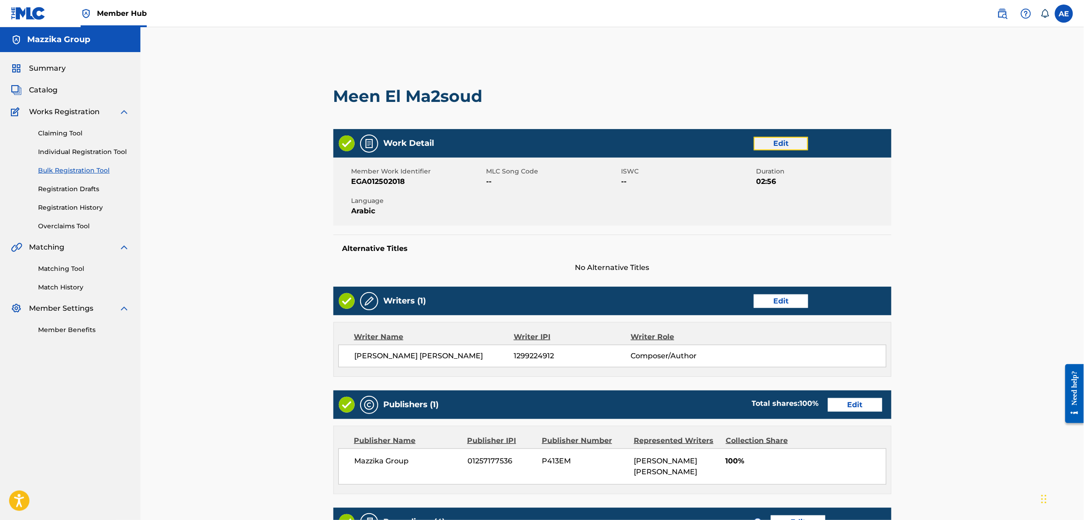
click at [787, 140] on link "Edit" at bounding box center [781, 144] width 54 height 14
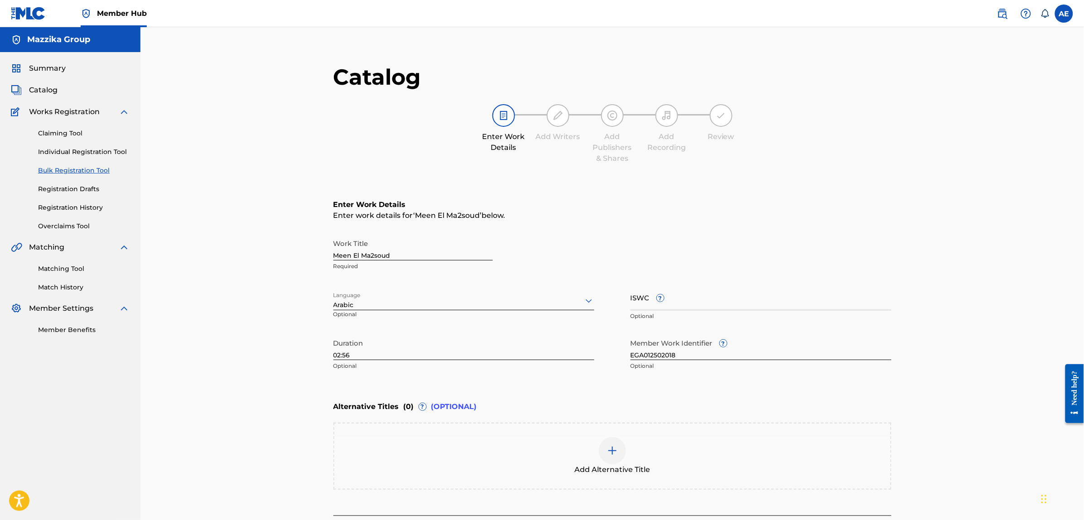
drag, startPoint x: 368, startPoint y: 352, endPoint x: 273, endPoint y: 352, distance: 94.7
click at [273, 352] on div "Catalog Enter Work Details Add Writers Add Publishers & Shares Add Recording Re…" at bounding box center [612, 303] width 944 height 552
paste input "4:09"
click at [334, 352] on input "4:09" at bounding box center [463, 347] width 261 height 26
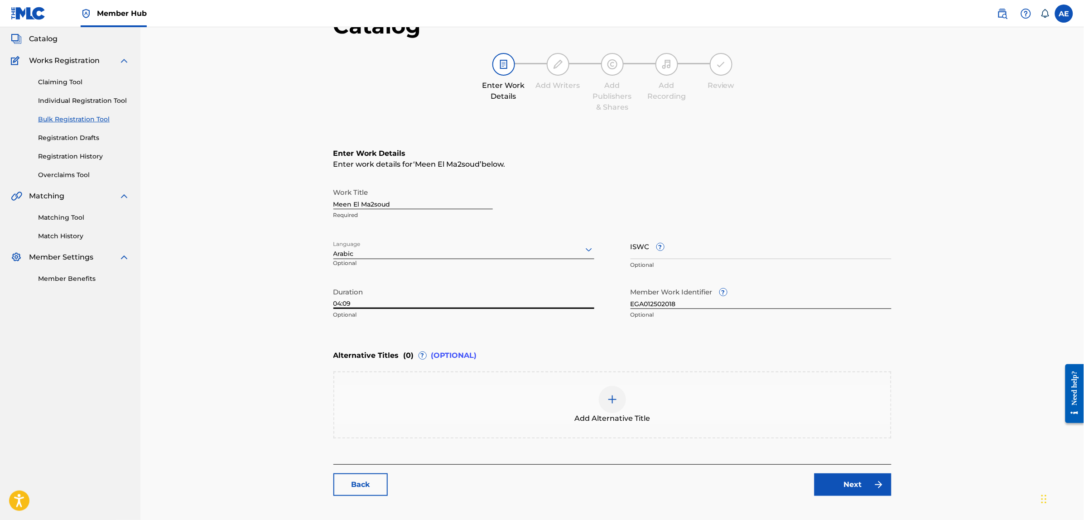
scroll to position [102, 0]
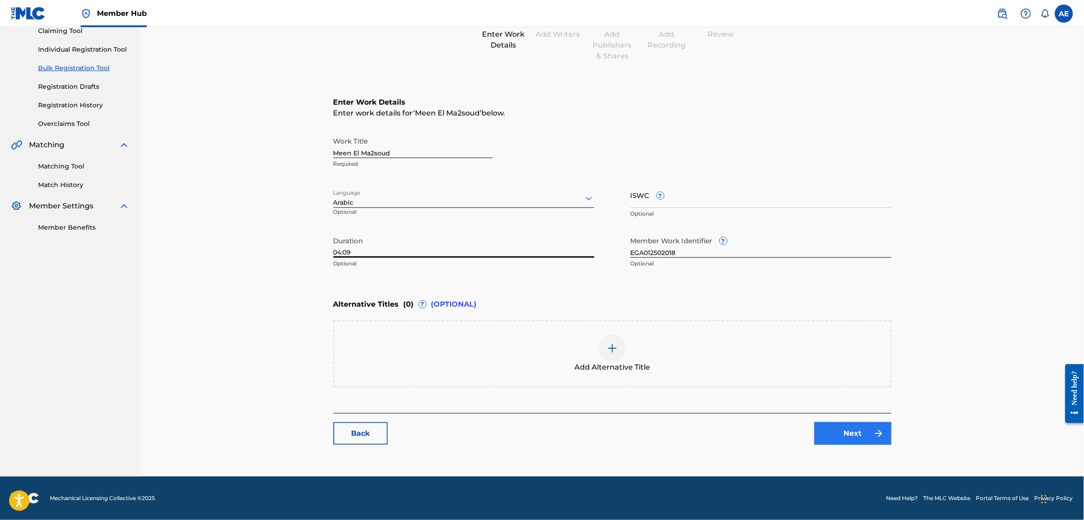
type input "04:09"
click at [841, 425] on link "Next" at bounding box center [853, 433] width 77 height 23
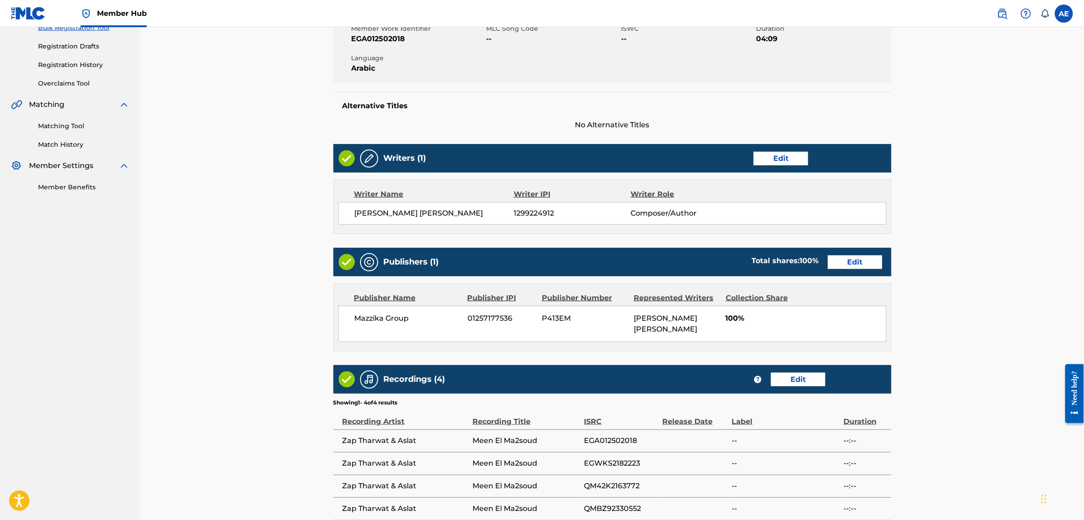
scroll to position [264, 0]
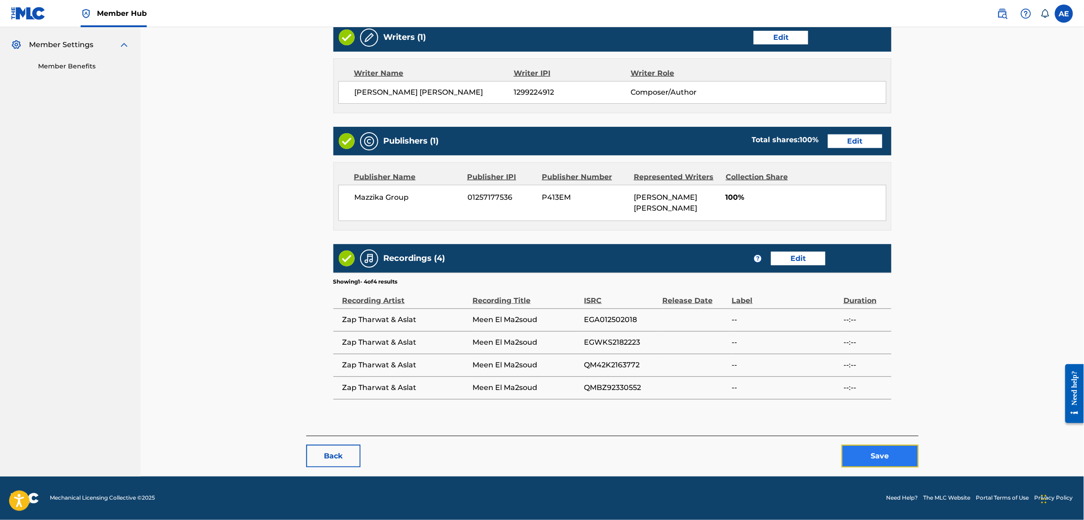
click at [865, 451] on button "Save" at bounding box center [880, 456] width 77 height 23
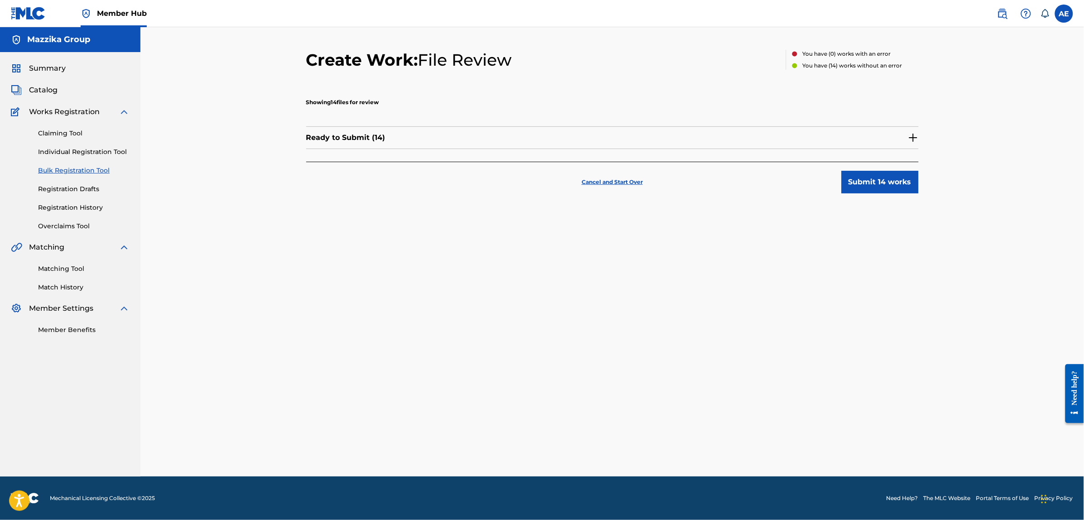
click at [914, 136] on img at bounding box center [913, 137] width 11 height 11
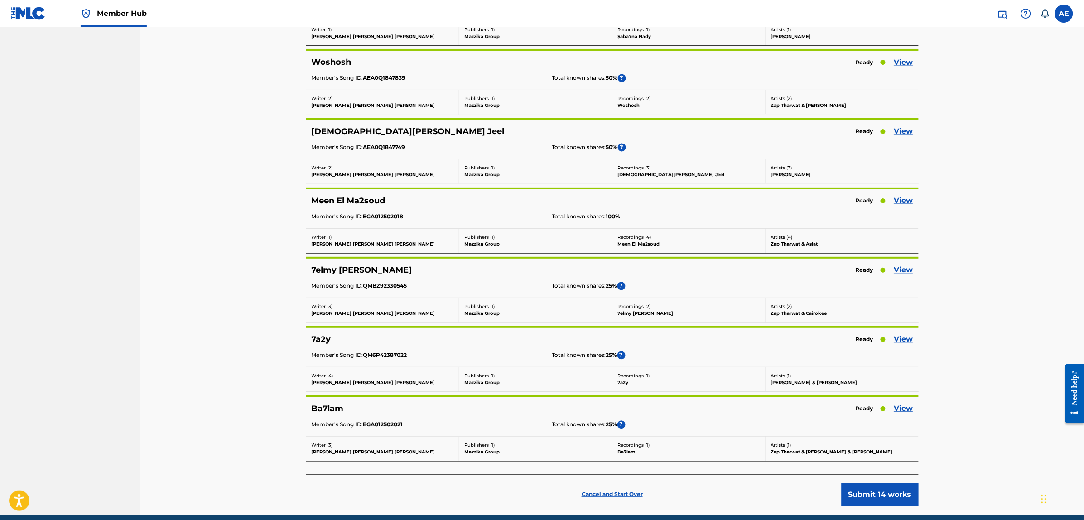
scroll to position [680, 0]
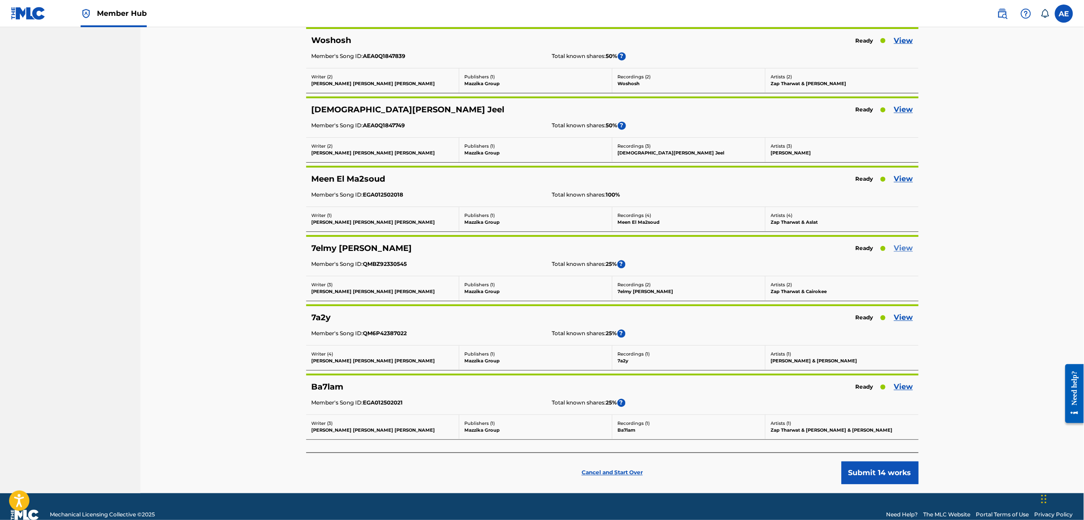
click at [907, 246] on link "View" at bounding box center [903, 248] width 19 height 11
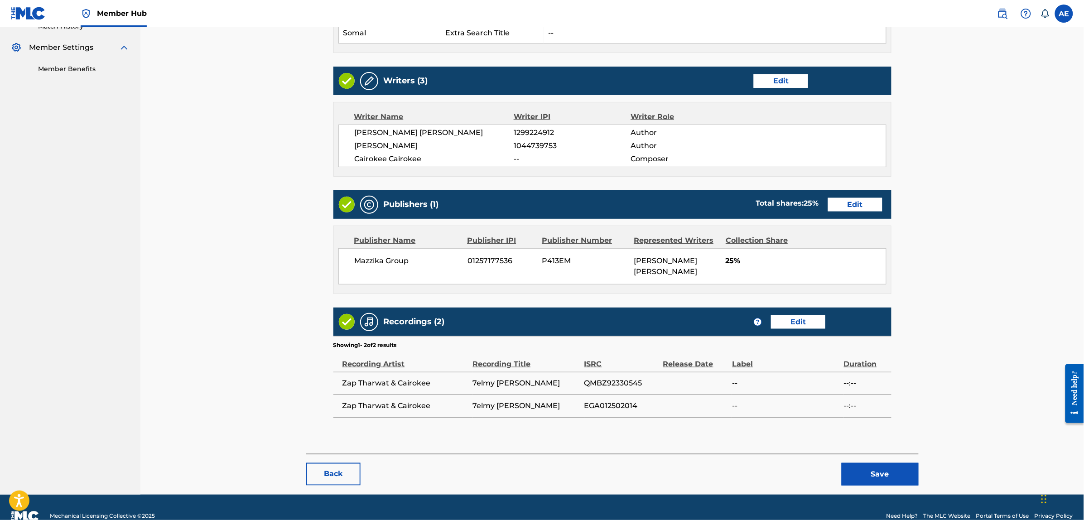
scroll to position [280, 0]
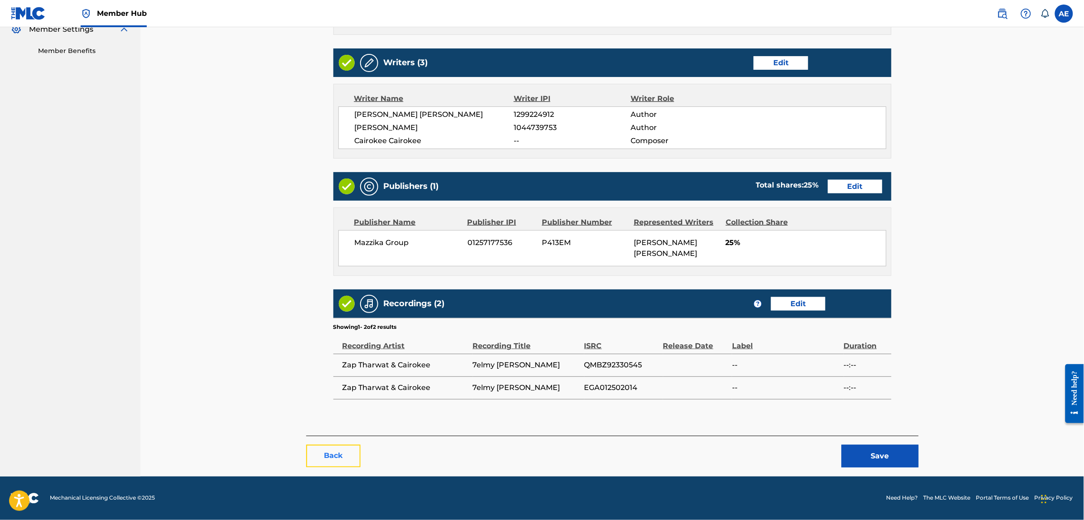
click at [331, 457] on button "Back" at bounding box center [333, 456] width 54 height 23
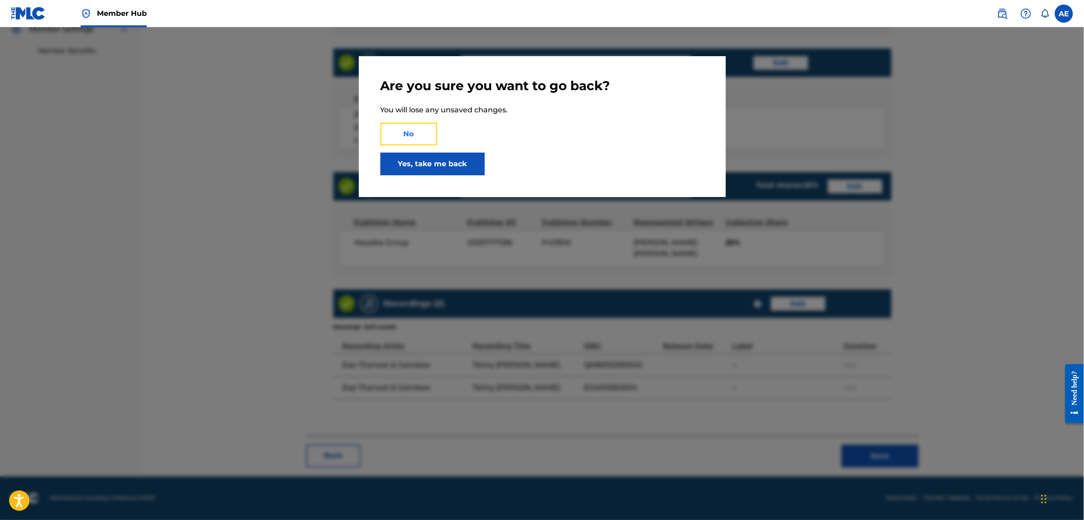
click at [419, 139] on button "No" at bounding box center [409, 134] width 57 height 23
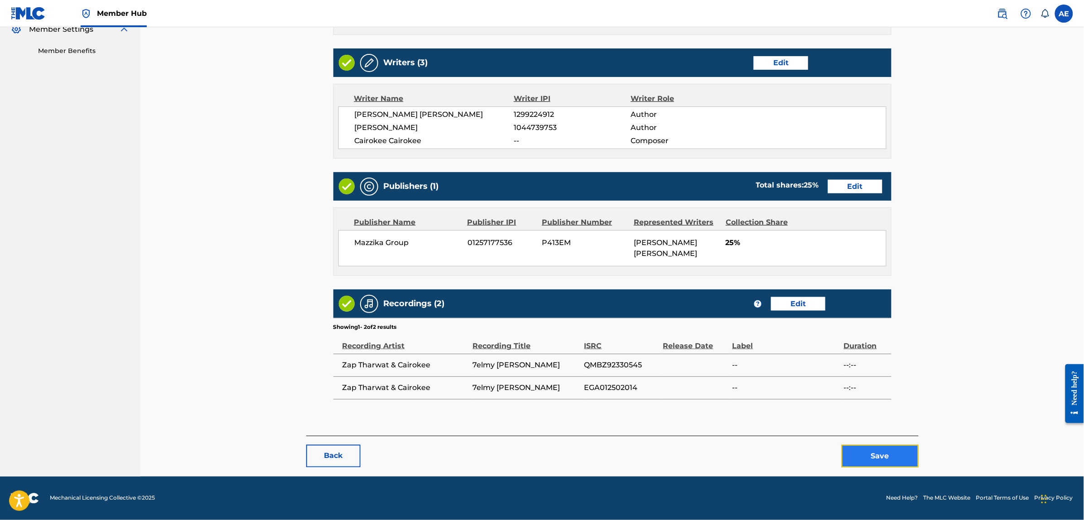
click at [884, 460] on button "Save" at bounding box center [880, 456] width 77 height 23
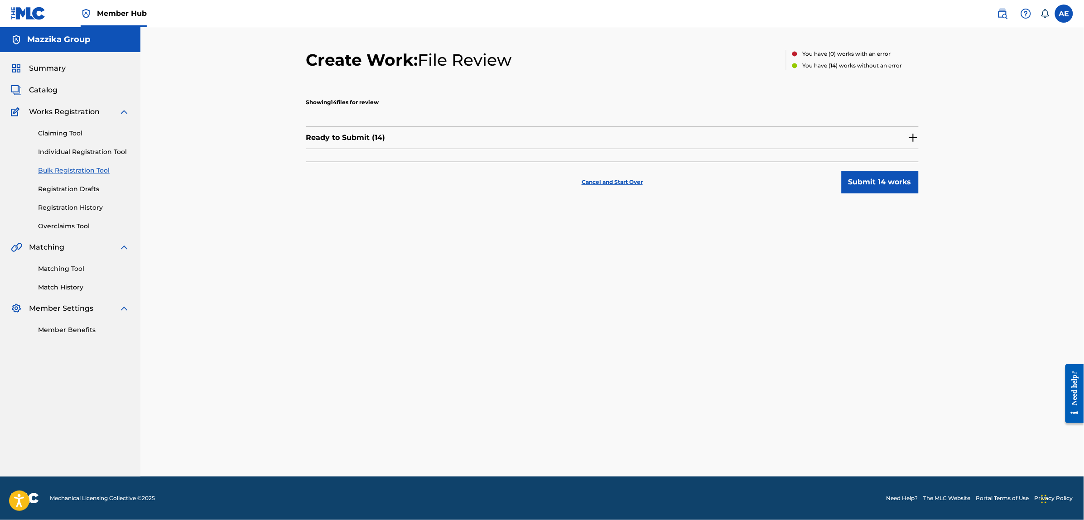
click at [916, 138] on img at bounding box center [913, 137] width 11 height 11
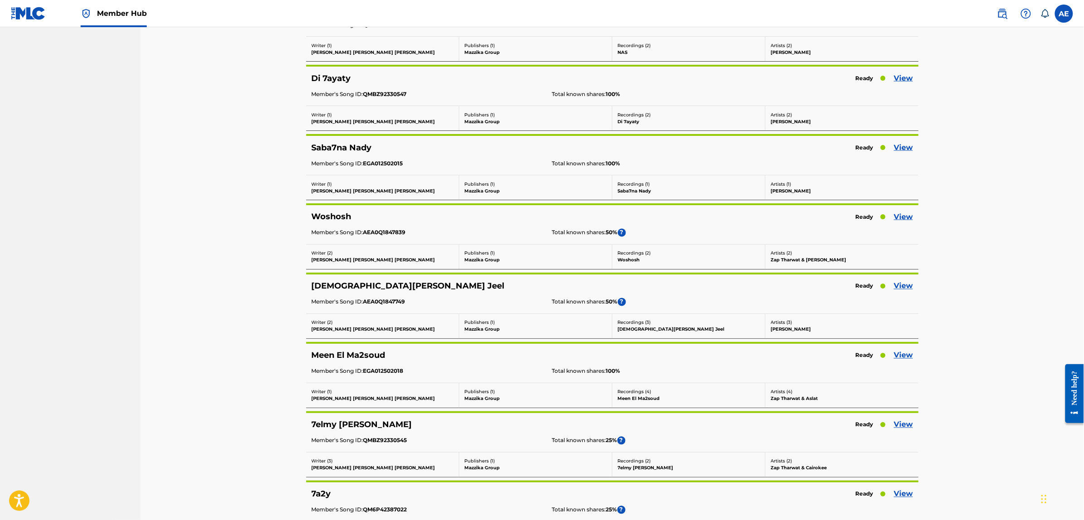
scroll to position [680, 0]
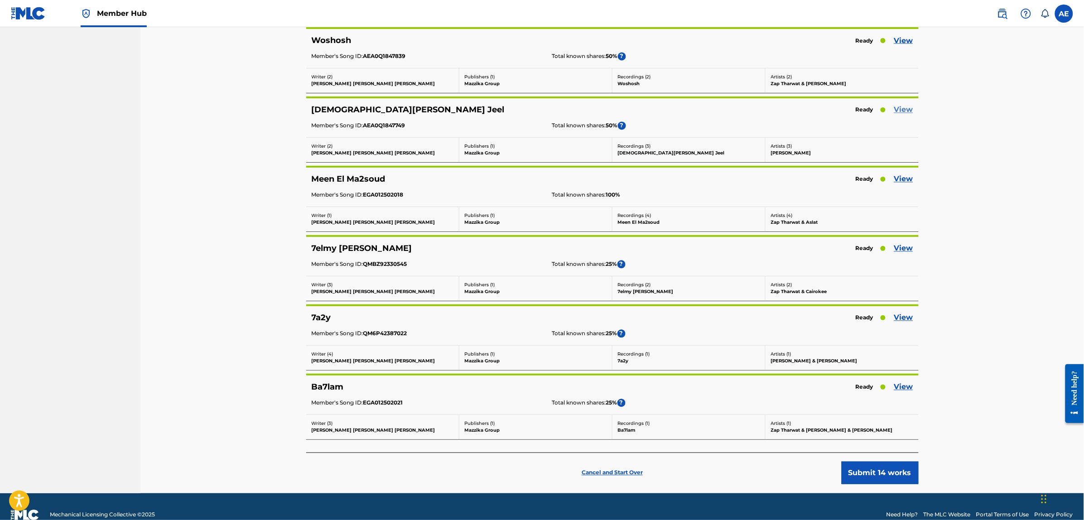
click at [904, 109] on link "View" at bounding box center [903, 110] width 19 height 11
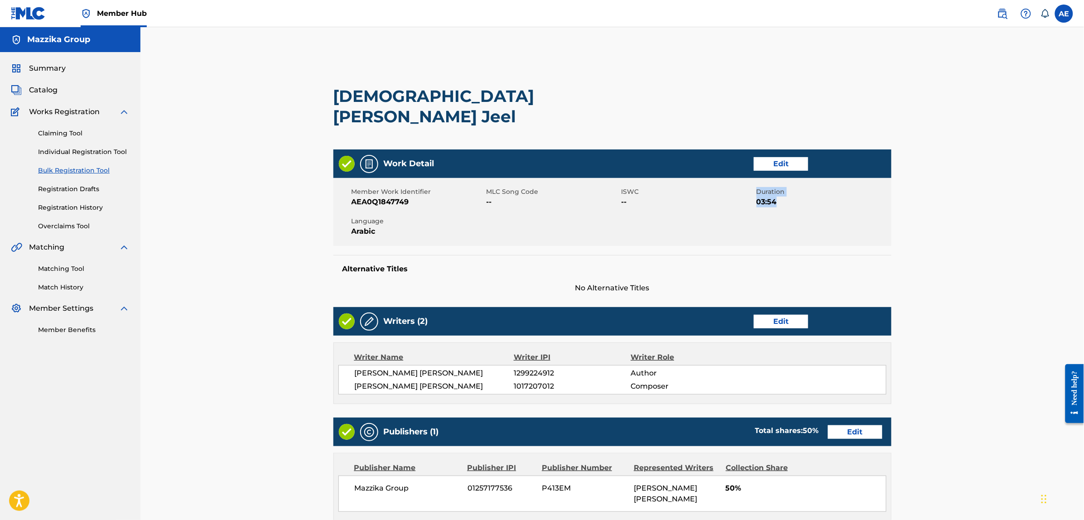
drag, startPoint x: 779, startPoint y: 182, endPoint x: 739, endPoint y: 182, distance: 40.3
click at [739, 182] on div "Member Work Identifier AEA0Q1847749 MLC Song Code -- ISWC -- Duration 03:54 Lan…" at bounding box center [612, 212] width 558 height 68
click at [749, 189] on div "Member Work Identifier AEA0Q1847749 MLC Song Code -- ISWC -- Duration 03:54 Lan…" at bounding box center [612, 212] width 558 height 68
click at [783, 157] on link "Edit" at bounding box center [781, 164] width 54 height 14
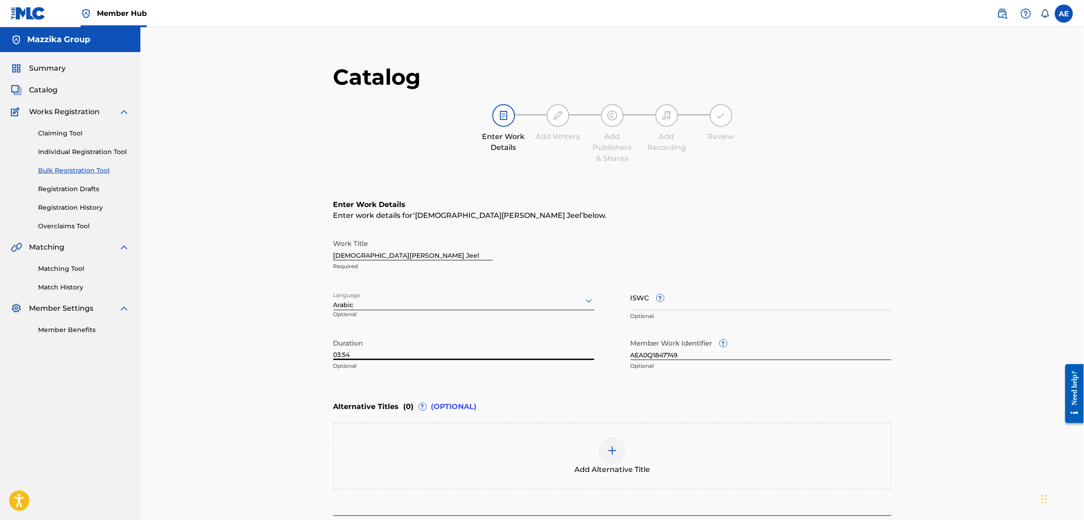
drag, startPoint x: 365, startPoint y: 358, endPoint x: 270, endPoint y: 356, distance: 94.2
click at [273, 359] on div "Catalog Enter Work Details Add Writers Add Publishers & Shares Add Recording Re…" at bounding box center [612, 303] width 944 height 552
paste input "2:23"
click at [334, 358] on input "2:23" at bounding box center [463, 347] width 261 height 26
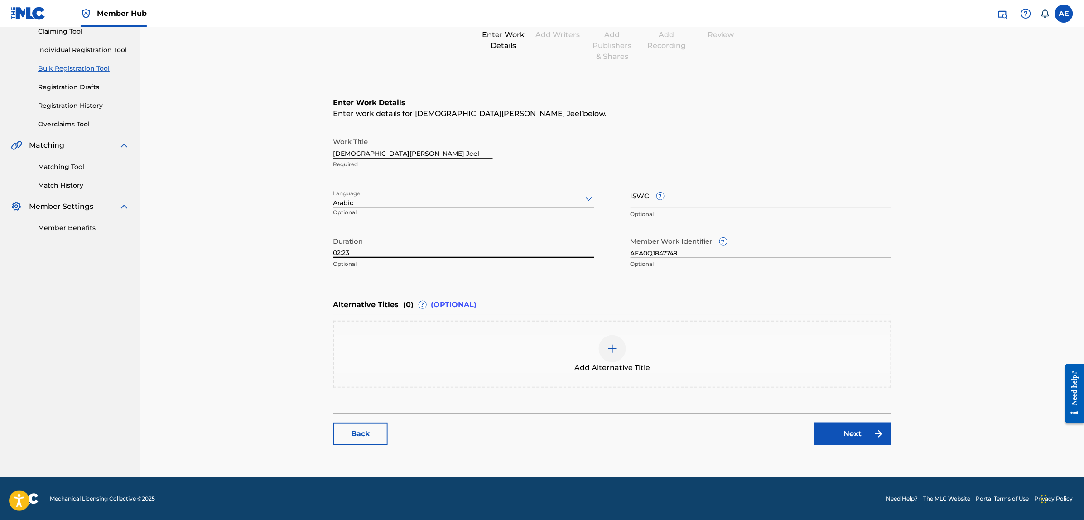
scroll to position [102, 0]
type input "02:23"
click at [828, 431] on link "Next" at bounding box center [853, 433] width 77 height 23
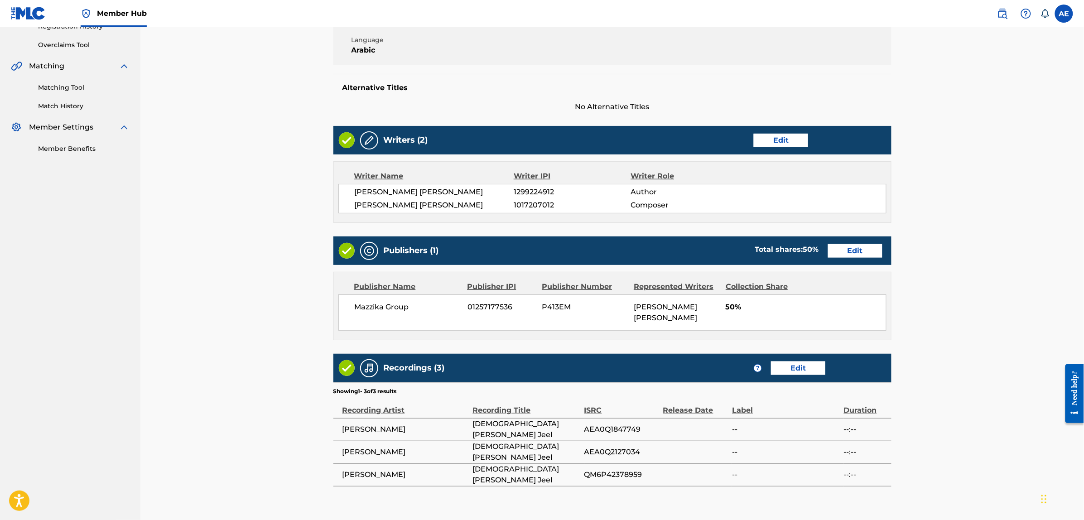
scroll to position [227, 0]
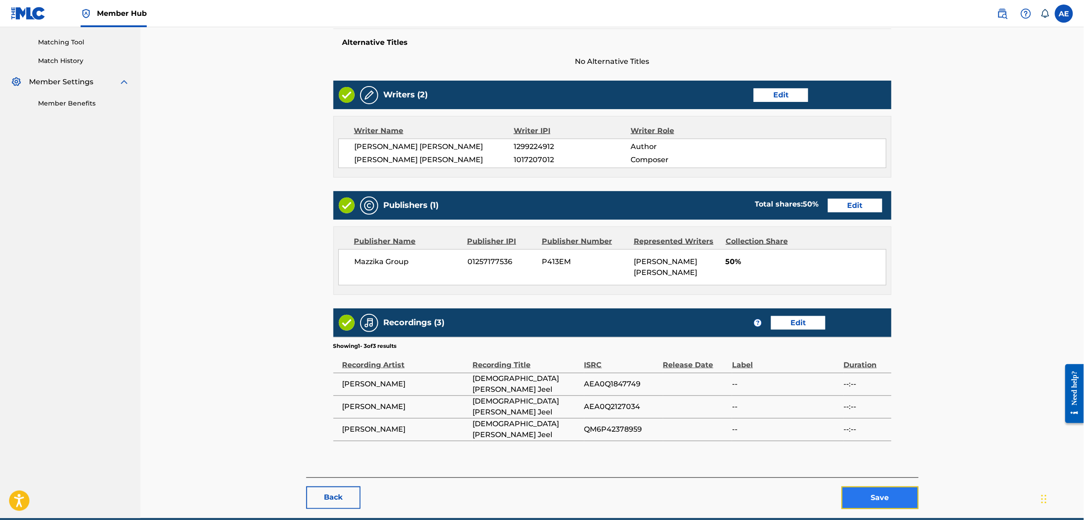
click at [875, 487] on button "Save" at bounding box center [880, 498] width 77 height 23
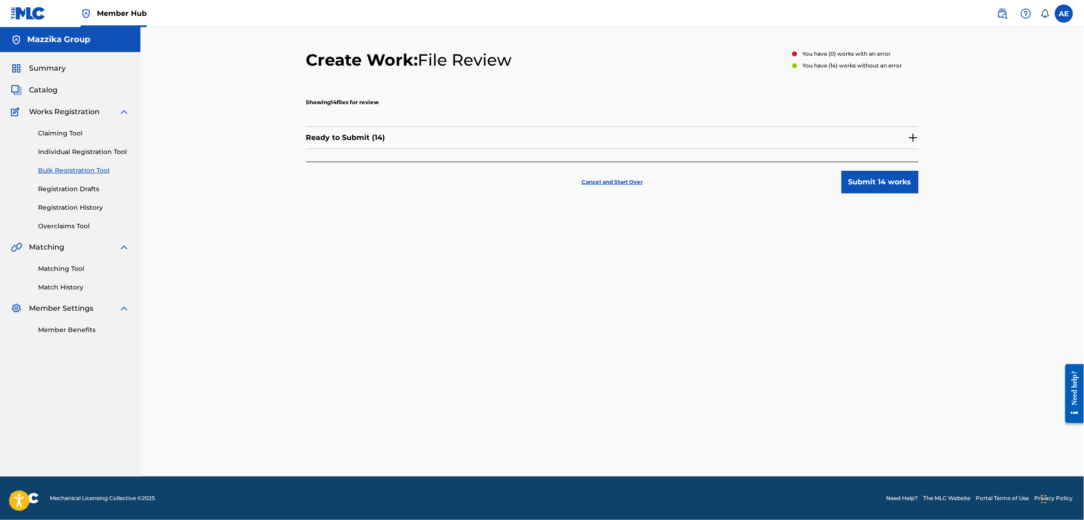
click at [915, 137] on img at bounding box center [913, 137] width 11 height 11
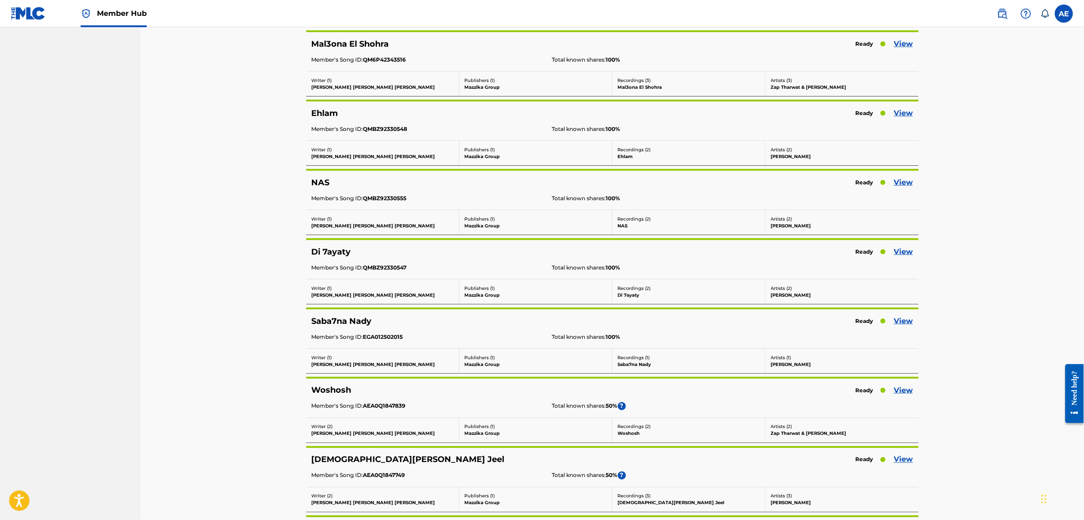
scroll to position [340, 0]
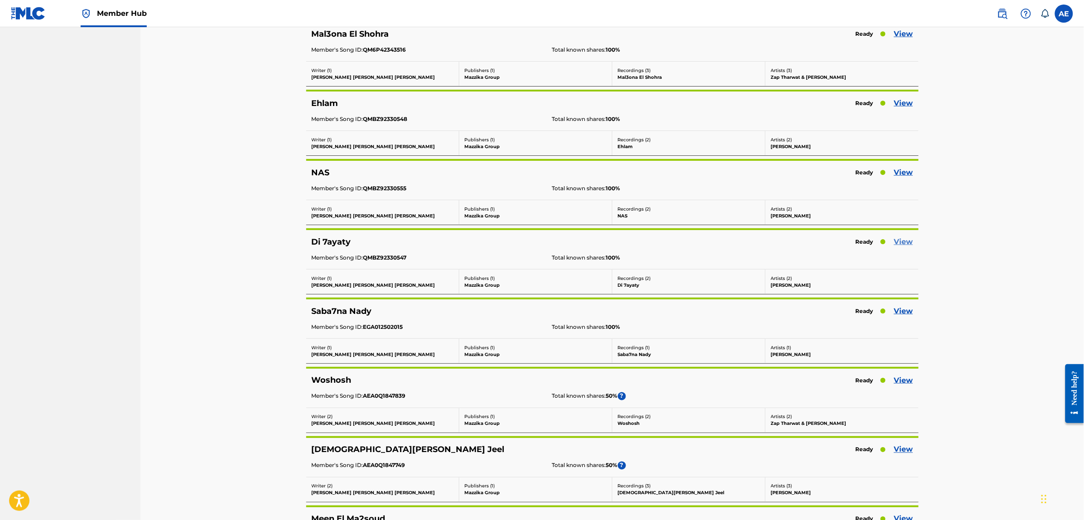
click at [897, 243] on link "View" at bounding box center [903, 241] width 19 height 11
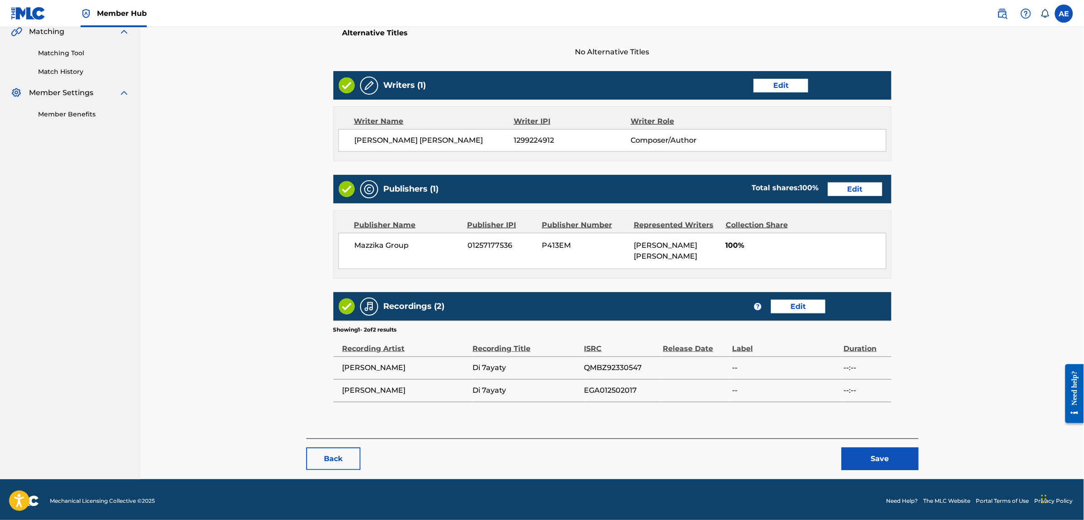
scroll to position [218, 0]
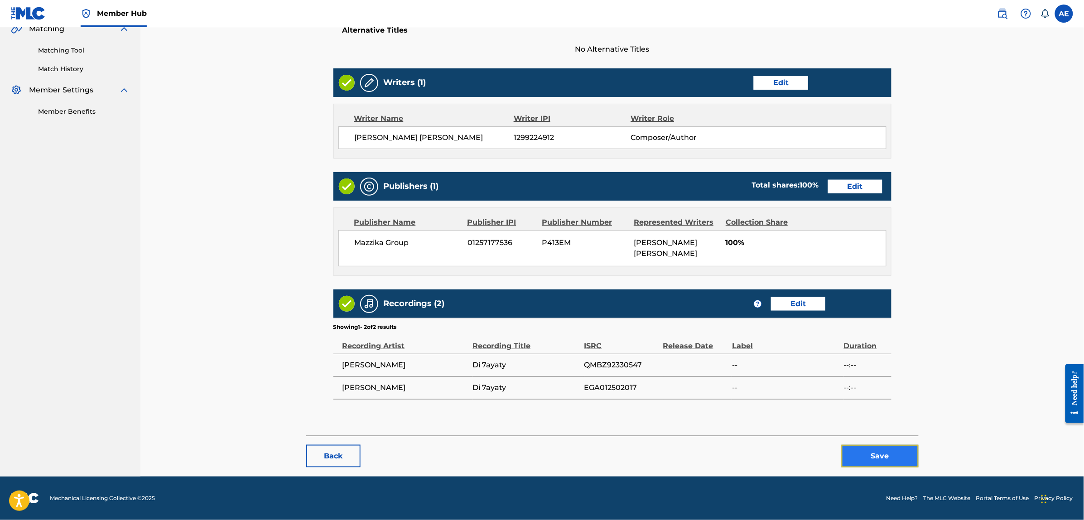
click at [845, 452] on button "Save" at bounding box center [880, 456] width 77 height 23
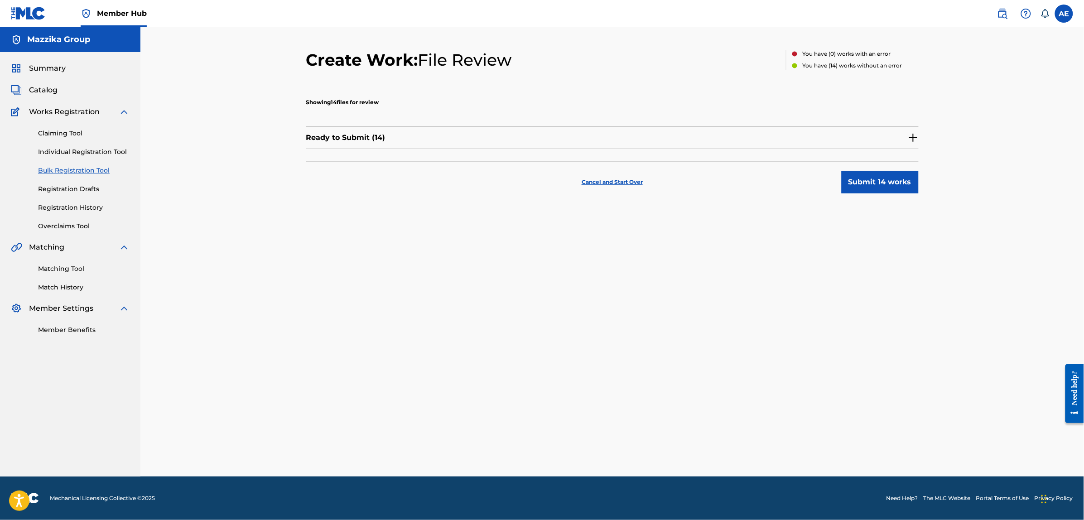
click at [916, 135] on img at bounding box center [913, 137] width 11 height 11
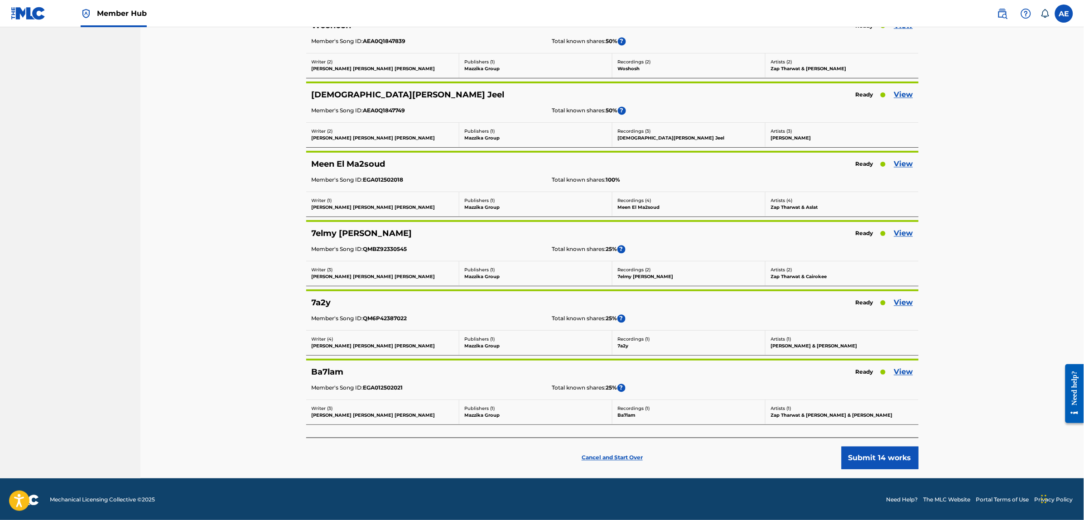
scroll to position [697, 0]
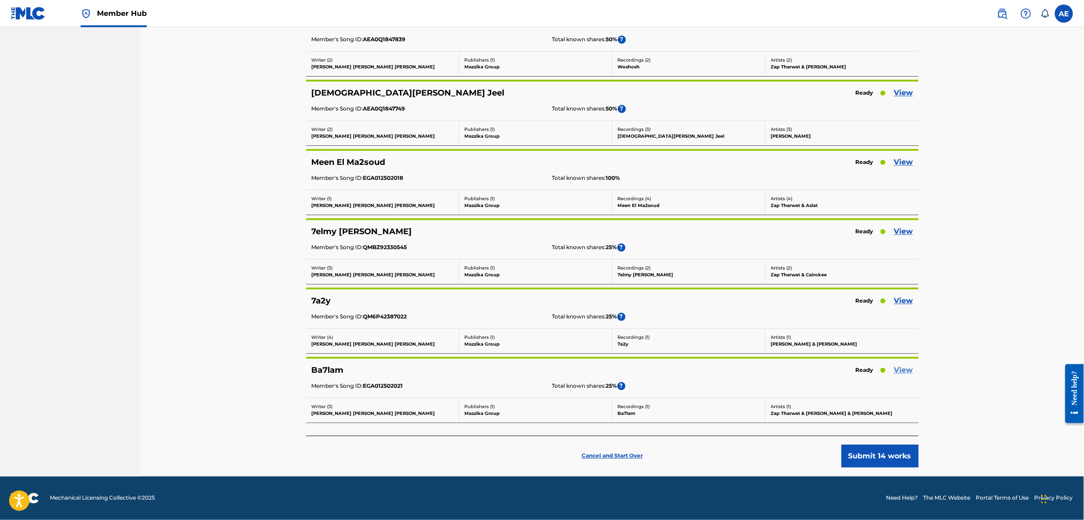
click at [903, 369] on link "View" at bounding box center [903, 370] width 19 height 11
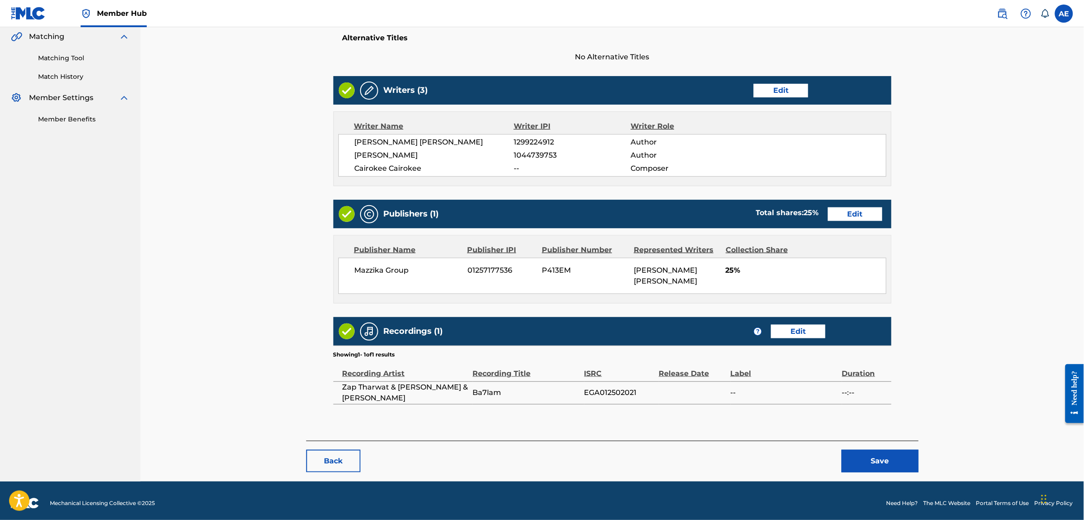
scroll to position [216, 0]
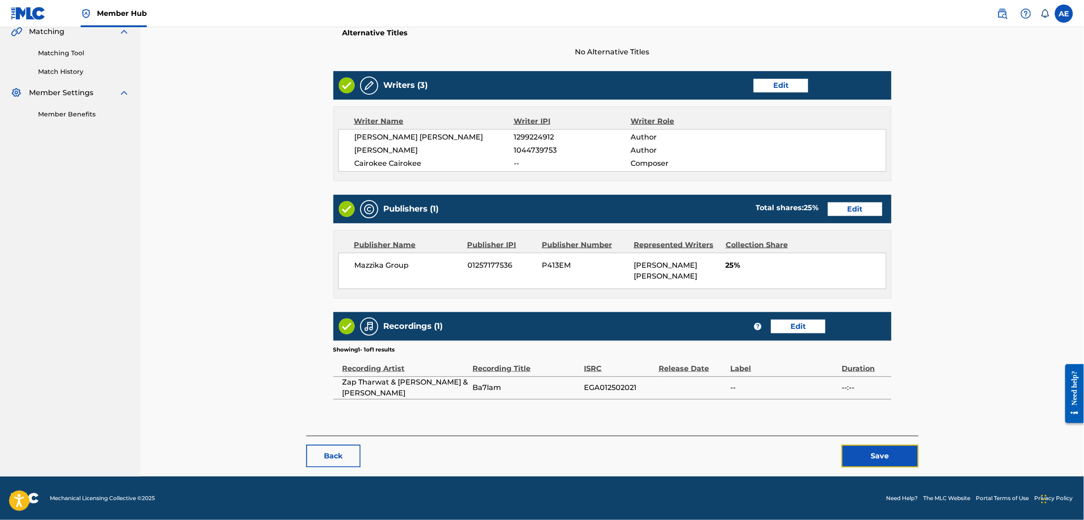
click at [867, 452] on button "Save" at bounding box center [880, 456] width 77 height 23
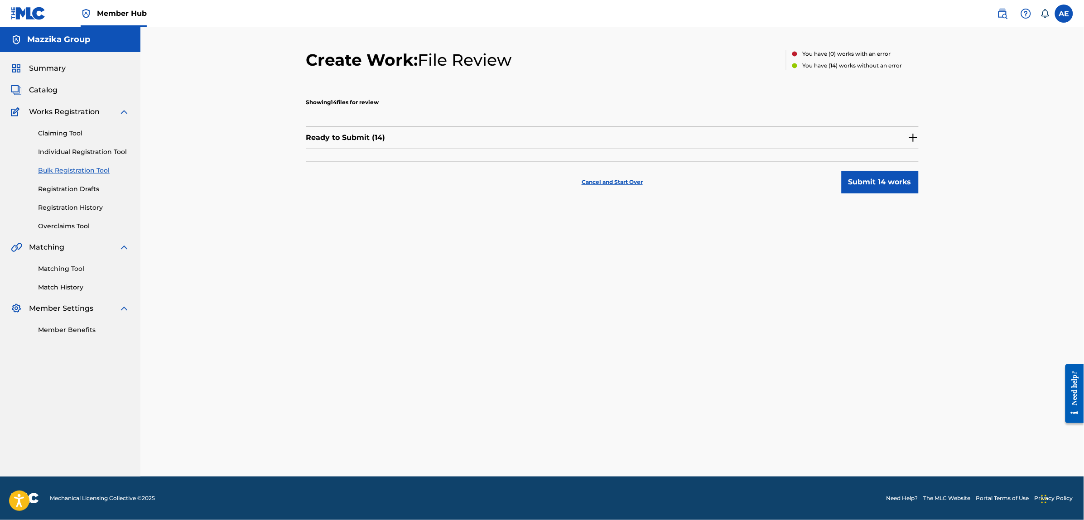
click at [912, 139] on img at bounding box center [913, 137] width 11 height 11
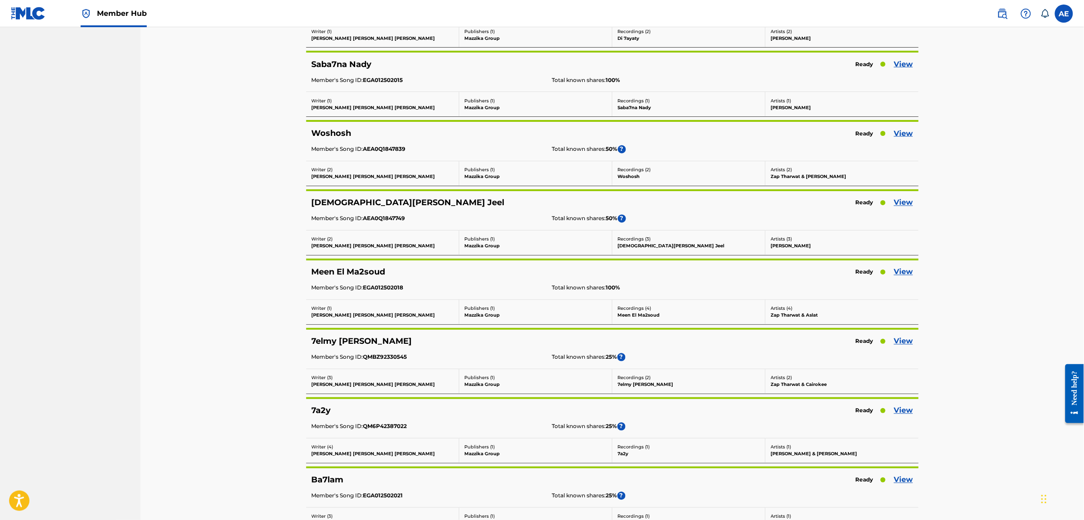
scroll to position [623, 0]
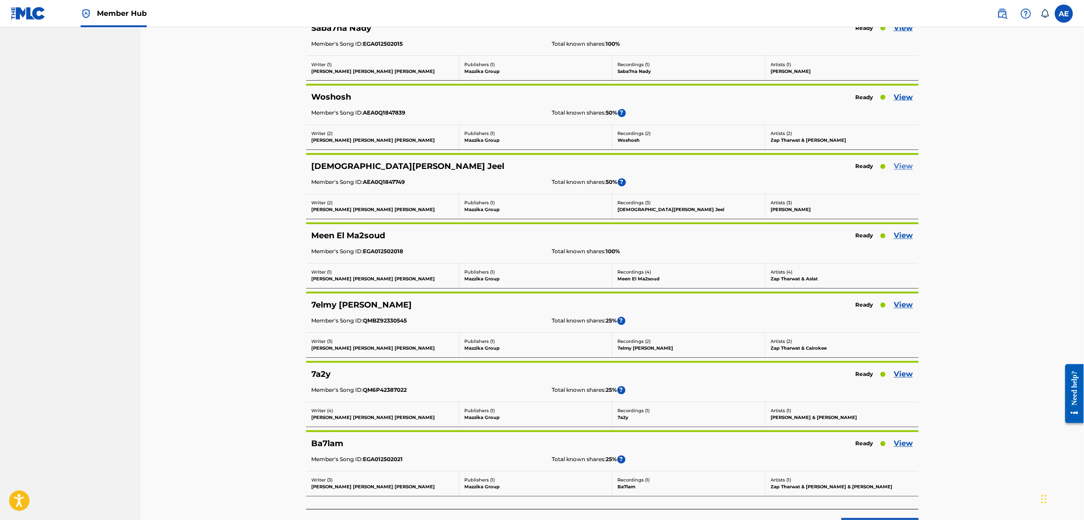
click at [901, 167] on link "View" at bounding box center [903, 166] width 19 height 11
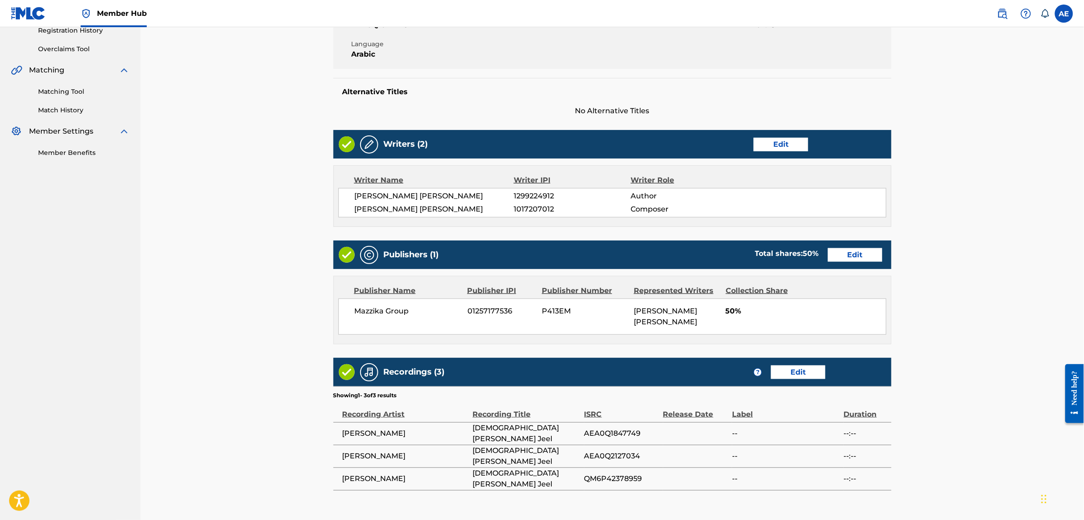
scroll to position [248, 0]
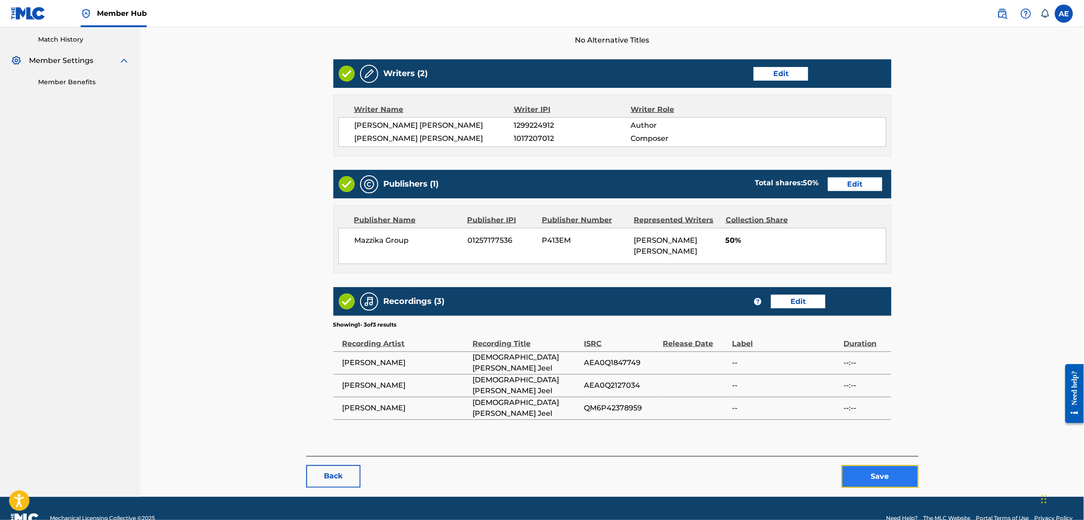
click at [888, 465] on button "Save" at bounding box center [880, 476] width 77 height 23
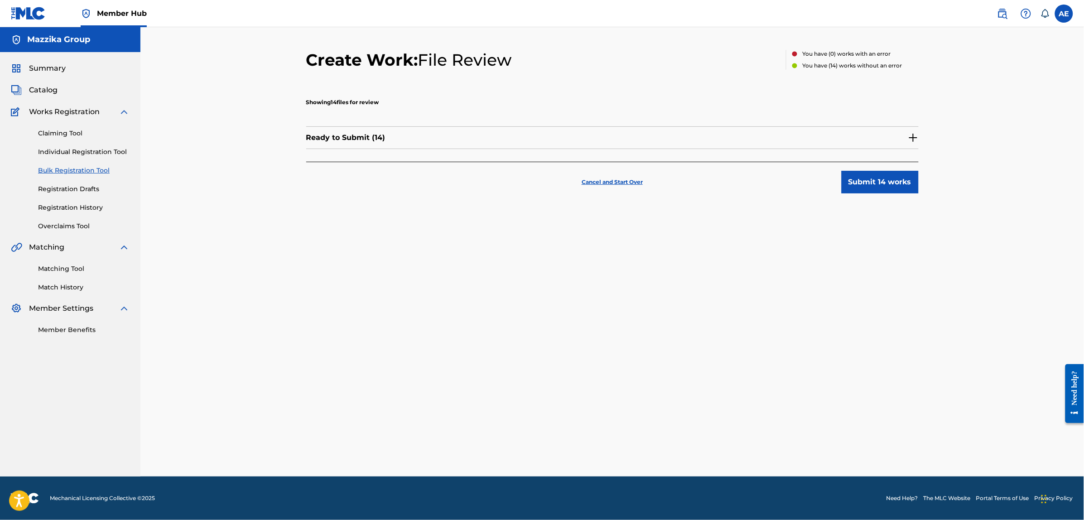
click at [912, 134] on img at bounding box center [913, 137] width 11 height 11
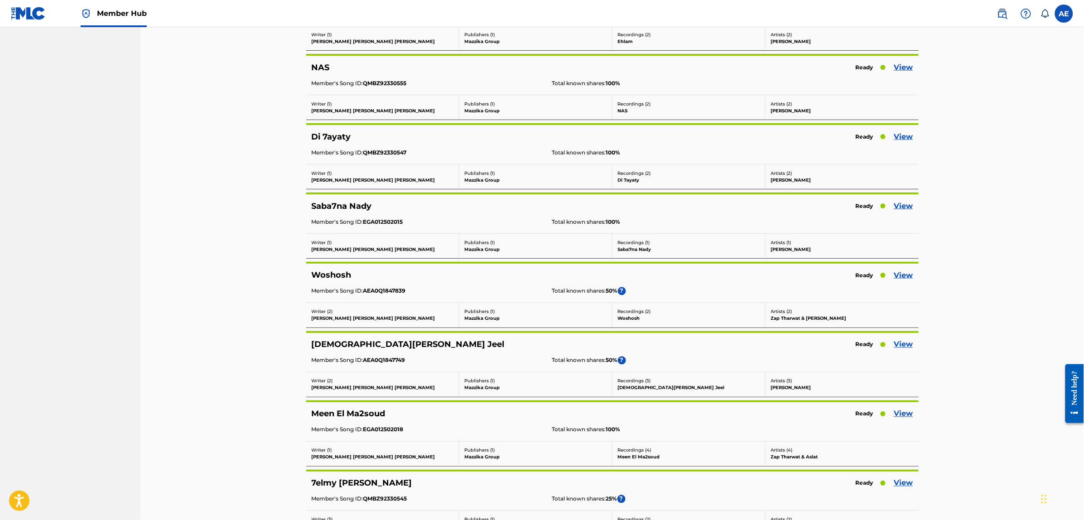
scroll to position [453, 0]
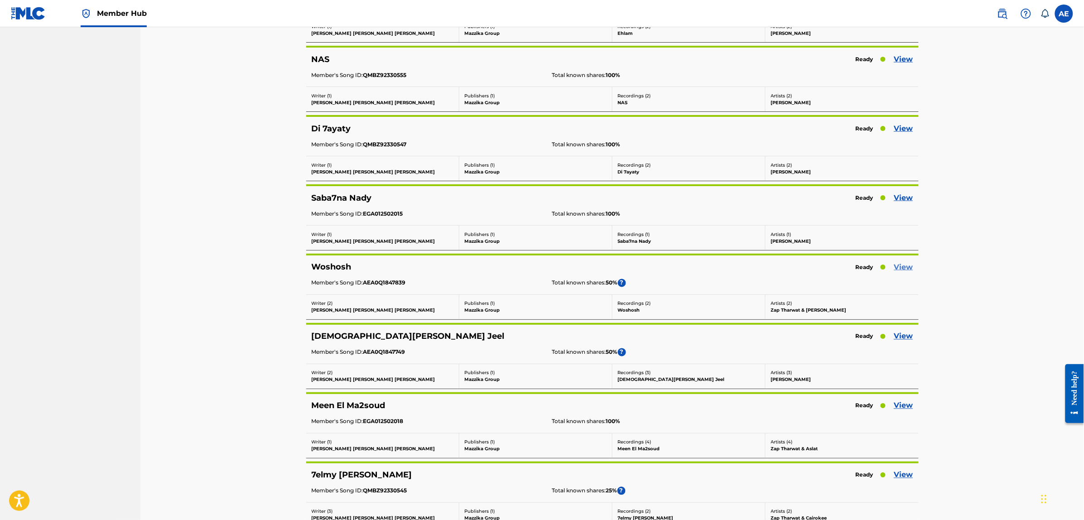
click at [901, 271] on link "View" at bounding box center [903, 267] width 19 height 11
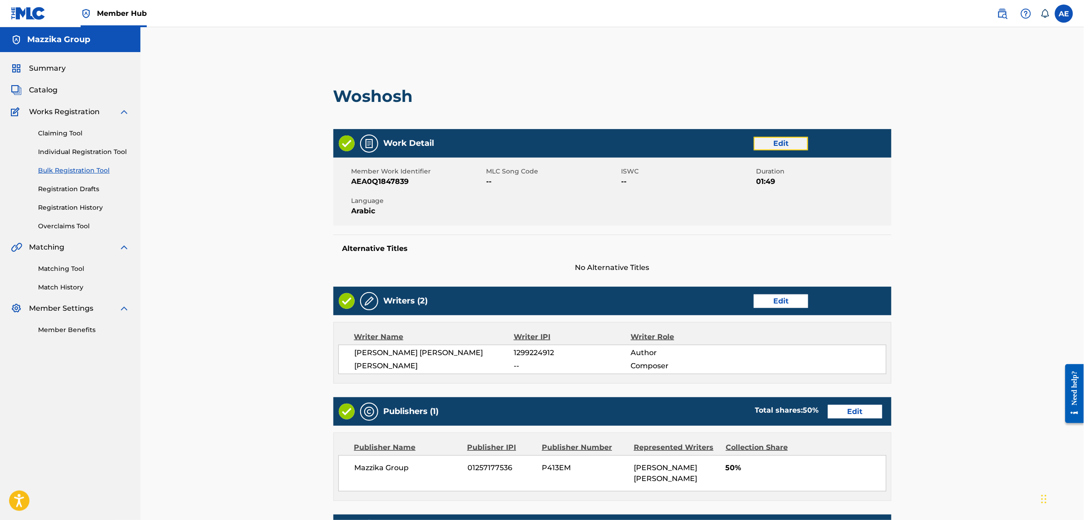
click at [778, 142] on link "Edit" at bounding box center [781, 144] width 54 height 14
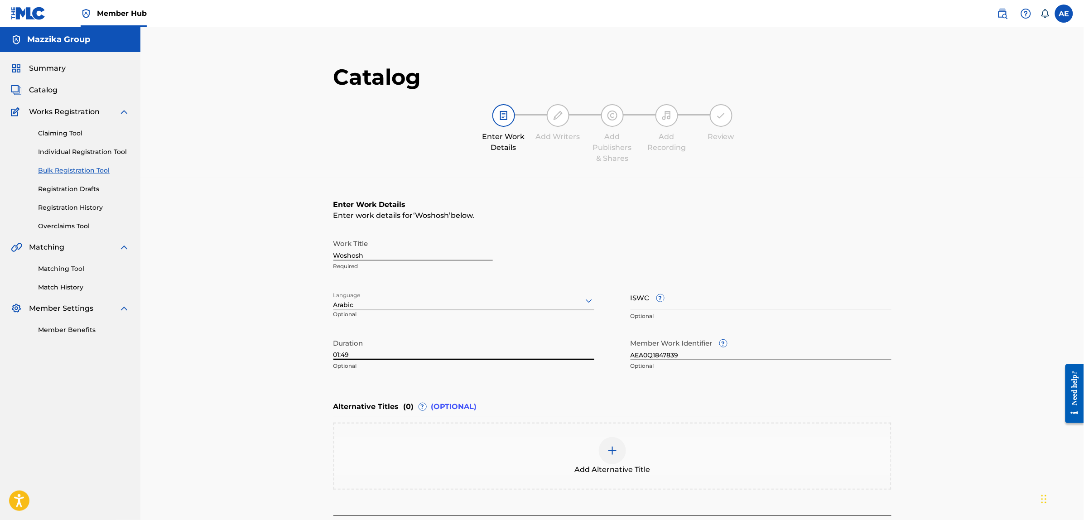
drag, startPoint x: 376, startPoint y: 347, endPoint x: 254, endPoint y: 352, distance: 122.4
click at [254, 352] on div "Catalog Enter Work Details Add Writers Add Publishers & Shares Add Recording Re…" at bounding box center [612, 303] width 944 height 552
click at [354, 354] on input "01:49" at bounding box center [463, 347] width 261 height 26
drag, startPoint x: 357, startPoint y: 354, endPoint x: 338, endPoint y: 356, distance: 18.2
click at [338, 356] on input "01:49" at bounding box center [463, 347] width 261 height 26
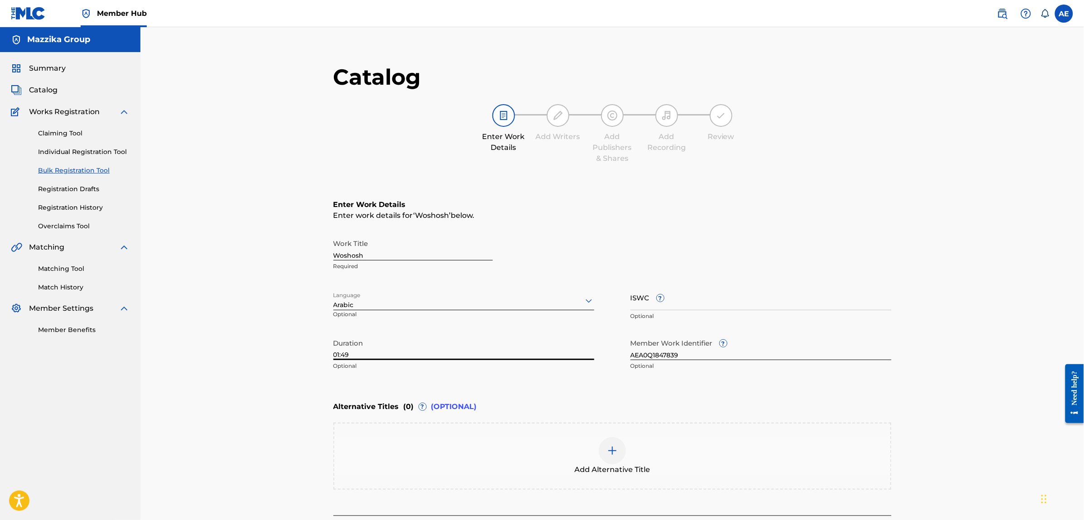
paste input "2:56"
type input "02:56"
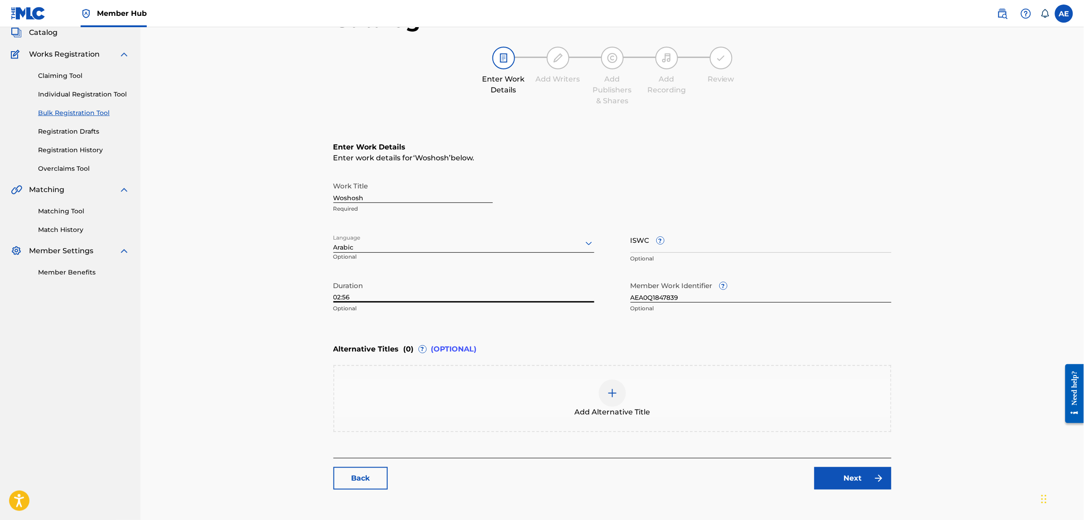
scroll to position [102, 0]
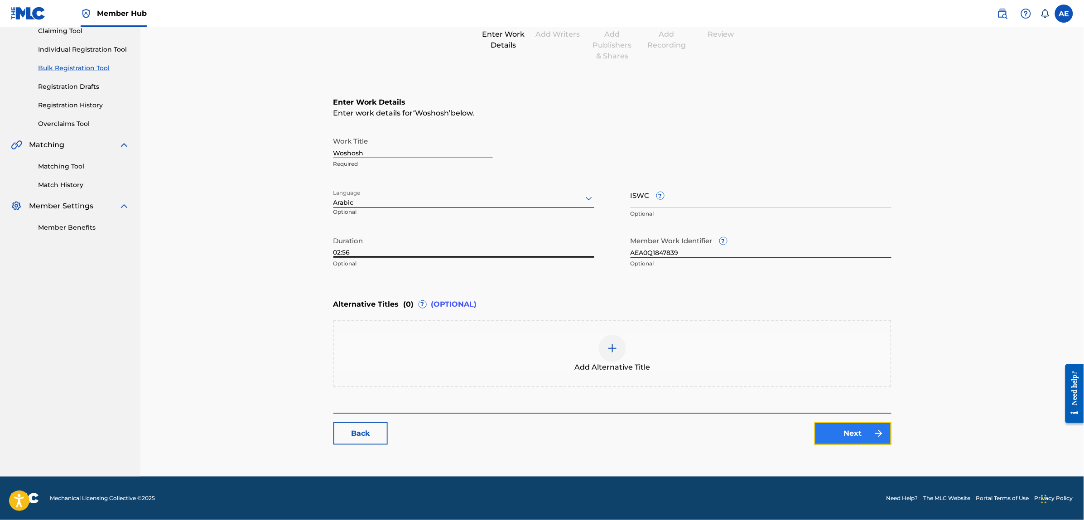
click at [840, 434] on link "Next" at bounding box center [853, 433] width 77 height 23
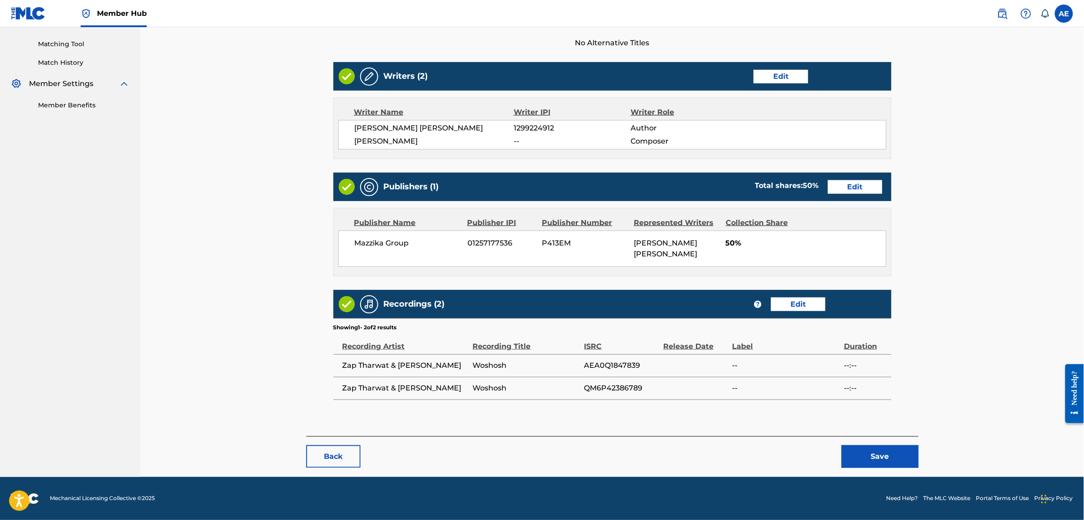
scroll to position [225, 0]
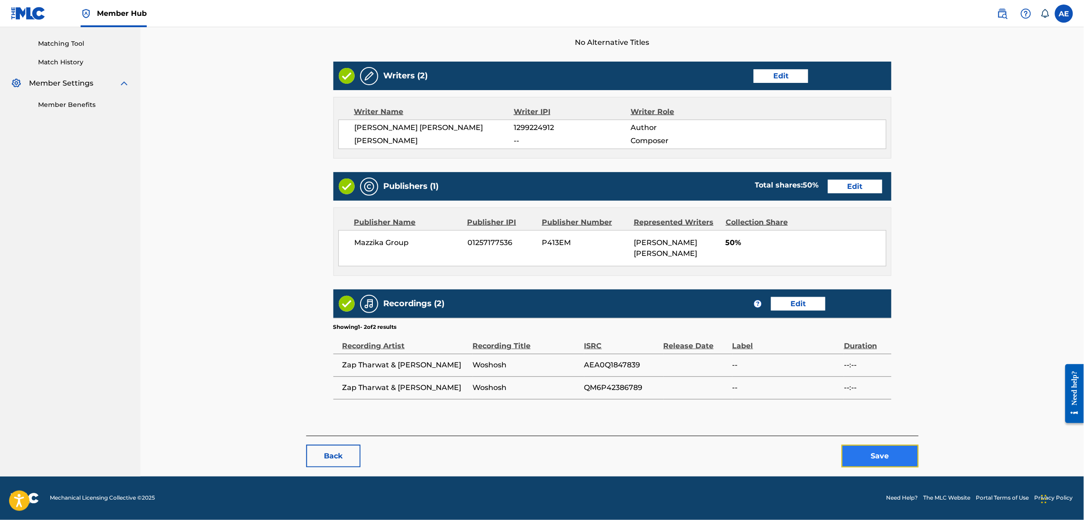
click at [865, 454] on button "Save" at bounding box center [880, 456] width 77 height 23
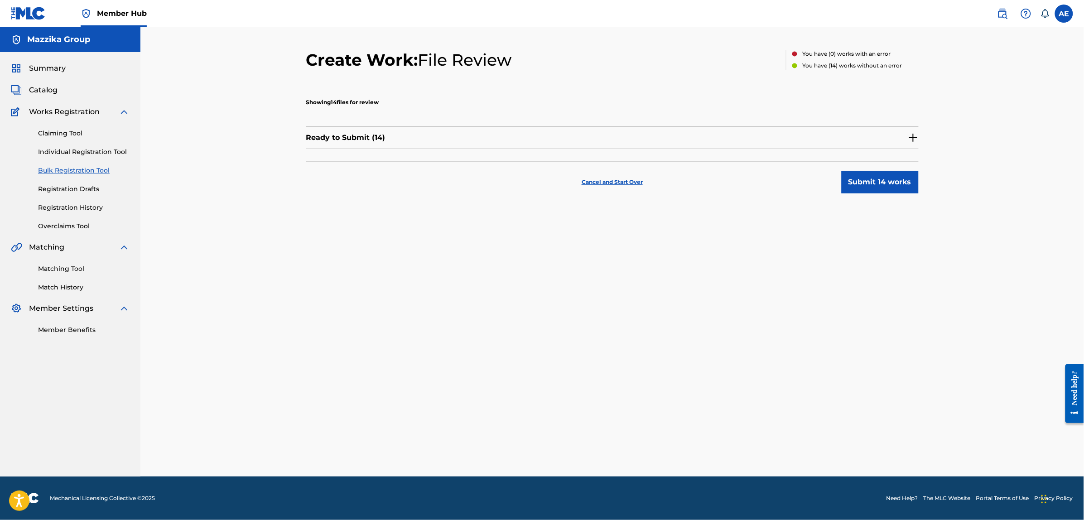
click at [914, 135] on img at bounding box center [913, 137] width 11 height 11
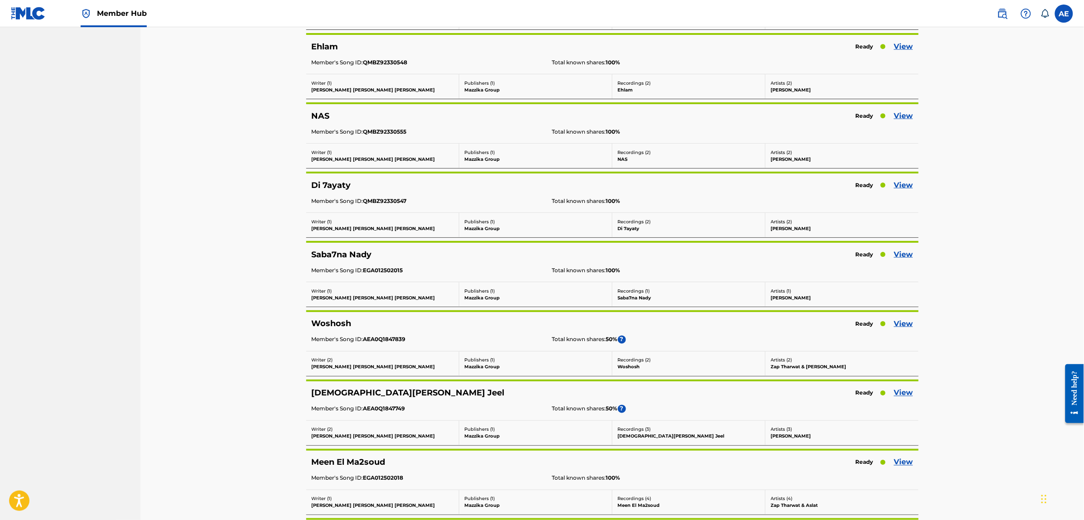
scroll to position [453, 0]
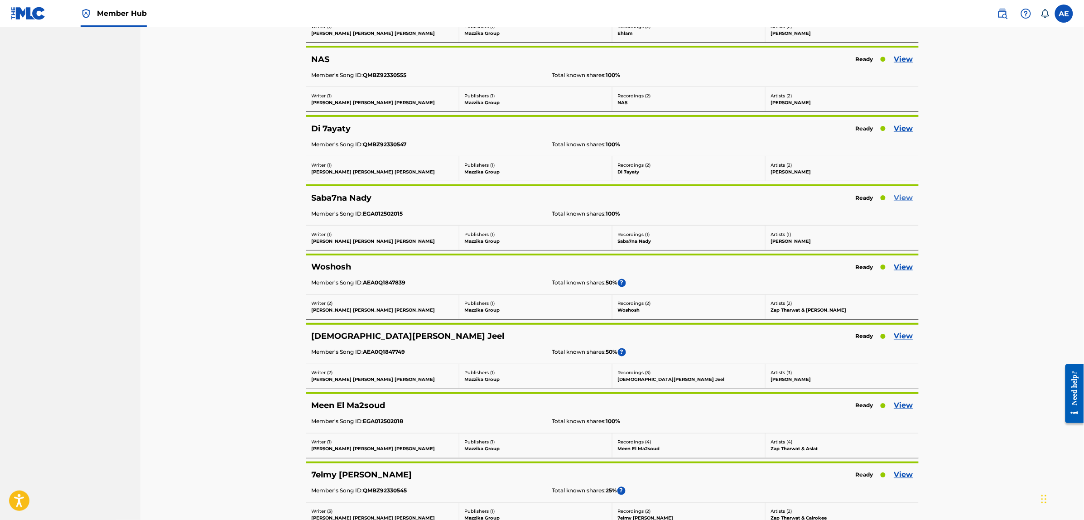
click at [911, 200] on link "View" at bounding box center [903, 198] width 19 height 11
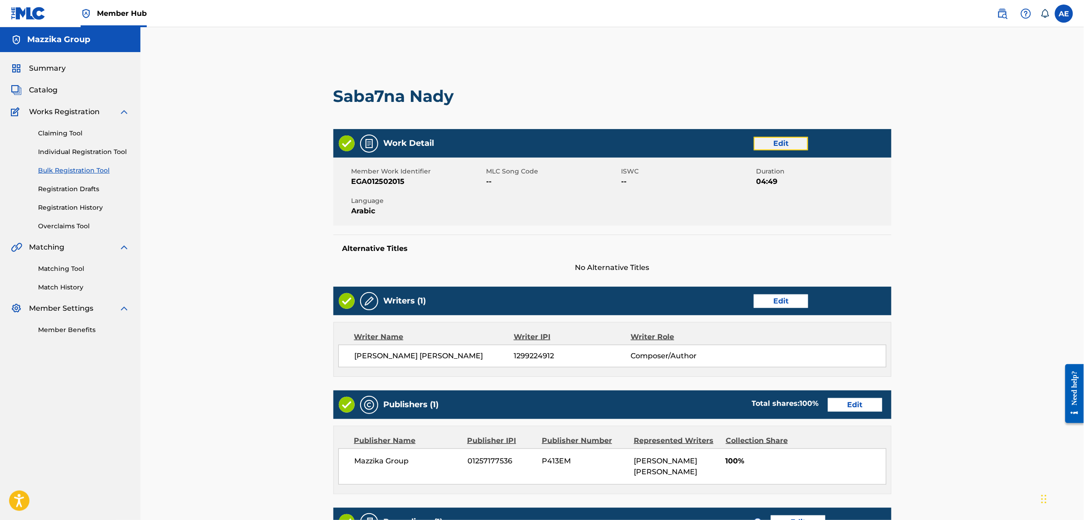
click at [767, 143] on link "Edit" at bounding box center [781, 144] width 54 height 14
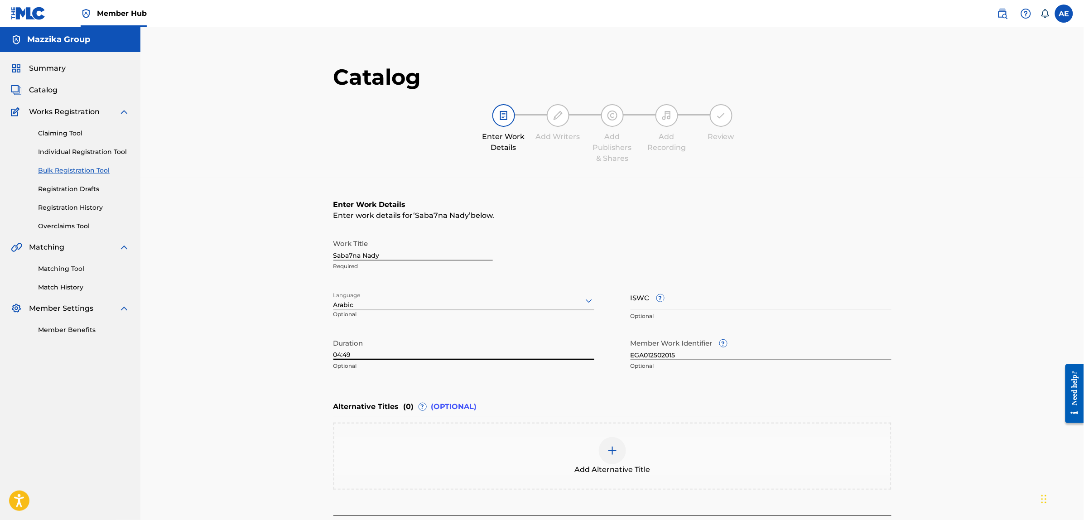
drag, startPoint x: 368, startPoint y: 351, endPoint x: 338, endPoint y: 353, distance: 30.0
click at [338, 353] on input "04:49" at bounding box center [463, 347] width 261 height 26
paste input "1"
type input "01:49"
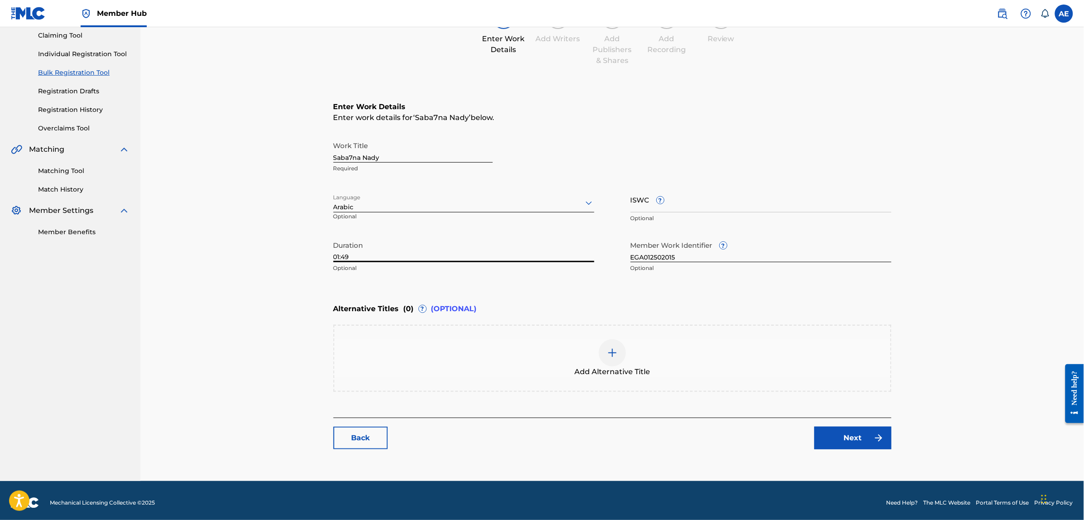
scroll to position [102, 0]
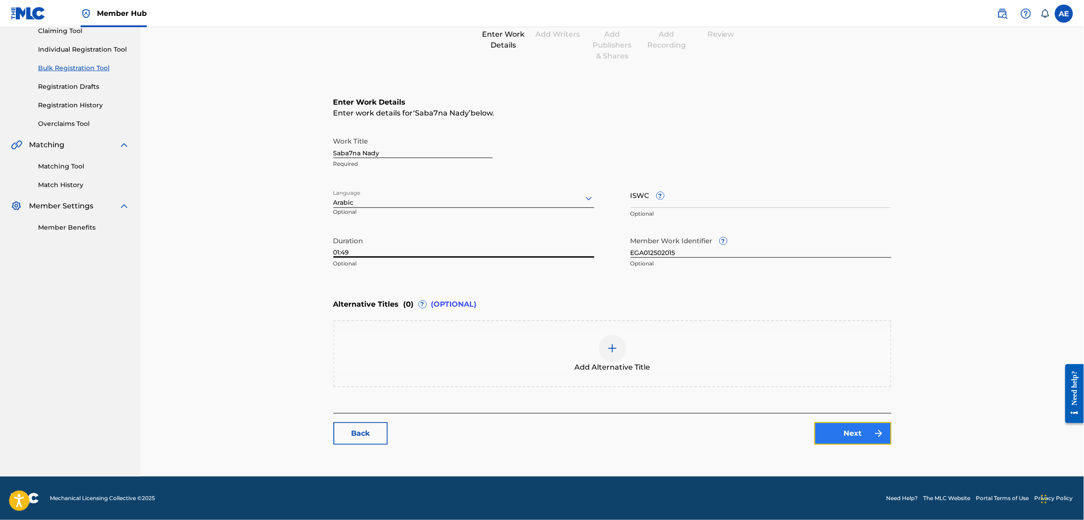
click at [854, 440] on link "Next" at bounding box center [853, 433] width 77 height 23
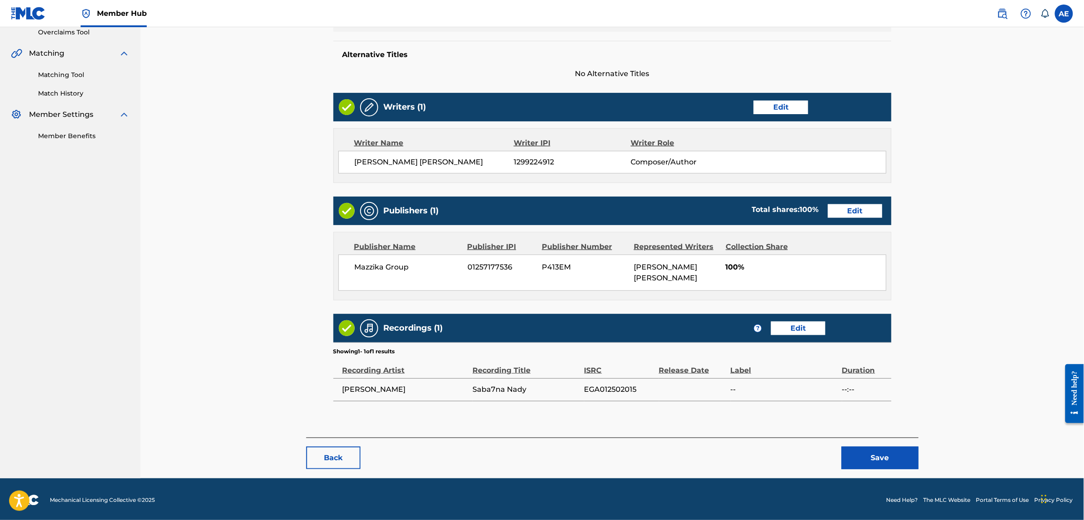
scroll to position [196, 0]
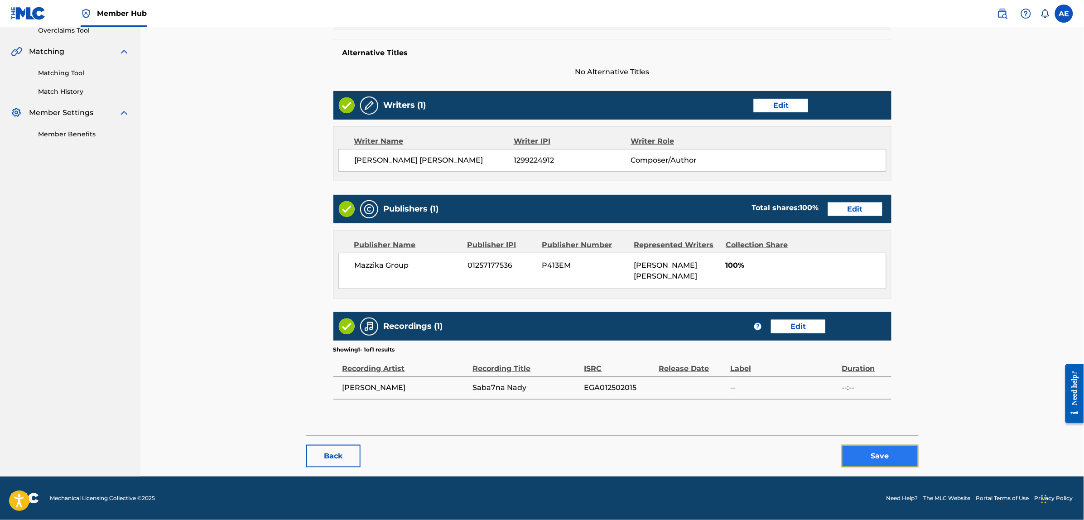
click at [864, 452] on button "Save" at bounding box center [880, 456] width 77 height 23
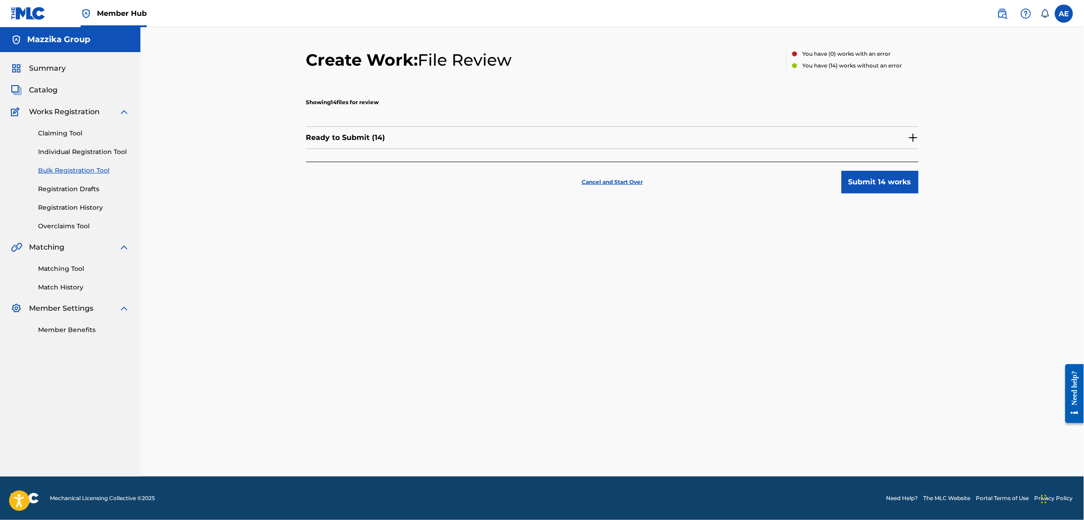
click at [912, 137] on img at bounding box center [913, 137] width 11 height 11
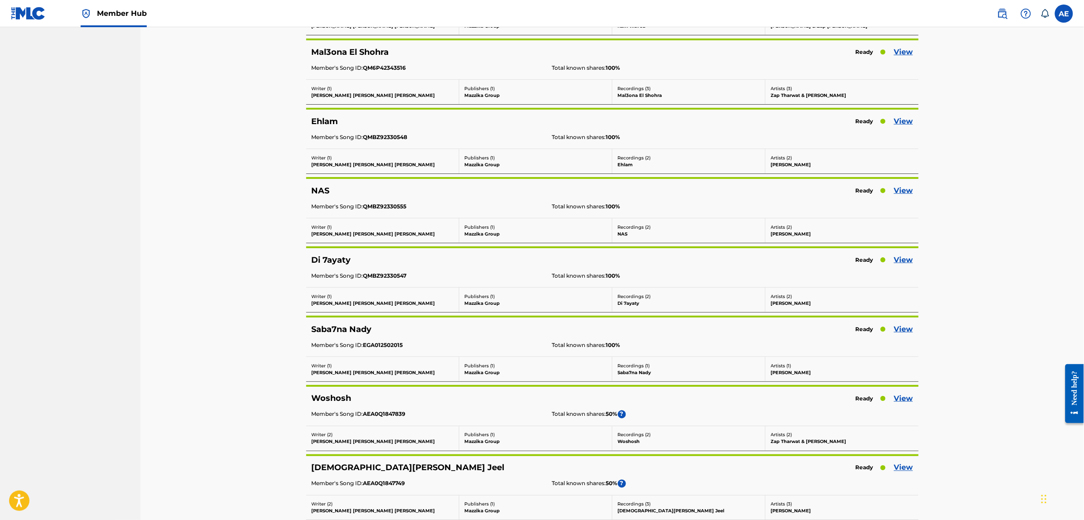
scroll to position [340, 0]
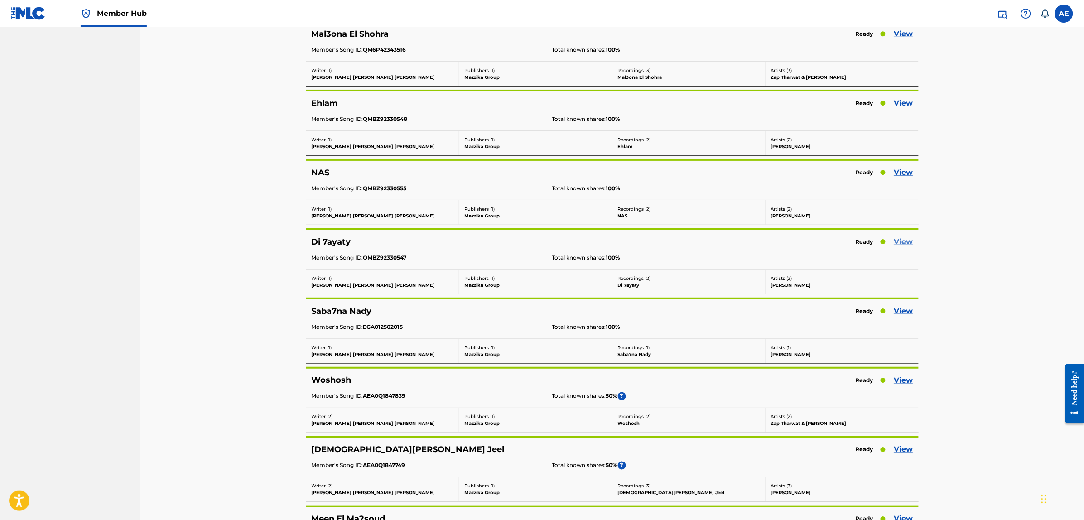
click at [906, 244] on link "View" at bounding box center [903, 241] width 19 height 11
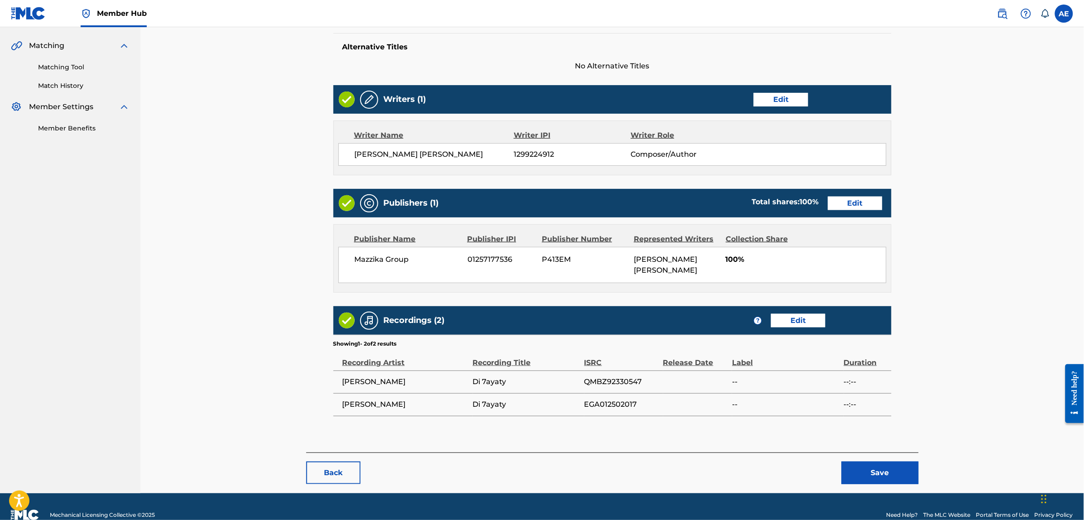
scroll to position [218, 0]
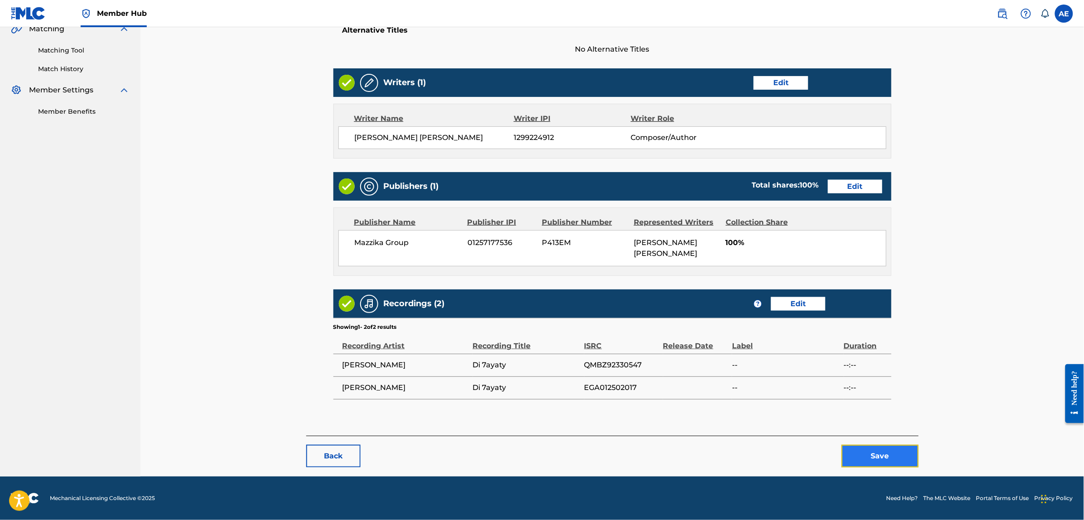
click at [879, 460] on button "Save" at bounding box center [880, 456] width 77 height 23
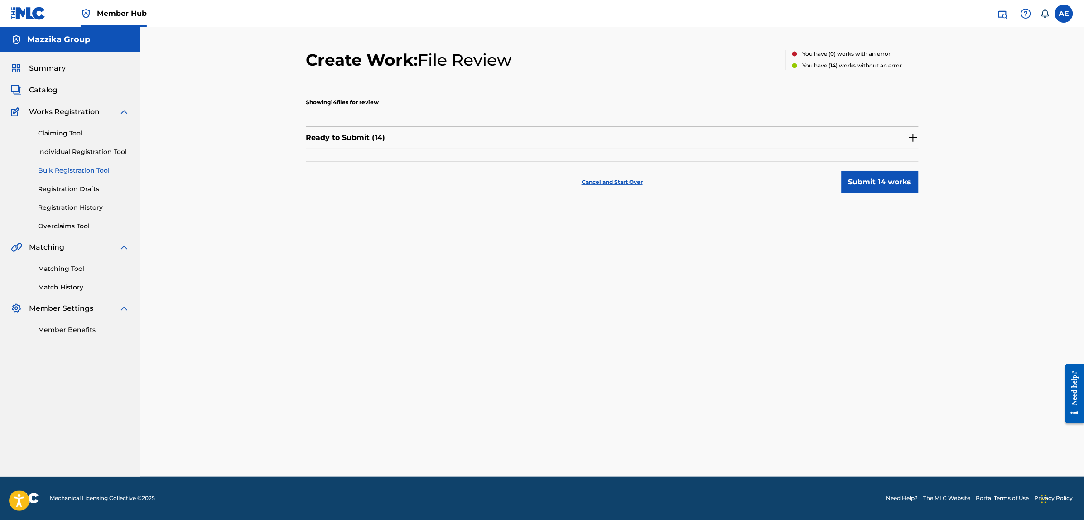
click at [914, 138] on img at bounding box center [913, 137] width 11 height 11
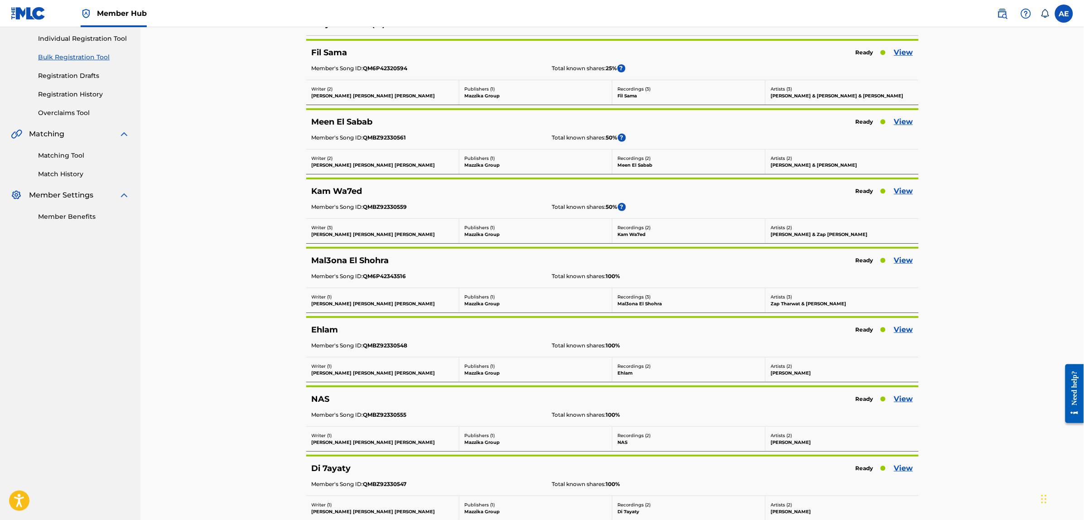
scroll to position [170, 0]
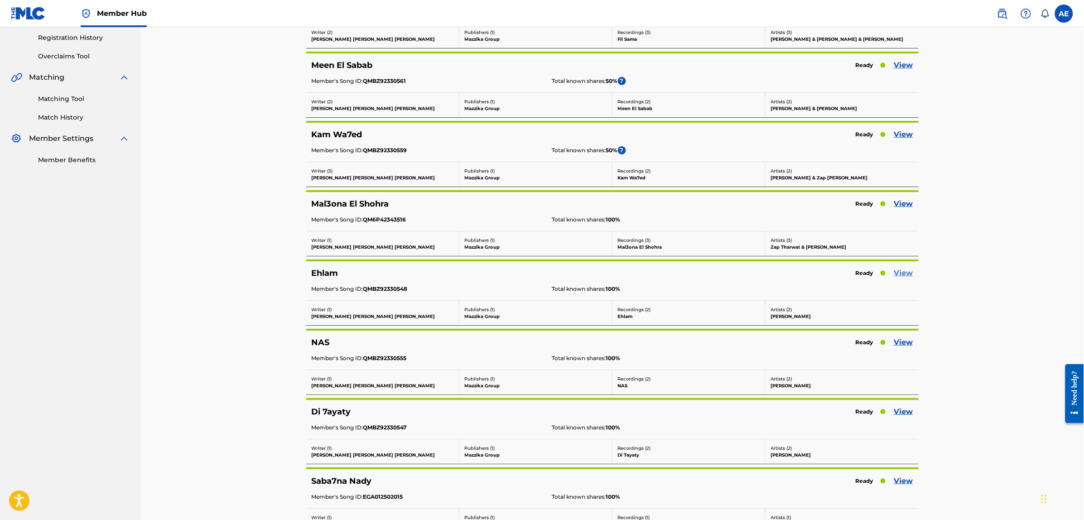
click at [906, 274] on link "View" at bounding box center [903, 273] width 19 height 11
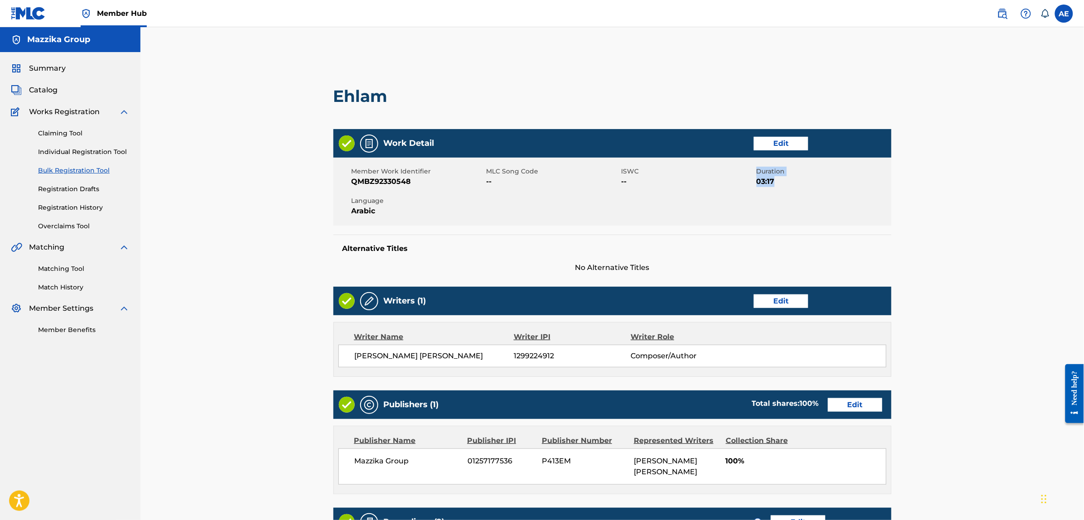
drag, startPoint x: 779, startPoint y: 181, endPoint x: 743, endPoint y: 180, distance: 36.3
click at [743, 181] on div "Member Work Identifier QMBZ92330548 MLC Song Code -- ISWC -- Duration 03:17 Lan…" at bounding box center [612, 192] width 558 height 68
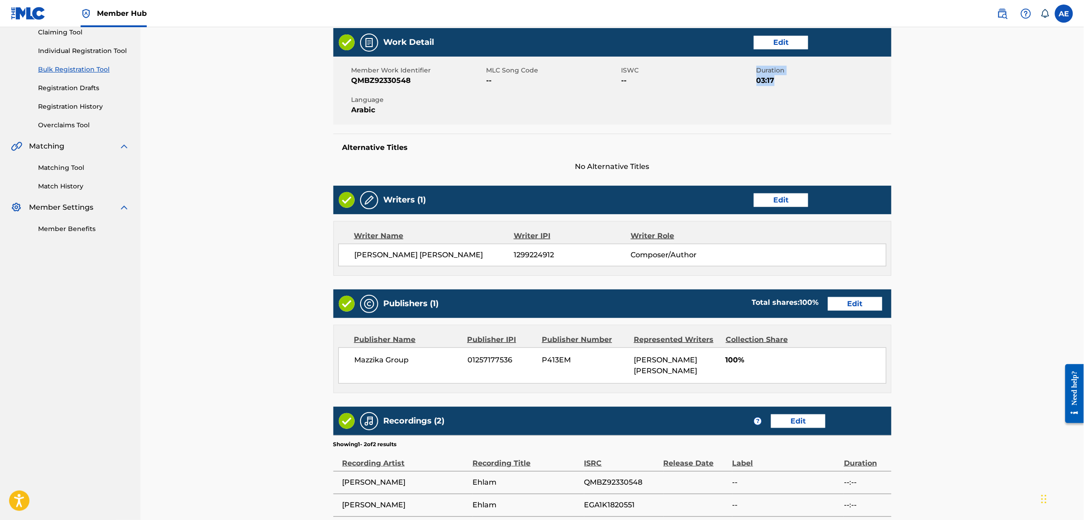
scroll to position [218, 0]
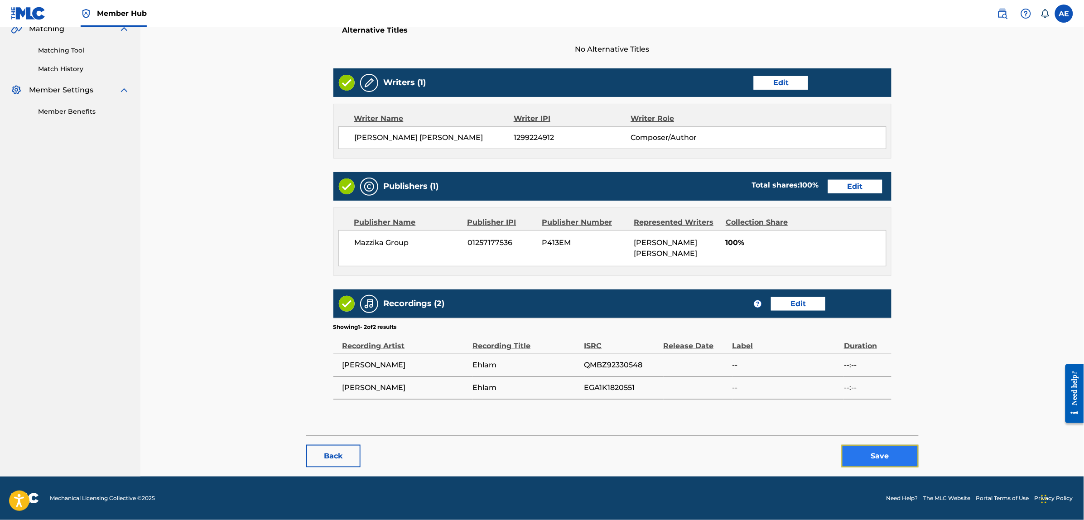
click at [864, 458] on button "Save" at bounding box center [880, 456] width 77 height 23
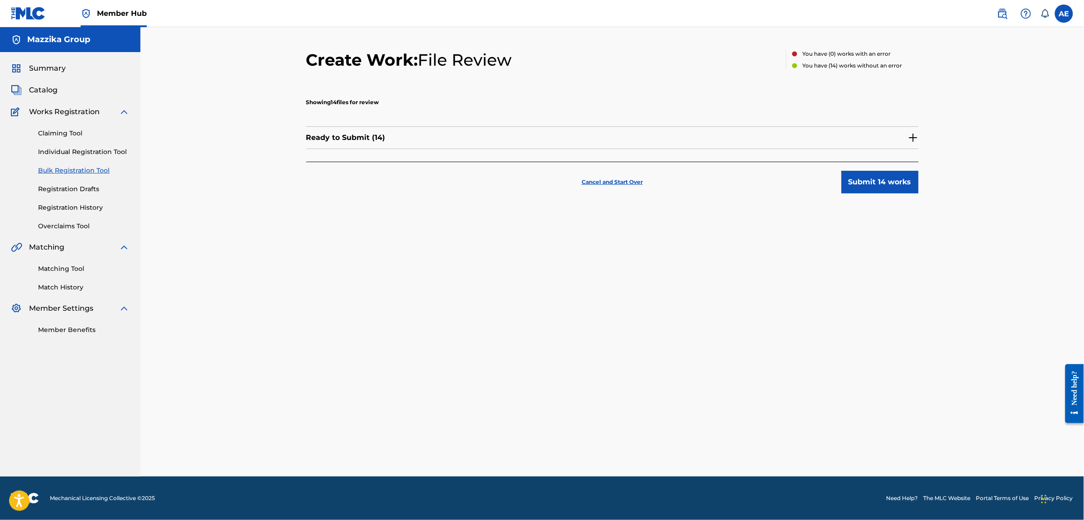
click at [913, 137] on img at bounding box center [913, 137] width 11 height 11
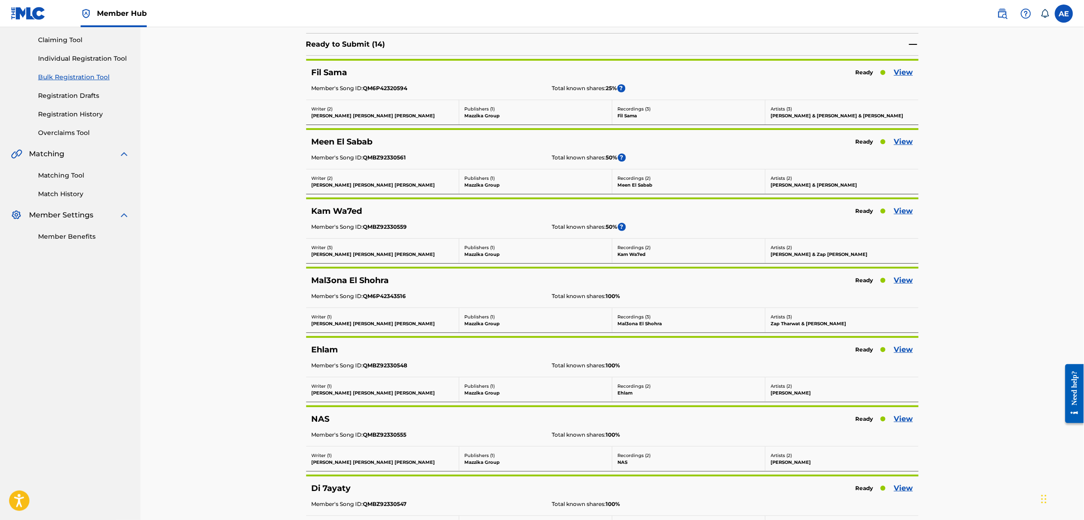
scroll to position [113, 0]
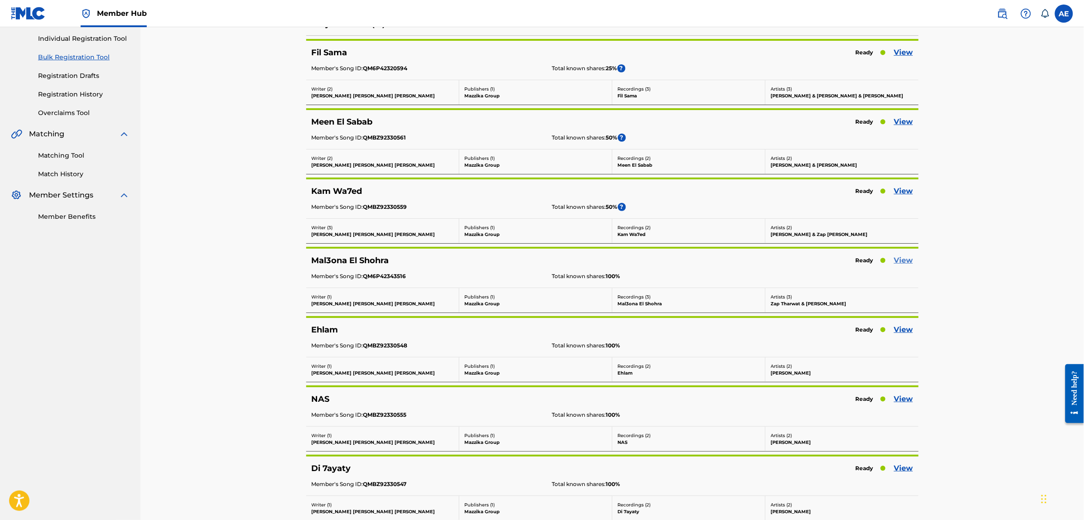
click at [902, 264] on link "View" at bounding box center [903, 260] width 19 height 11
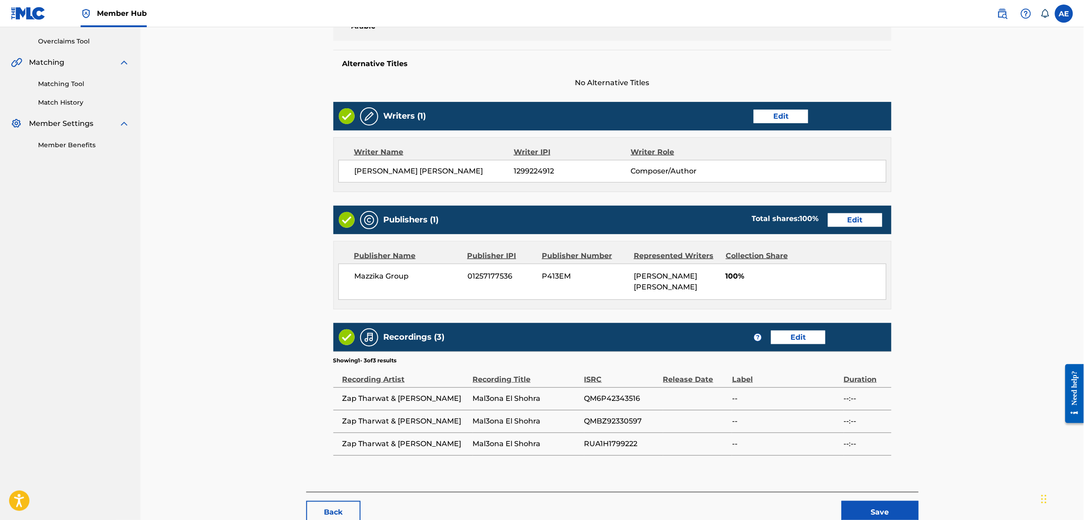
scroll to position [184, 0]
click at [863, 503] on button "Save" at bounding box center [880, 512] width 77 height 23
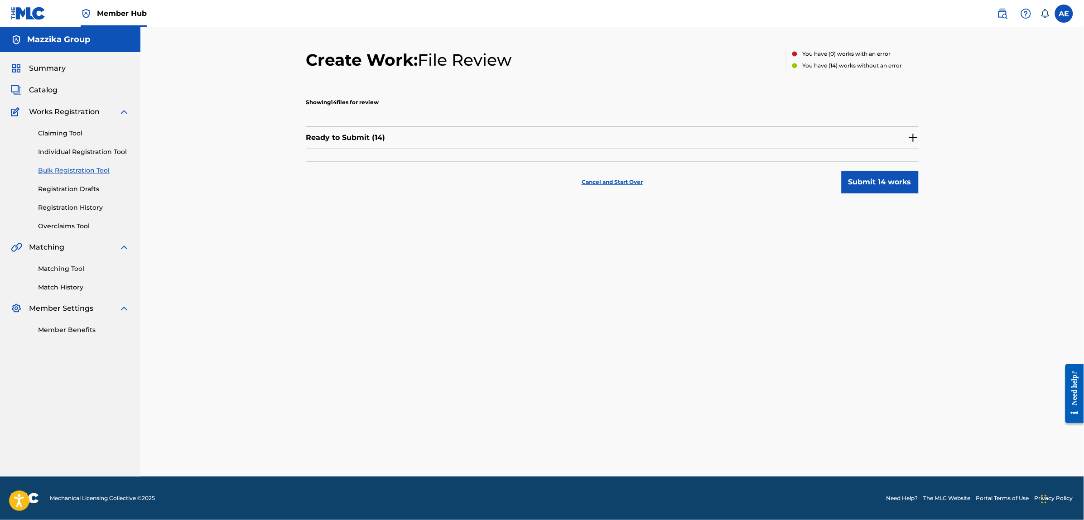
click at [913, 137] on img at bounding box center [913, 137] width 11 height 11
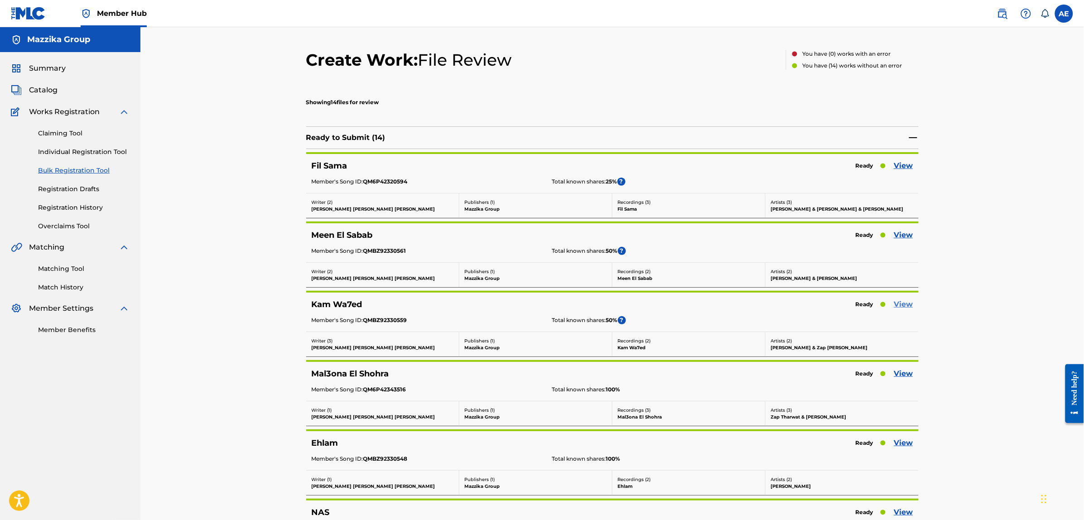
click at [903, 303] on link "View" at bounding box center [903, 304] width 19 height 11
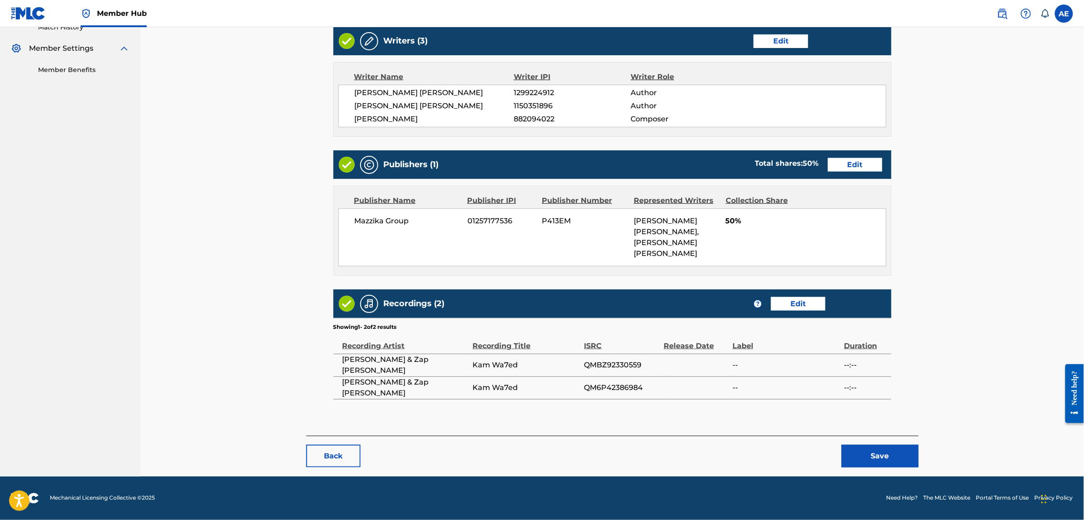
scroll to position [282, 0]
click at [859, 455] on button "Save" at bounding box center [880, 456] width 77 height 23
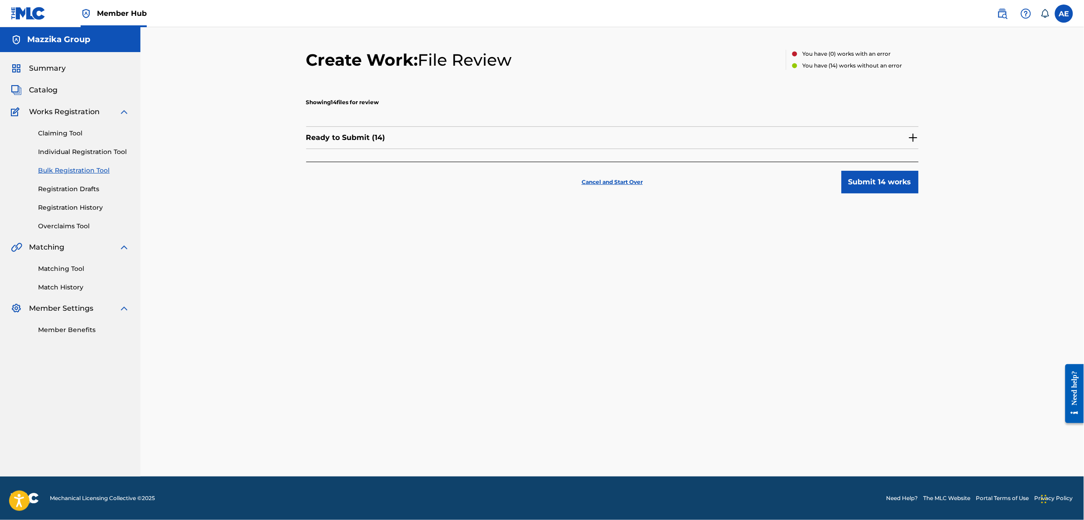
click at [909, 137] on img at bounding box center [913, 137] width 11 height 11
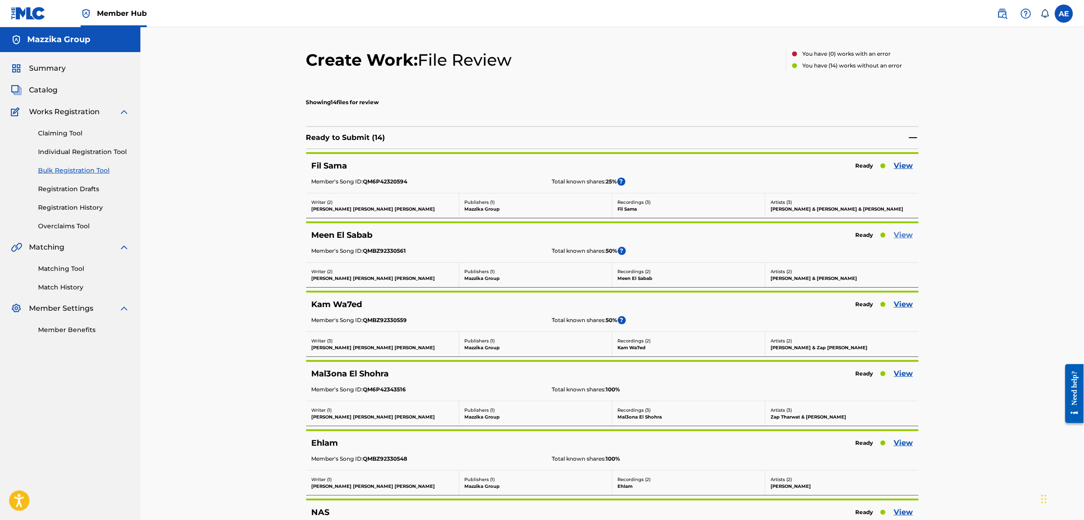
click at [905, 235] on link "View" at bounding box center [903, 235] width 19 height 11
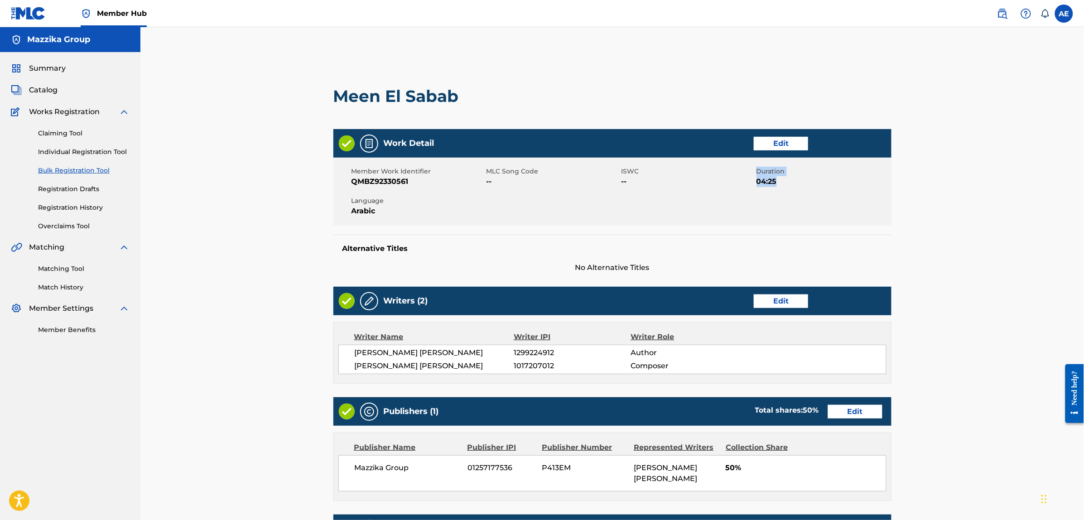
drag, startPoint x: 784, startPoint y: 182, endPoint x: 751, endPoint y: 184, distance: 33.1
click at [751, 184] on div "Member Work Identifier QMBZ92330561 MLC Song Code -- ISWC -- Duration 04:25 Lan…" at bounding box center [612, 192] width 558 height 68
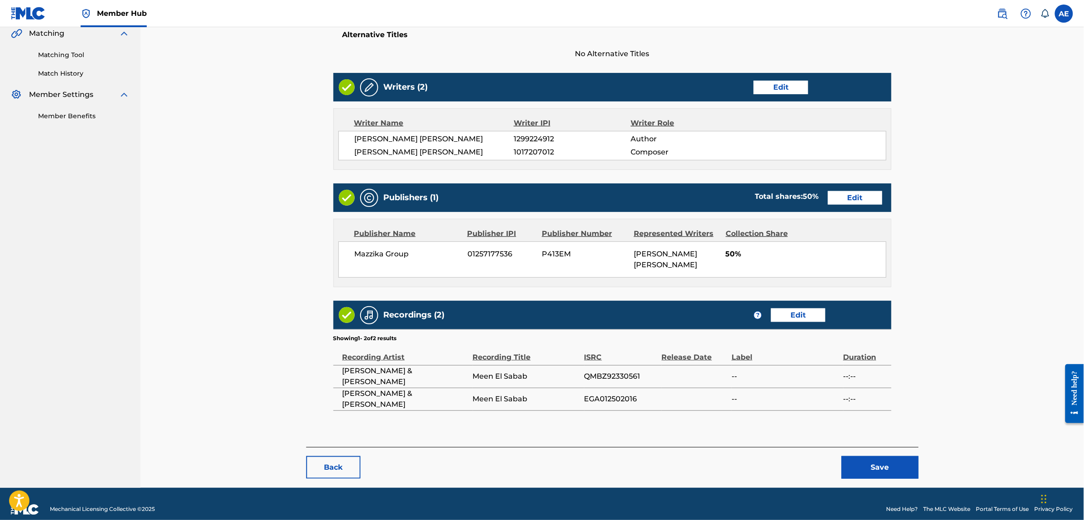
scroll to position [225, 0]
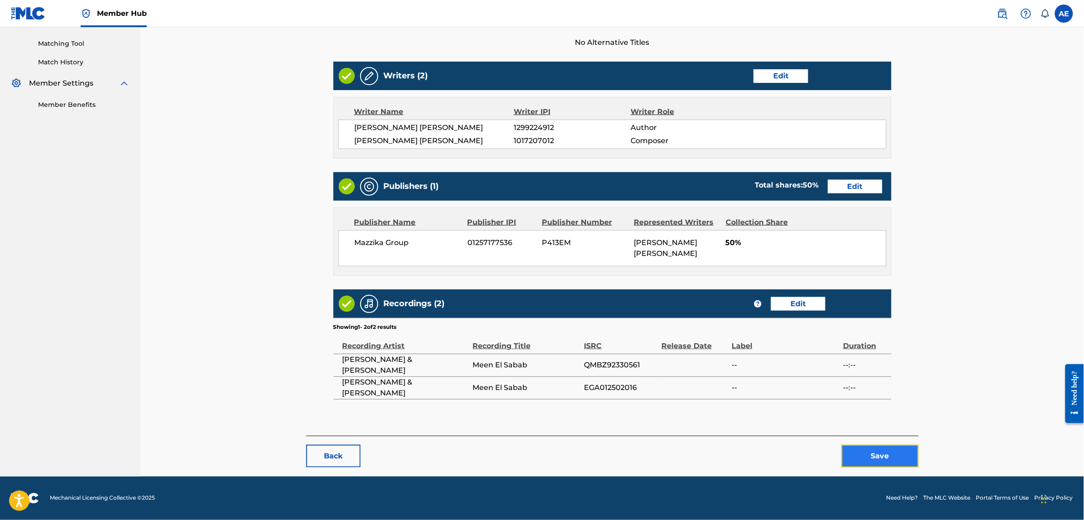
click at [871, 449] on button "Save" at bounding box center [880, 456] width 77 height 23
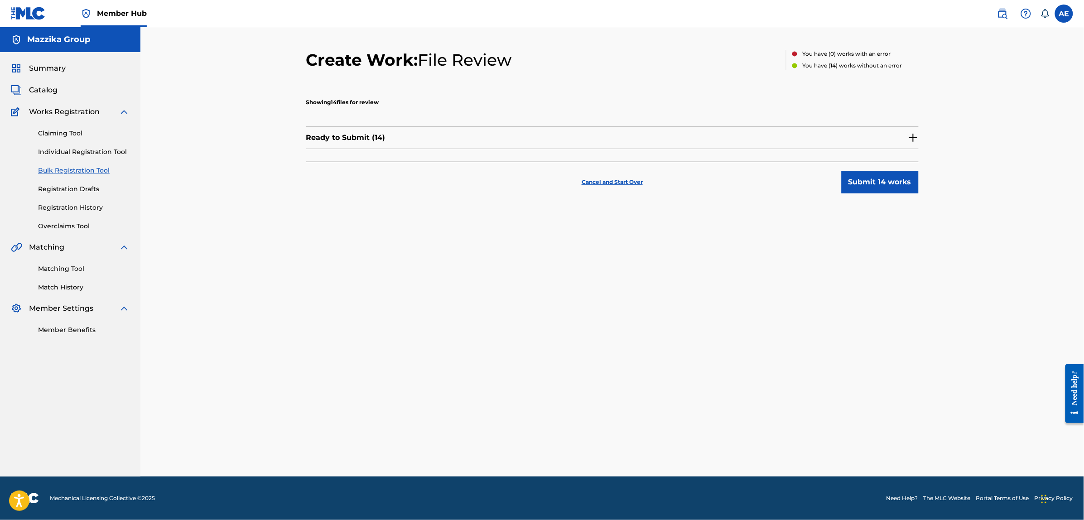
click at [916, 135] on img at bounding box center [913, 137] width 11 height 11
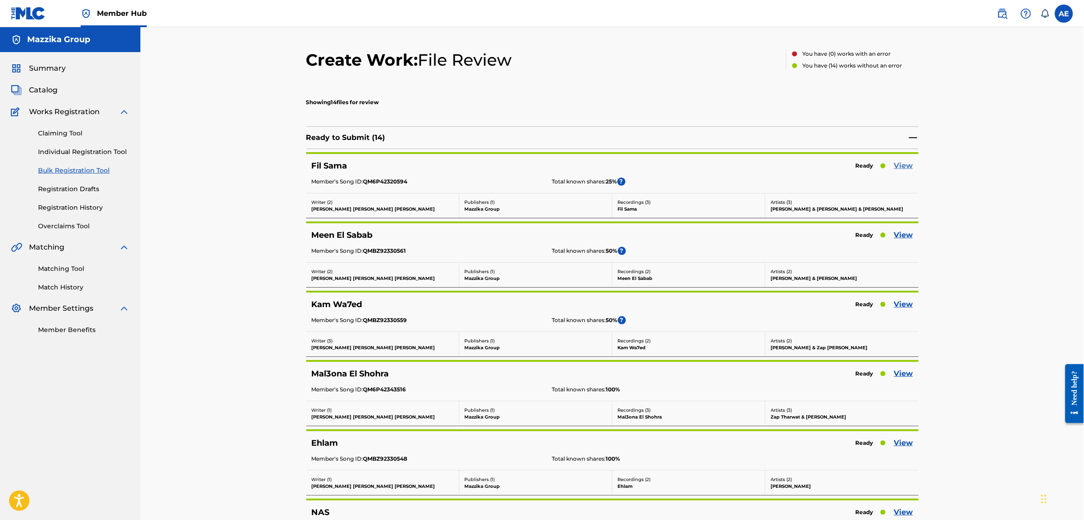
click at [908, 166] on link "View" at bounding box center [903, 165] width 19 height 11
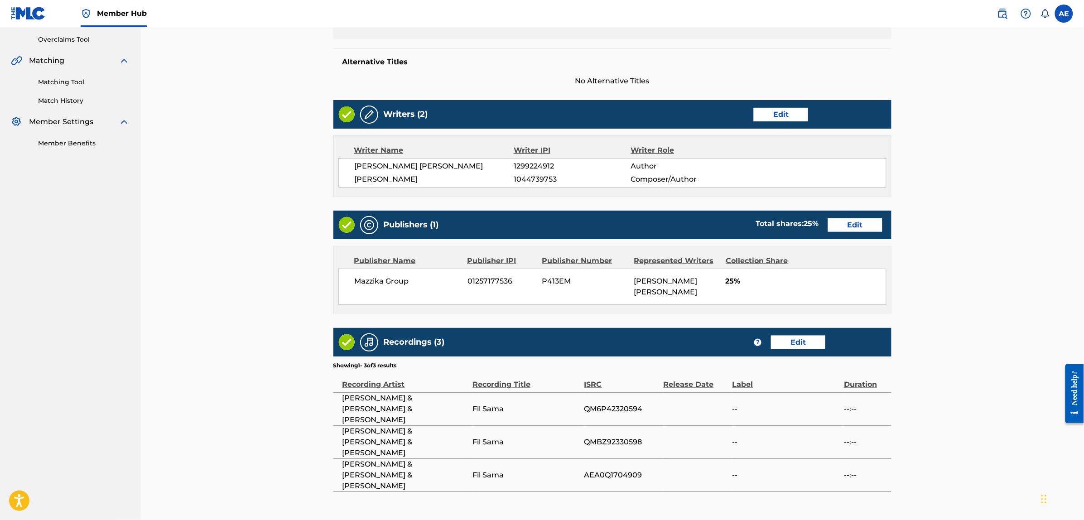
scroll to position [248, 0]
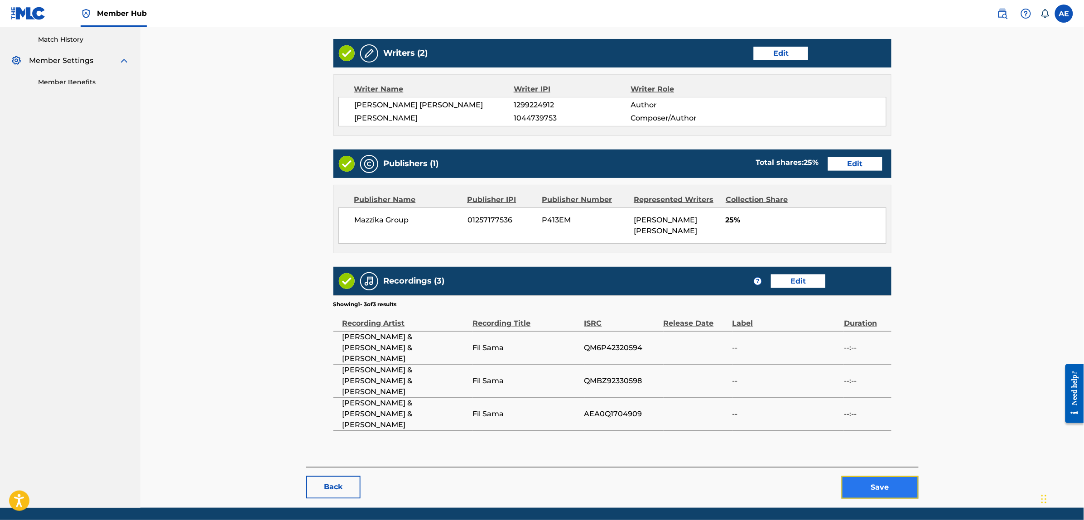
click at [864, 476] on button "Save" at bounding box center [880, 487] width 77 height 23
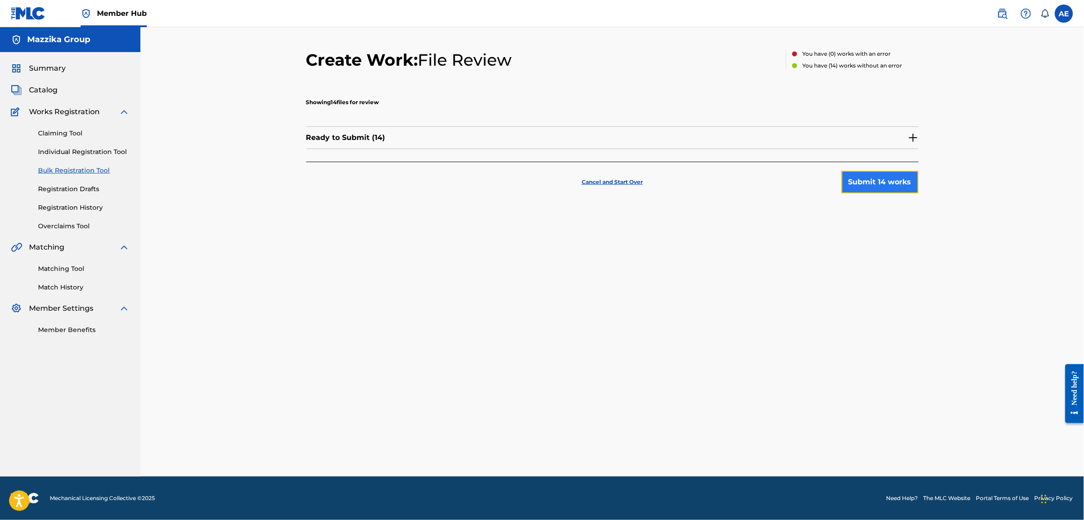
click at [901, 178] on button "Submit 14 works" at bounding box center [880, 182] width 77 height 23
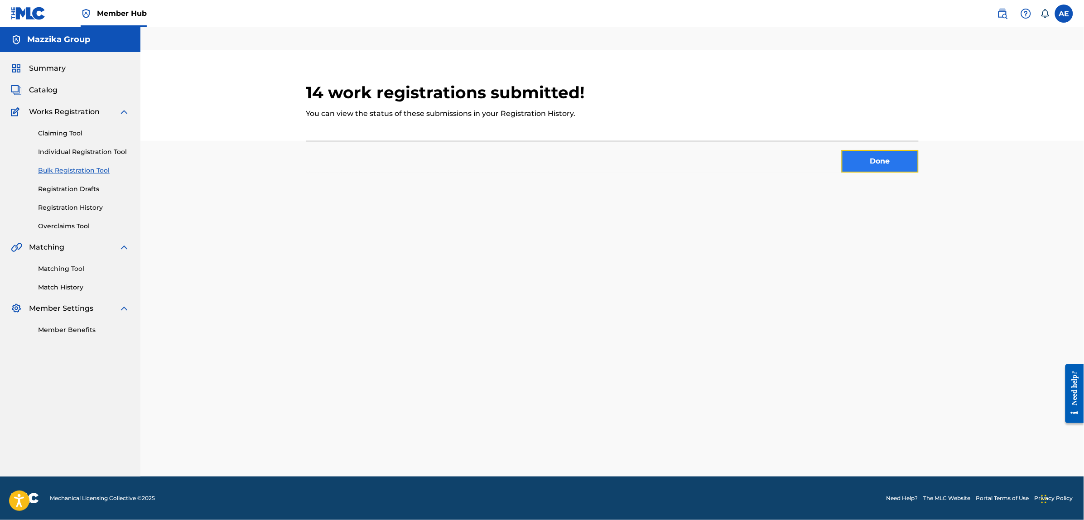
click at [873, 166] on button "Done" at bounding box center [880, 161] width 77 height 23
